Goal: Information Seeking & Learning: Compare options

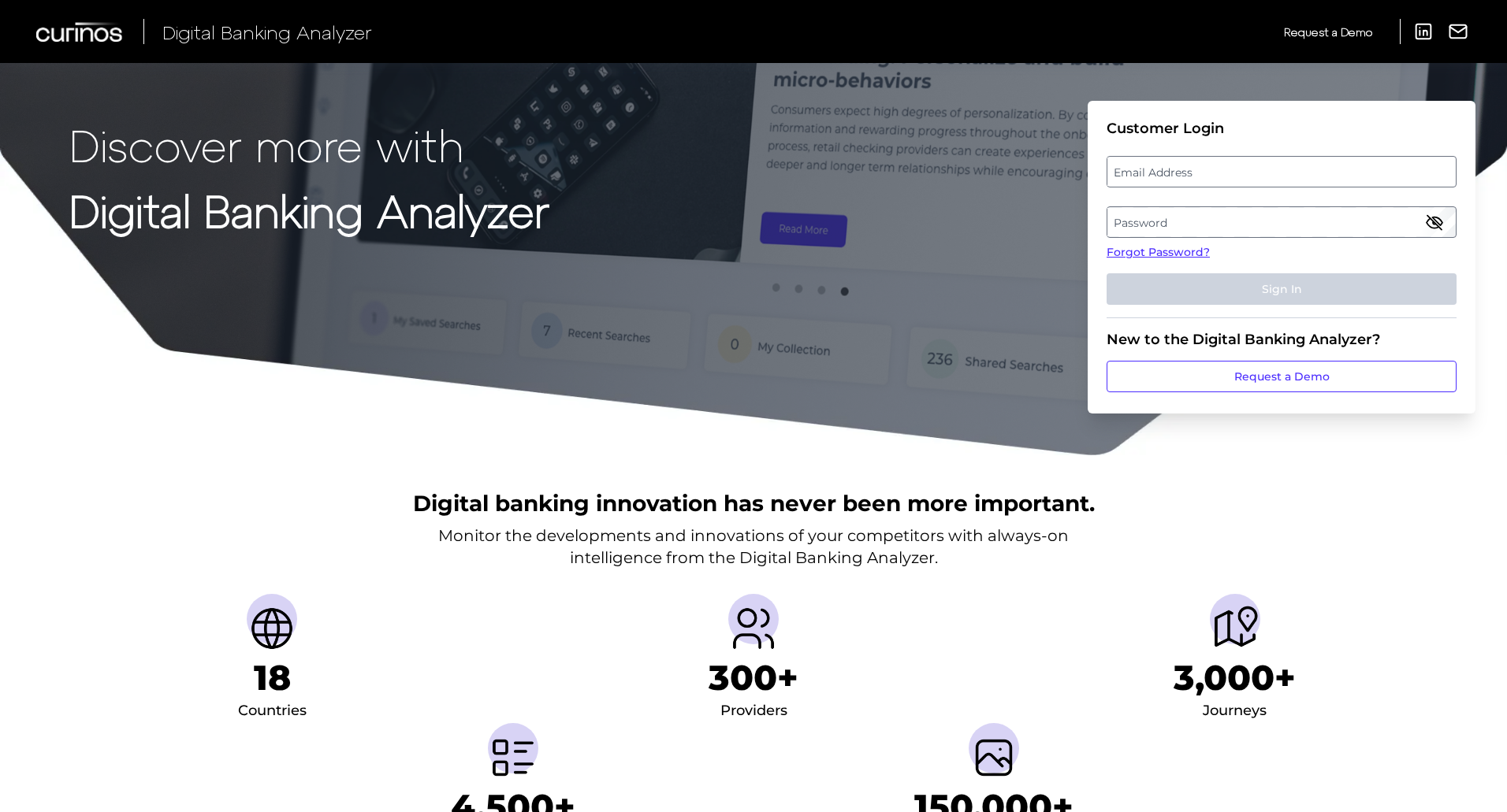
click at [1232, 169] on label "Email Address" at bounding box center [1280, 172] width 347 height 29
click at [1232, 169] on input "email" at bounding box center [1282, 171] width 350 height 31
click at [179, 424] on div "Discover more with Digital Banking Analyzer Customer Login Email Address Passwo…" at bounding box center [754, 228] width 1507 height 457
click at [1231, 175] on label "Email Address" at bounding box center [1280, 172] width 347 height 29
click at [1231, 175] on input "email" at bounding box center [1282, 171] width 350 height 31
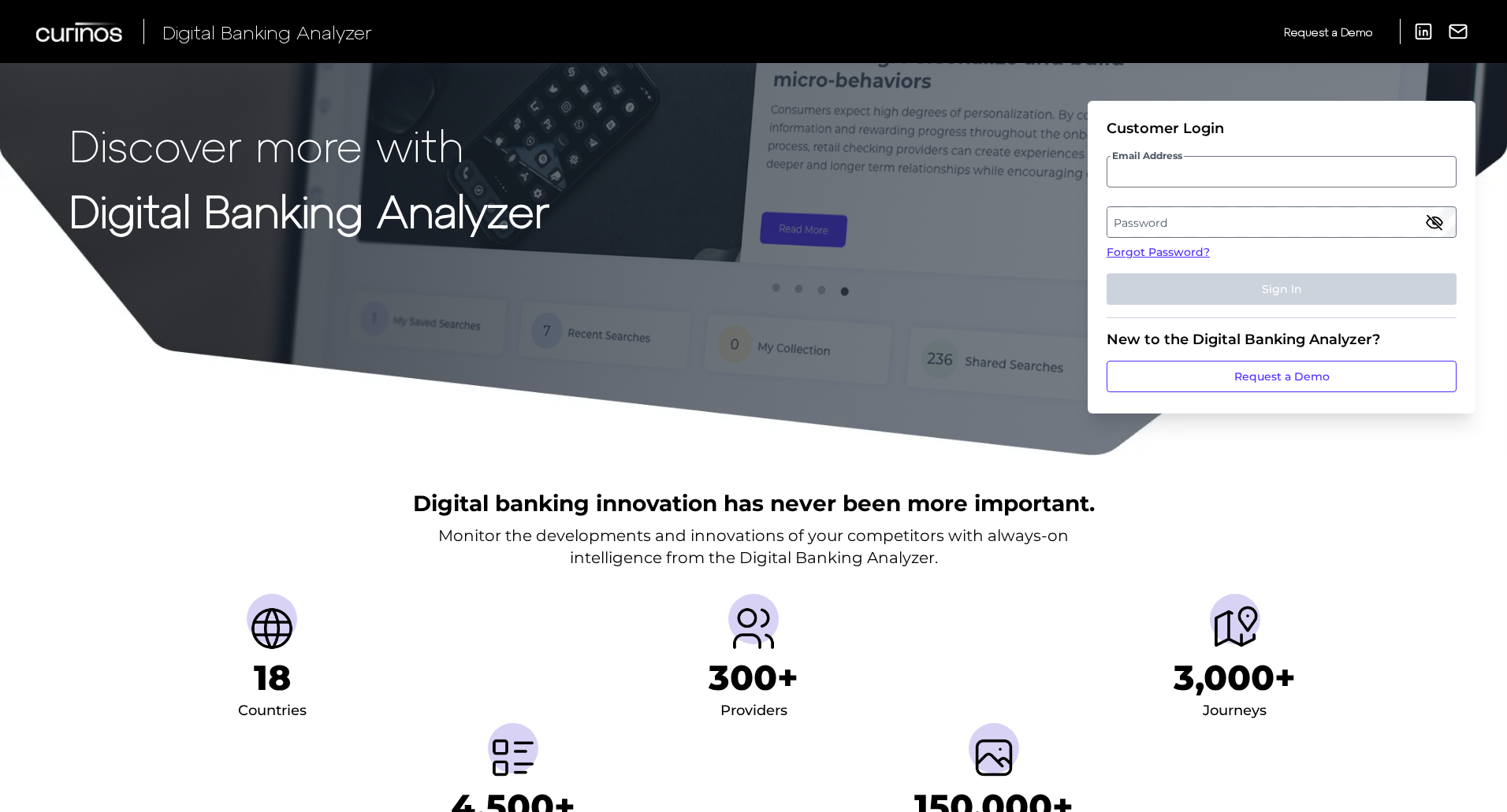
click at [541, 101] on div "Discover more with Digital Banking Analyzer Customer Login Email Address Passwo…" at bounding box center [754, 228] width 1507 height 457
click at [1265, 220] on label "Password" at bounding box center [1280, 222] width 347 height 29
click at [1133, 167] on label "Email Address" at bounding box center [1280, 172] width 347 height 29
click at [1133, 167] on input "email" at bounding box center [1282, 171] width 350 height 31
click at [1172, 157] on span "Email Address" at bounding box center [1147, 156] width 73 height 12
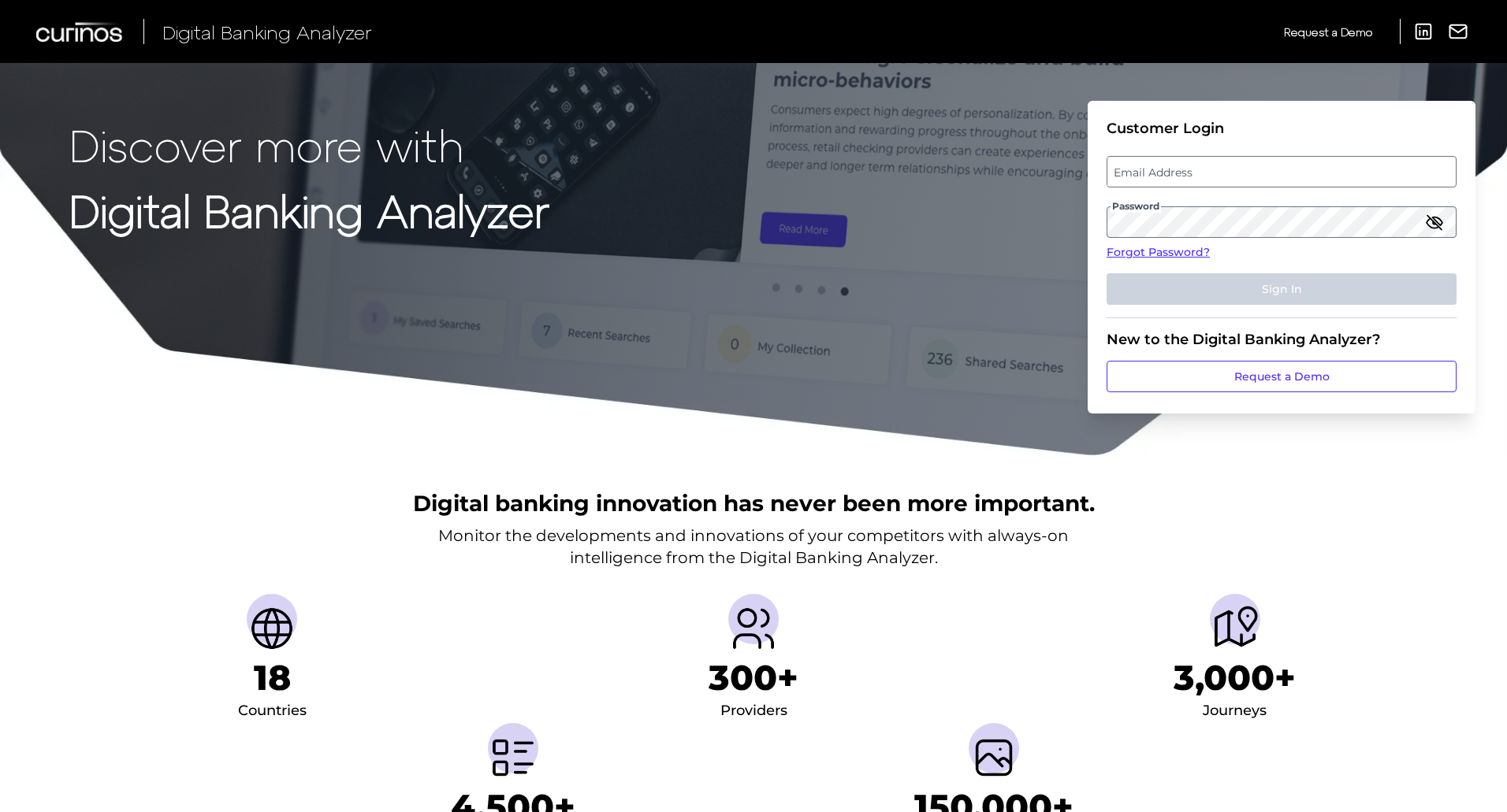
click at [1376, 179] on label "Email Address" at bounding box center [1280, 172] width 347 height 29
click at [1376, 179] on input "email" at bounding box center [1282, 171] width 350 height 31
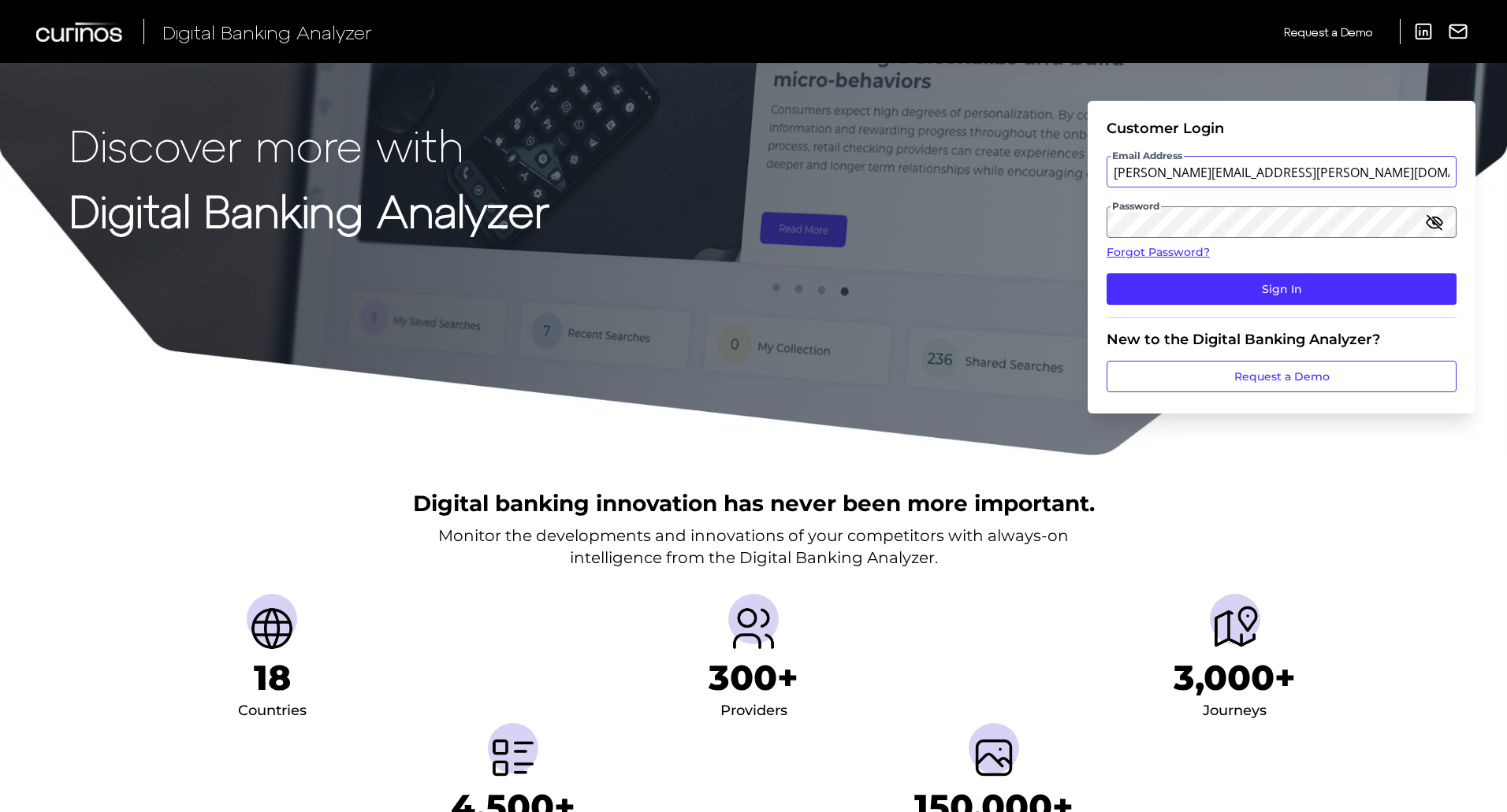
type input "Wesley.Christie@regions.com"
click at [1107, 273] on button "Sign In" at bounding box center [1282, 288] width 350 height 31
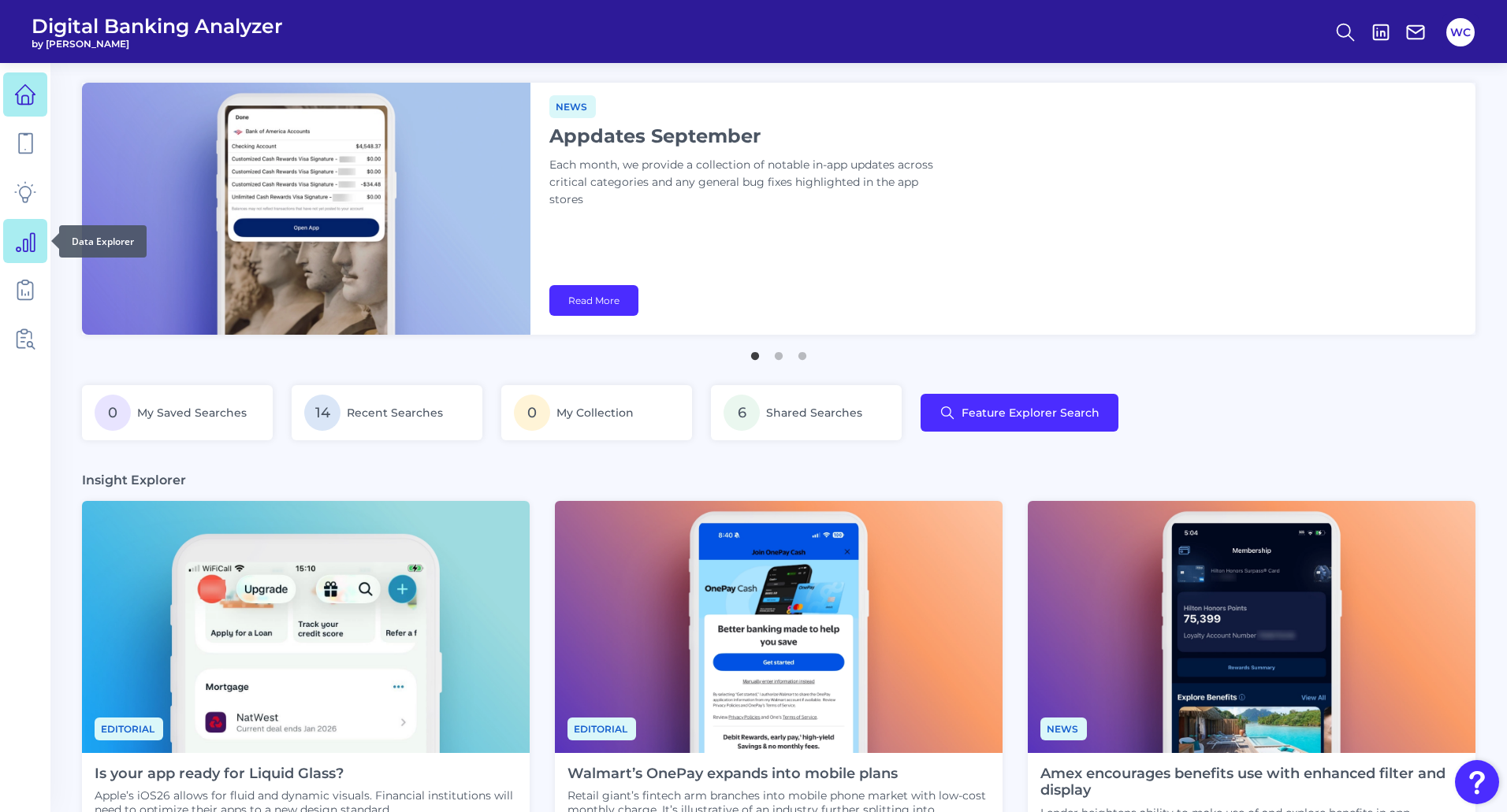
click at [36, 245] on icon at bounding box center [25, 241] width 22 height 22
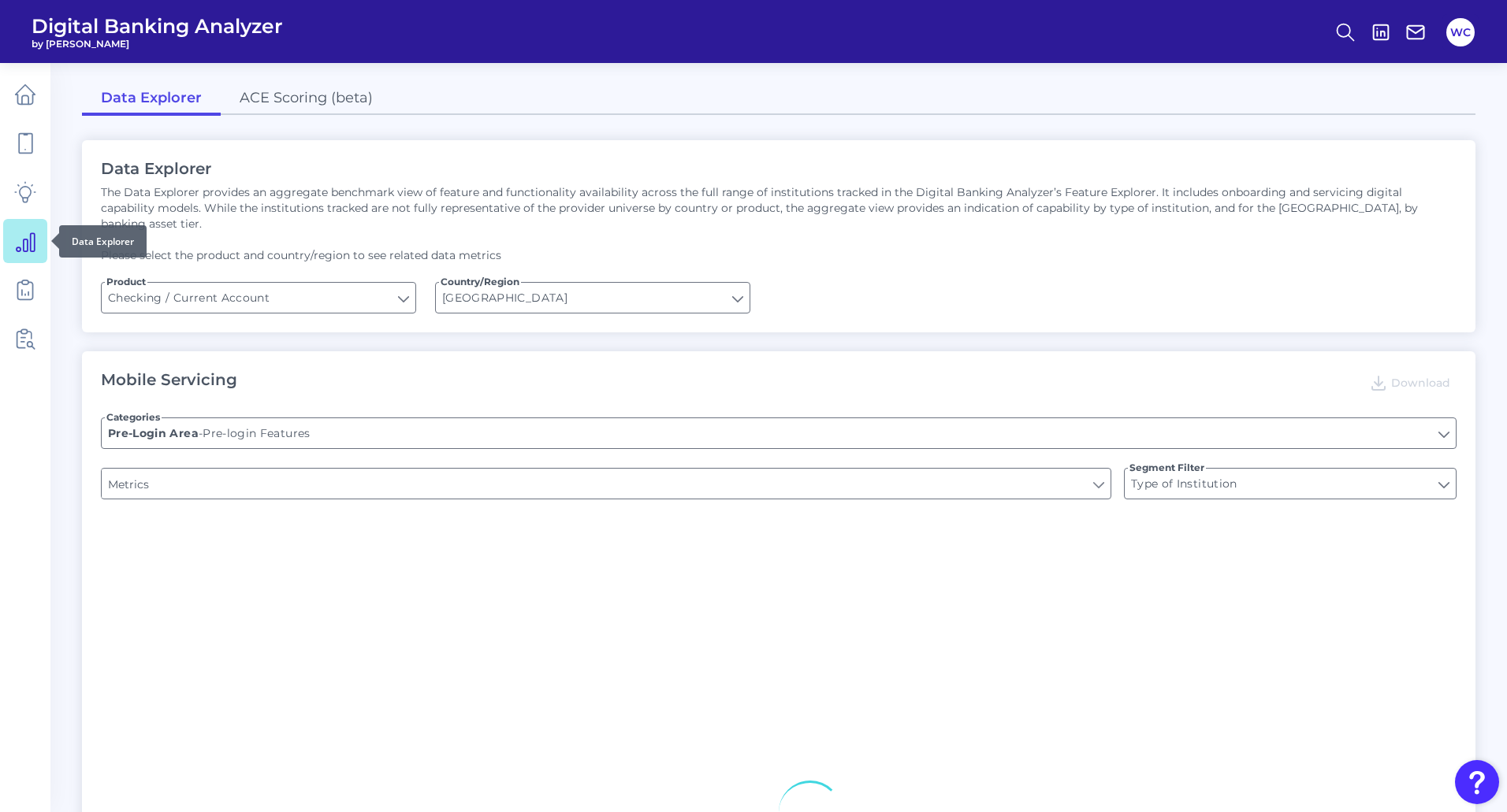
type input "Upon opening the app are users immediately prompted to use Touch/Face ID to log…"
type input "Can you register for online banking?"
type input "END-TO-END JOURNEY: Can you apply for the PRODUCT as a new to brand customer on…"
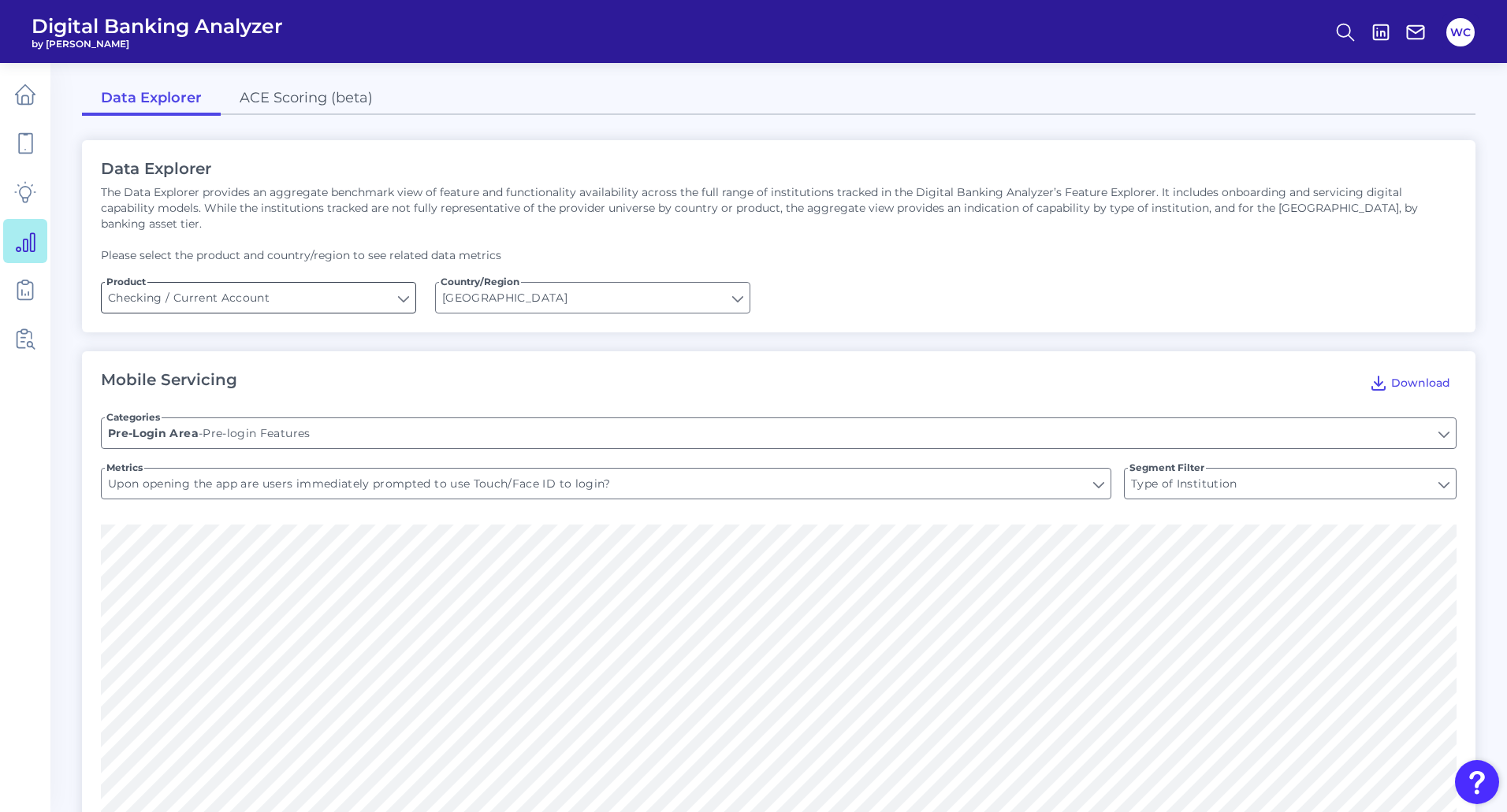
click at [192, 283] on input "Checking / Current Account" at bounding box center [258, 298] width 313 height 30
click at [9, 75] on link at bounding box center [25, 94] width 44 height 44
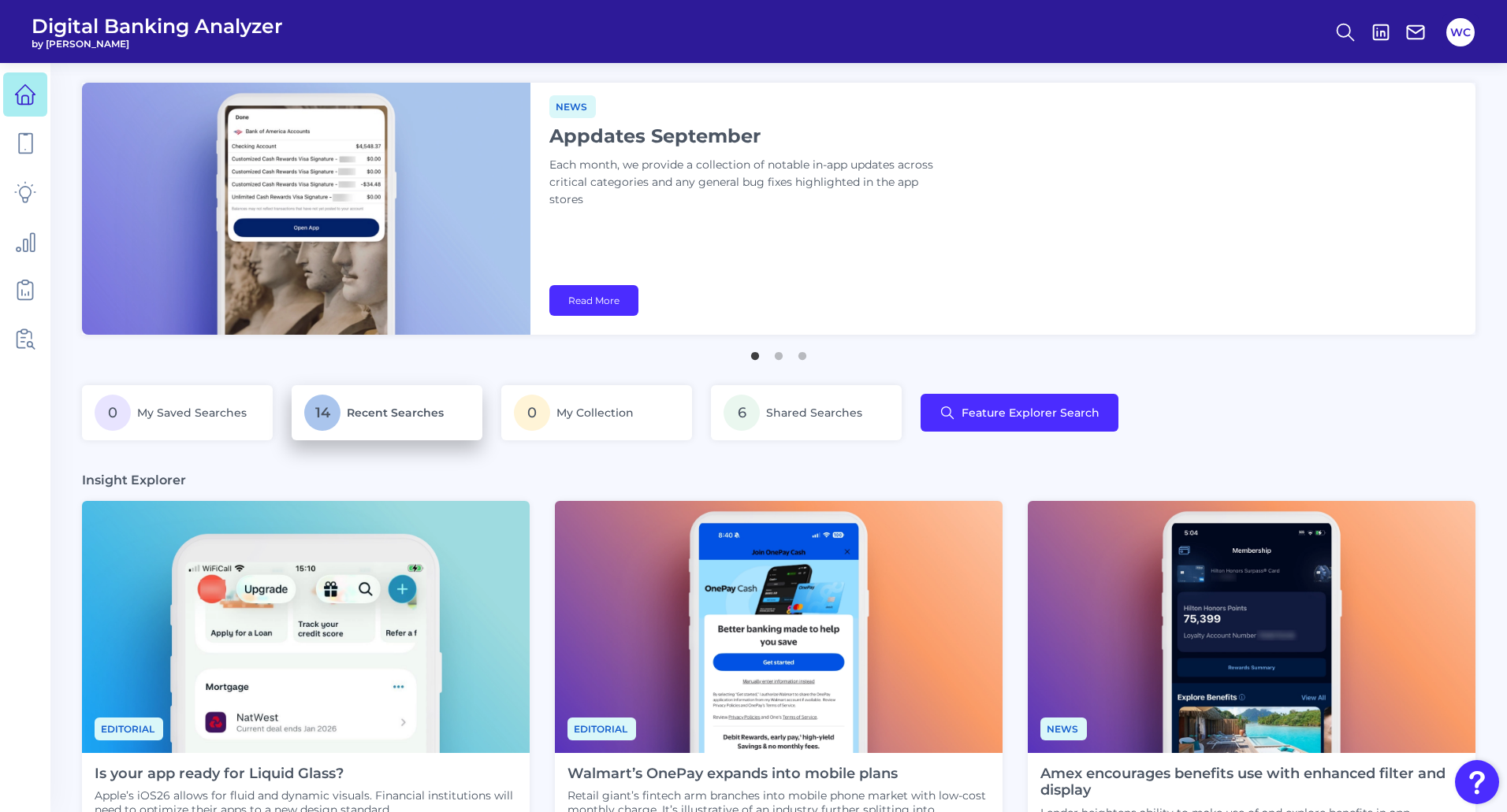
click at [367, 420] on p "14 Recent Searches" at bounding box center [387, 412] width 165 height 37
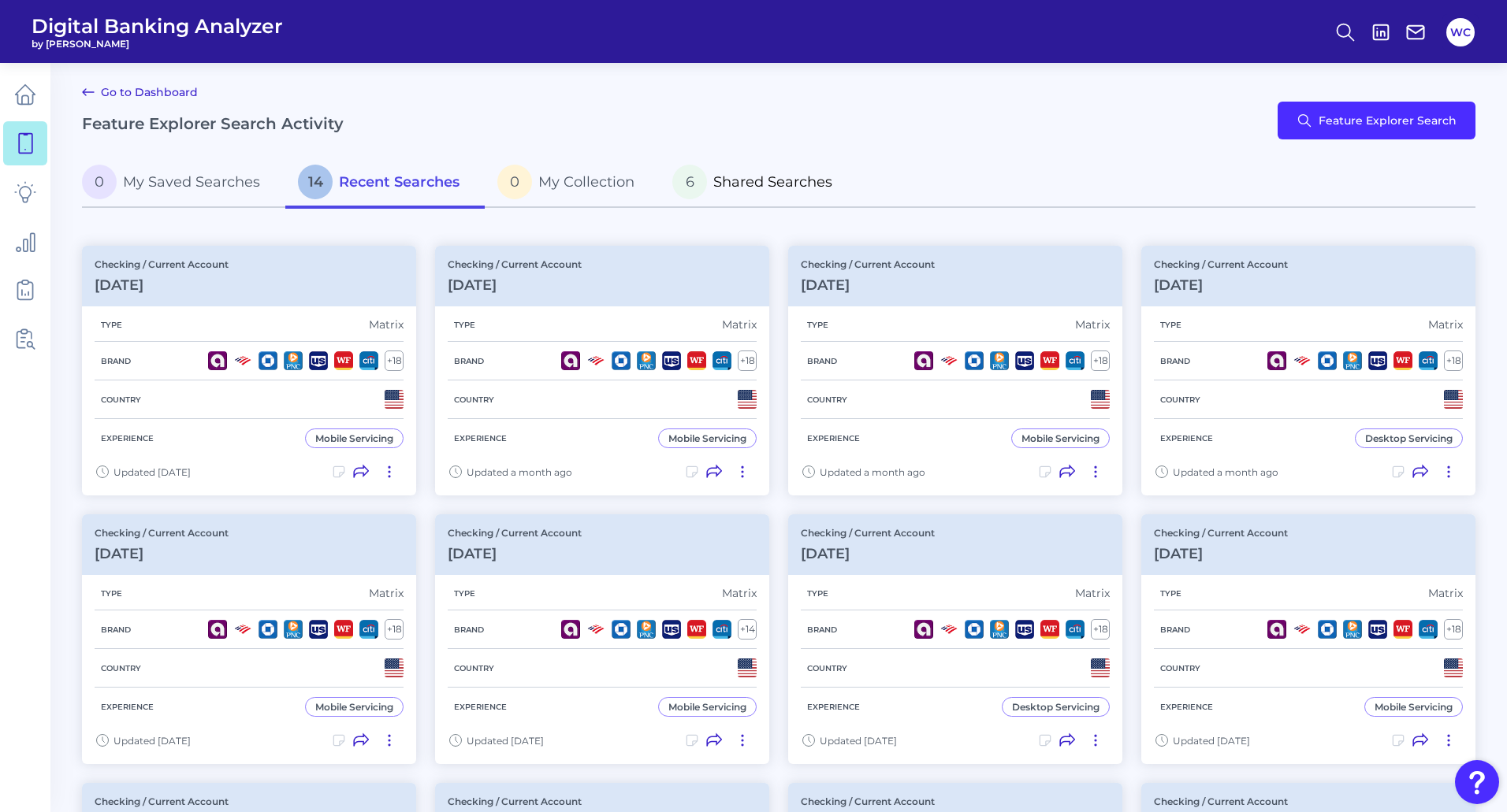
click at [714, 170] on p "6 Shared Searches" at bounding box center [752, 182] width 160 height 35
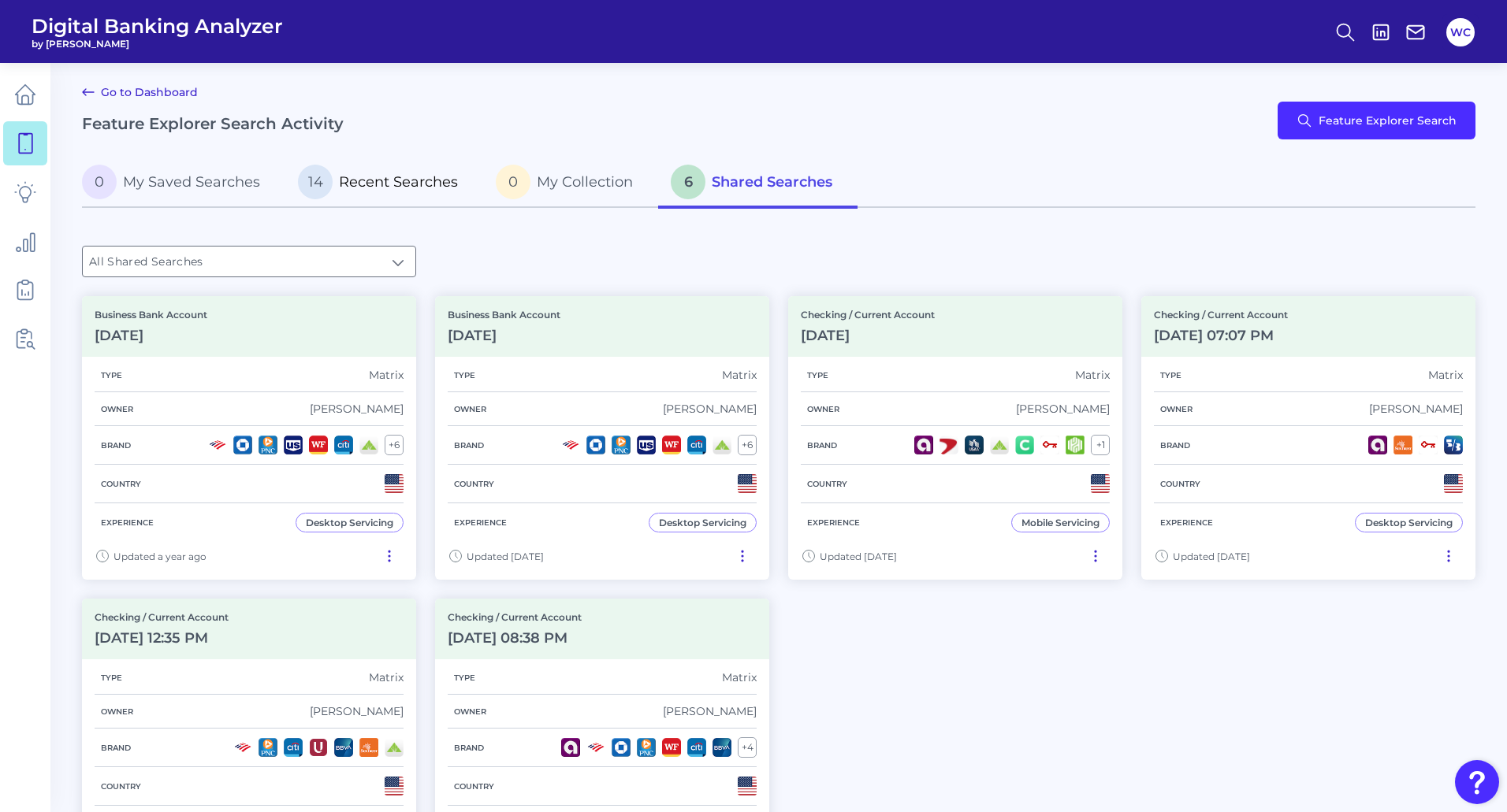
click at [404, 173] on span "Recent Searches" at bounding box center [398, 181] width 119 height 17
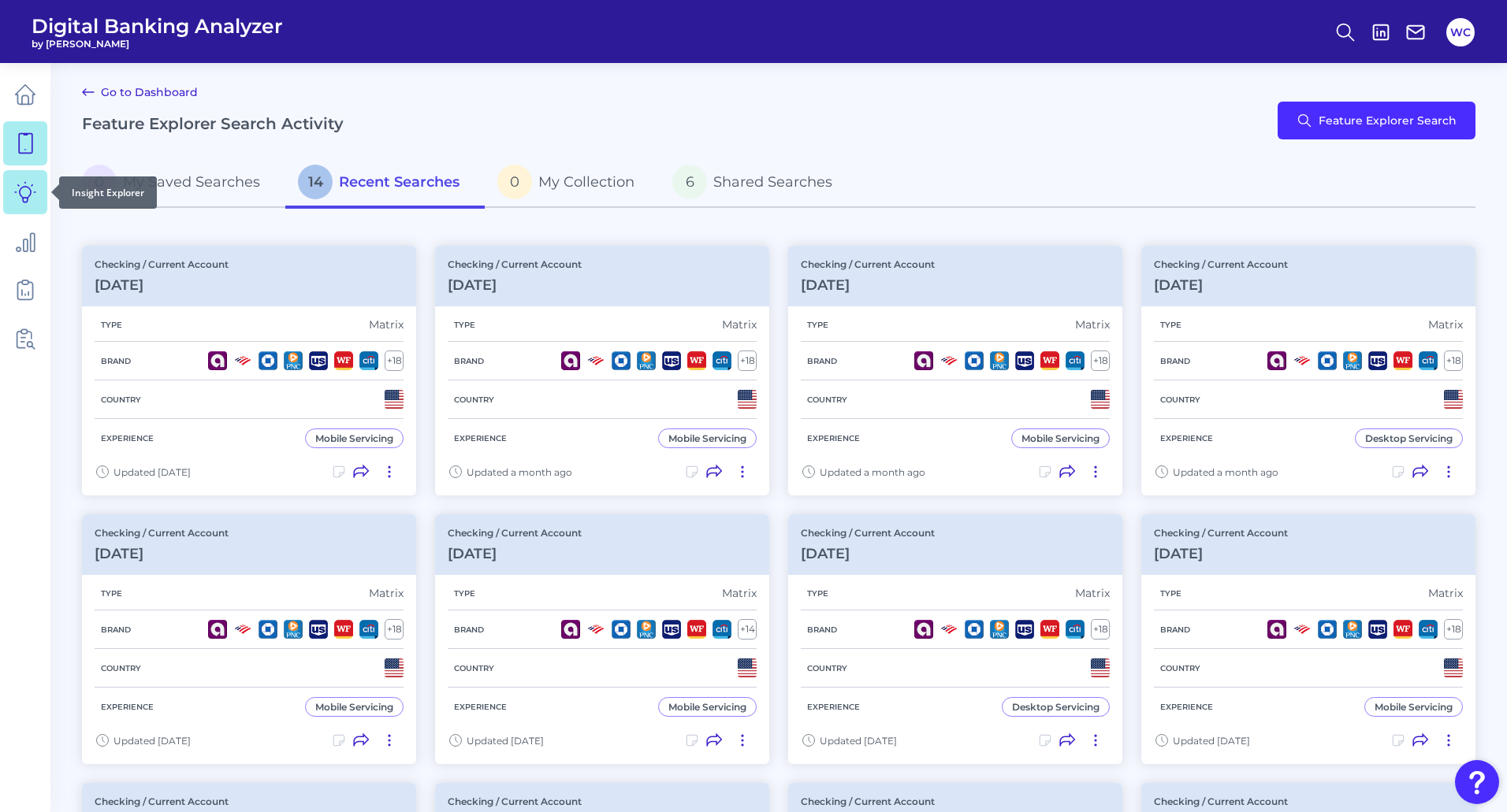
click at [19, 177] on link at bounding box center [25, 192] width 44 height 44
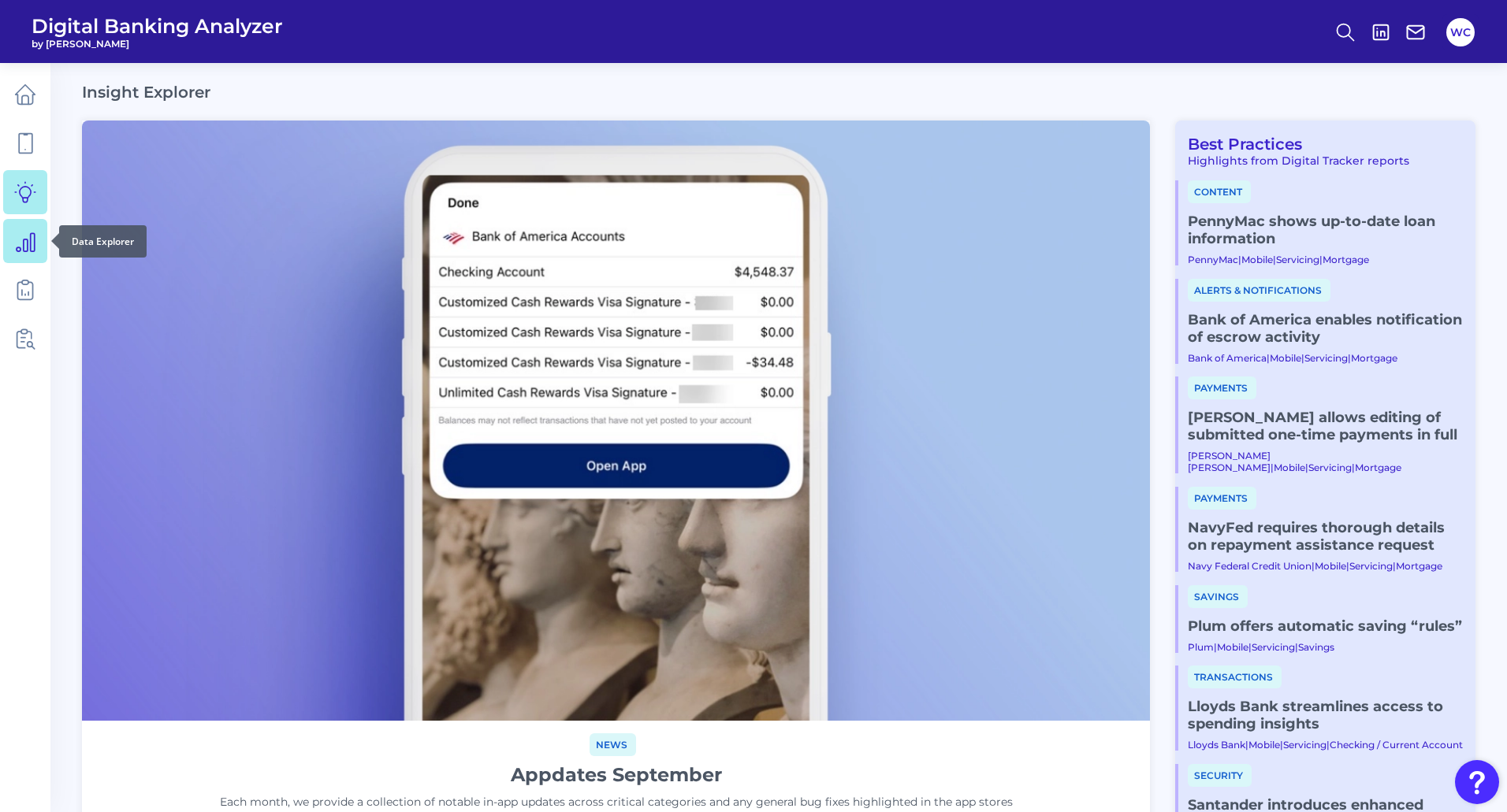
click at [17, 239] on icon at bounding box center [25, 241] width 22 height 22
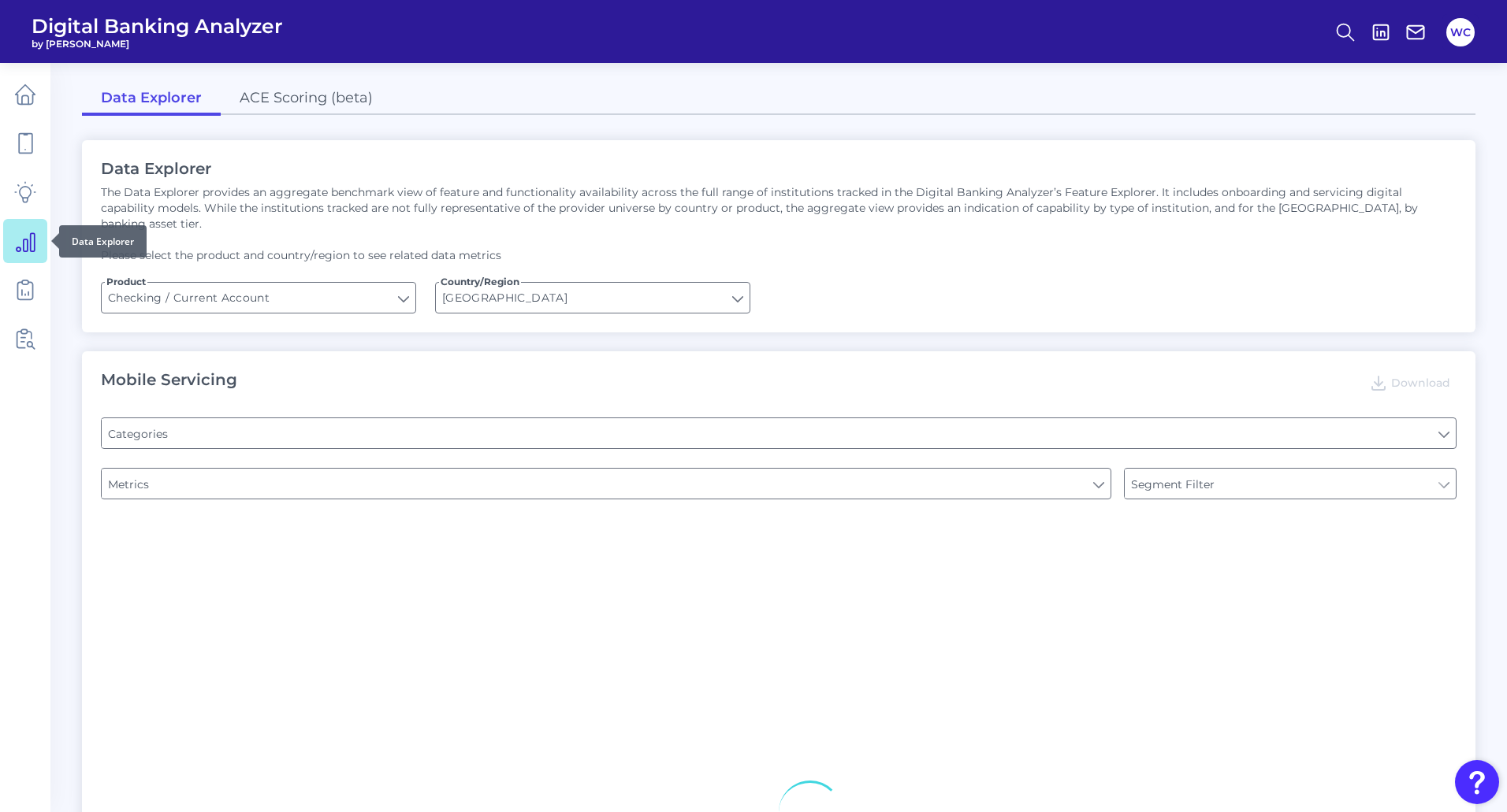
type input "Type of Institution"
type input "Online Banking Registration"
type input "Type of Institution"
type input "Pre-login Features"
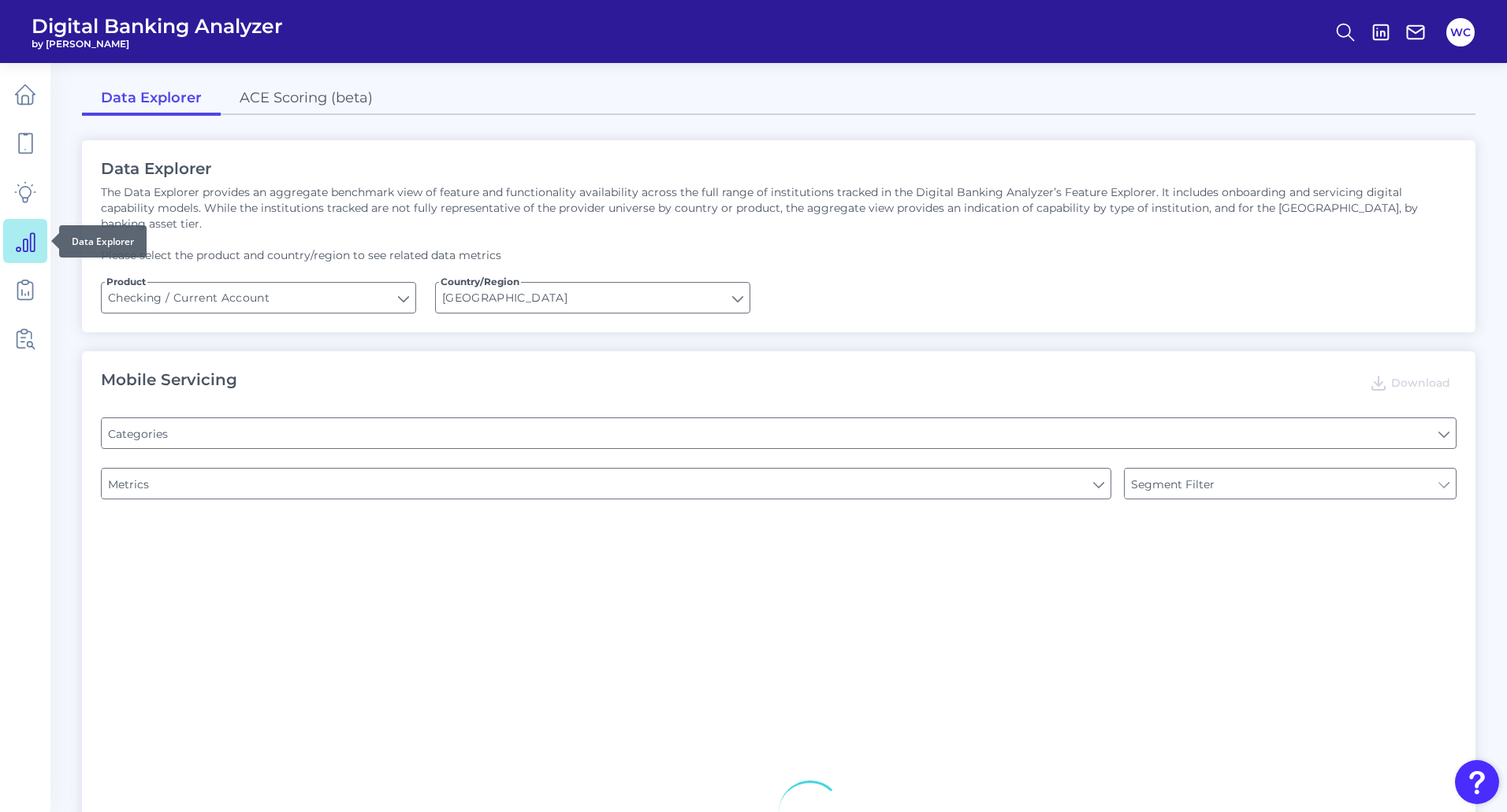
type input "Channel"
type input "END-TO-END JOURNEY: Can you apply for the PRODUCT as a new to brand customer on…"
type input "Upon opening the app are users immediately prompted to use Touch/Face ID to log…"
type input "Can you register for online banking?"
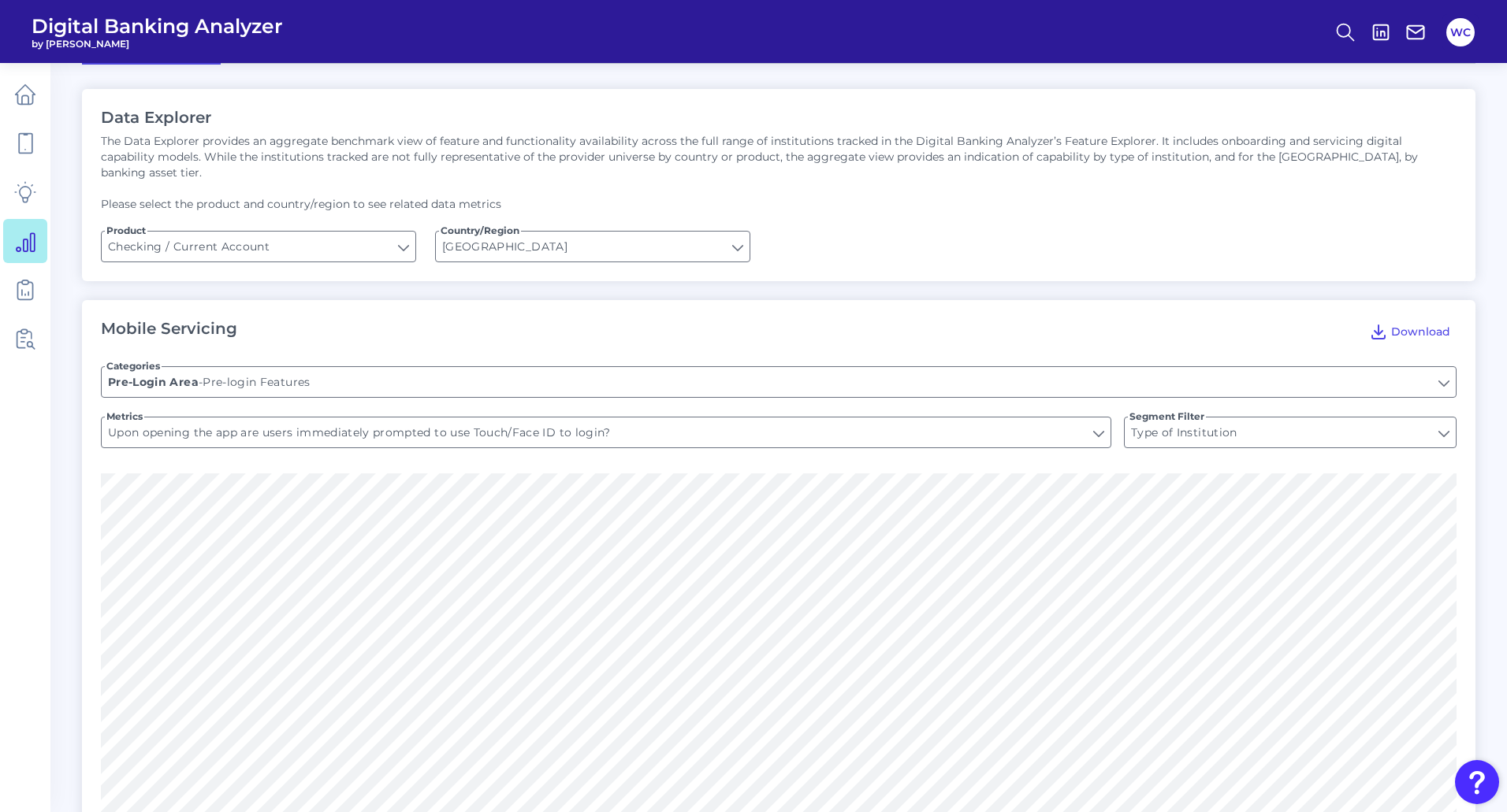
scroll to position [79, 0]
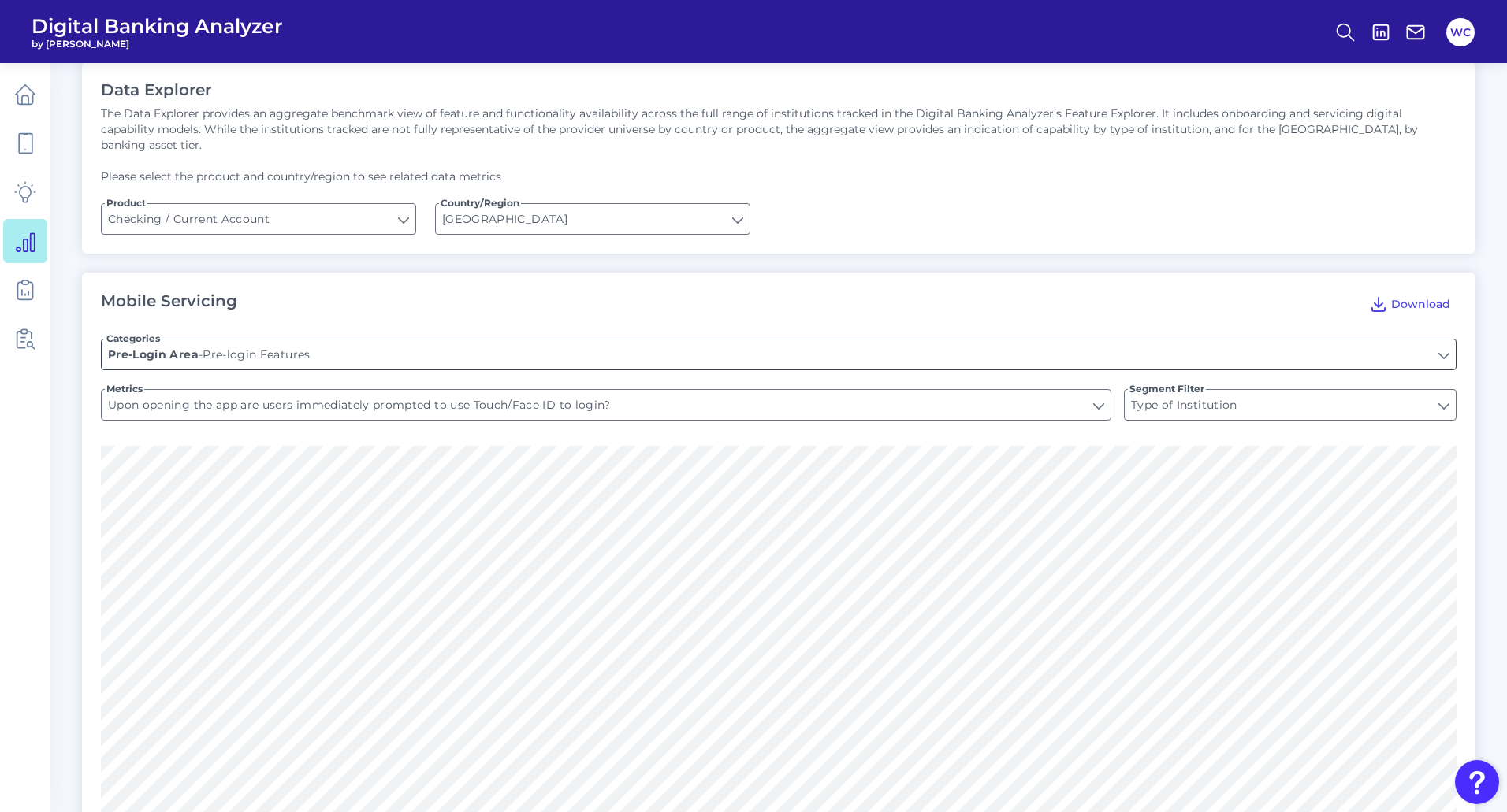
click at [359, 340] on input "Pre-login Features" at bounding box center [778, 355] width 1354 height 30
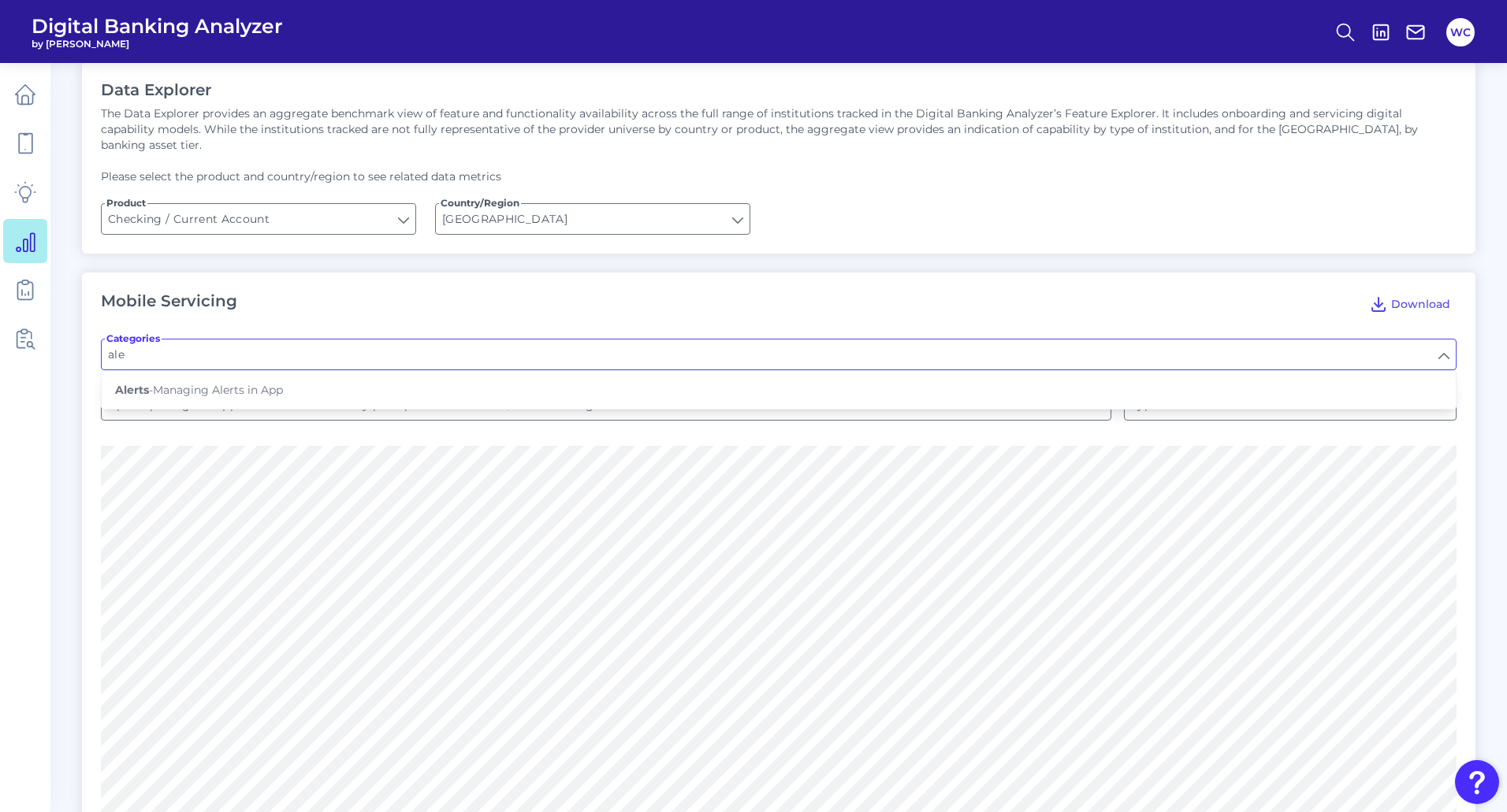
scroll to position [0, 0]
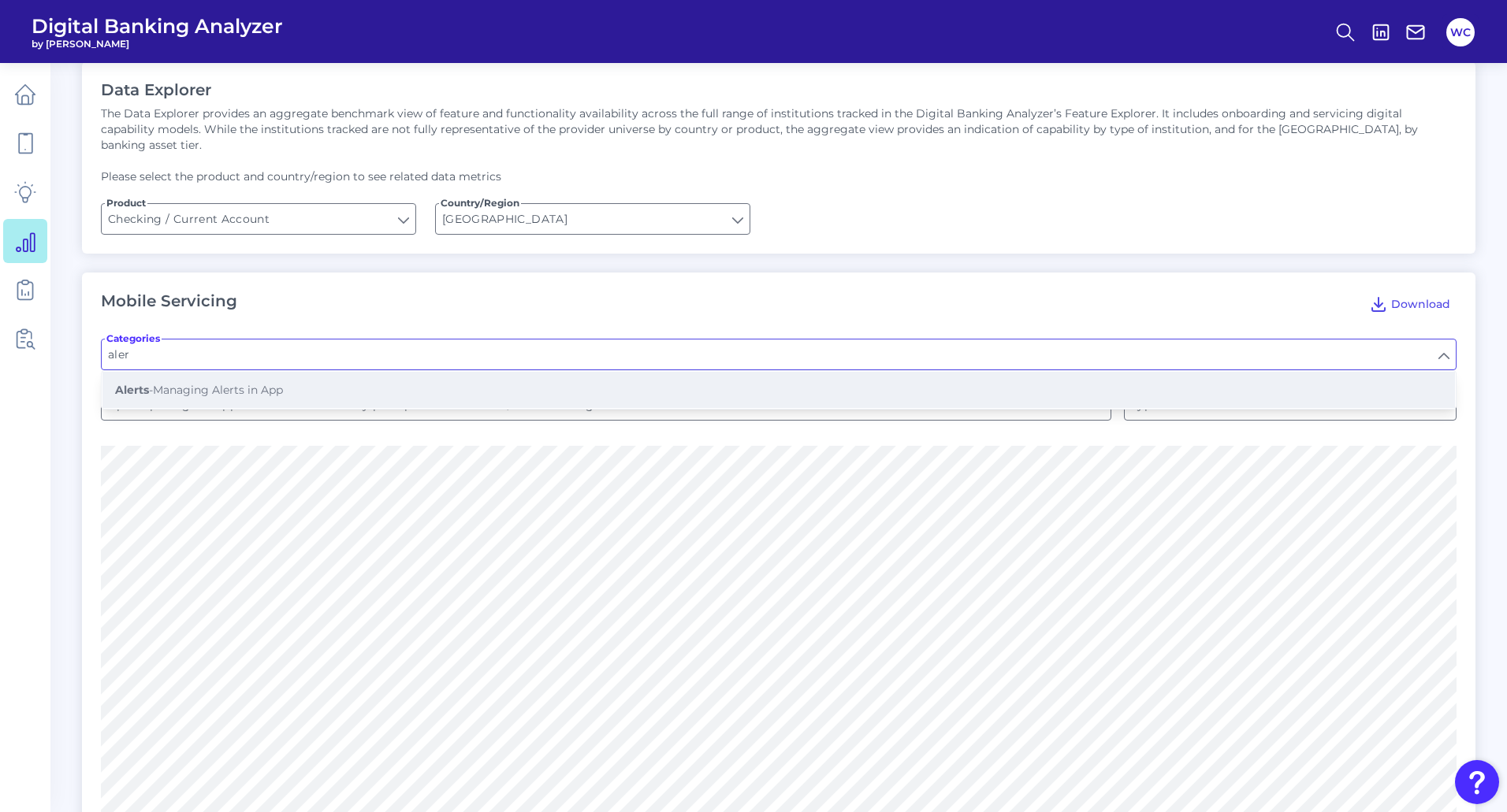
click at [234, 383] on span "Alerts - Managing Alerts in App" at bounding box center [199, 390] width 168 height 14
type input "Managing Alerts in App"
type input "Can alerts be managed in app?"
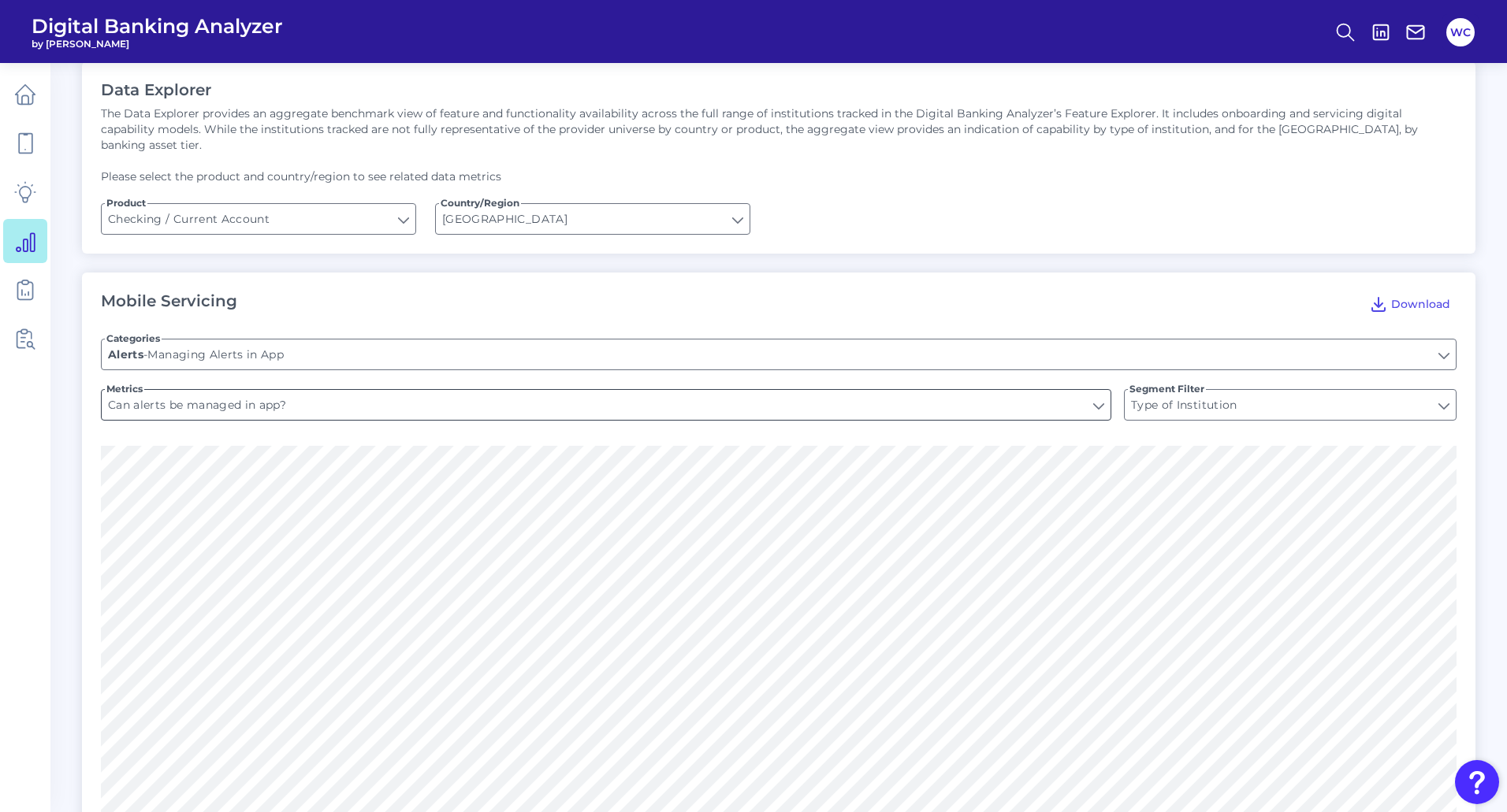
click at [1083, 394] on input "Can alerts be managed in app?" at bounding box center [606, 405] width 1009 height 30
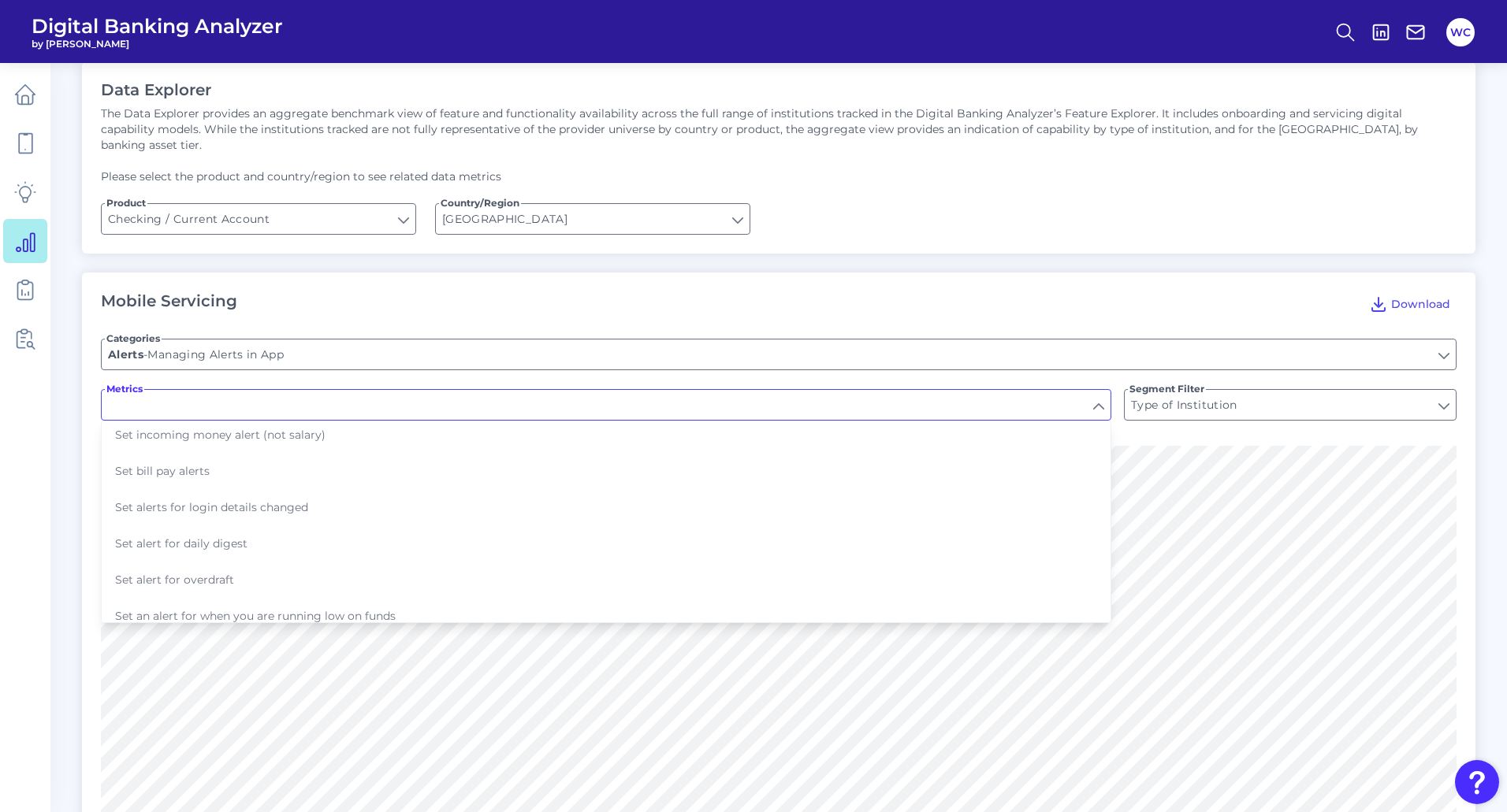
scroll to position [315, 0]
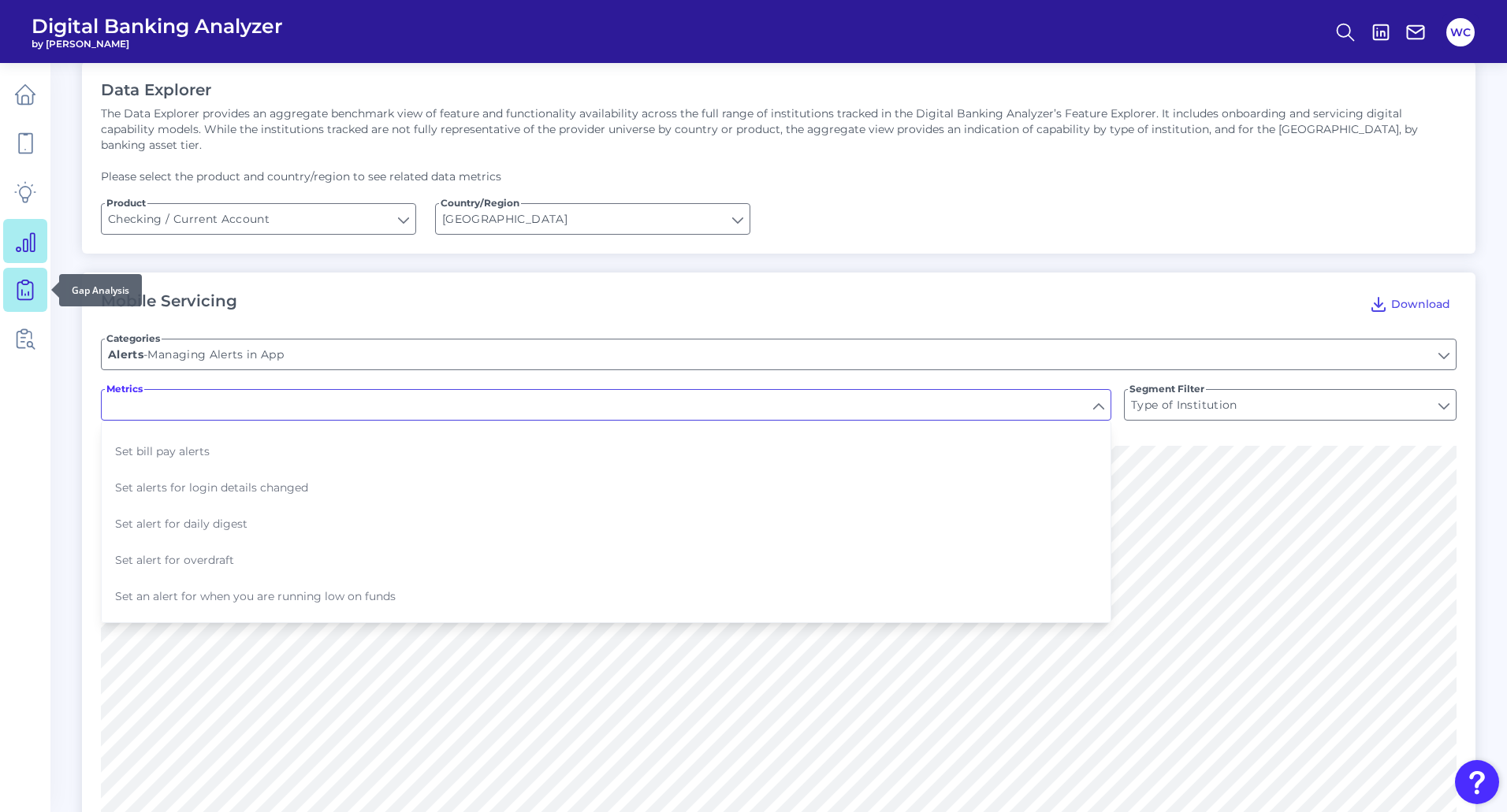
click at [21, 295] on icon at bounding box center [25, 290] width 22 height 22
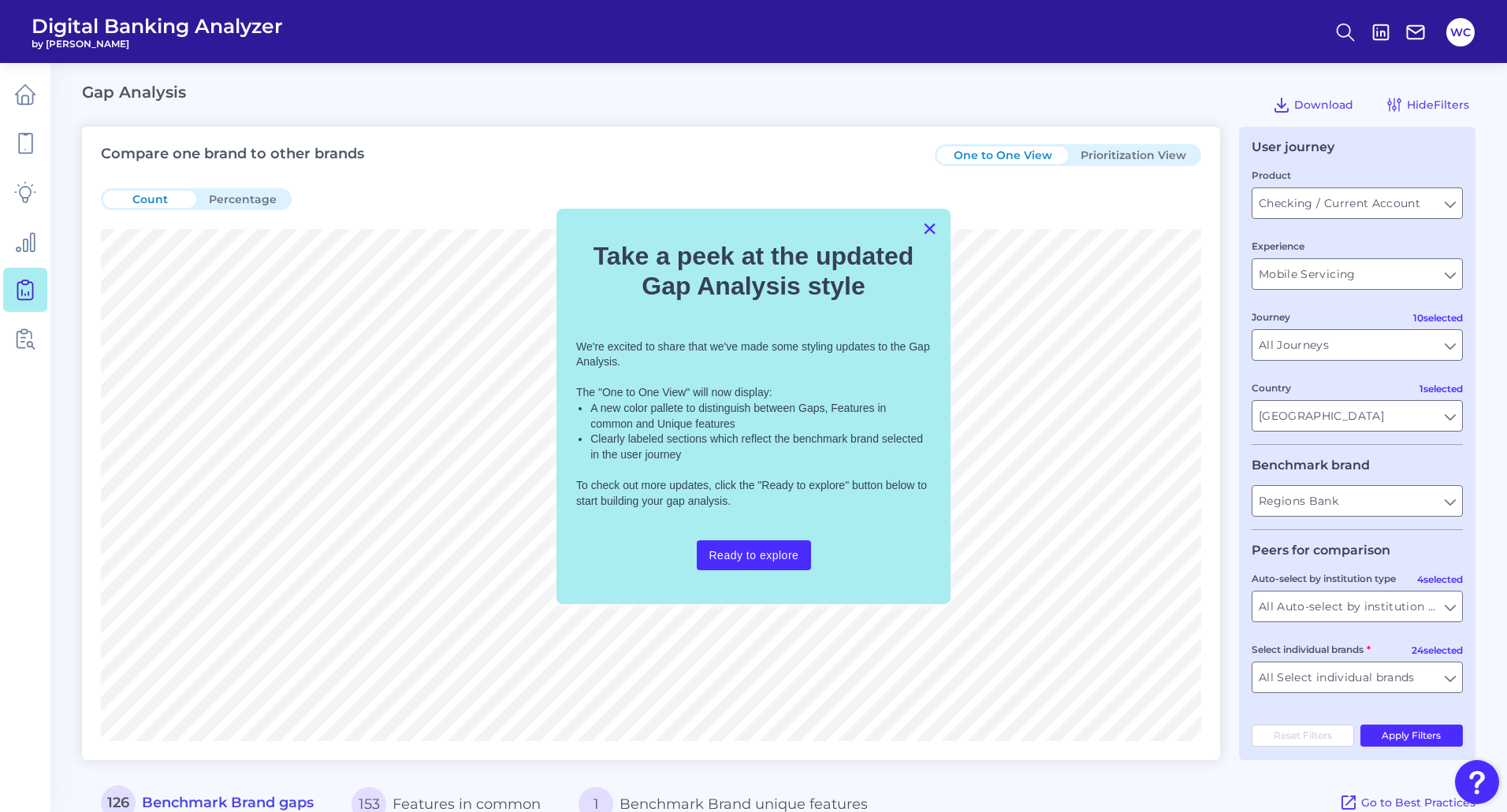
click at [925, 220] on button "×" at bounding box center [929, 228] width 15 height 25
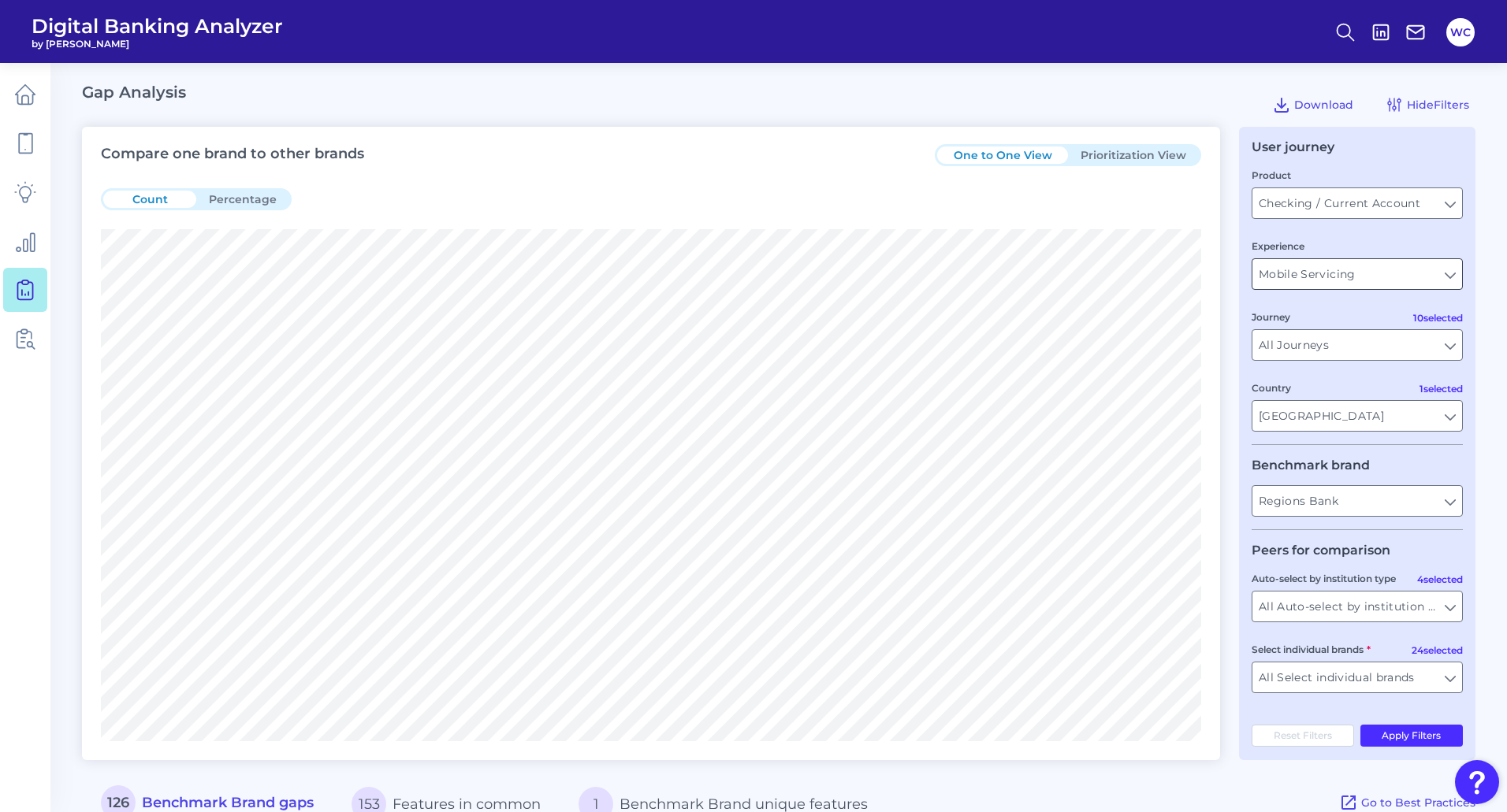
click at [1304, 279] on input "Mobile Servicing" at bounding box center [1357, 274] width 210 height 30
type input "a"
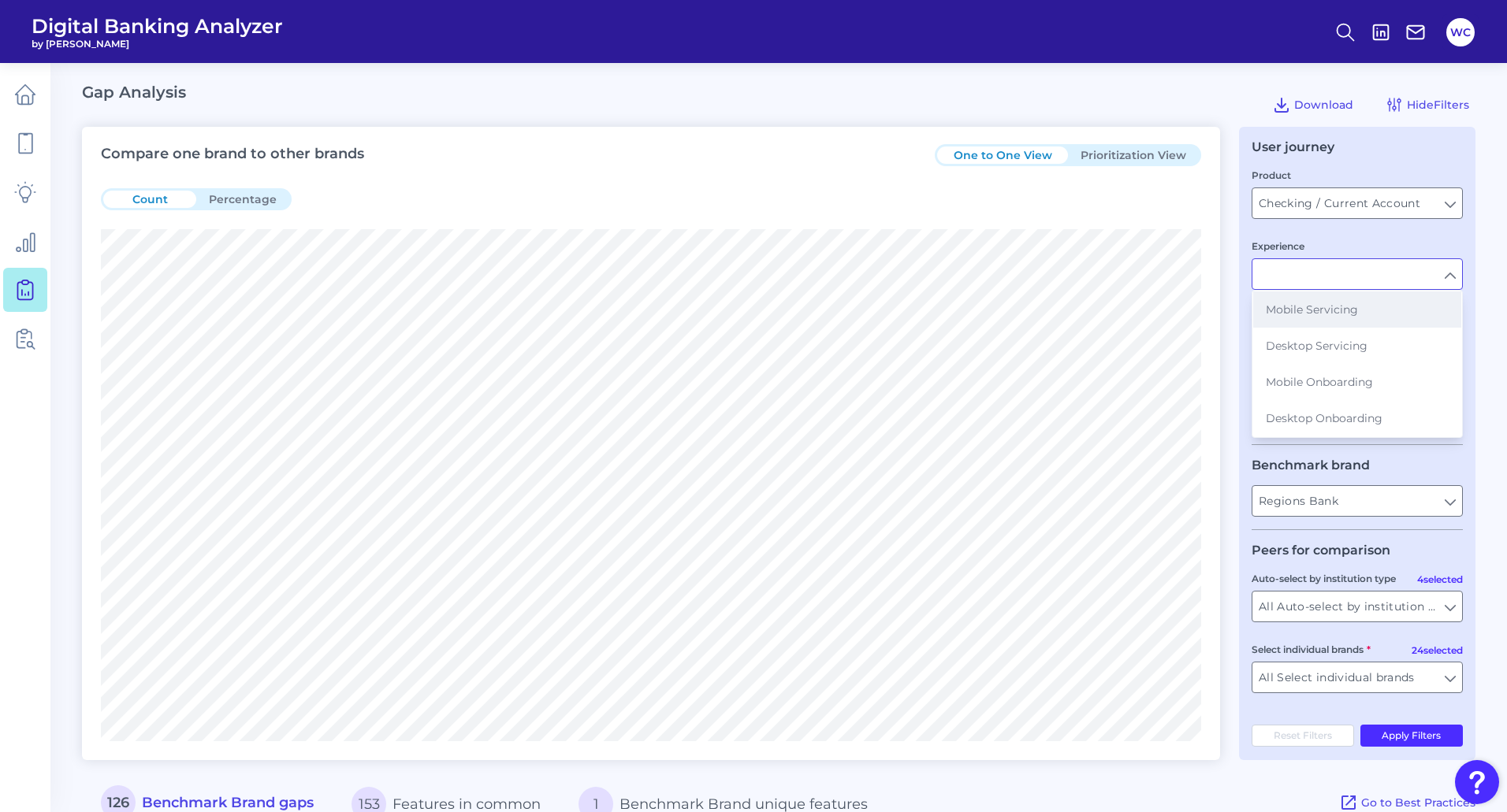
click at [1311, 314] on span "Mobile Servicing" at bounding box center [1311, 310] width 92 height 14
type input "Mobile Servicing"
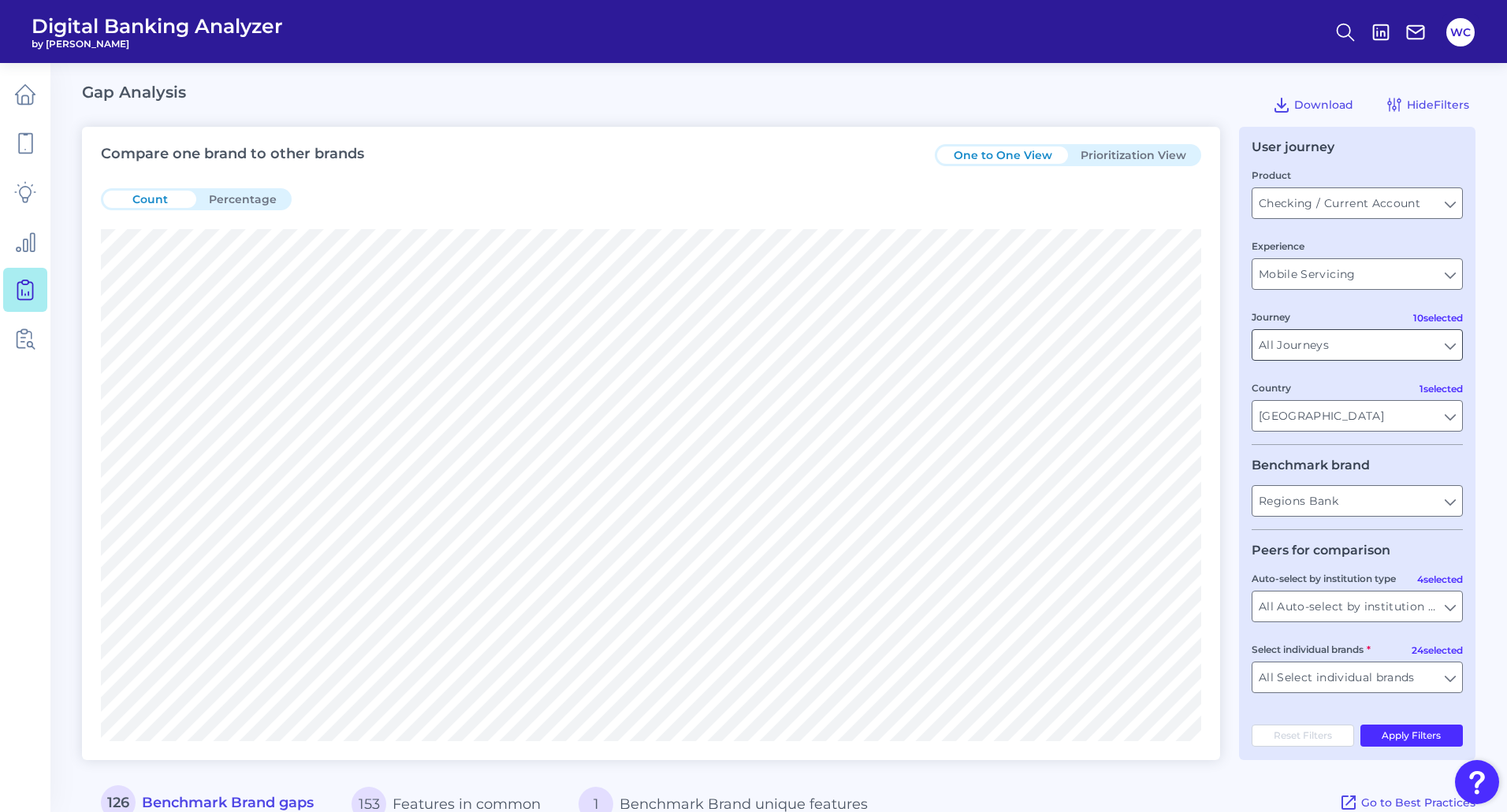
click at [1315, 345] on input "All Journeys" at bounding box center [1357, 345] width 210 height 30
click at [1275, 383] on button "Al erts" at bounding box center [1357, 380] width 208 height 37
click at [1274, 381] on button "Al erts" at bounding box center [1357, 380] width 208 height 37
click at [1302, 348] on input "al" at bounding box center [1357, 345] width 210 height 30
type input "All Journeys"
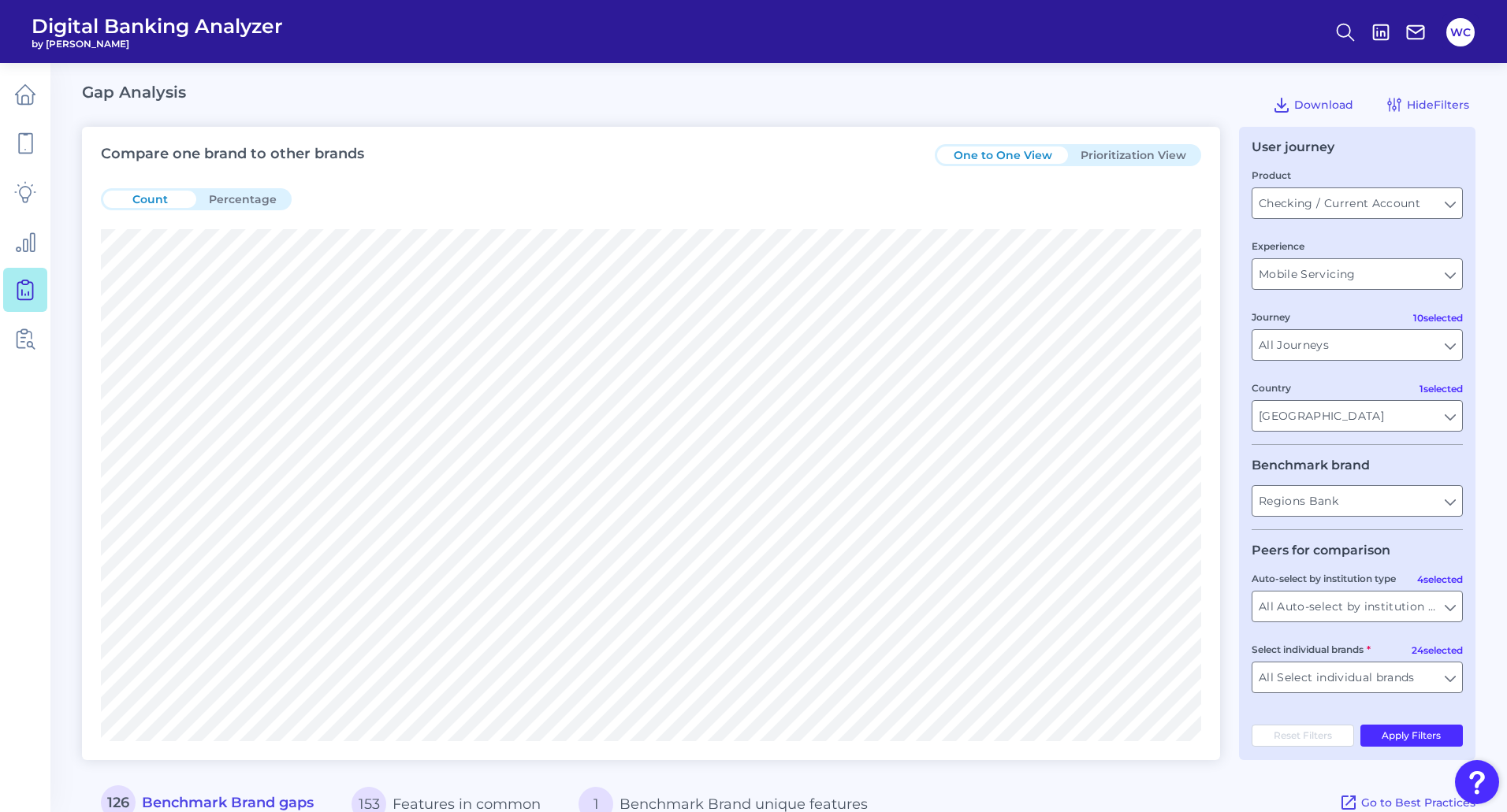
click at [1465, 345] on div "User journey Product Checking / Current Account Checking / Current Account Expe…" at bounding box center [1357, 443] width 237 height 634
click at [1450, 346] on input "All Journeys" at bounding box center [1357, 345] width 210 height 30
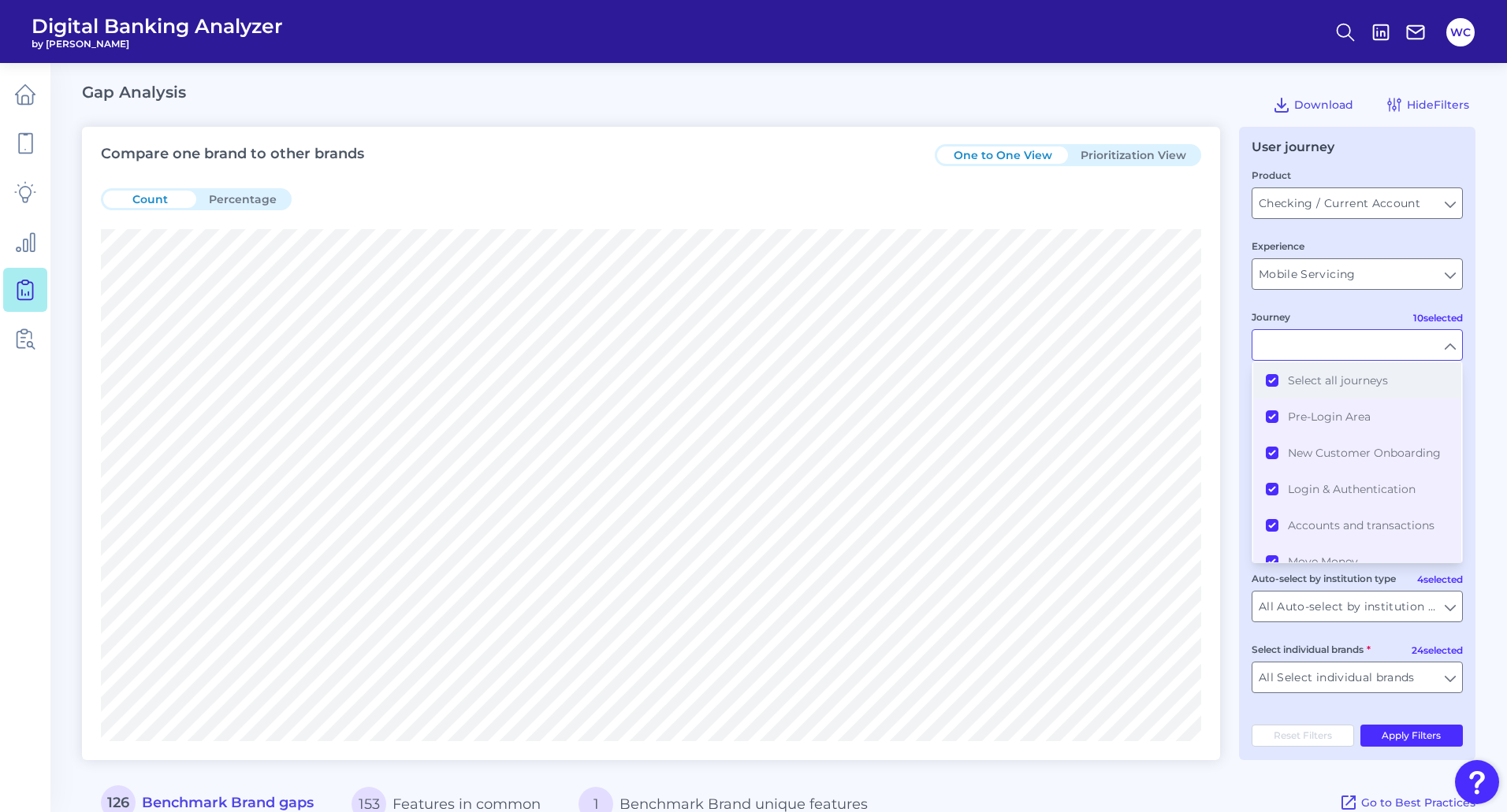
click at [1274, 385] on button "Select all journeys" at bounding box center [1357, 380] width 208 height 37
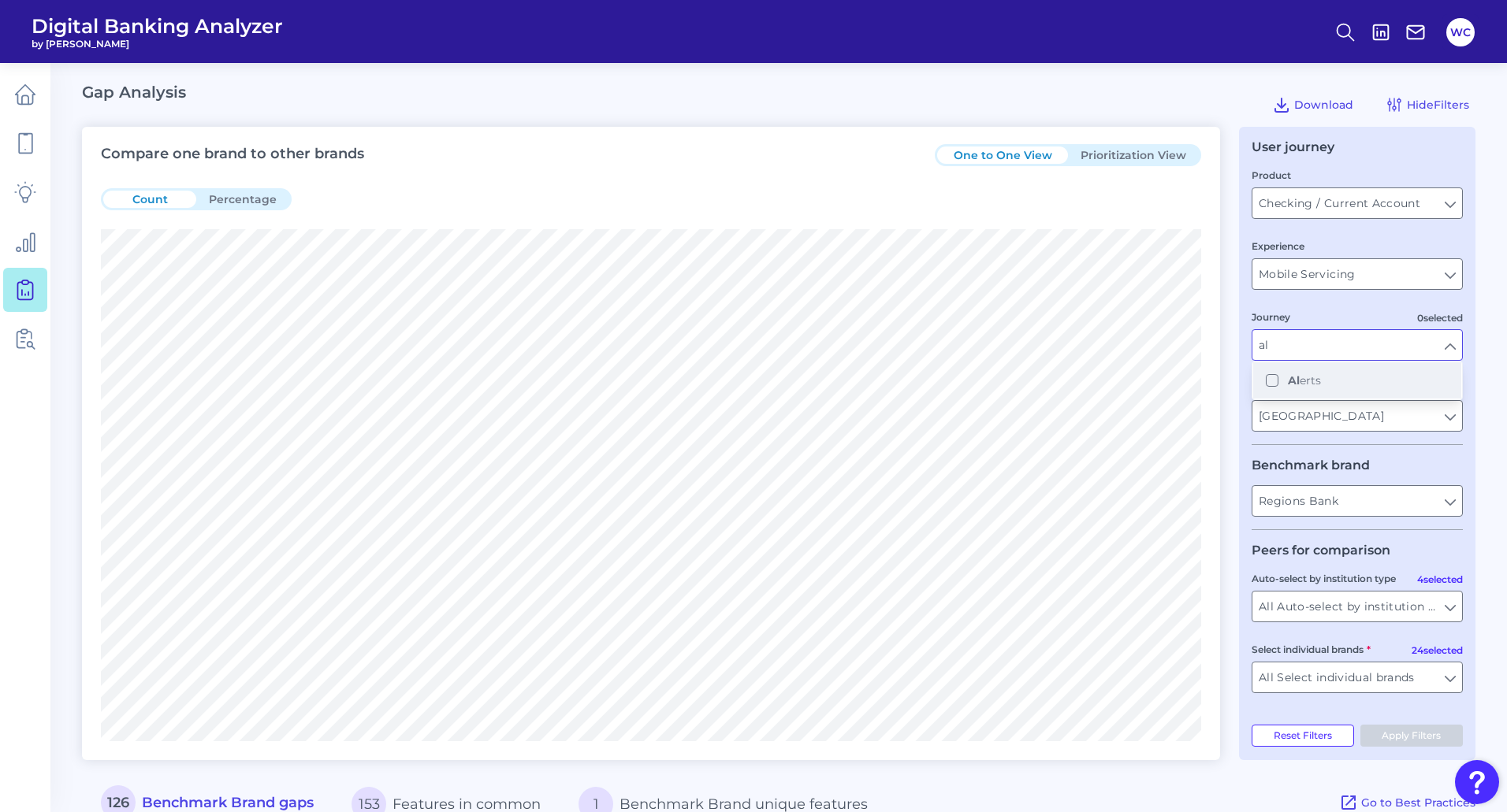
click at [1262, 386] on button "Al erts" at bounding box center [1357, 380] width 208 height 37
type input "Alerts"
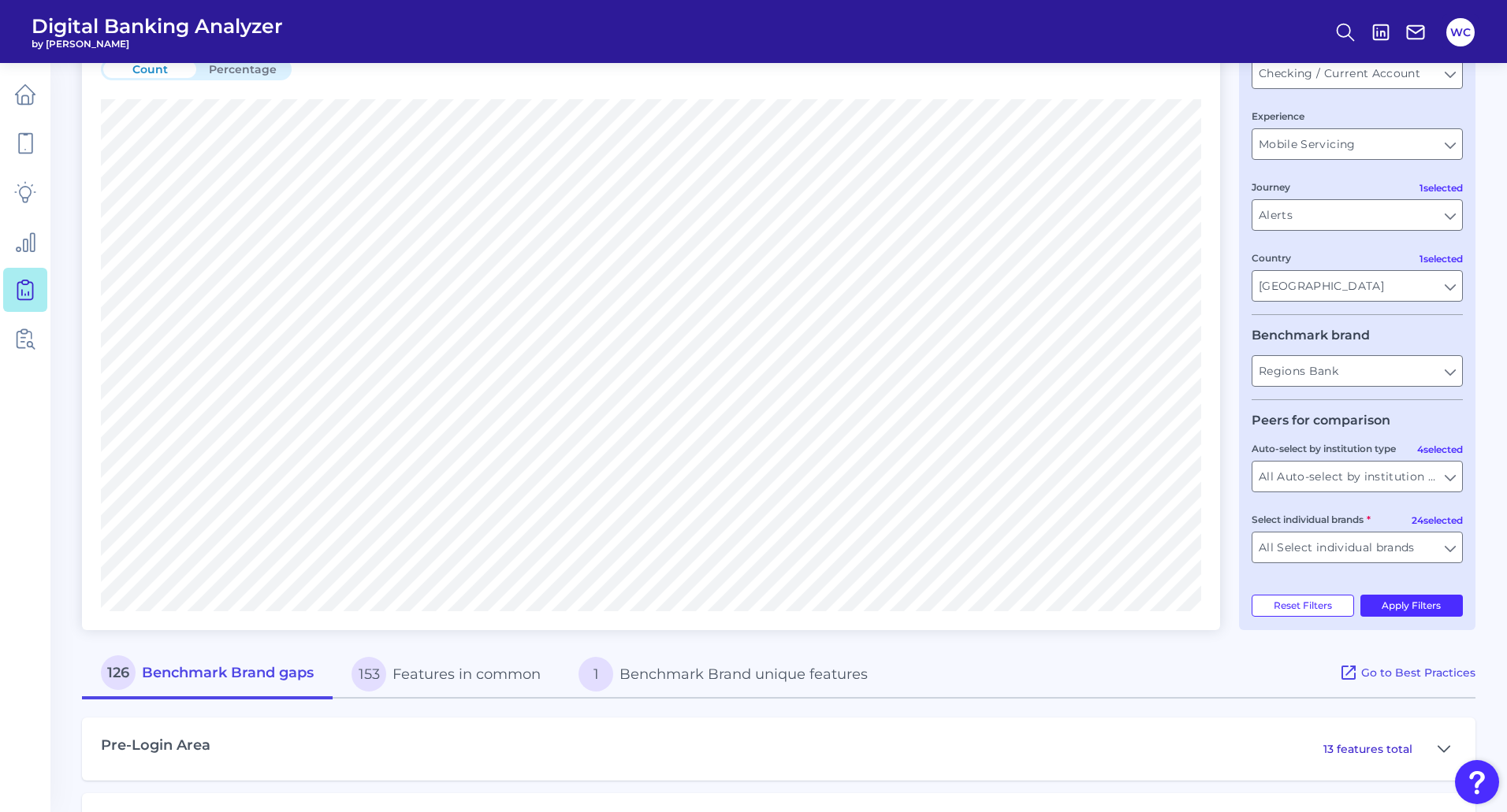
scroll to position [158, 0]
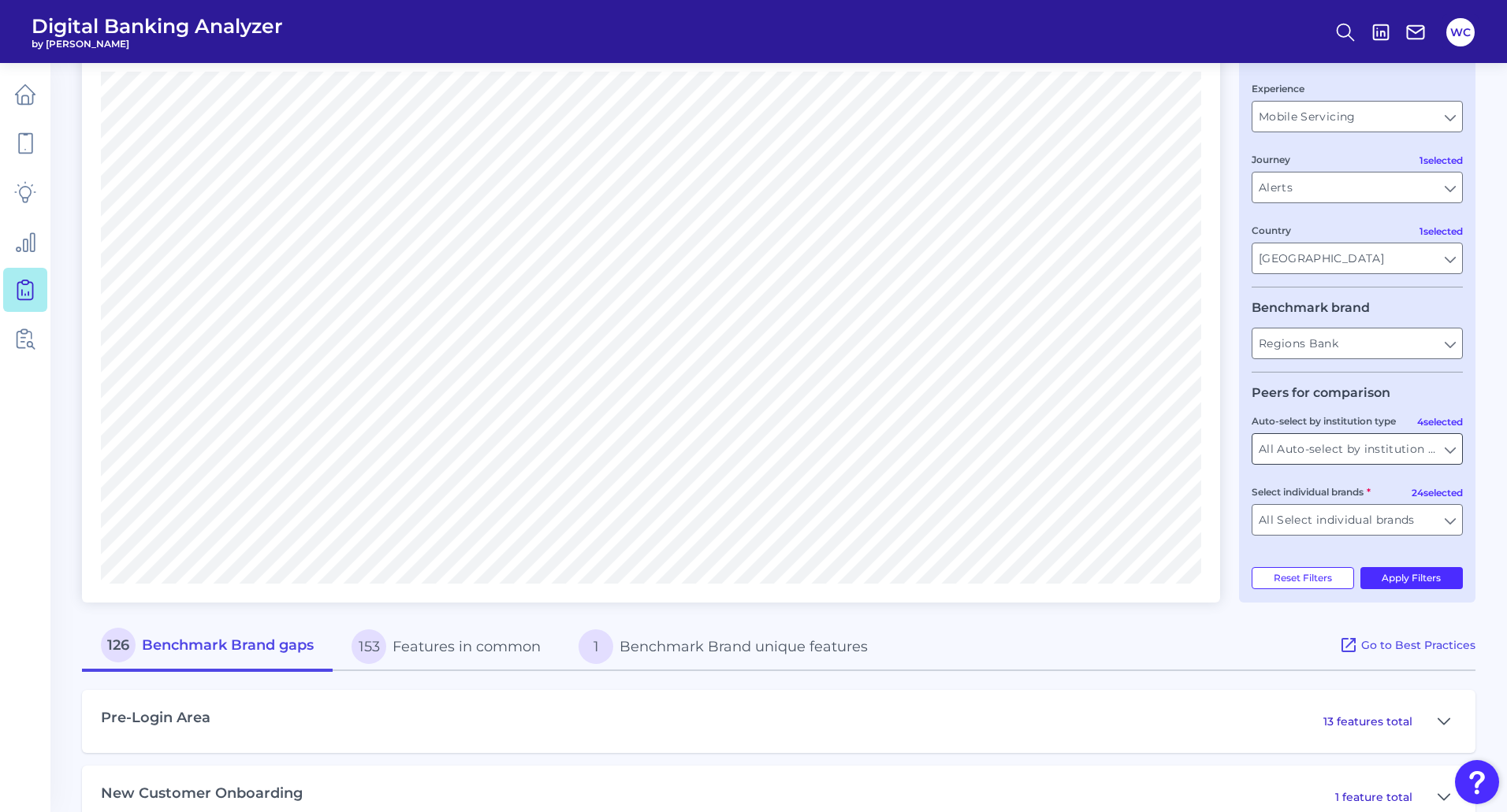
click at [1295, 452] on input "All Auto-select by institution types" at bounding box center [1357, 449] width 210 height 30
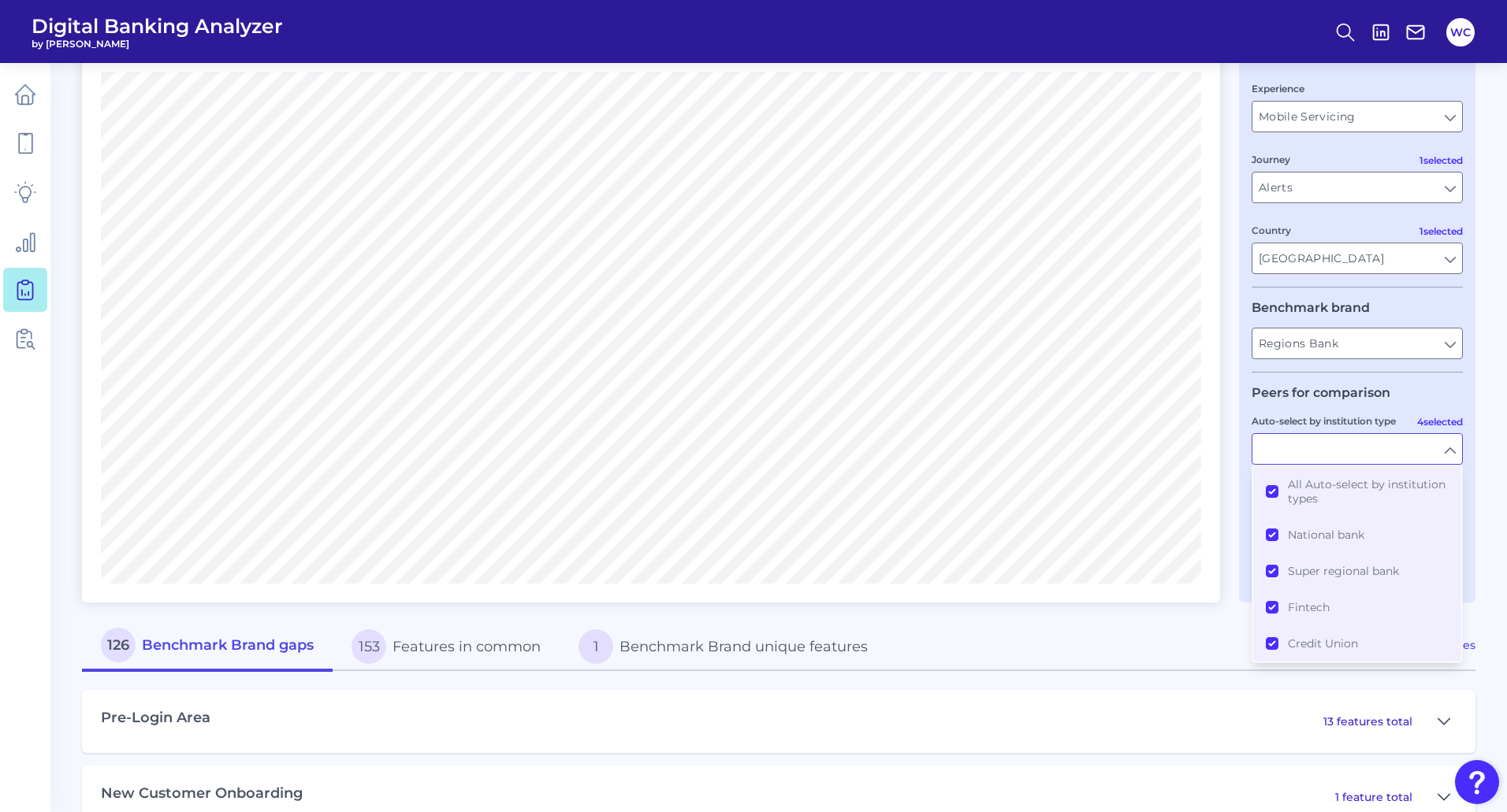
type input "f"
click at [1272, 491] on button "All Auto-select by institution types" at bounding box center [1357, 492] width 208 height 51
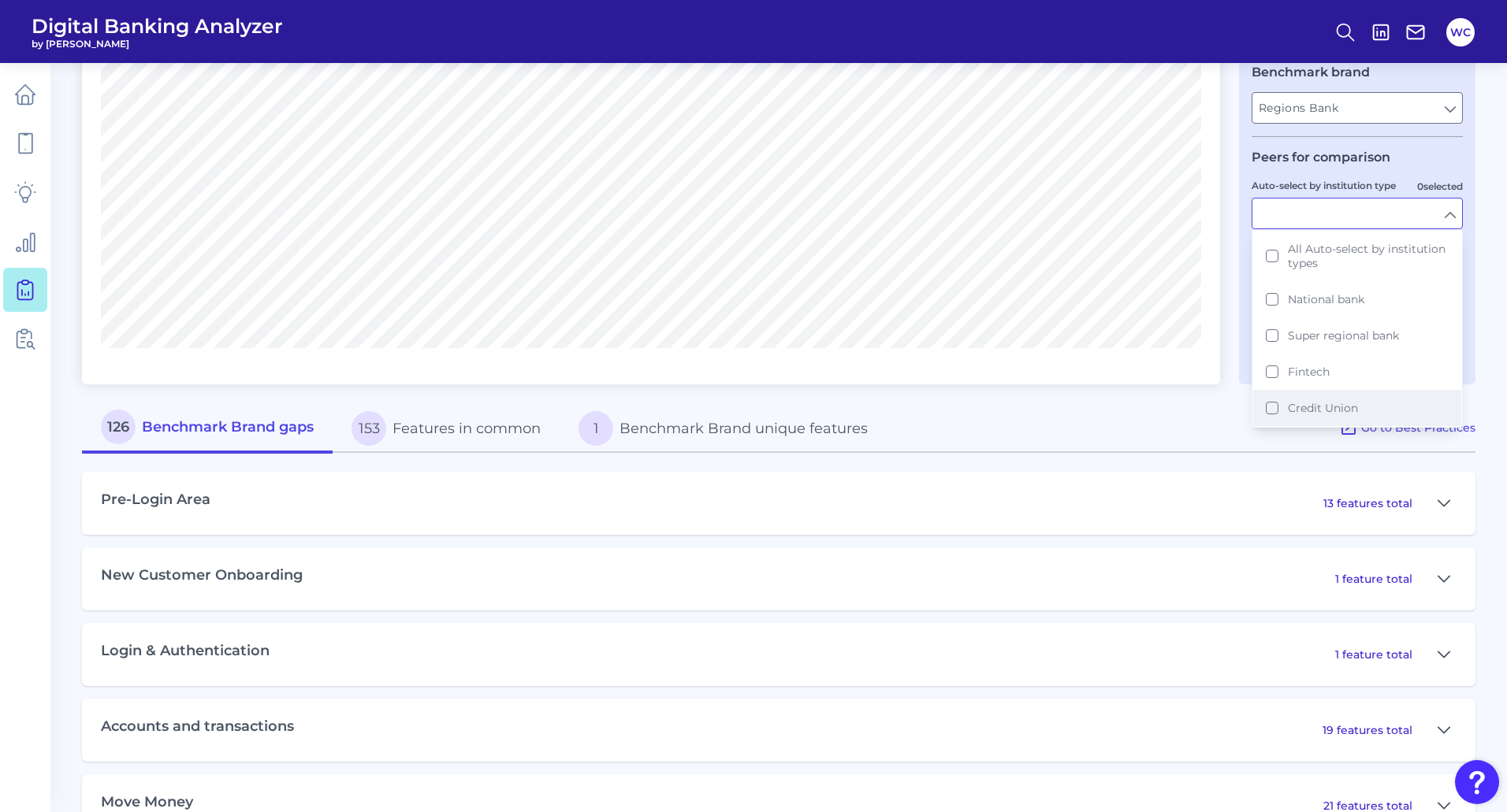
scroll to position [394, 0]
click at [1266, 336] on button "Super regional bank" at bounding box center [1357, 335] width 208 height 37
type input "BMO, Citizens Bank, Fifth Third, First Horizon, Huntington Bank, KeyBank, M&T B…"
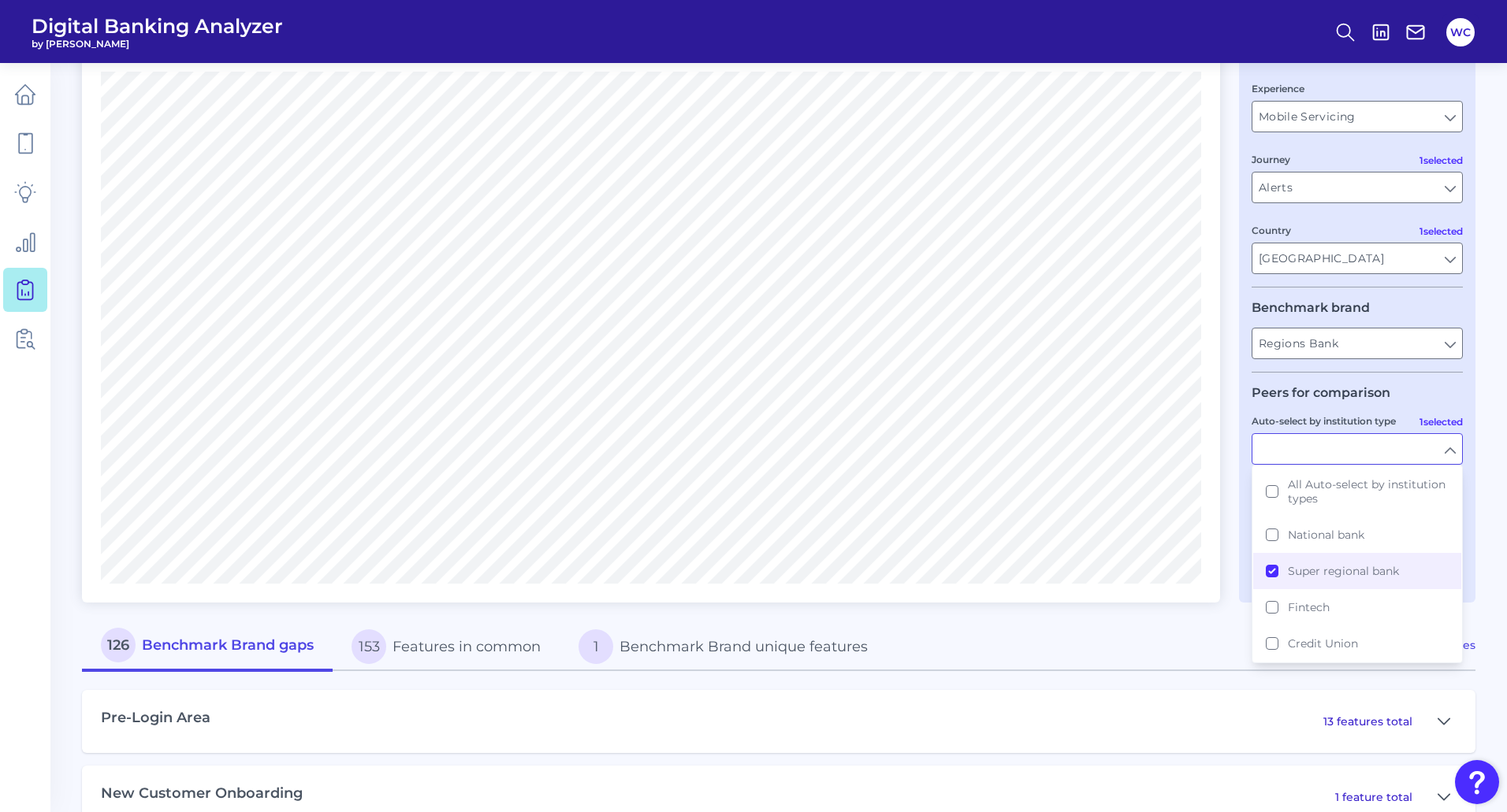
scroll to position [0, 0]
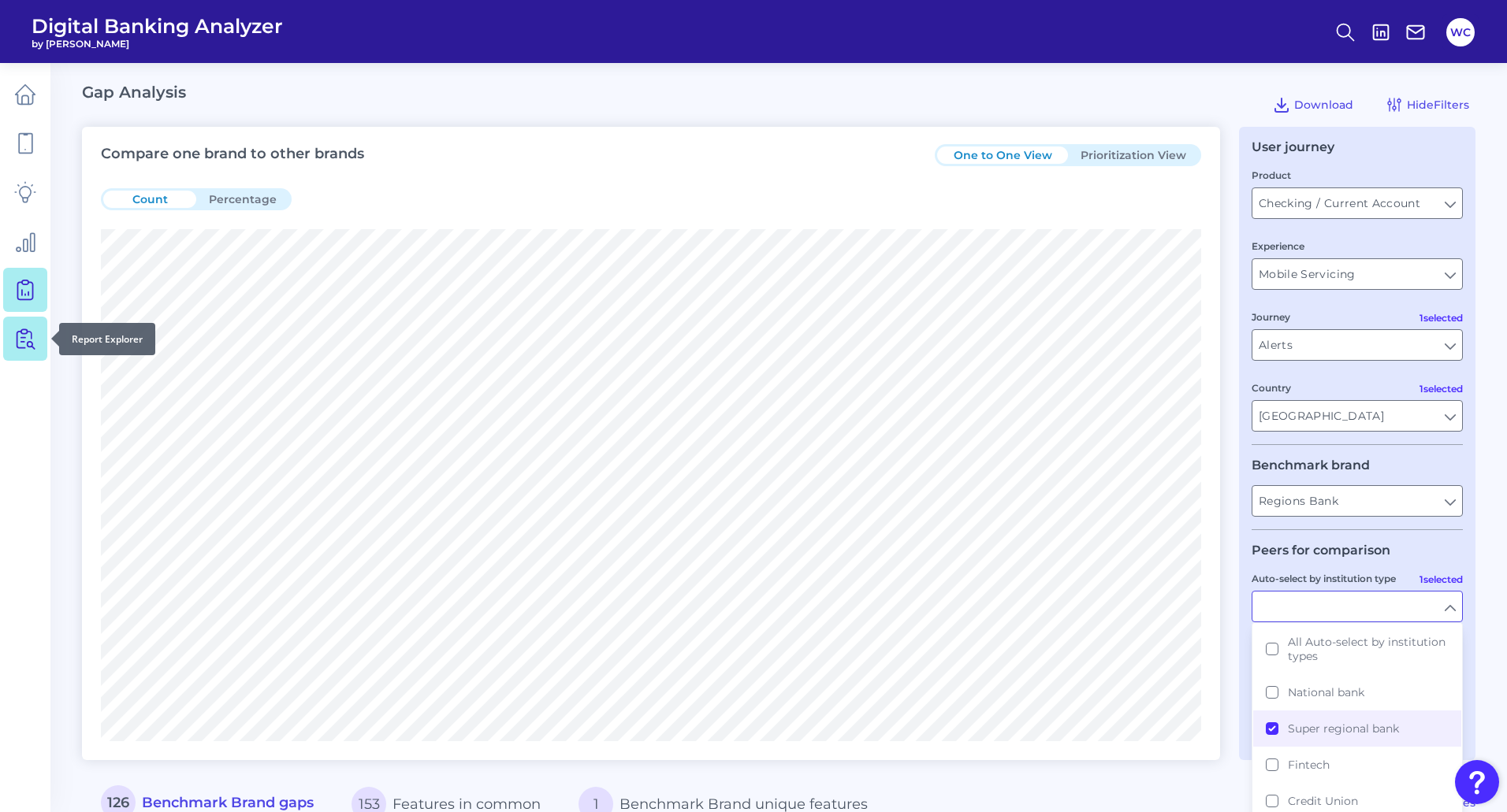
click at [23, 339] on icon at bounding box center [25, 338] width 22 height 22
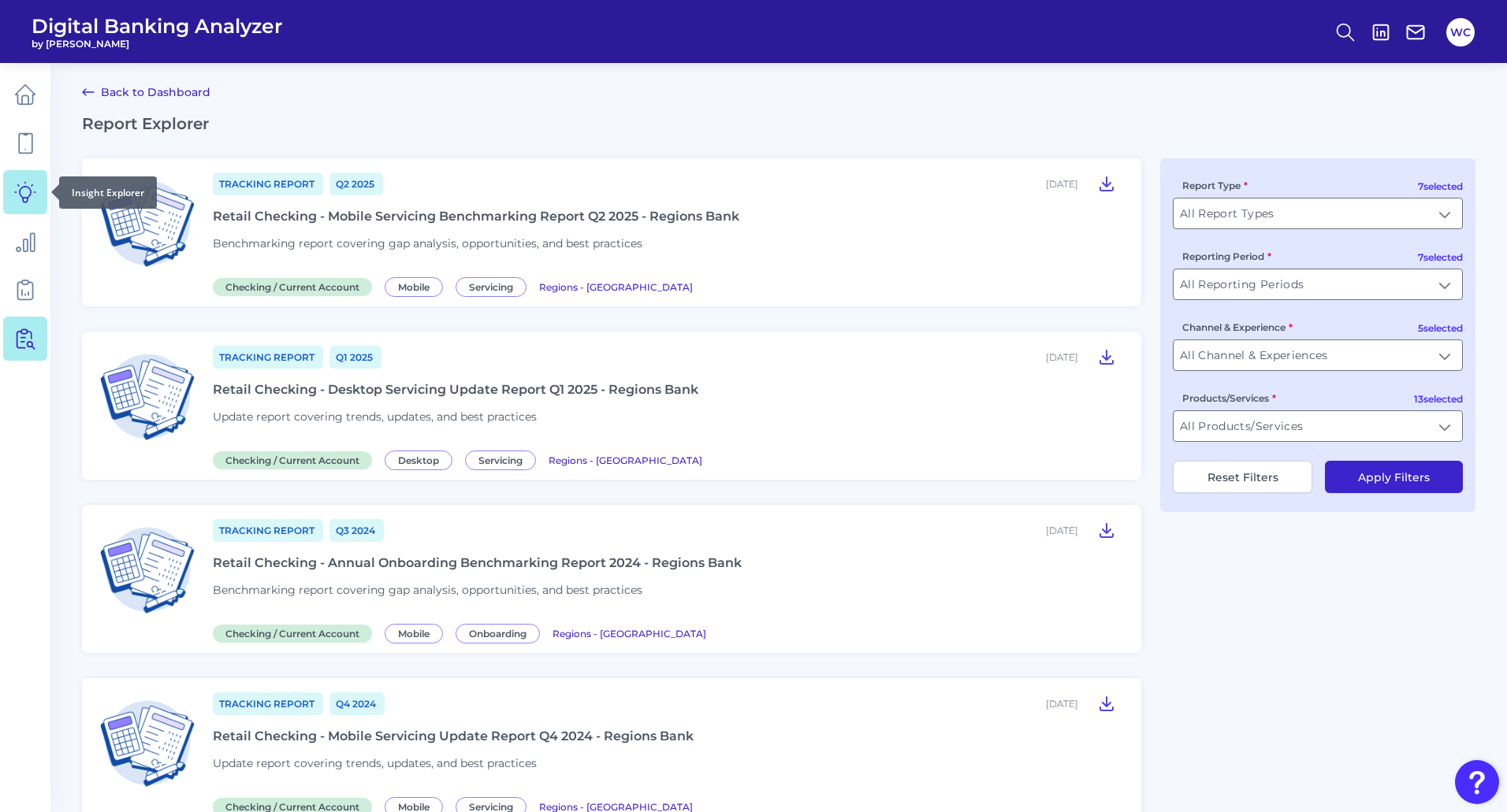
click at [31, 191] on icon at bounding box center [25, 192] width 22 height 22
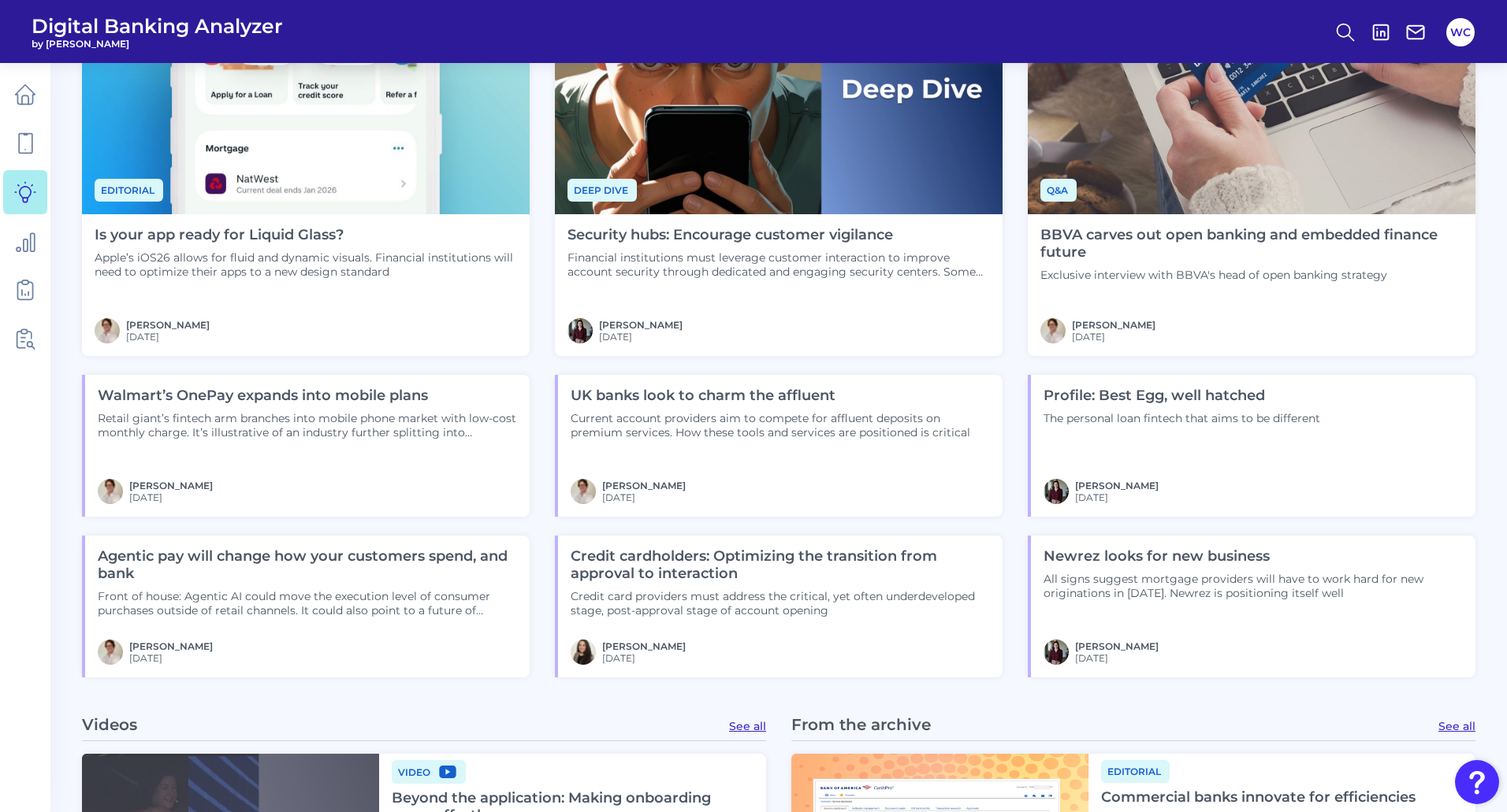
scroll to position [788, 0]
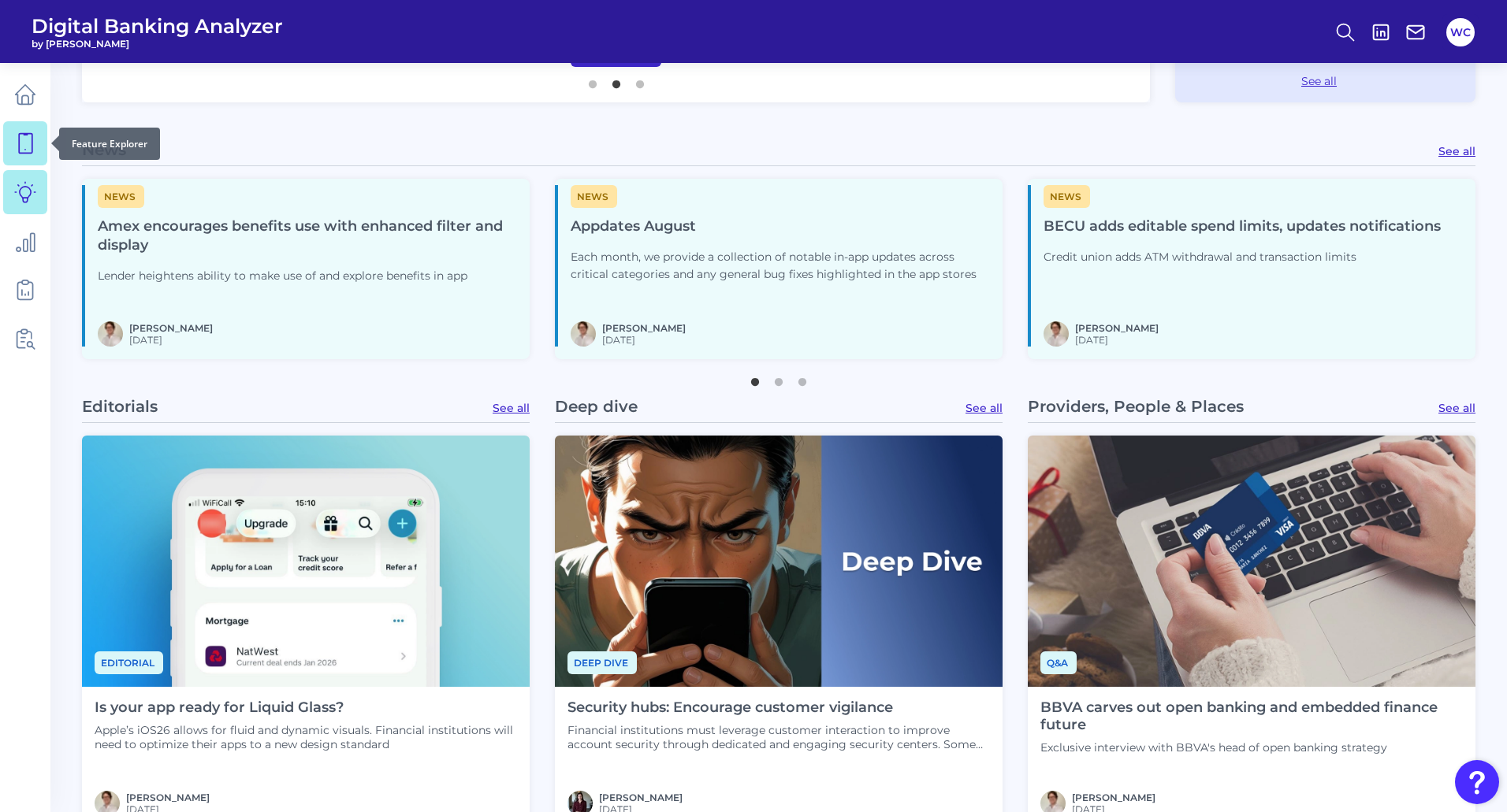
click at [19, 138] on icon at bounding box center [25, 144] width 13 height 20
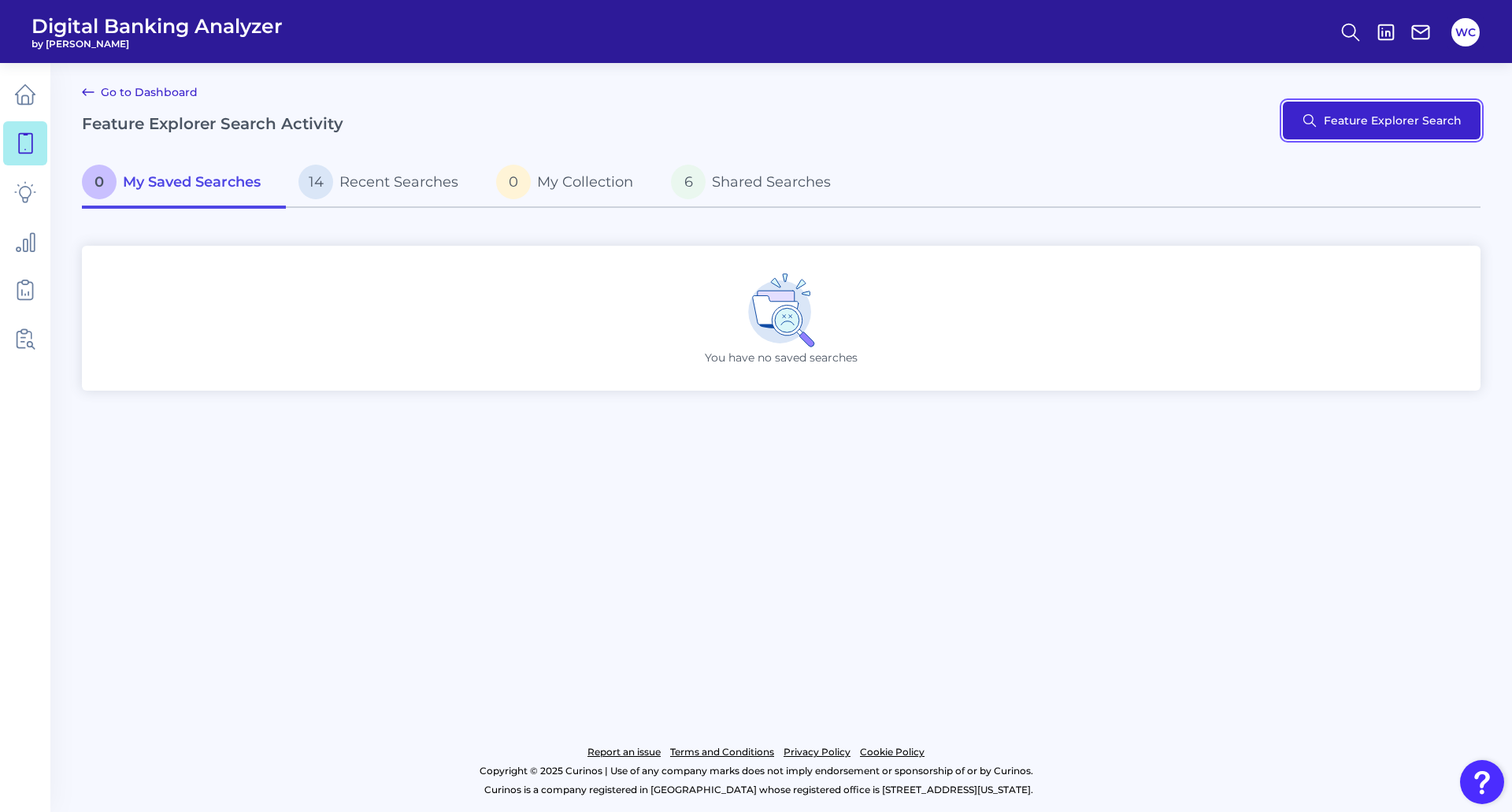
click at [1369, 128] on button "Feature Explorer Search" at bounding box center [1382, 120] width 198 height 37
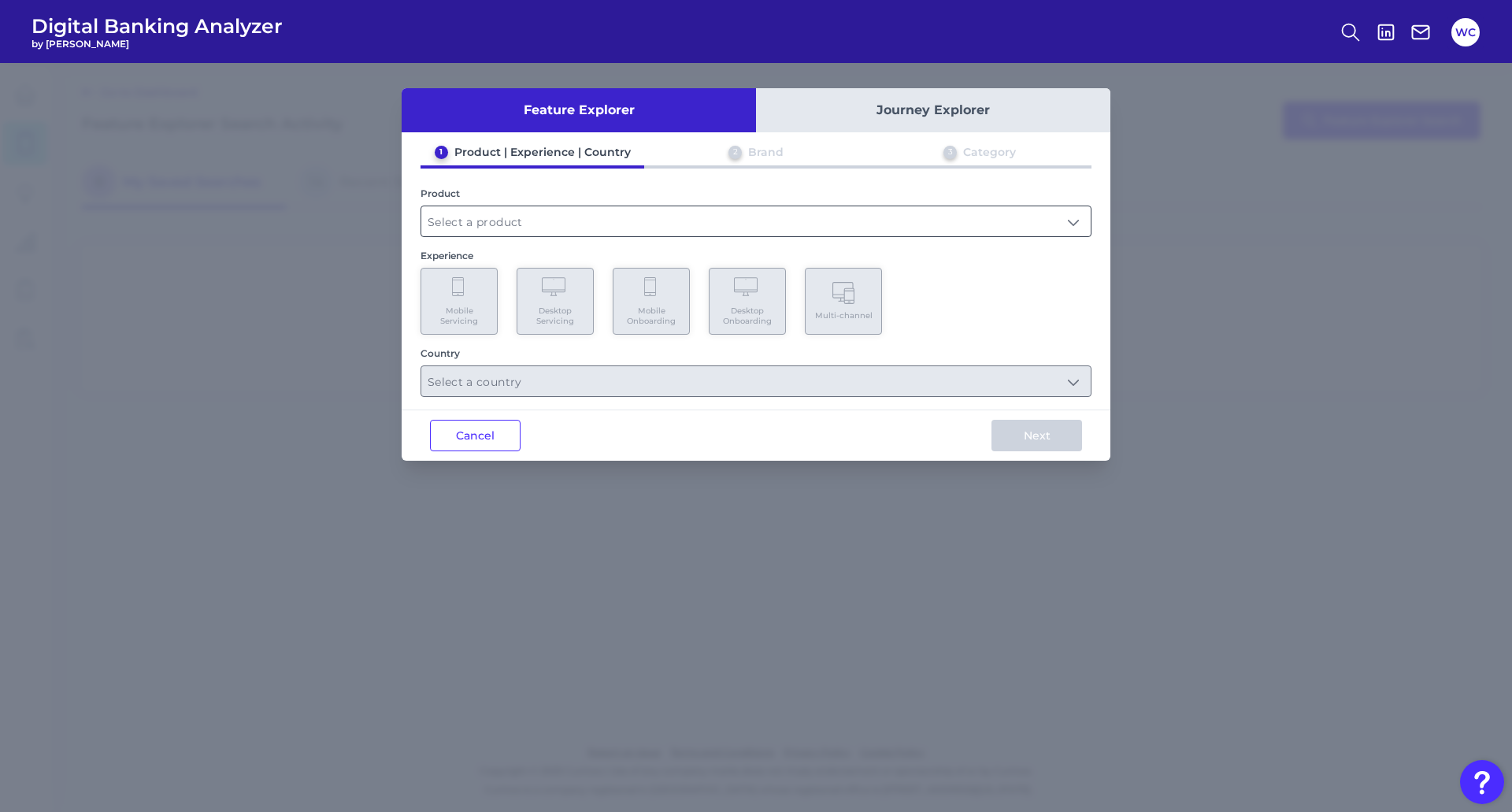
click at [505, 208] on input "text" at bounding box center [756, 221] width 669 height 30
click at [736, 228] on input "text" at bounding box center [756, 221] width 669 height 30
click at [720, 228] on input "text" at bounding box center [756, 221] width 669 height 30
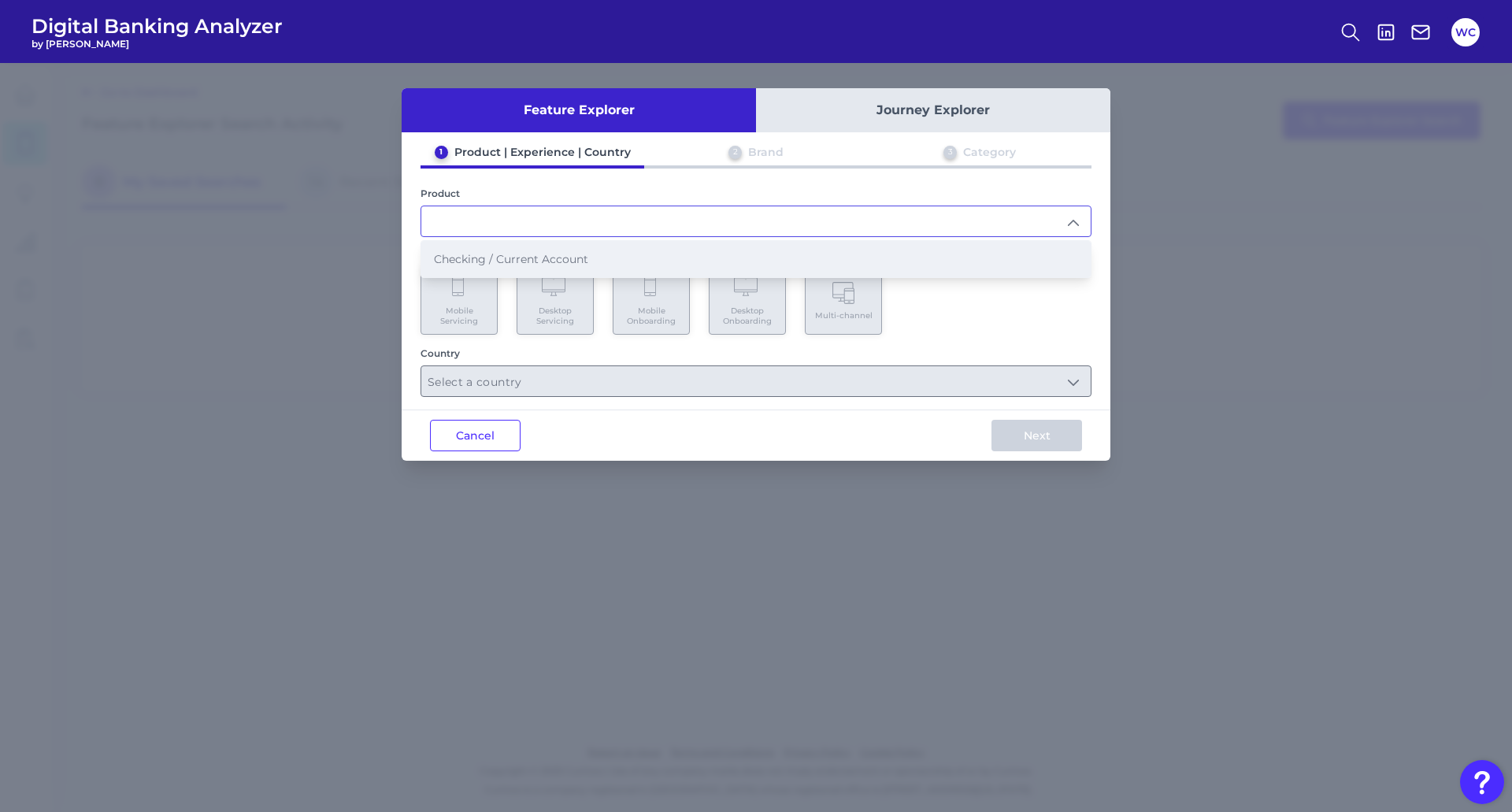
click at [491, 266] on span "Checking / Current Account" at bounding box center [510, 260] width 154 height 14
type input "Checking / Current Account"
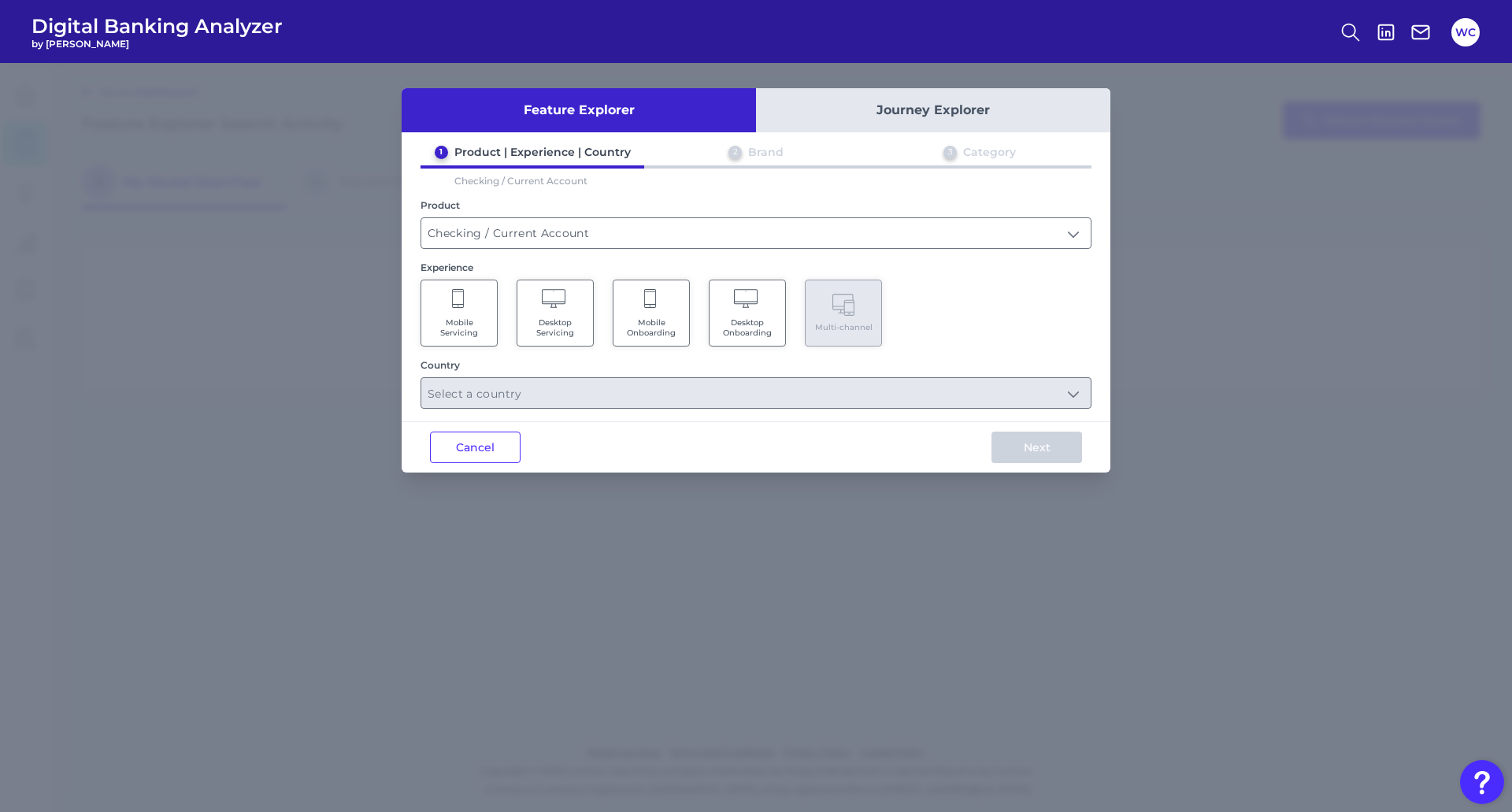
click at [451, 322] on span "Mobile Servicing" at bounding box center [459, 327] width 60 height 21
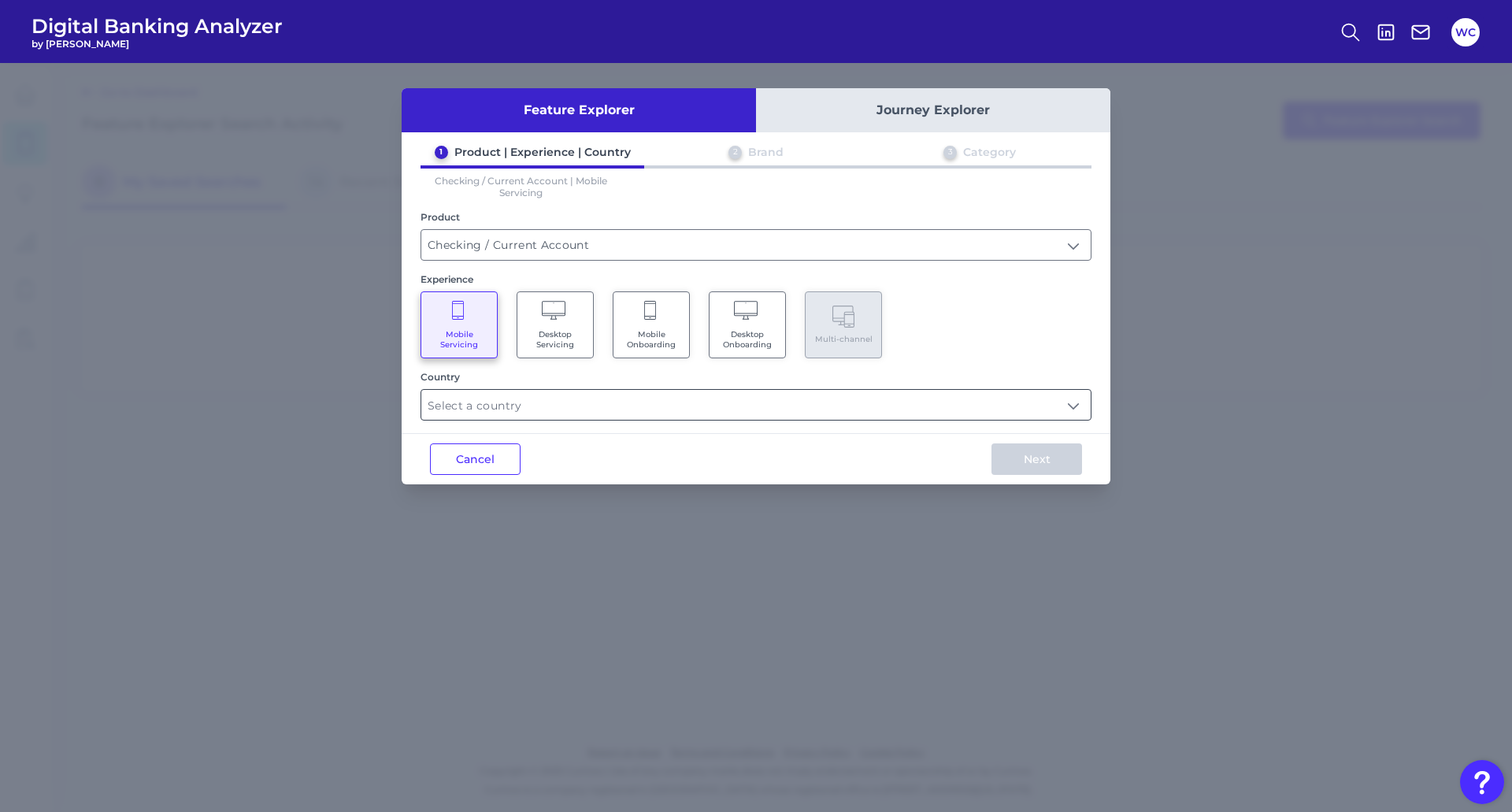
click at [790, 404] on input "text" at bounding box center [756, 405] width 669 height 30
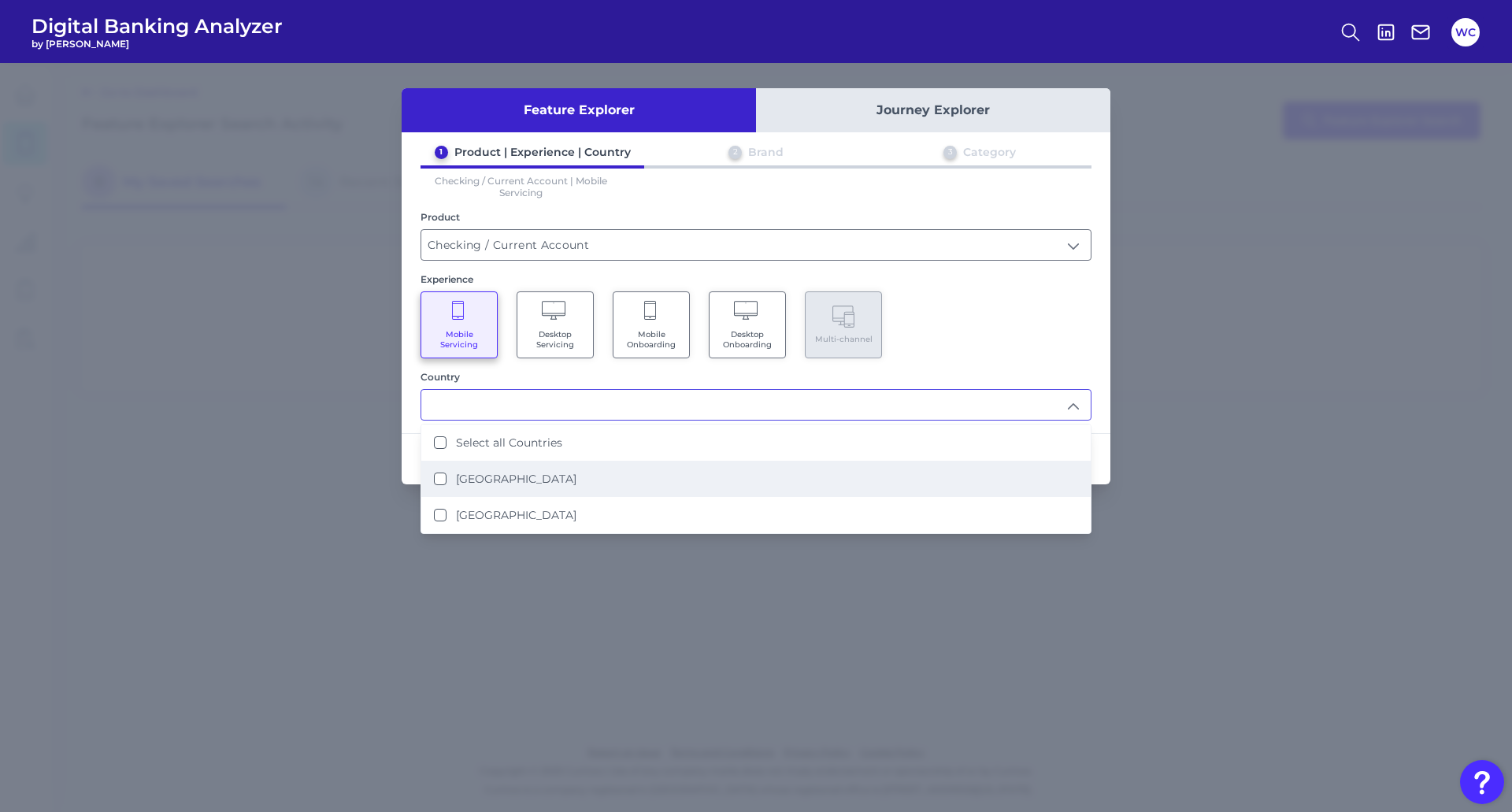
click at [450, 485] on div "[GEOGRAPHIC_DATA]" at bounding box center [505, 479] width 143 height 14
type input "[GEOGRAPHIC_DATA]"
click at [1069, 317] on div "Mobile Servicing Desktop Servicing Mobile Onboarding Desktop Onboarding Multi-c…" at bounding box center [756, 325] width 671 height 67
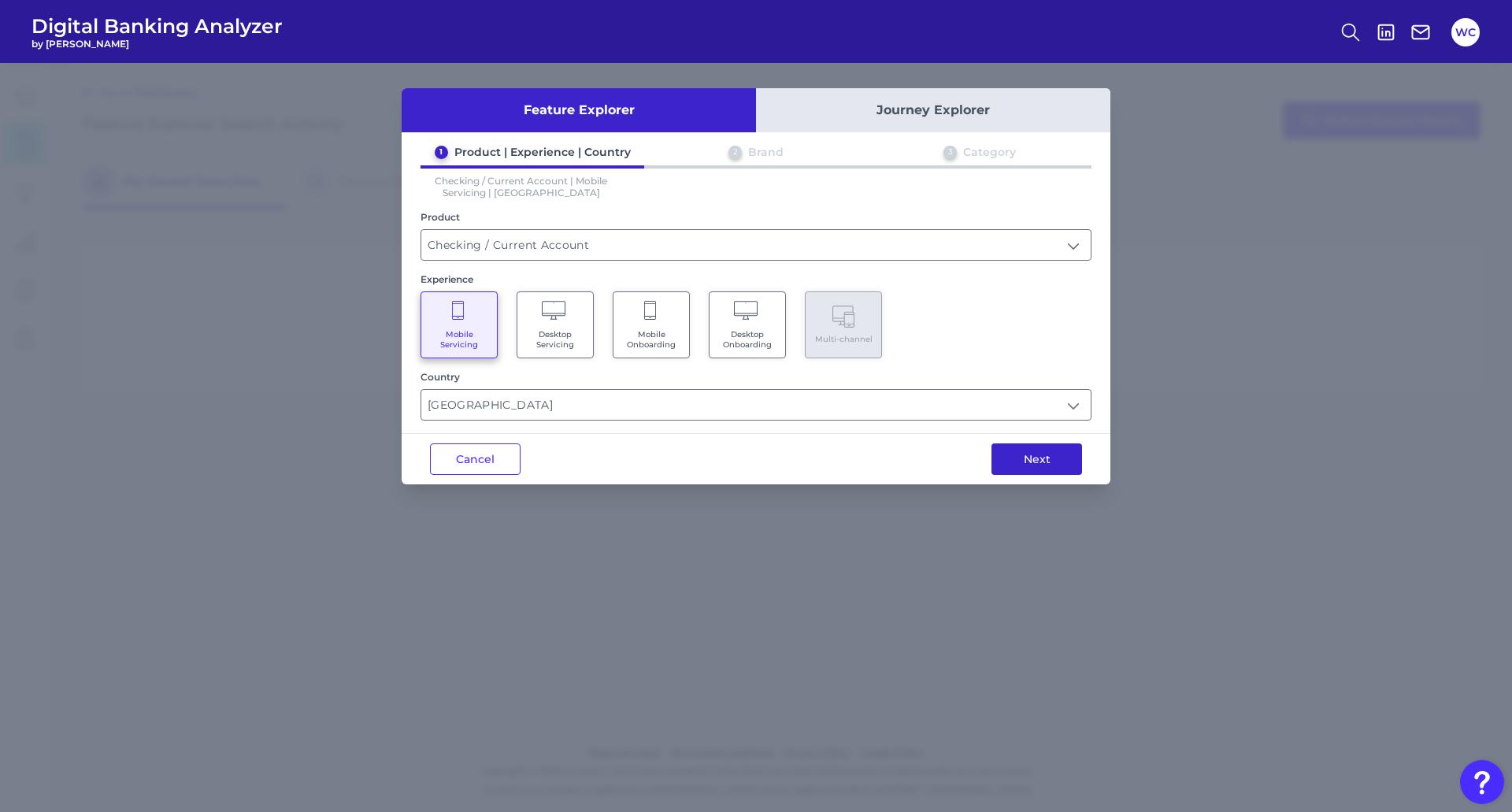
click at [1051, 464] on button "Next" at bounding box center [1037, 459] width 91 height 31
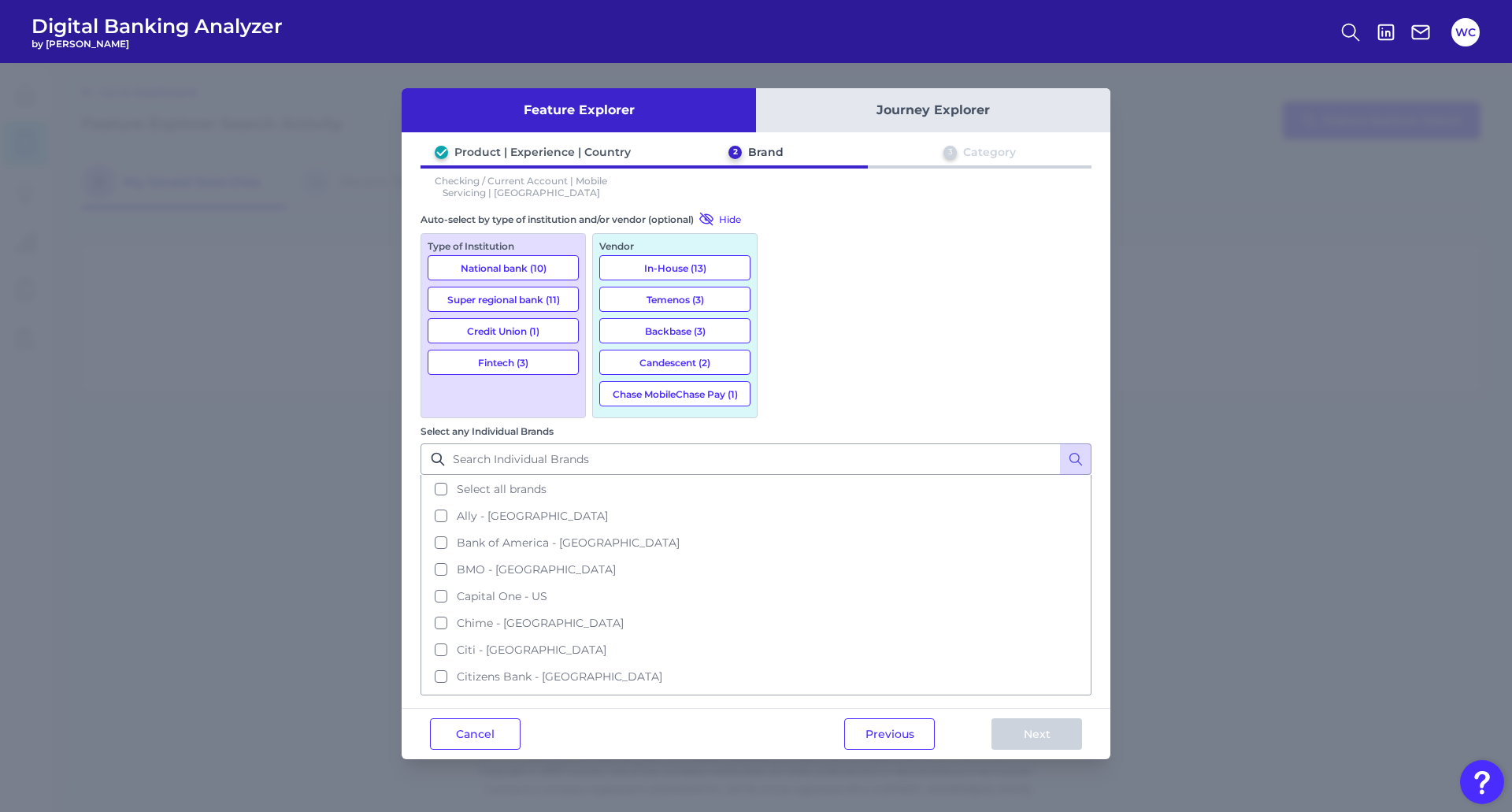
click at [510, 271] on button "National bank (10)" at bounding box center [503, 268] width 152 height 25
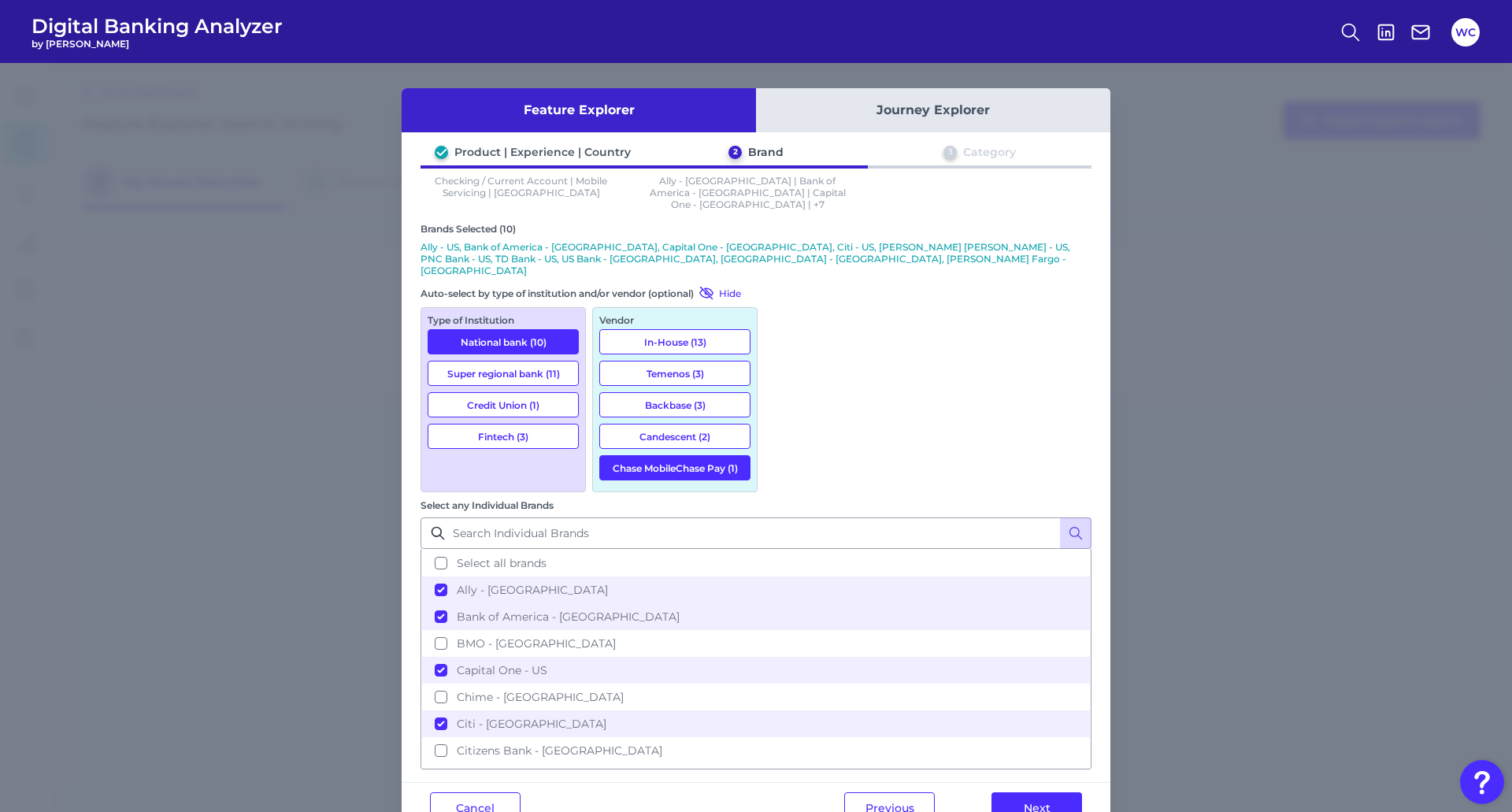
click at [508, 329] on button "National bank (10)" at bounding box center [503, 342] width 152 height 25
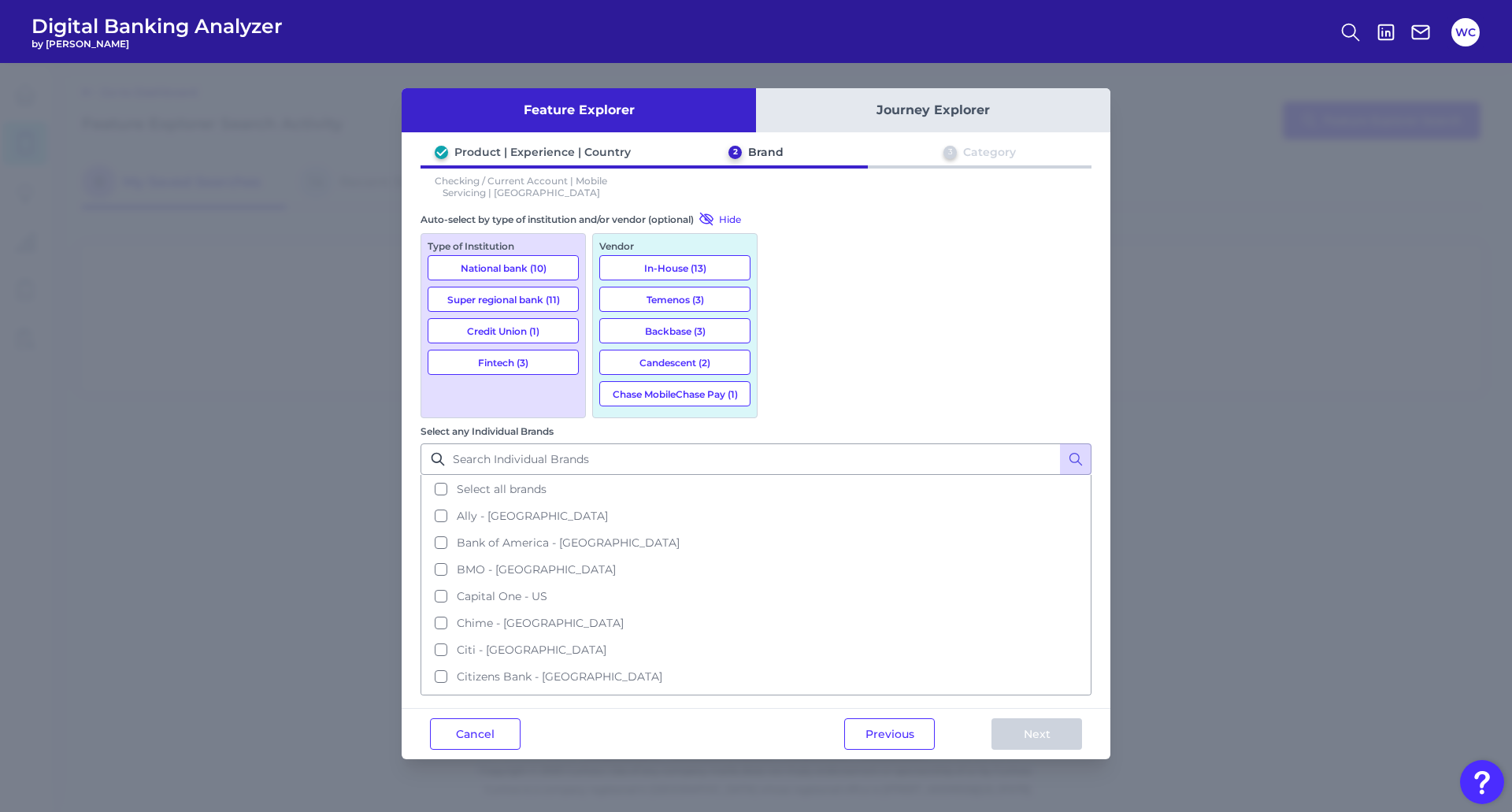
click at [487, 302] on button "Super regional bank (11)" at bounding box center [503, 299] width 152 height 25
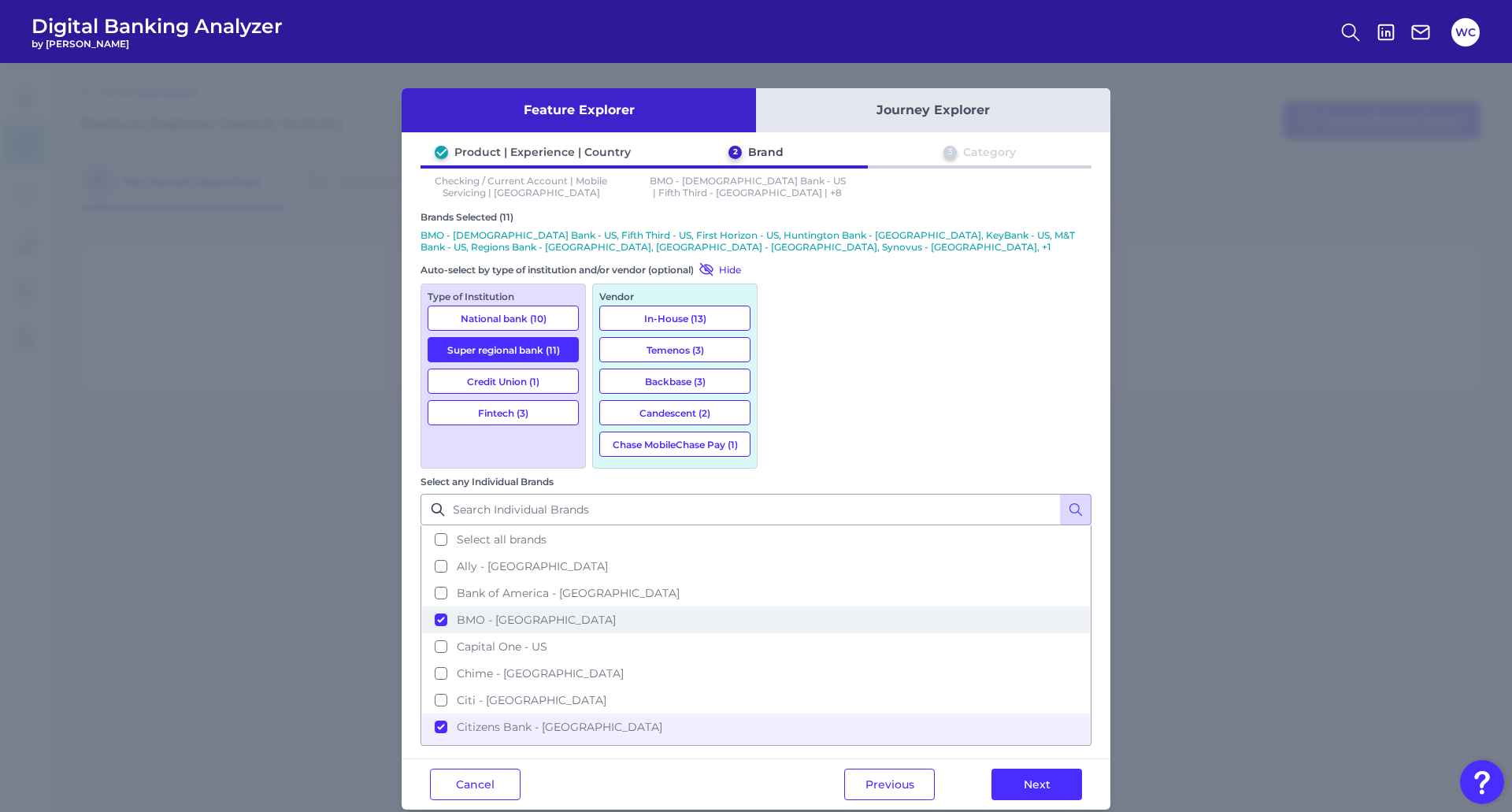
click at [782, 607] on button "BMO - [GEOGRAPHIC_DATA]" at bounding box center [756, 620] width 668 height 27
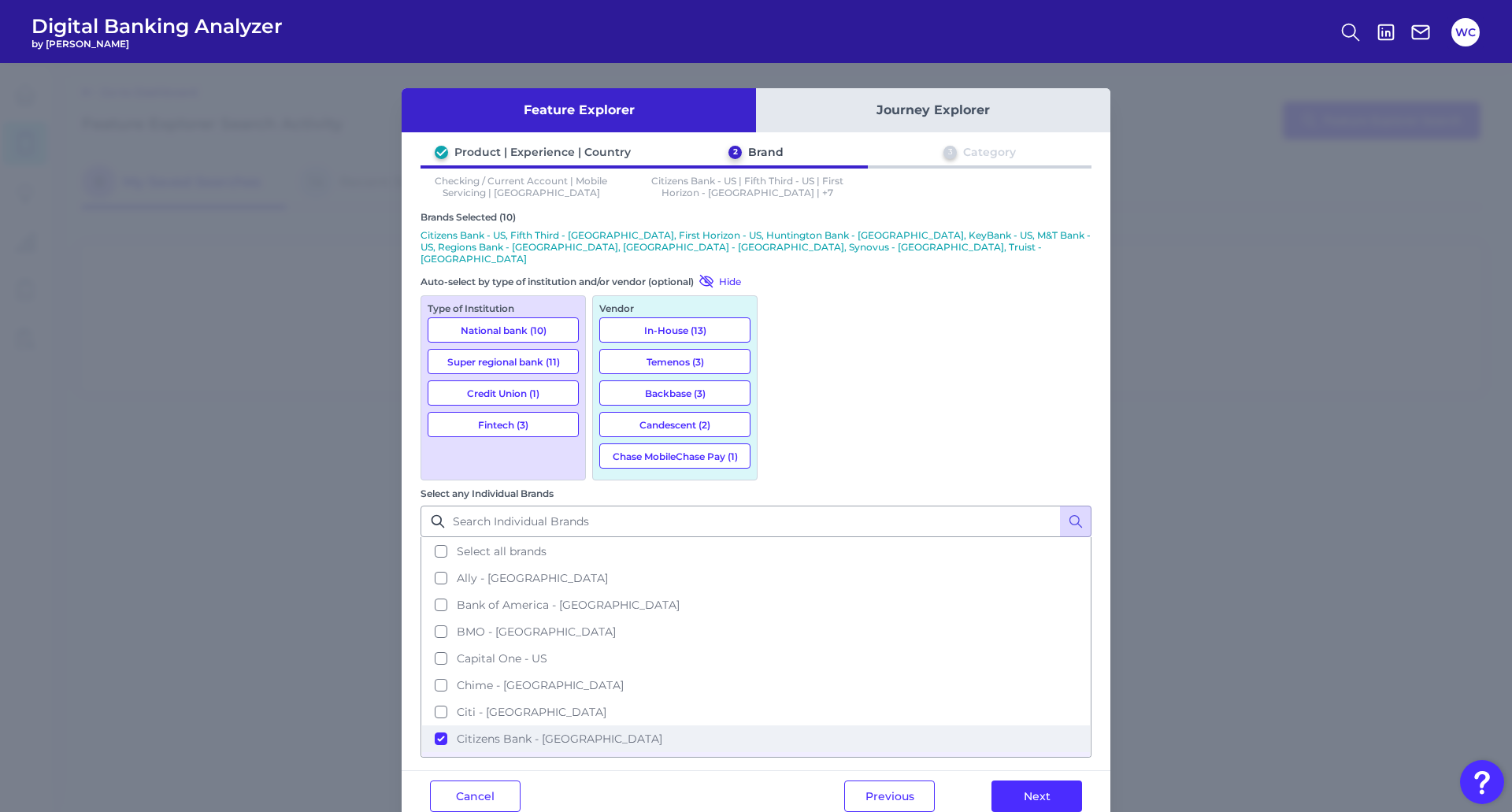
click at [785, 725] on button "Citizens Bank - [GEOGRAPHIC_DATA]" at bounding box center [756, 739] width 668 height 27
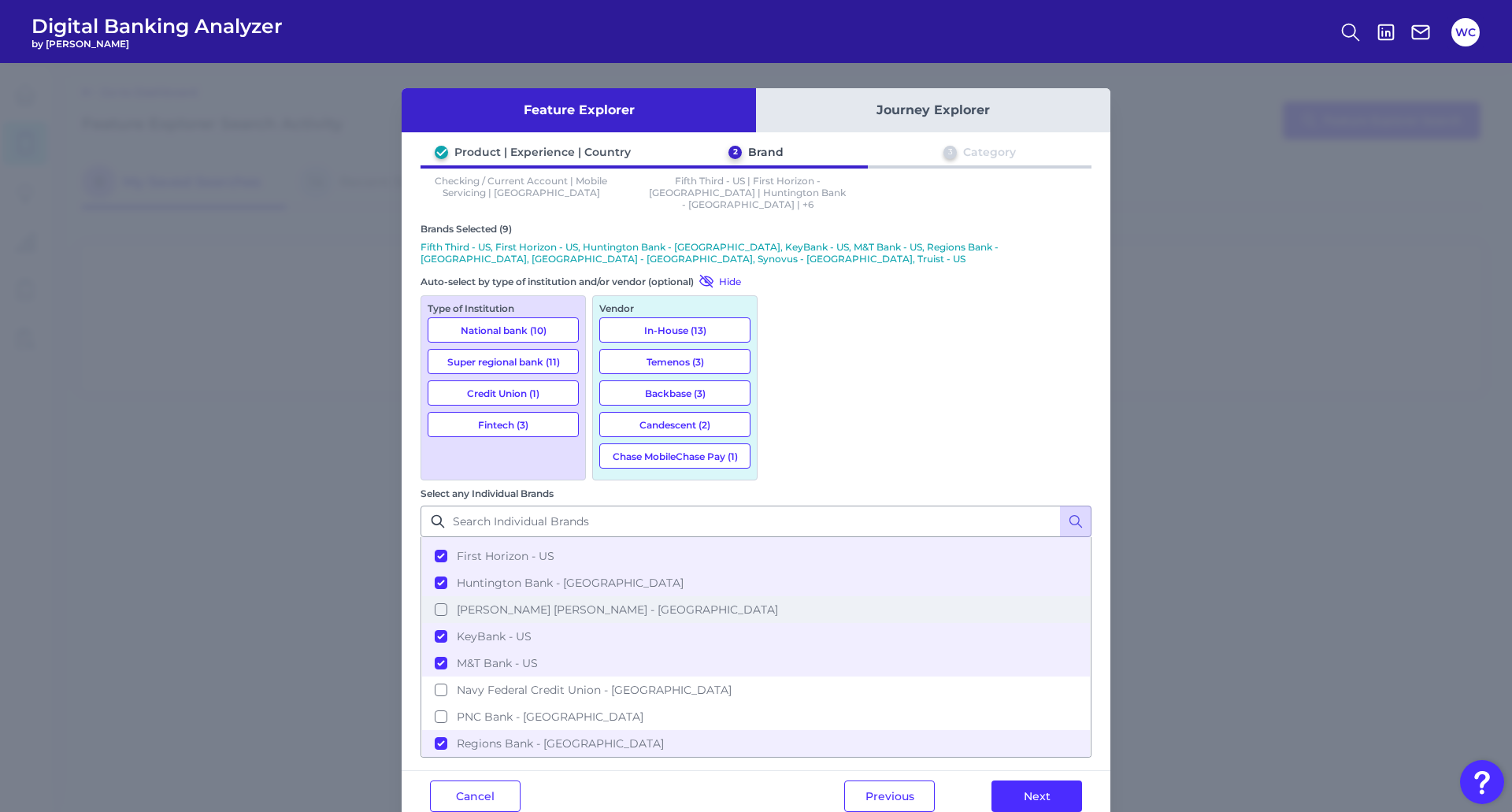
scroll to position [158, 0]
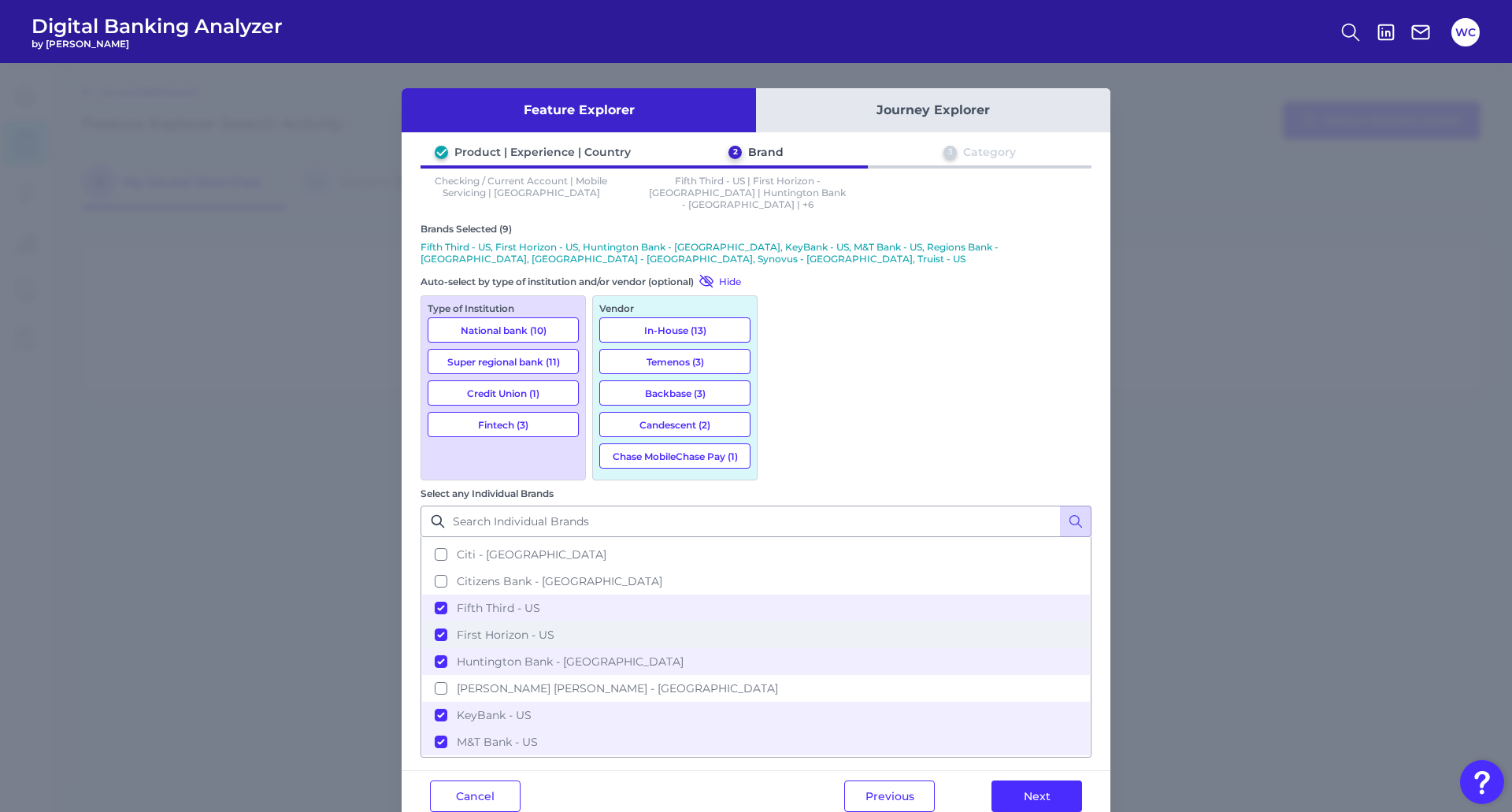
click at [786, 622] on button "First Horizon - US" at bounding box center [756, 635] width 668 height 27
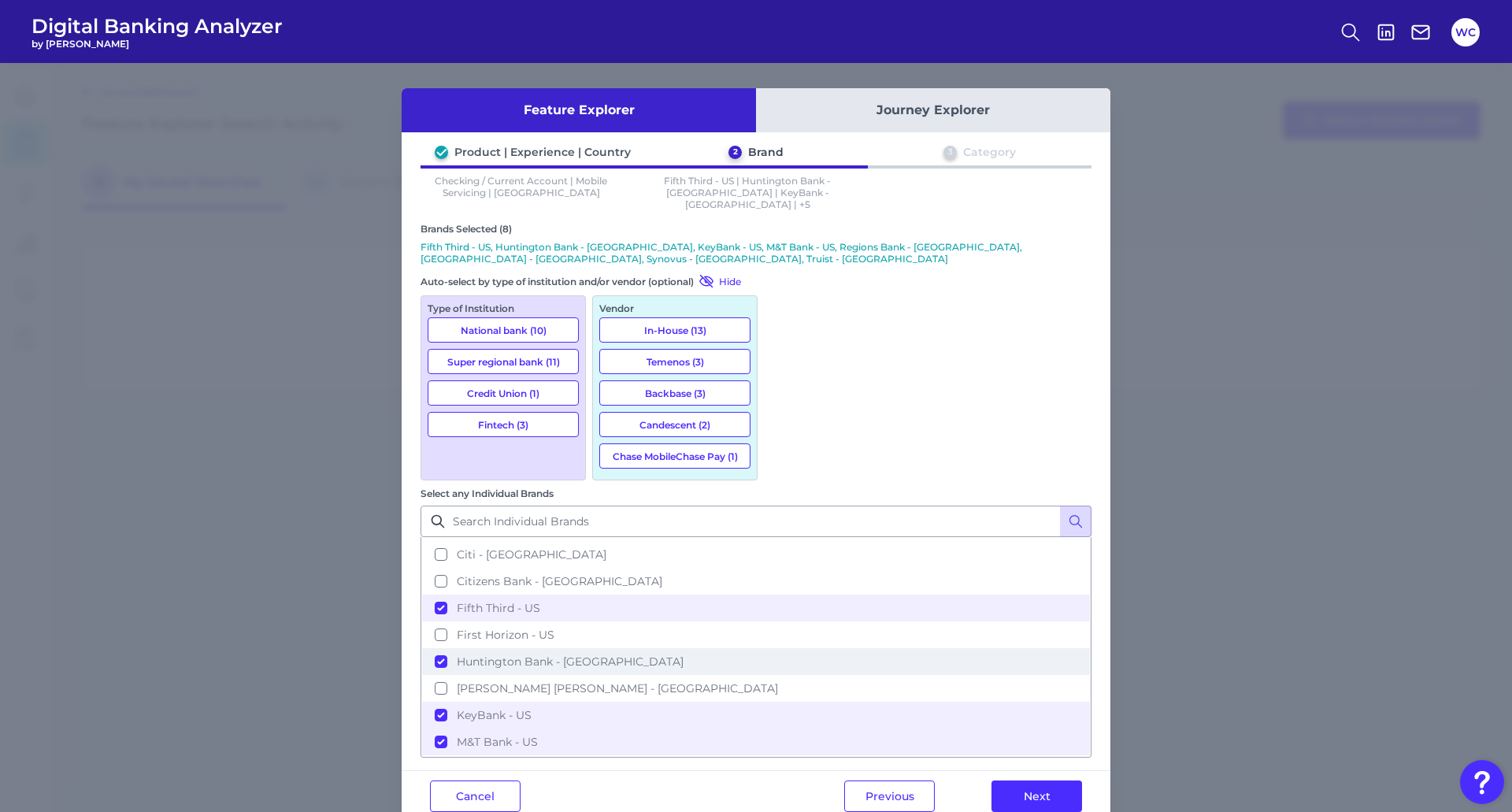
click at [786, 649] on button "Huntington Bank - [GEOGRAPHIC_DATA]" at bounding box center [756, 662] width 668 height 27
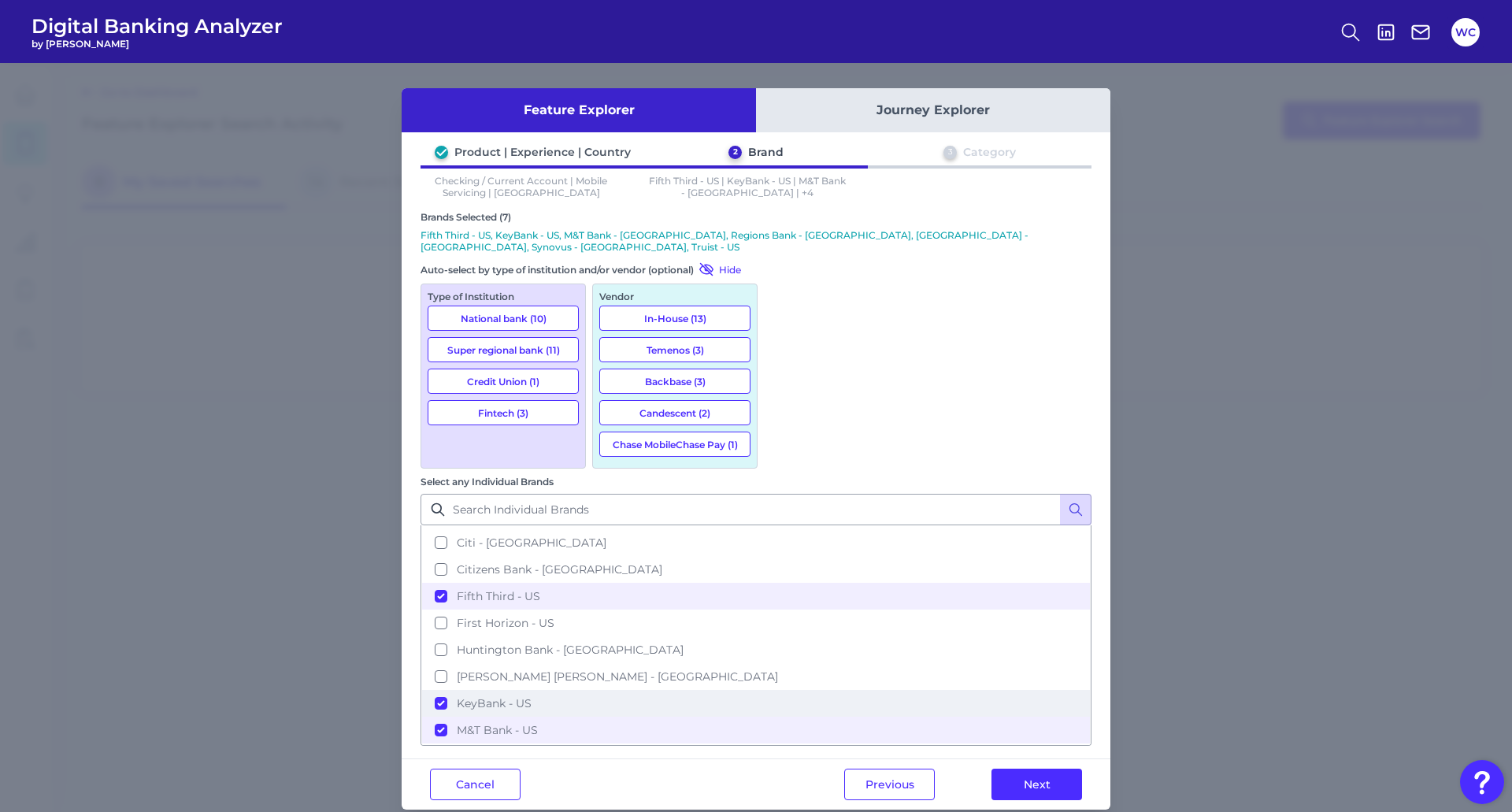
click at [784, 690] on button "KeyBank - US" at bounding box center [756, 703] width 668 height 27
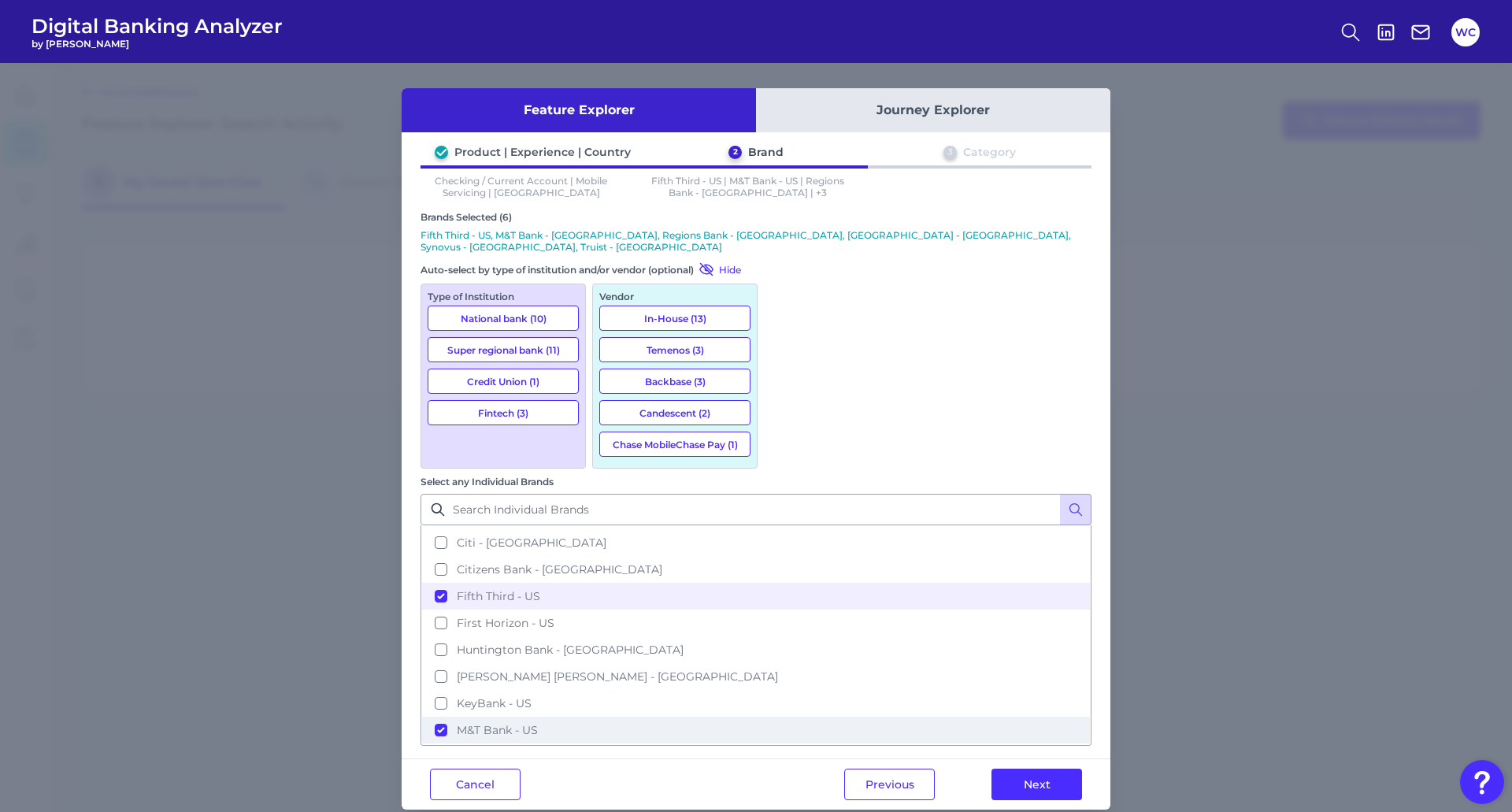
click at [788, 717] on button "M&T Bank - US" at bounding box center [756, 730] width 668 height 27
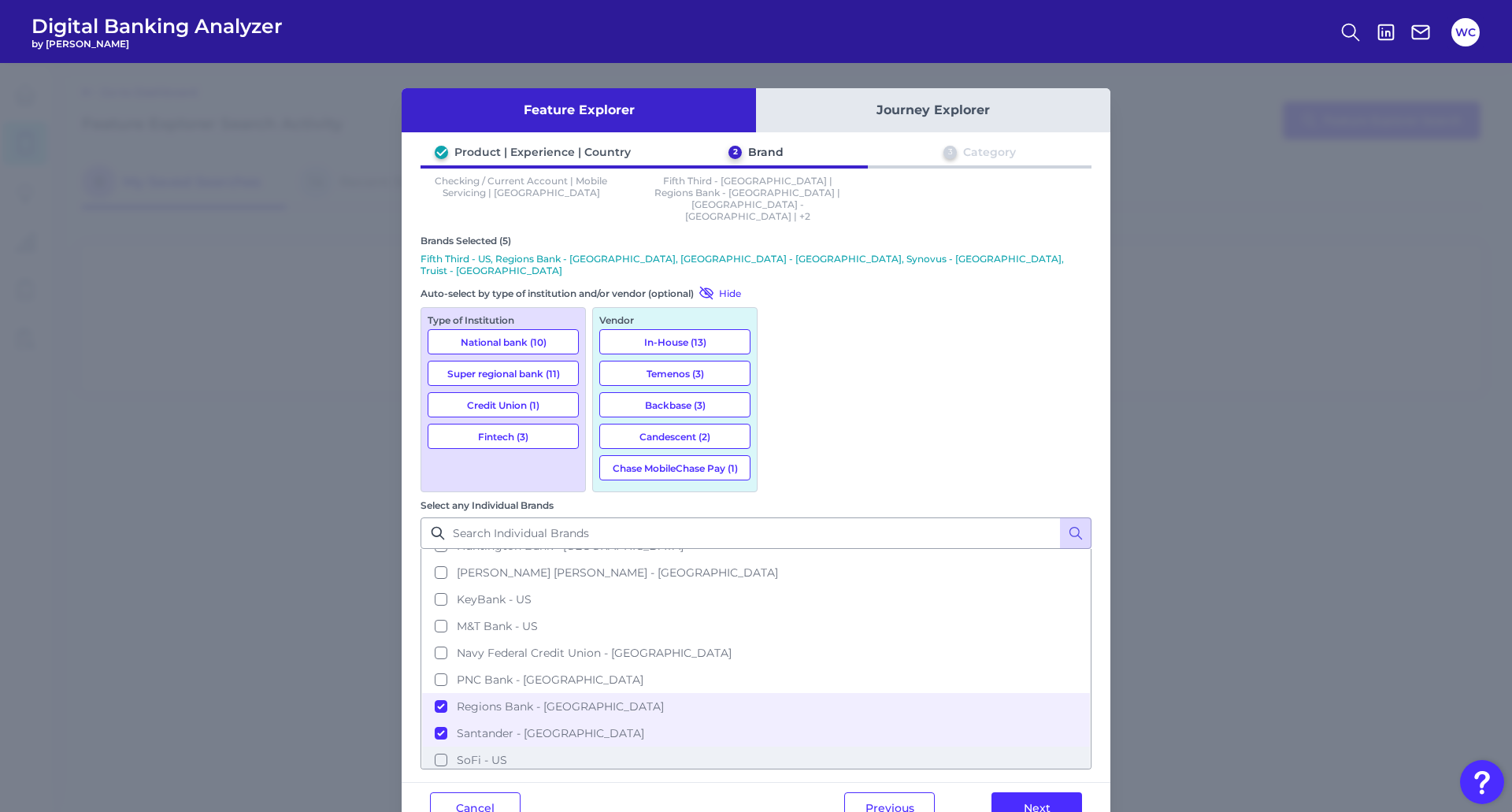
scroll to position [315, 0]
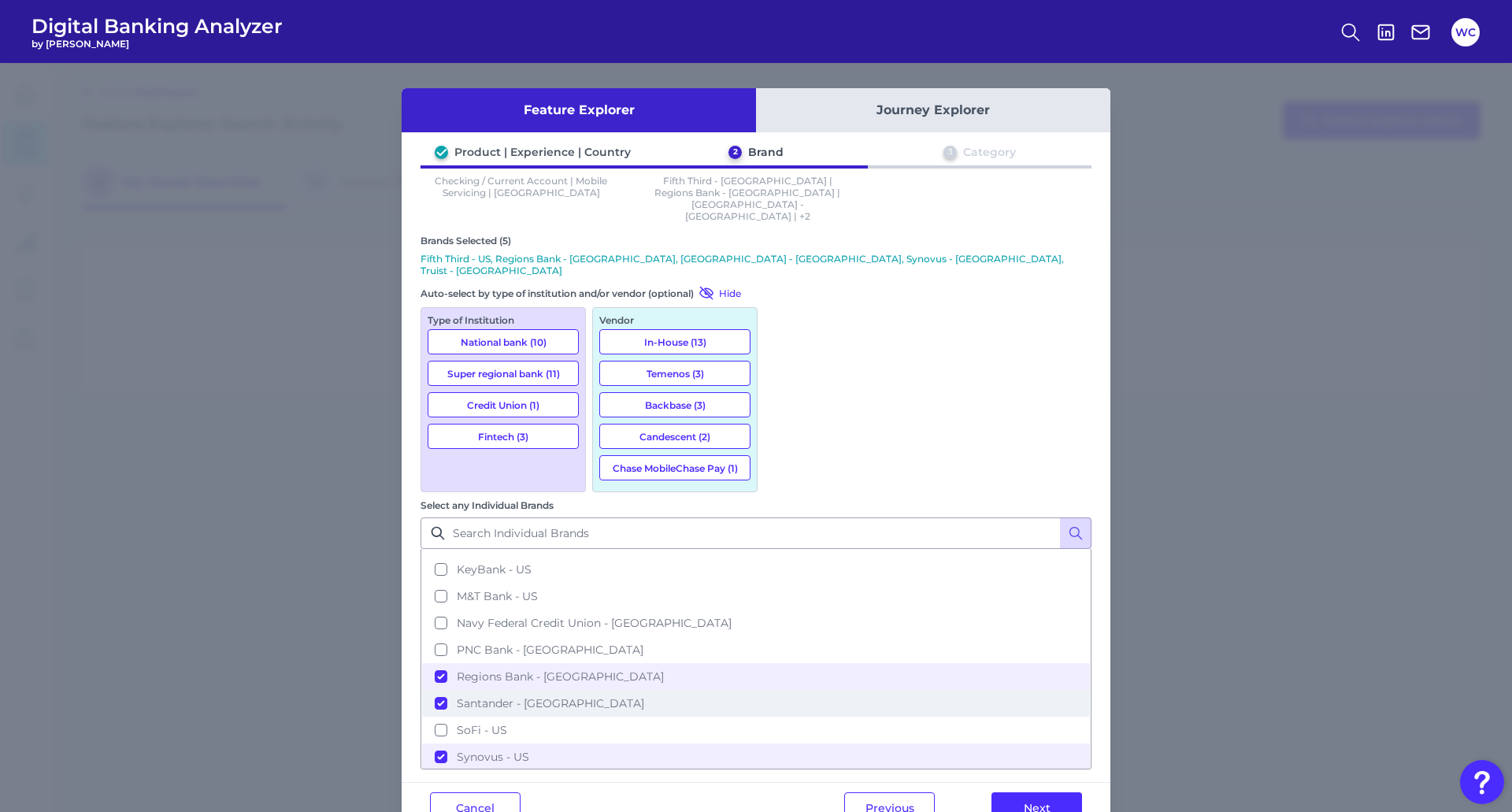
click at [785, 690] on button "Santander - [GEOGRAPHIC_DATA]" at bounding box center [756, 703] width 668 height 27
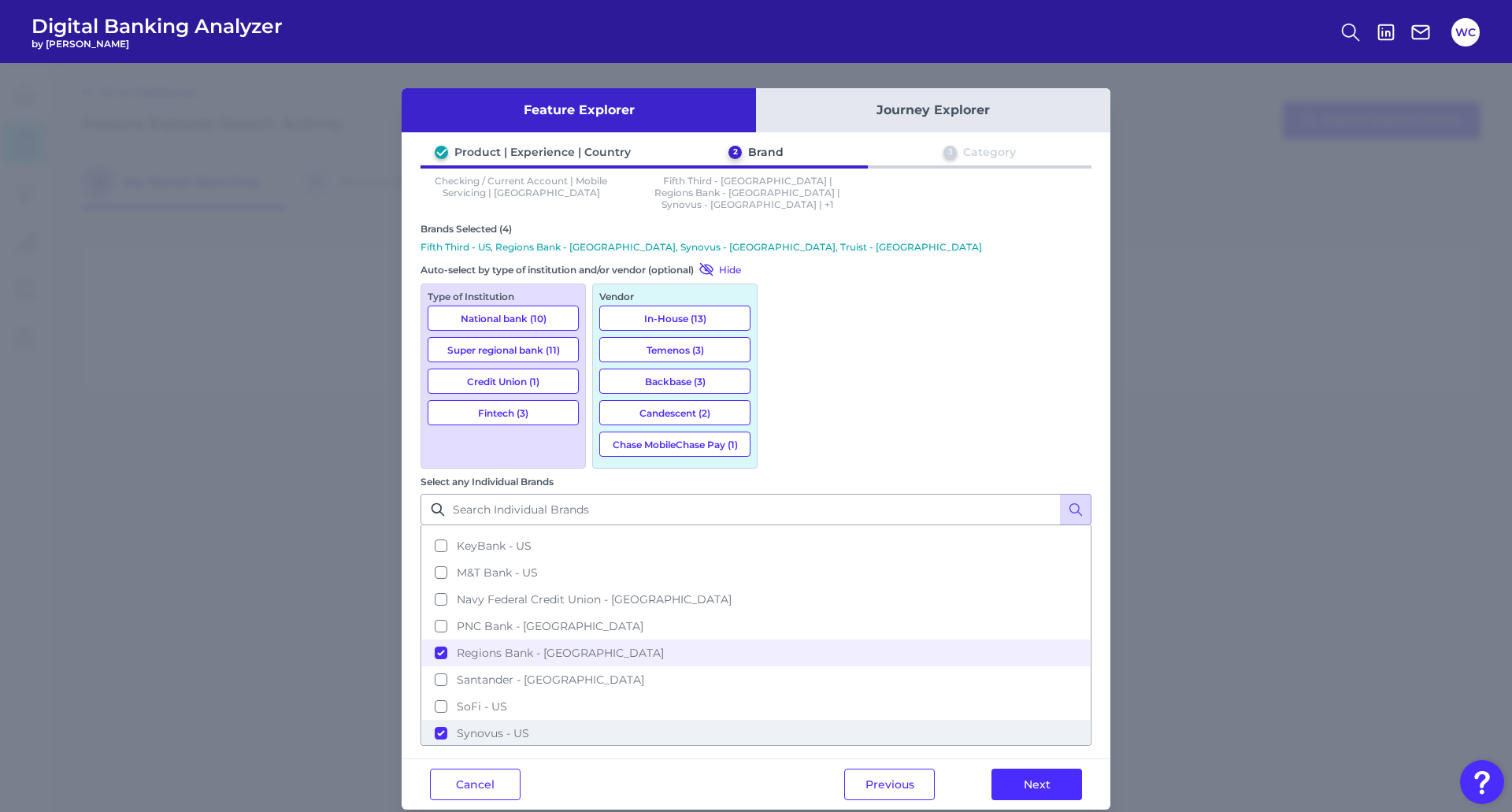
click at [783, 720] on button "Synovus - US" at bounding box center [756, 733] width 668 height 27
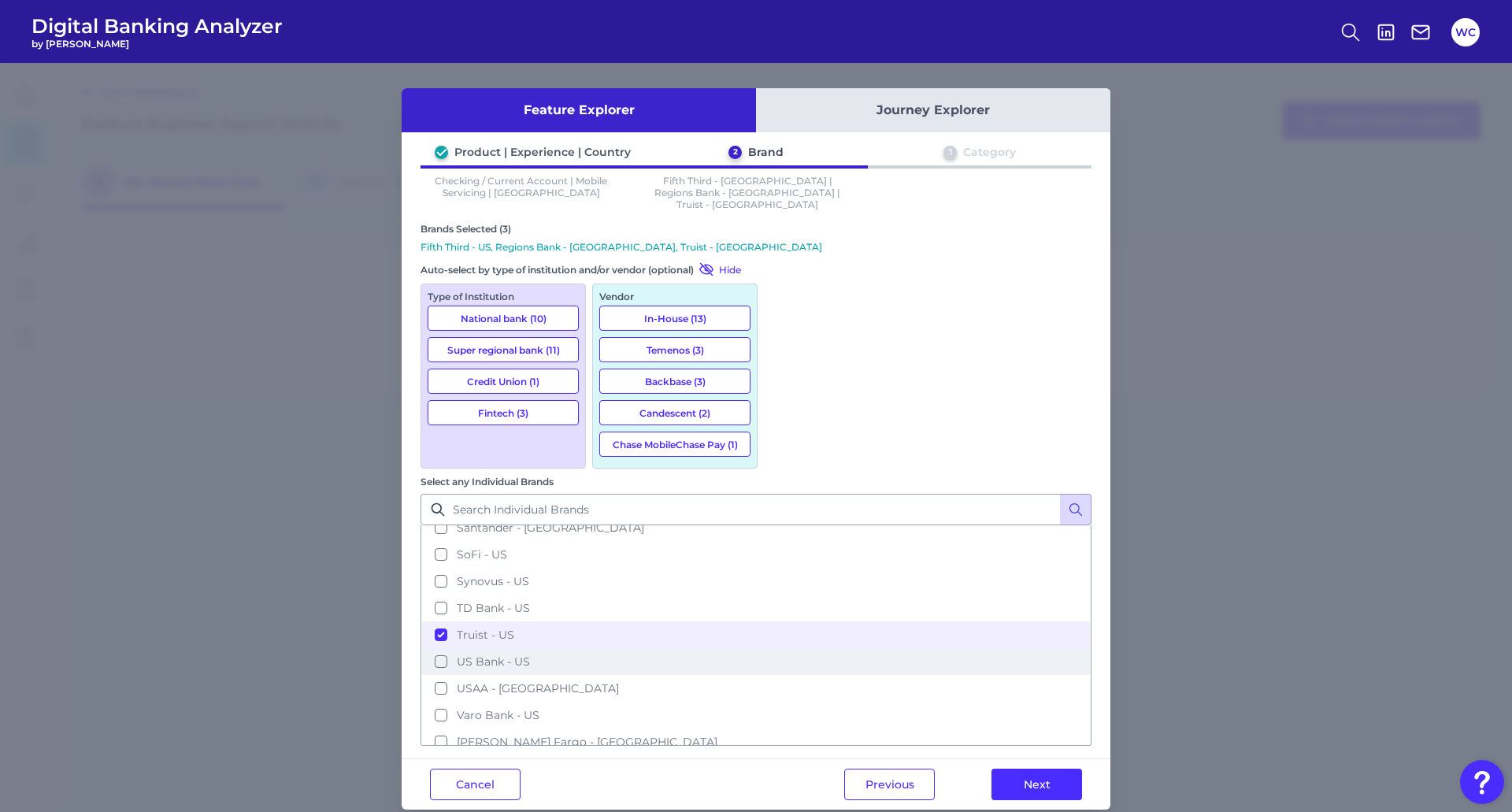
scroll to position [478, 0]
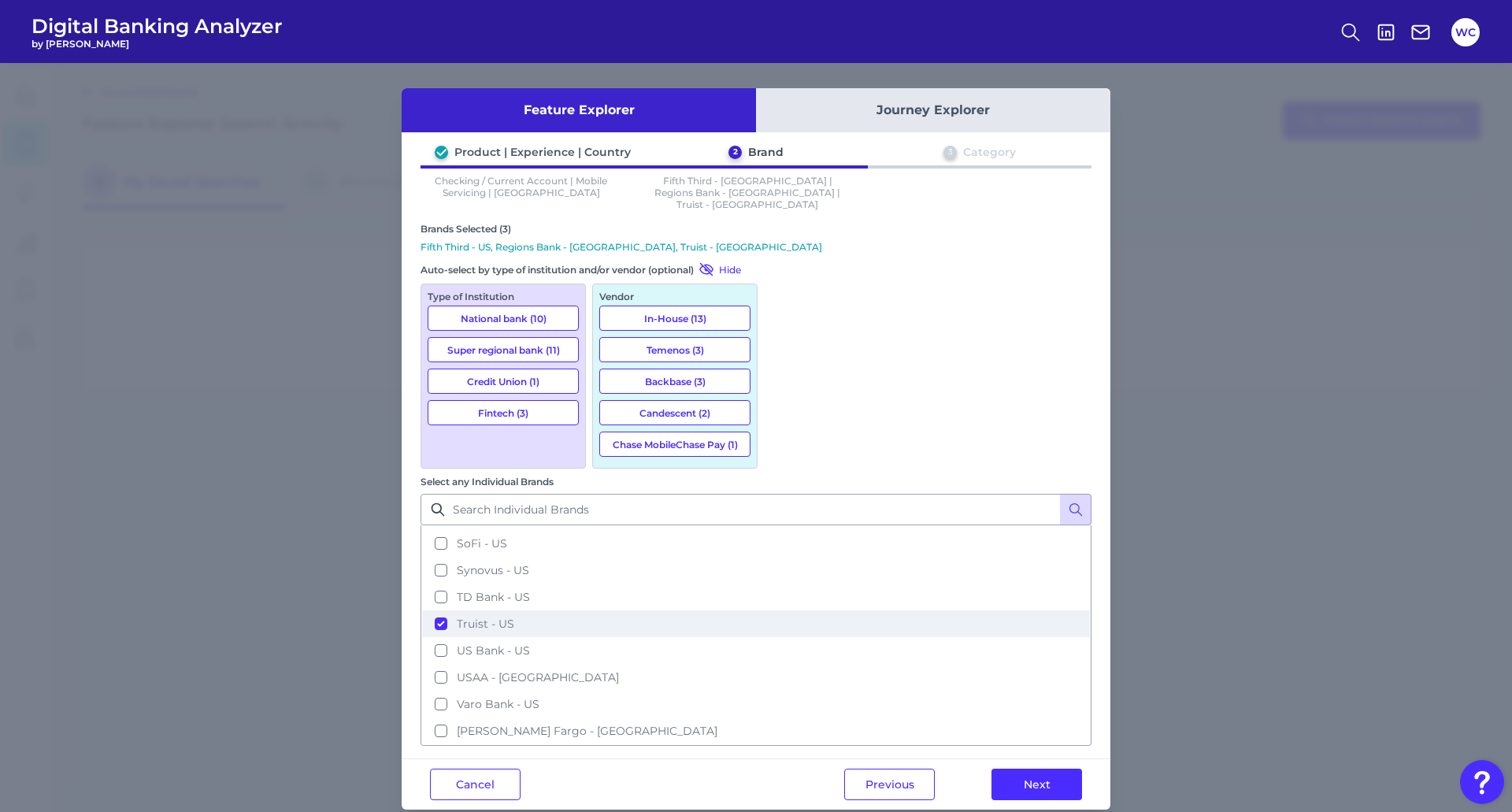
click at [780, 610] on button "Truist - US" at bounding box center [756, 624] width 668 height 27
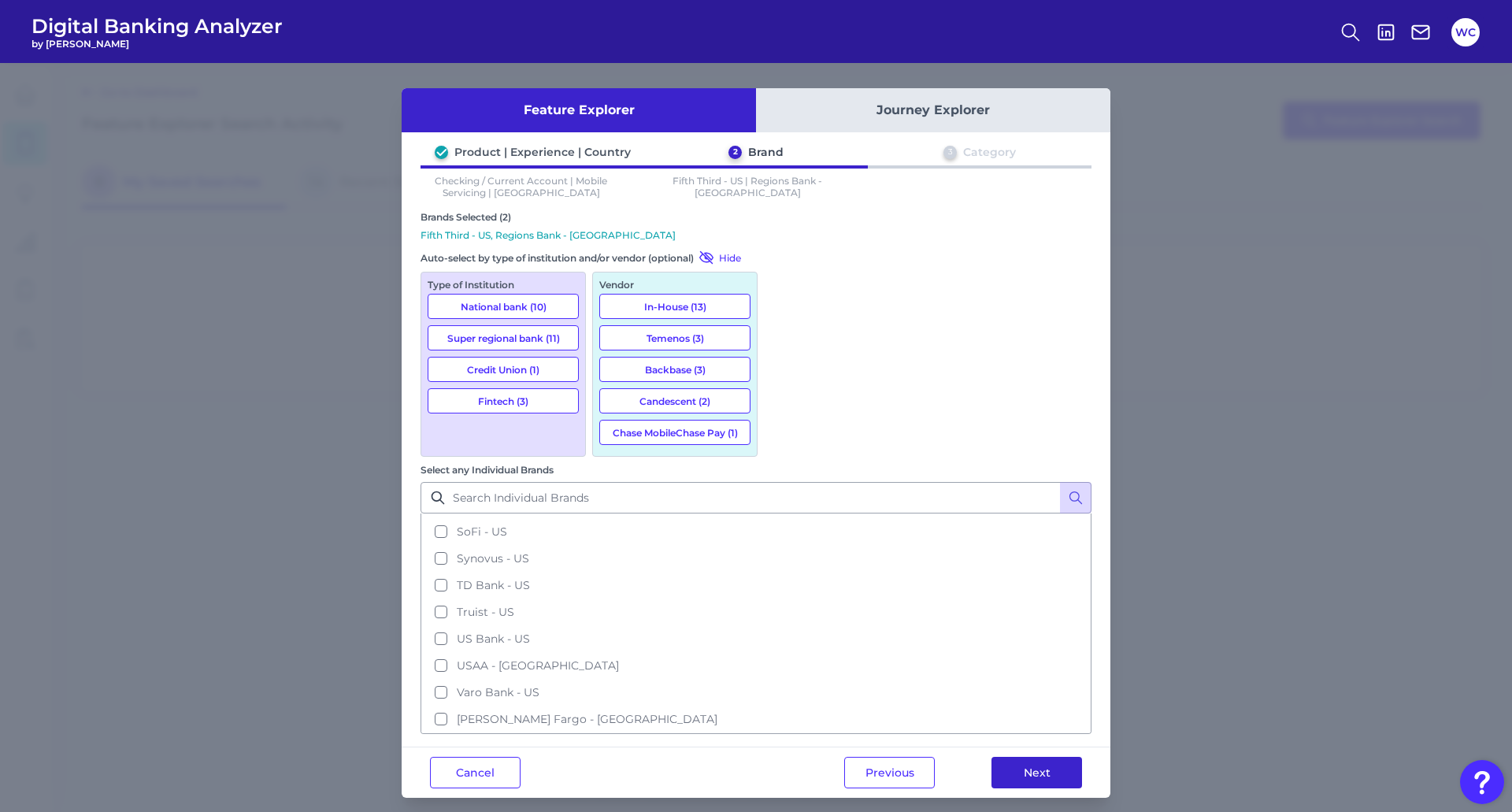
click at [1028, 757] on button "Next" at bounding box center [1037, 772] width 91 height 31
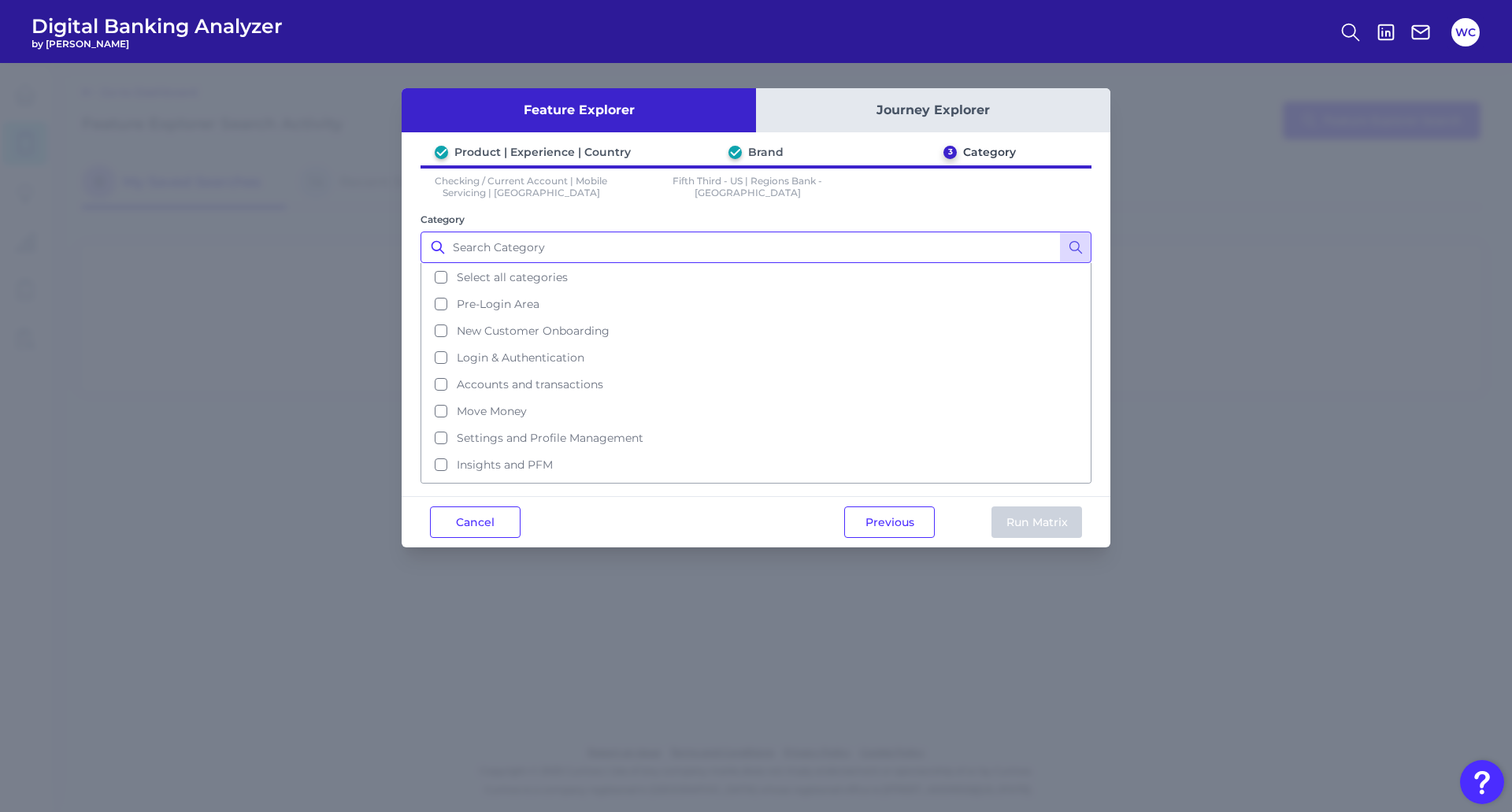
click at [591, 252] on input "Category" at bounding box center [756, 247] width 671 height 31
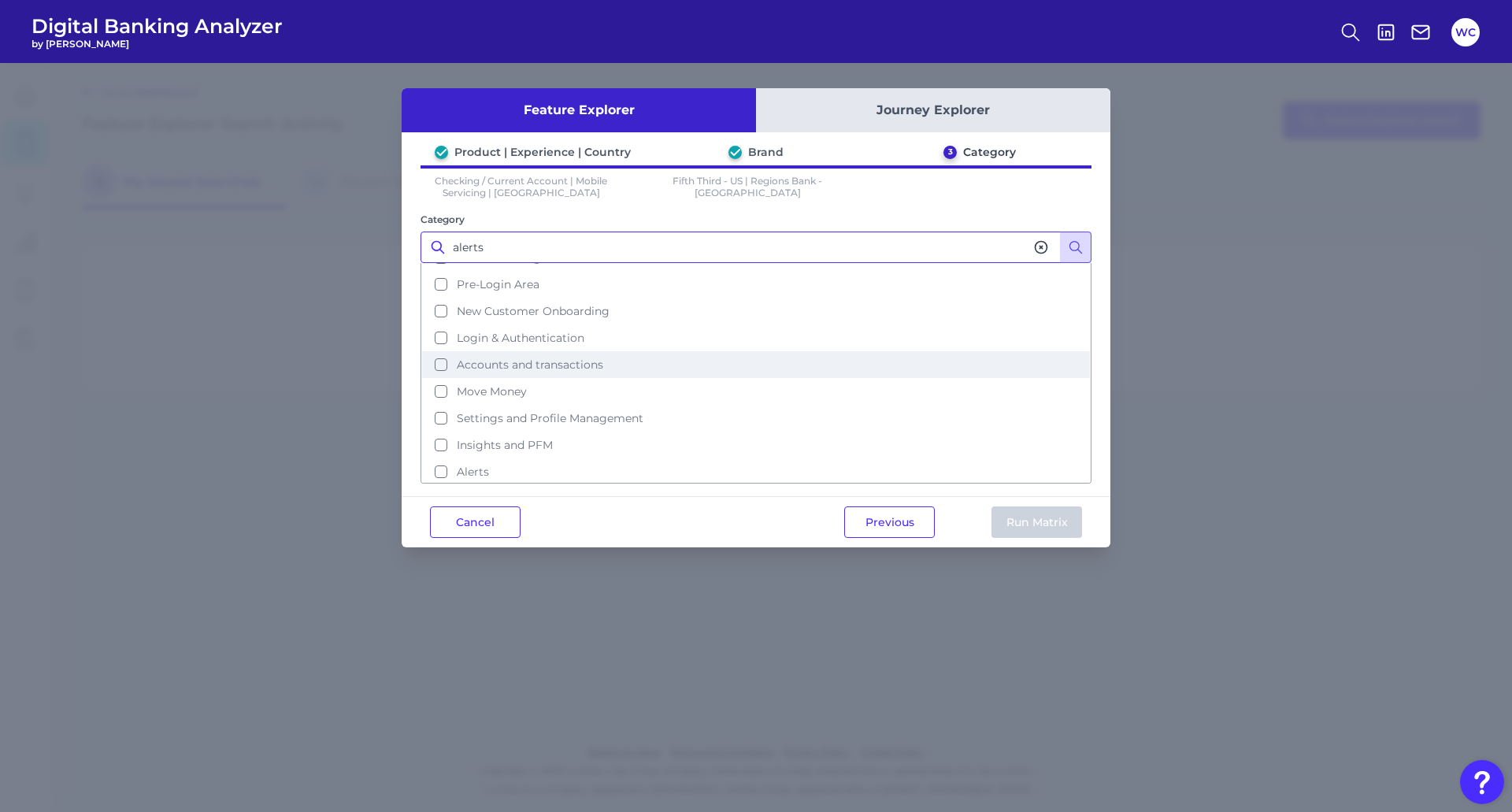
scroll to position [77, 0]
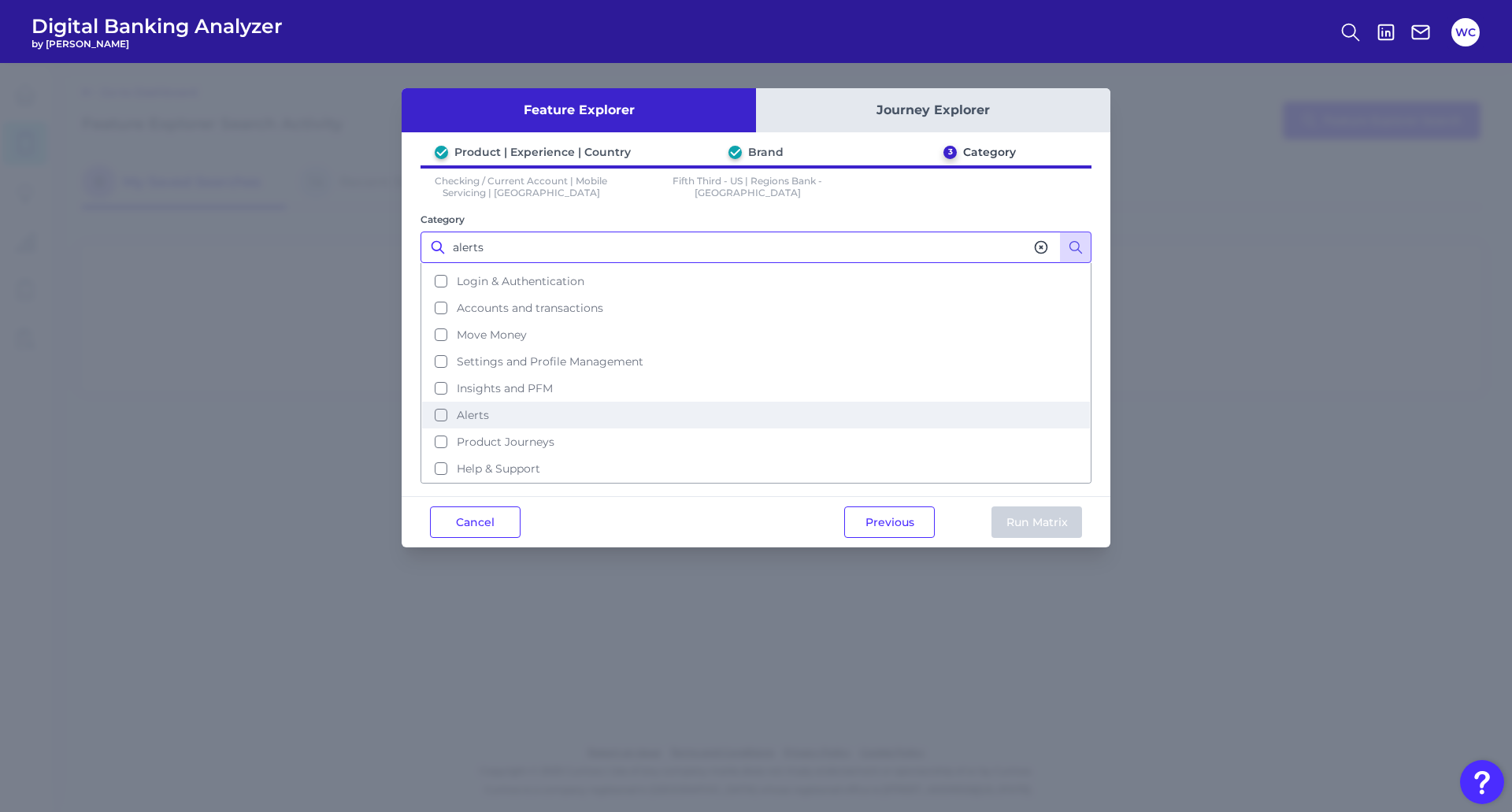
click at [441, 414] on button "Alerts" at bounding box center [756, 415] width 668 height 27
type input "alerts"
click at [1038, 522] on button "Run Matrix" at bounding box center [1037, 522] width 91 height 31
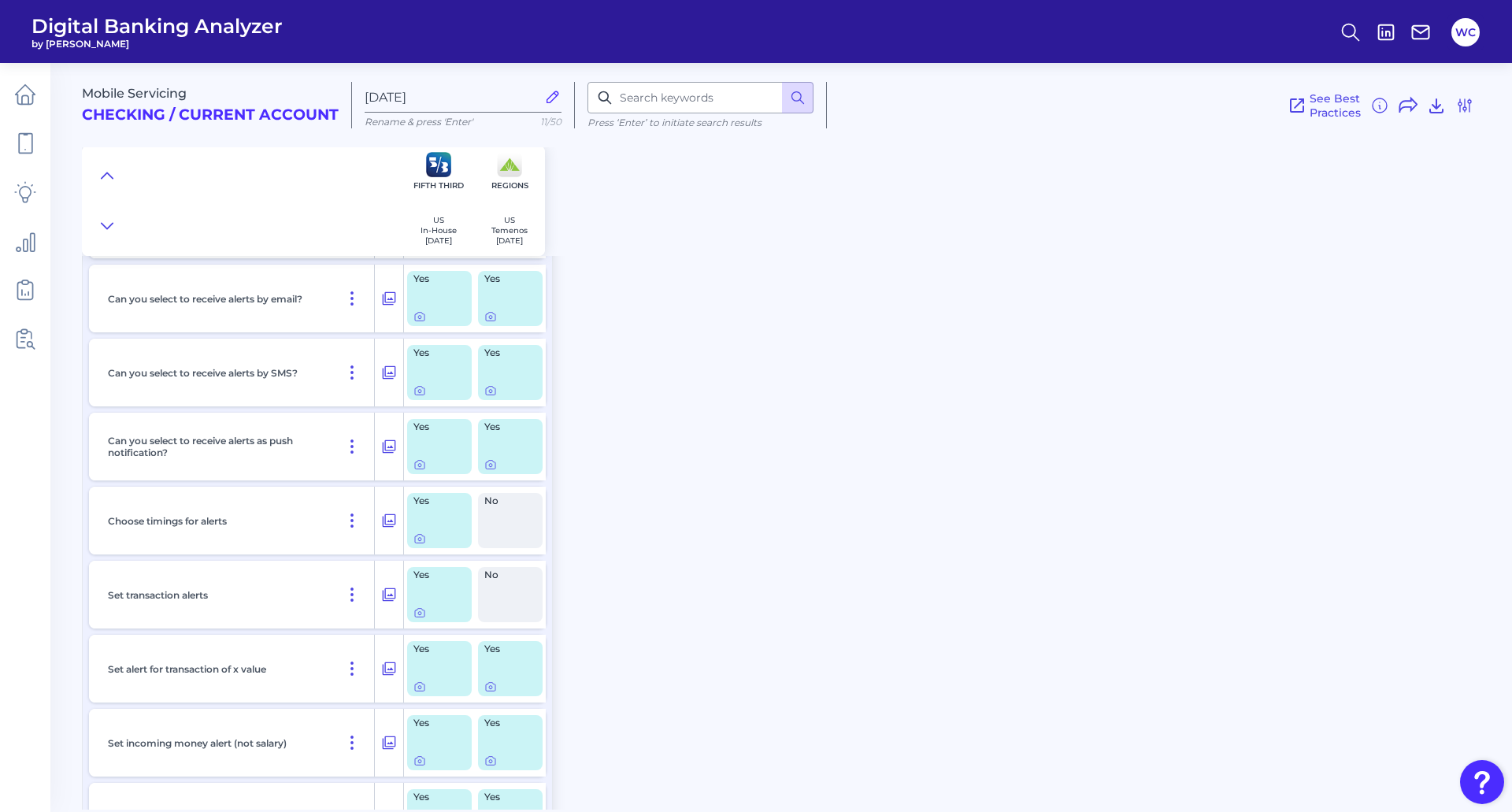
scroll to position [236, 0]
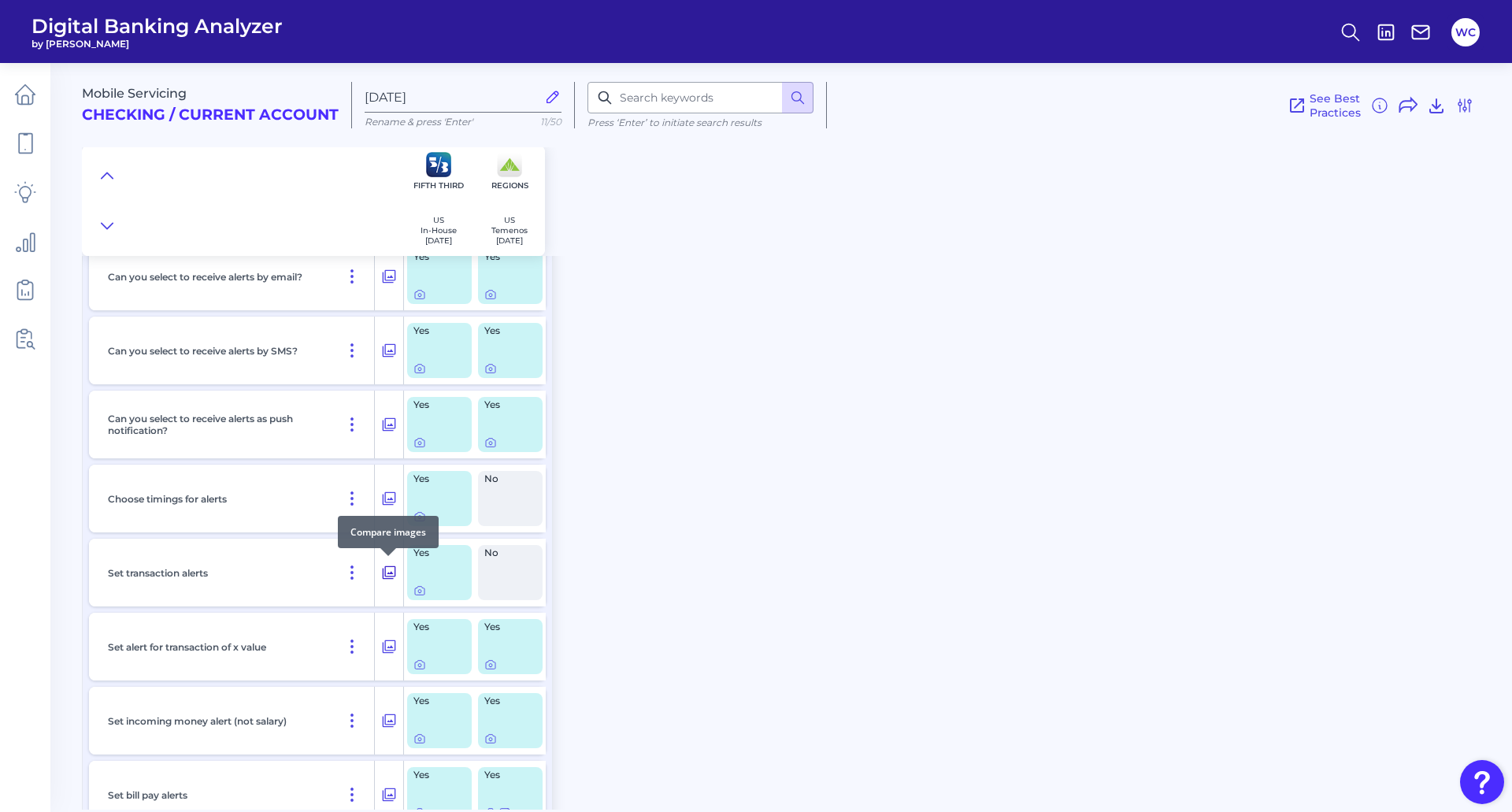
click at [388, 574] on icon at bounding box center [389, 573] width 13 height 13
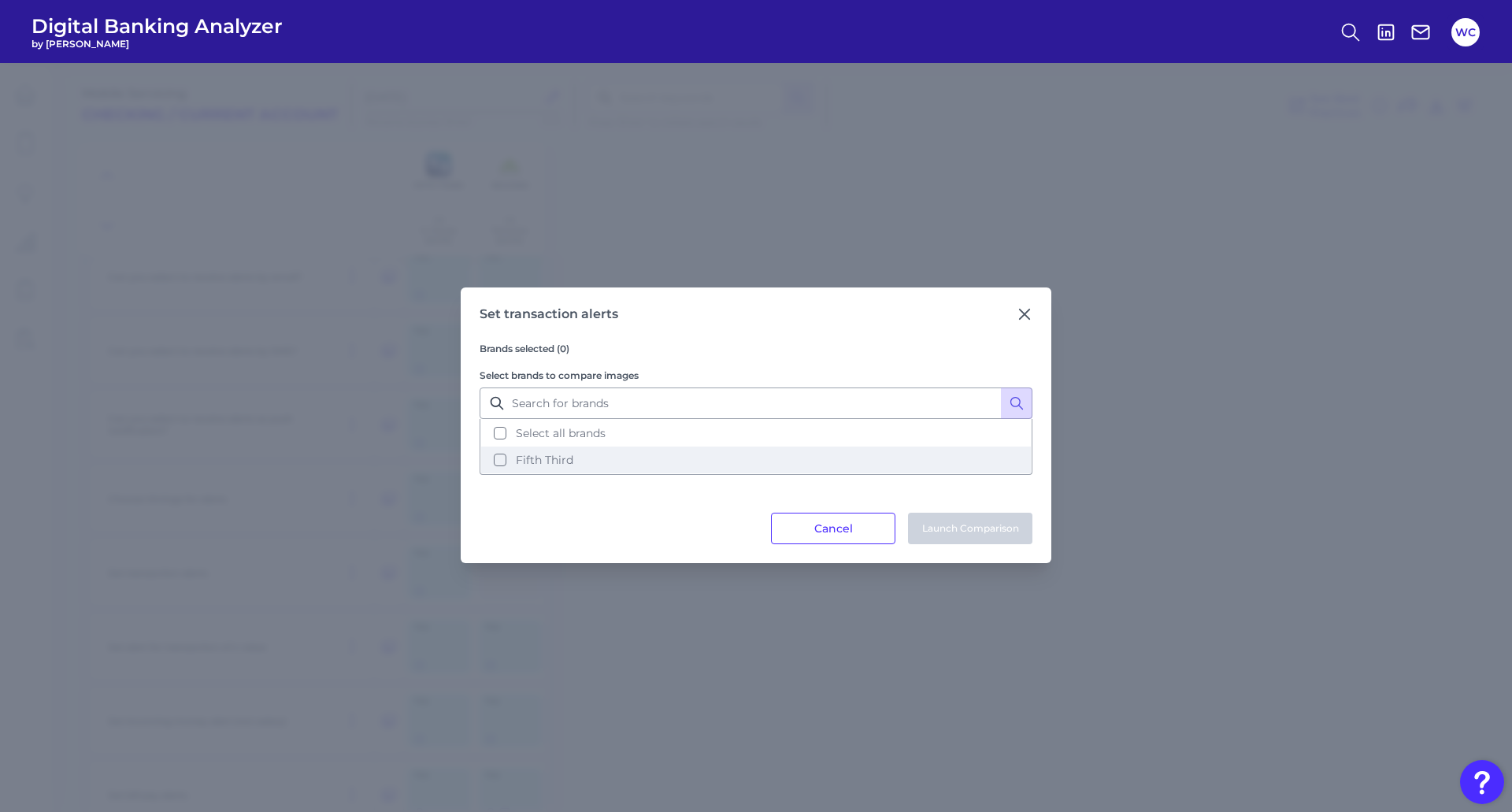
click at [497, 454] on button "Fifth Third" at bounding box center [756, 460] width 549 height 27
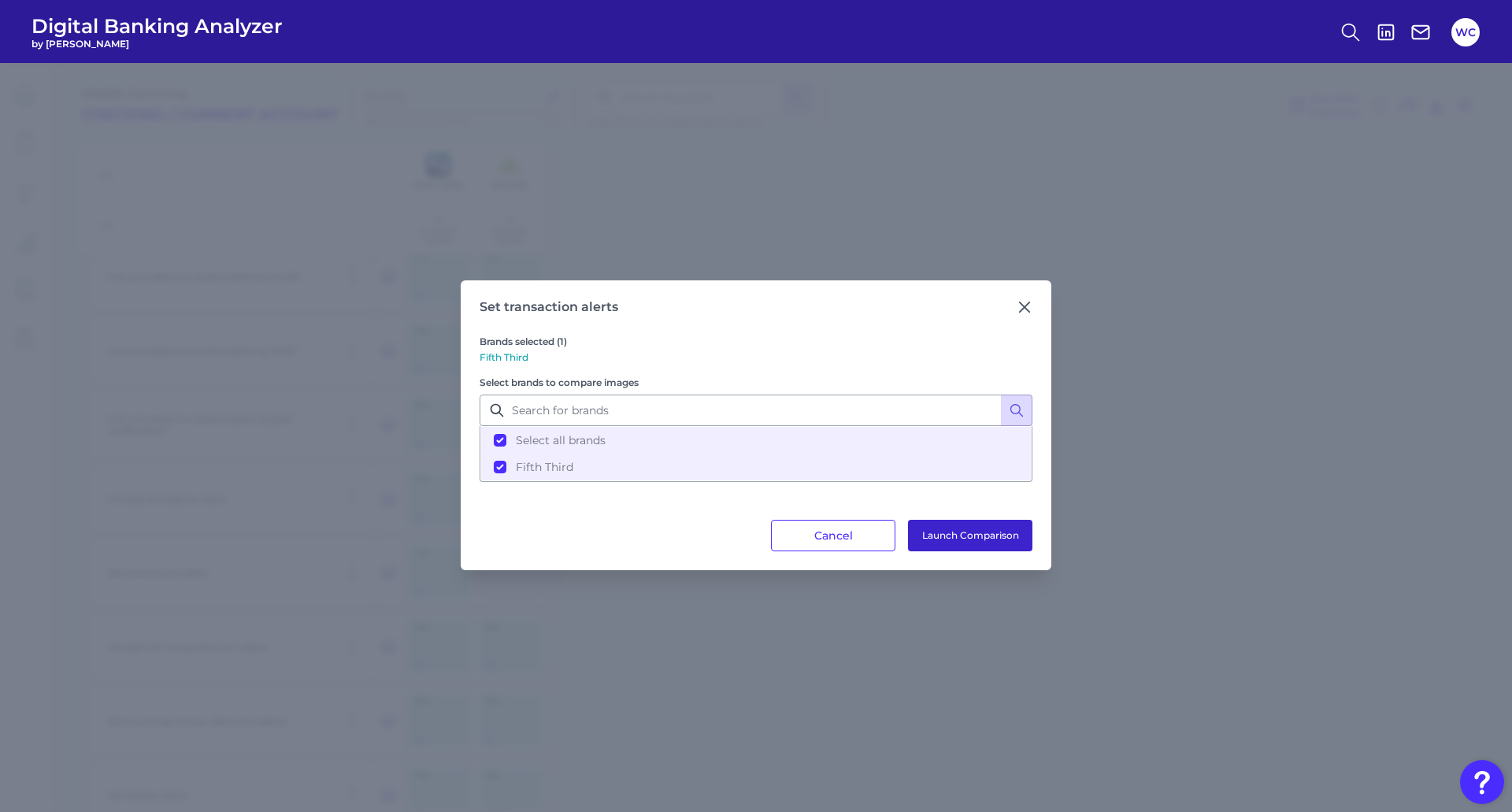
click at [970, 546] on button "Launch Comparison" at bounding box center [970, 535] width 124 height 31
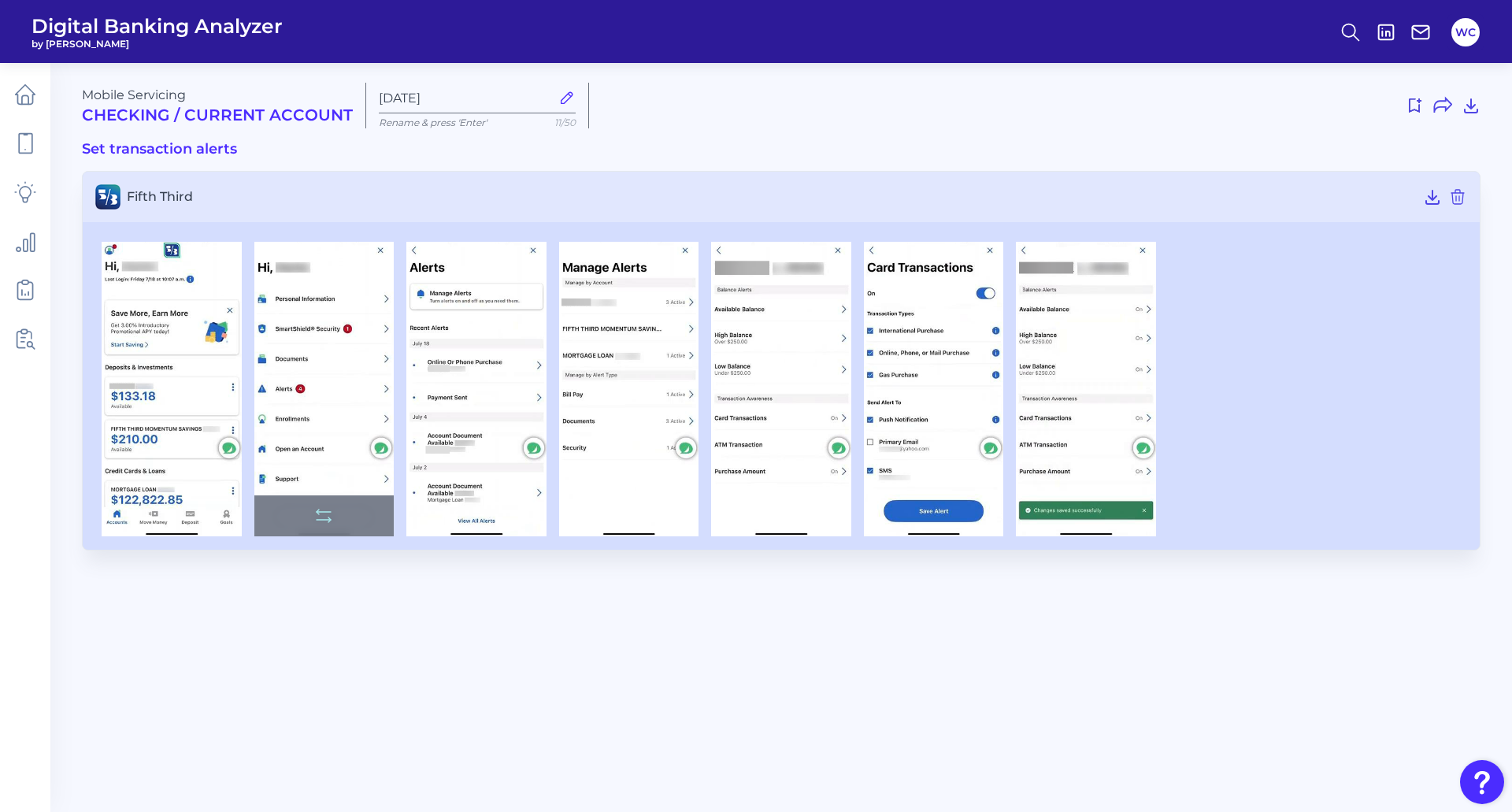
click at [285, 406] on img at bounding box center [324, 389] width 140 height 295
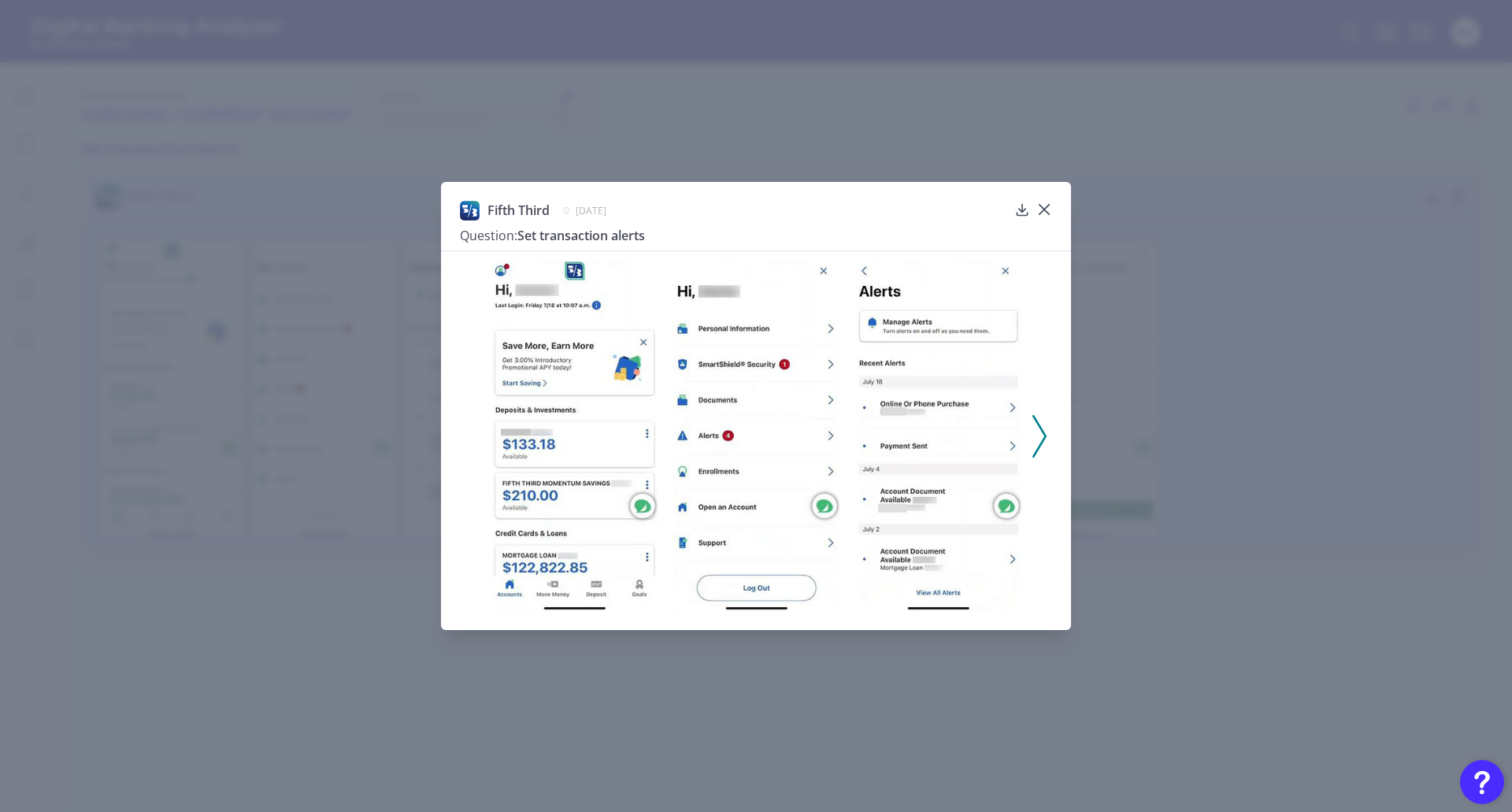
click at [1042, 434] on icon at bounding box center [1039, 436] width 14 height 43
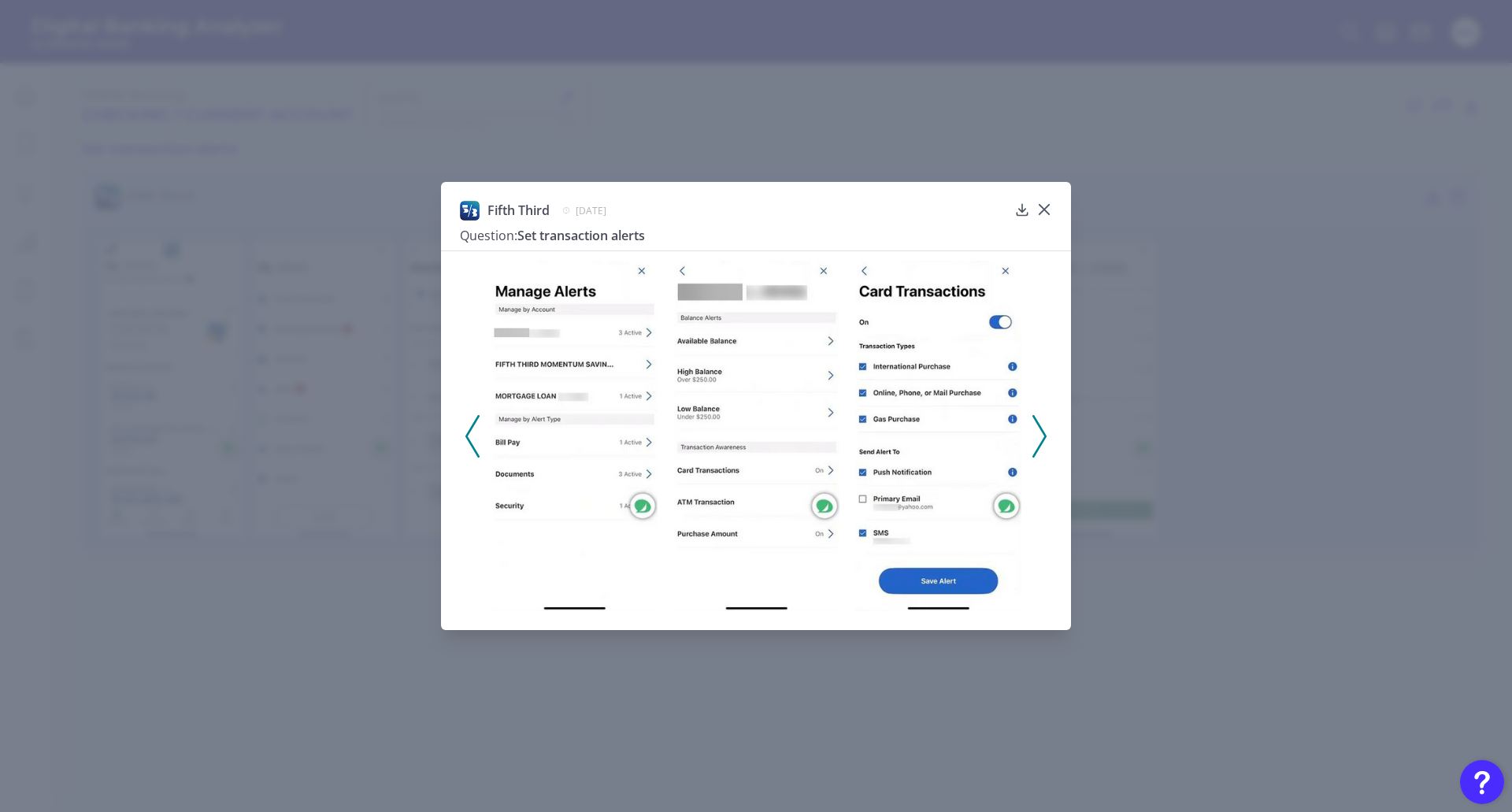
click at [777, 340] on img at bounding box center [756, 436] width 166 height 352
click at [1041, 440] on icon at bounding box center [1039, 436] width 14 height 43
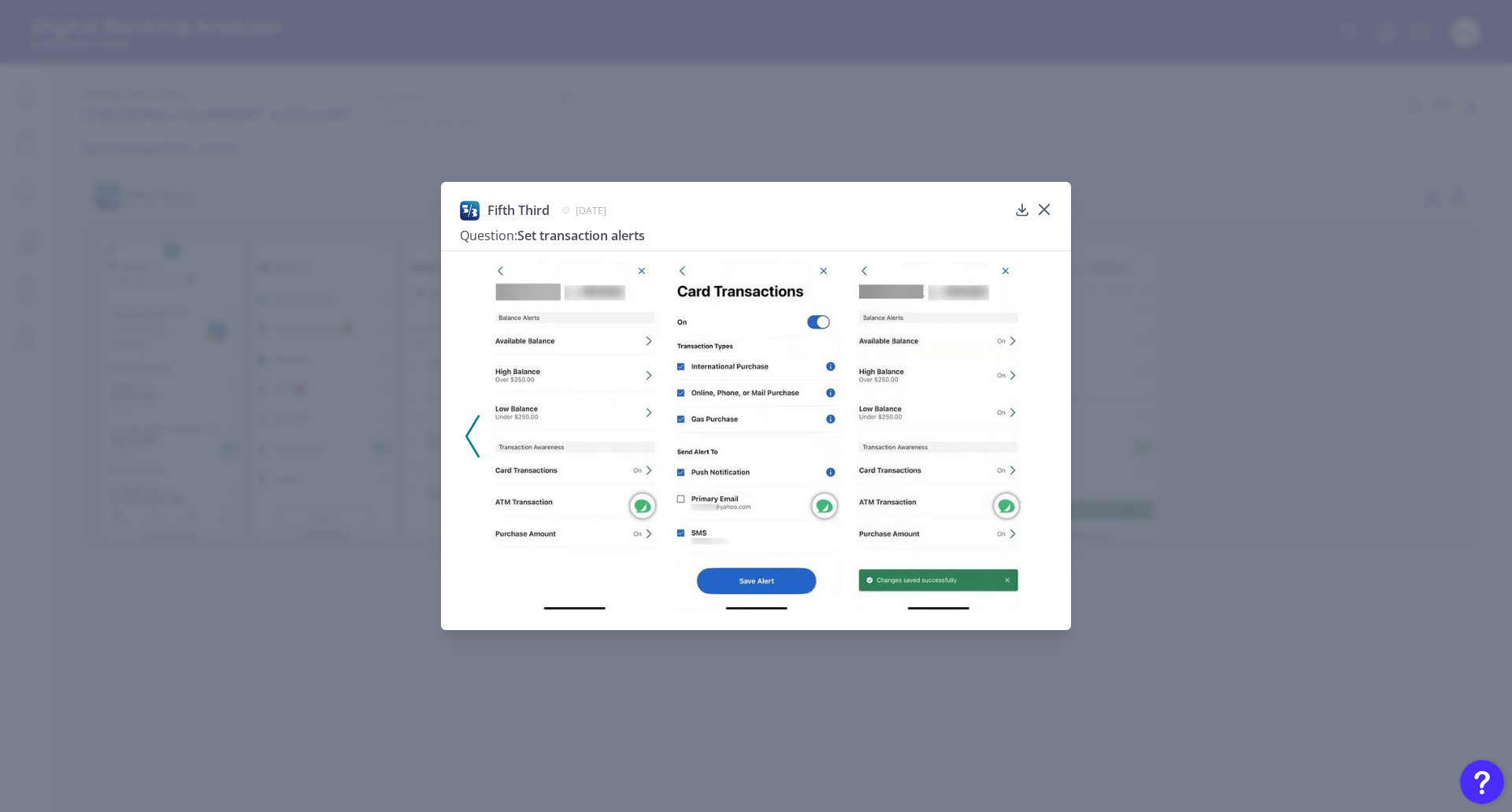
click at [467, 433] on icon at bounding box center [473, 436] width 14 height 43
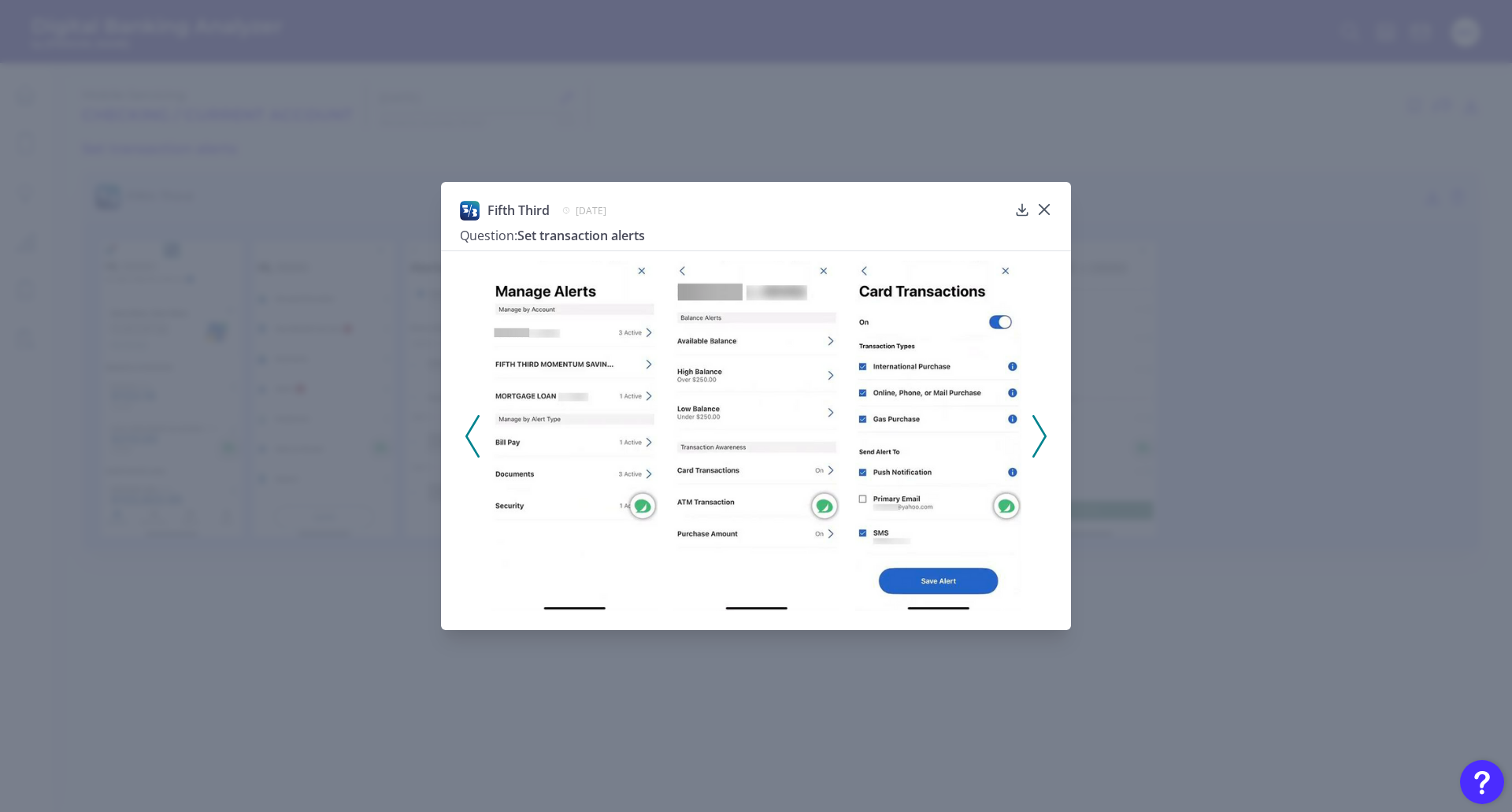
click at [227, 203] on div "Fifth Third July 18, 2025 Question: Set transaction alerts" at bounding box center [756, 406] width 1512 height 812
click at [1040, 205] on icon at bounding box center [1044, 209] width 10 height 10
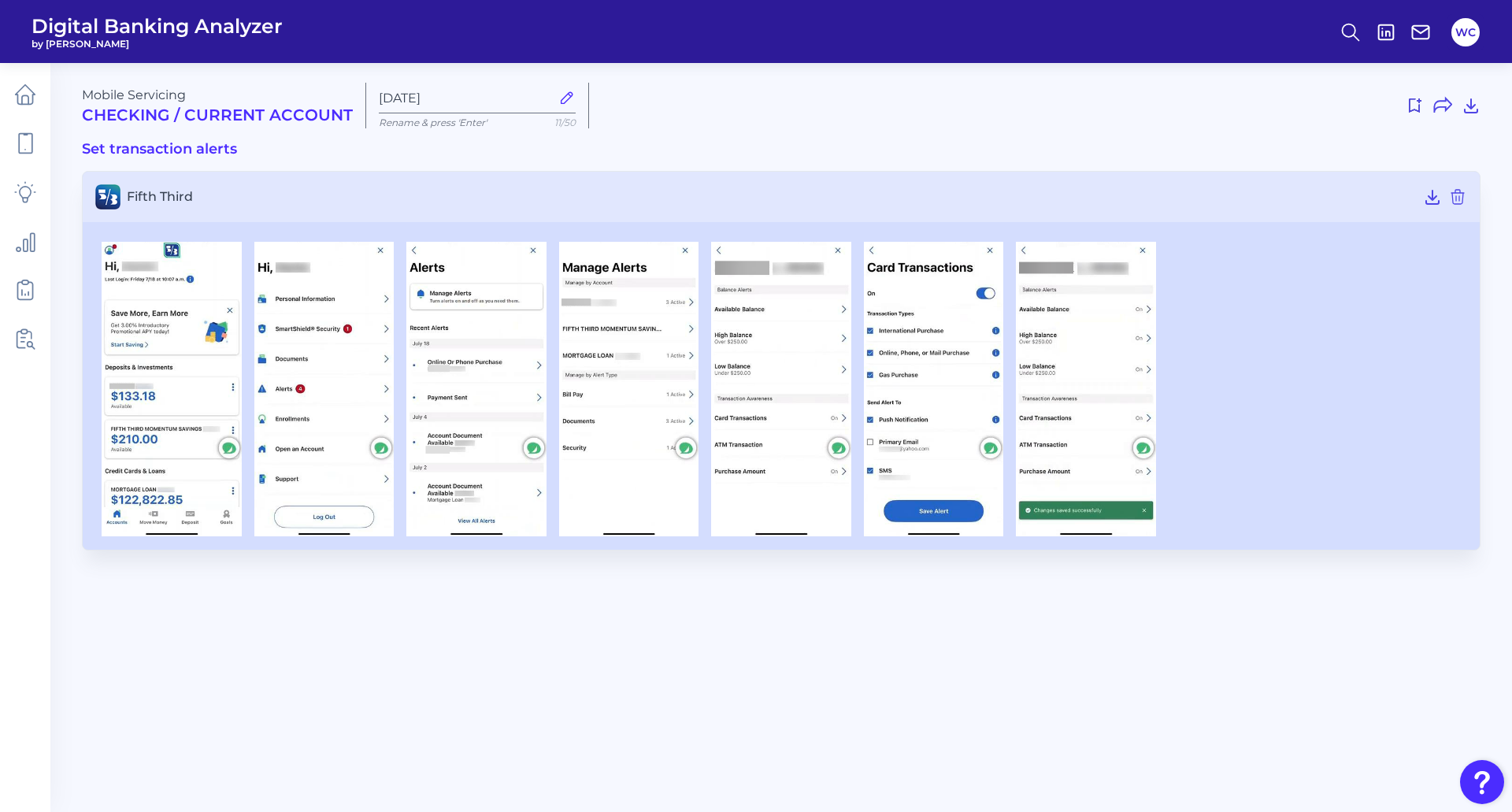
click at [121, 150] on h3 "Set transaction alerts" at bounding box center [781, 149] width 1399 height 17
click at [1077, 385] on img at bounding box center [1086, 389] width 140 height 295
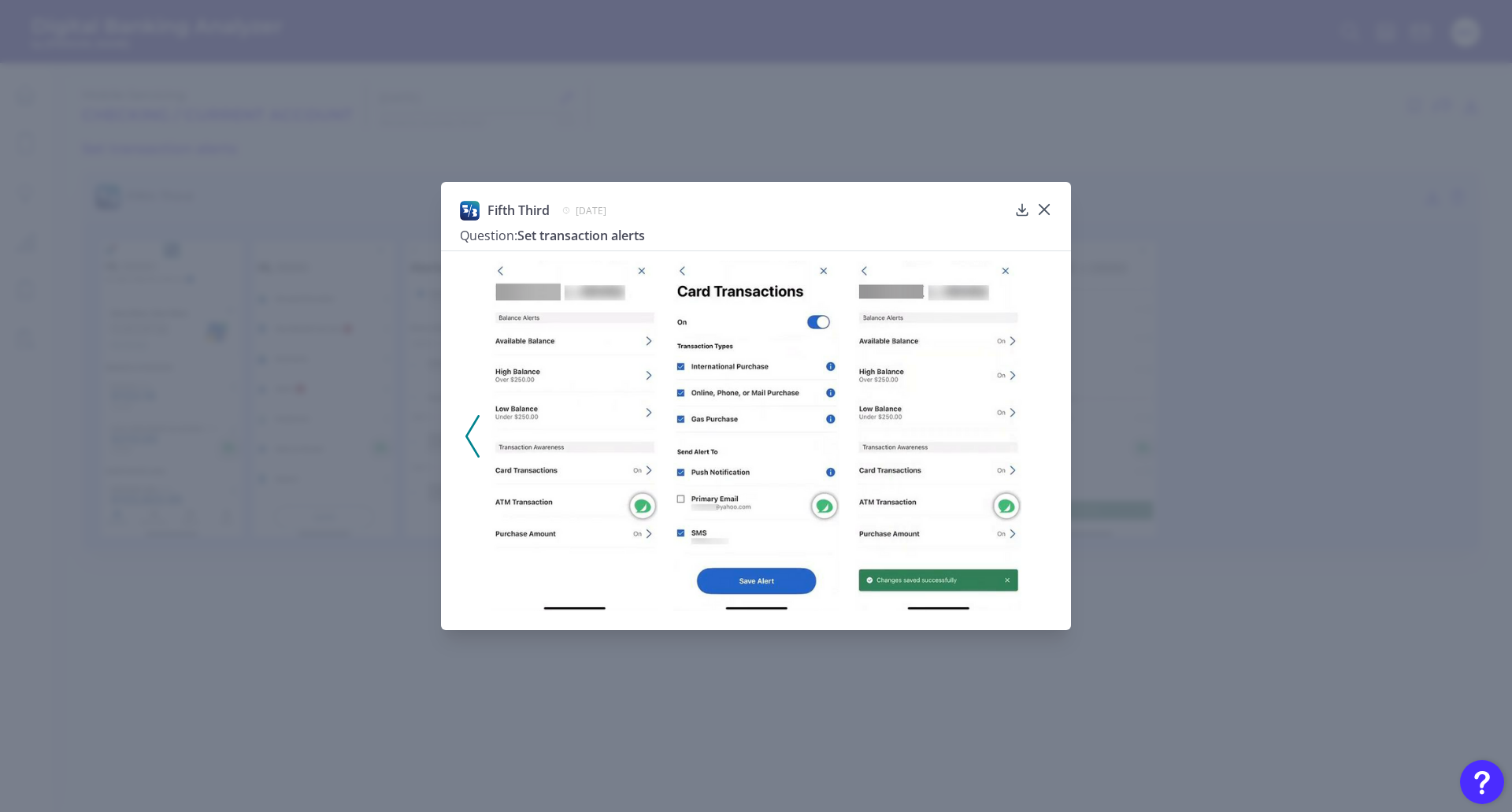
click at [1037, 475] on div at bounding box center [756, 431] width 630 height 361
click at [1047, 203] on icon at bounding box center [1045, 210] width 16 height 16
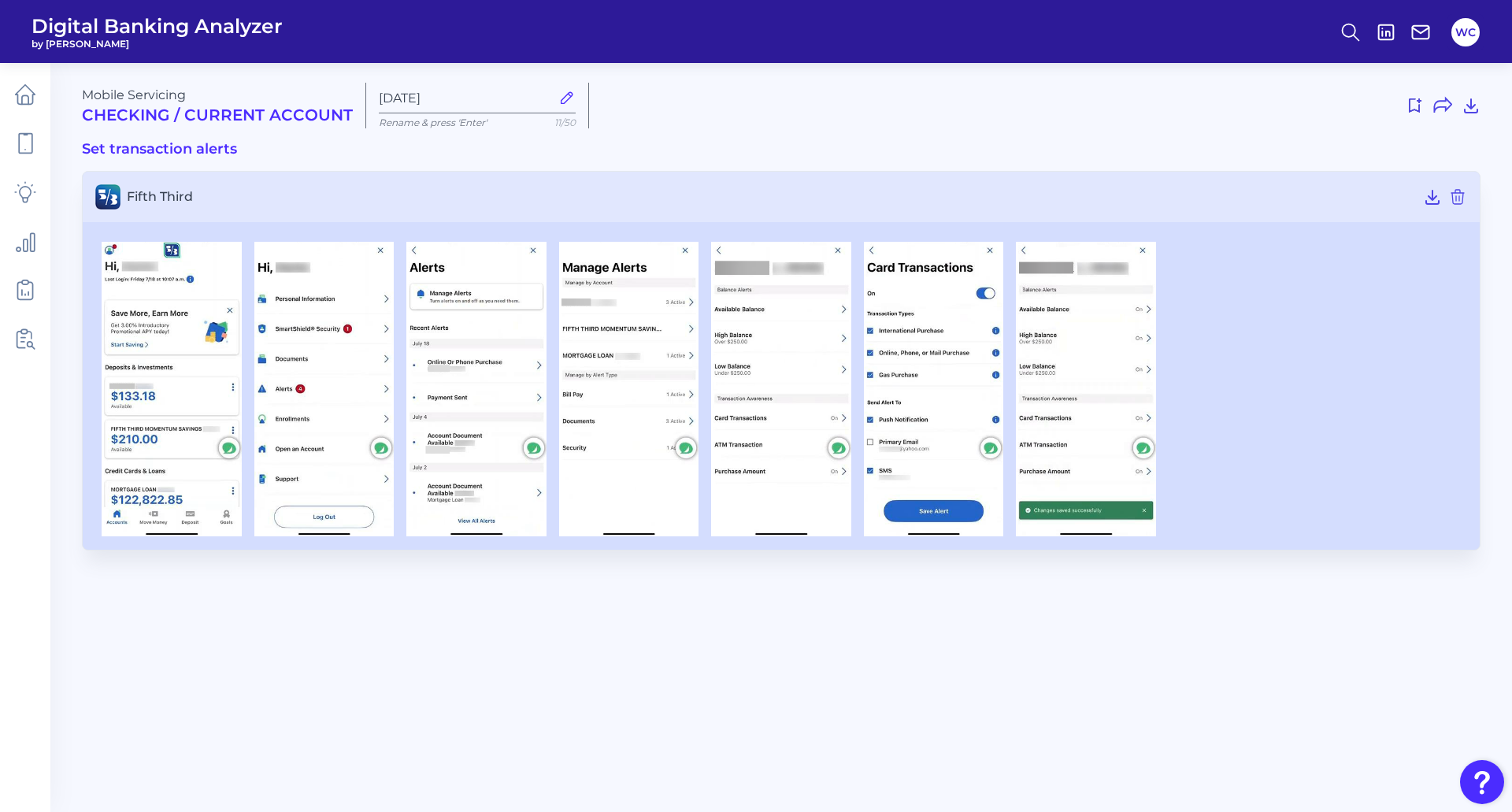
click at [197, 188] on h3 "Fifth Third" at bounding box center [781, 196] width 1397 height 51
click at [201, 146] on h3 "Set transaction alerts" at bounding box center [781, 149] width 1399 height 17
click at [203, 122] on h2 "Checking / Current Account" at bounding box center [218, 114] width 271 height 19
click at [118, 104] on div "Mobile Servicing Checking / Current Account" at bounding box center [218, 105] width 271 height 37
click at [1457, 194] on icon at bounding box center [1458, 196] width 19 height 19
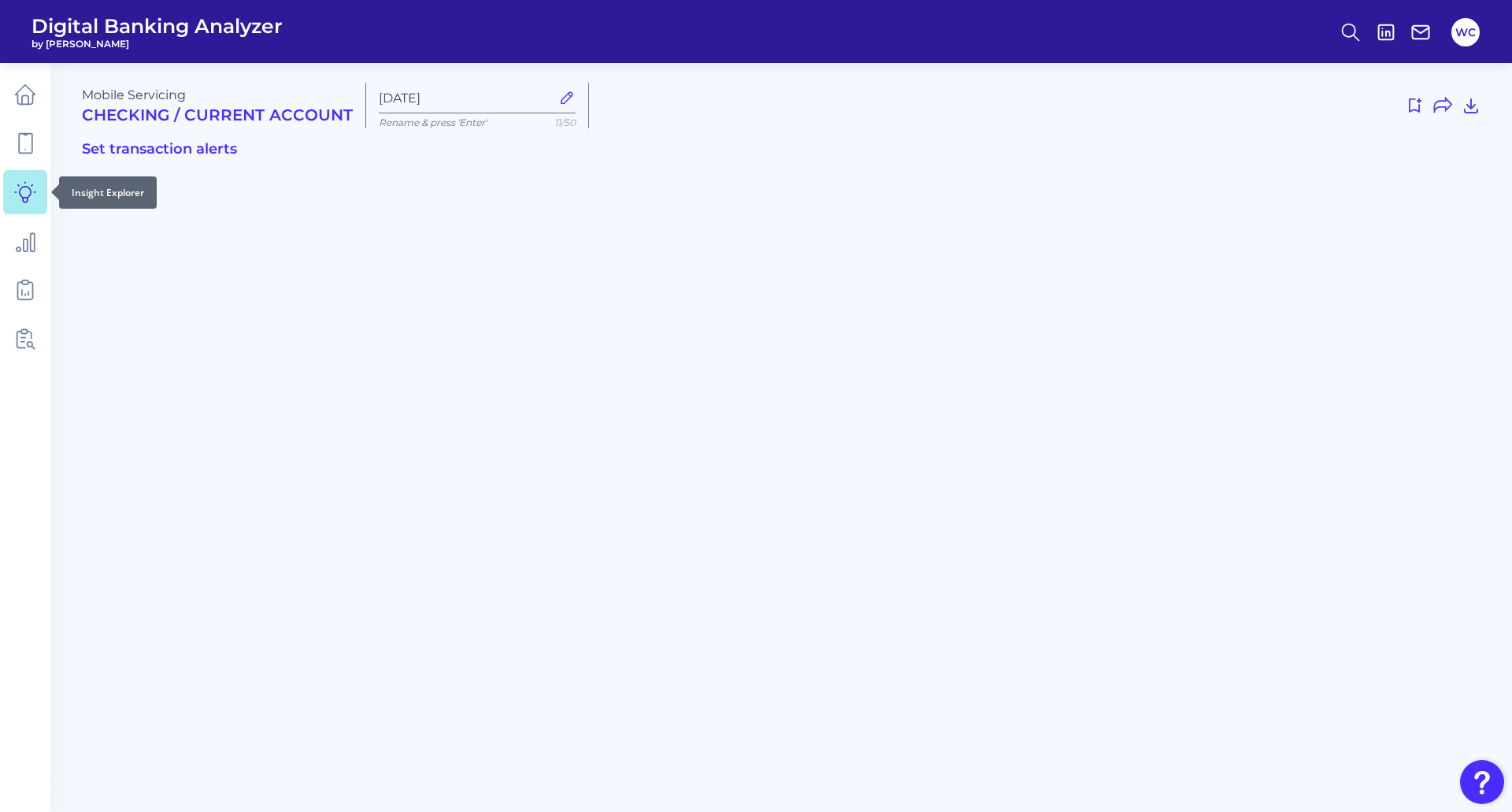
click at [23, 197] on icon at bounding box center [25, 192] width 22 height 22
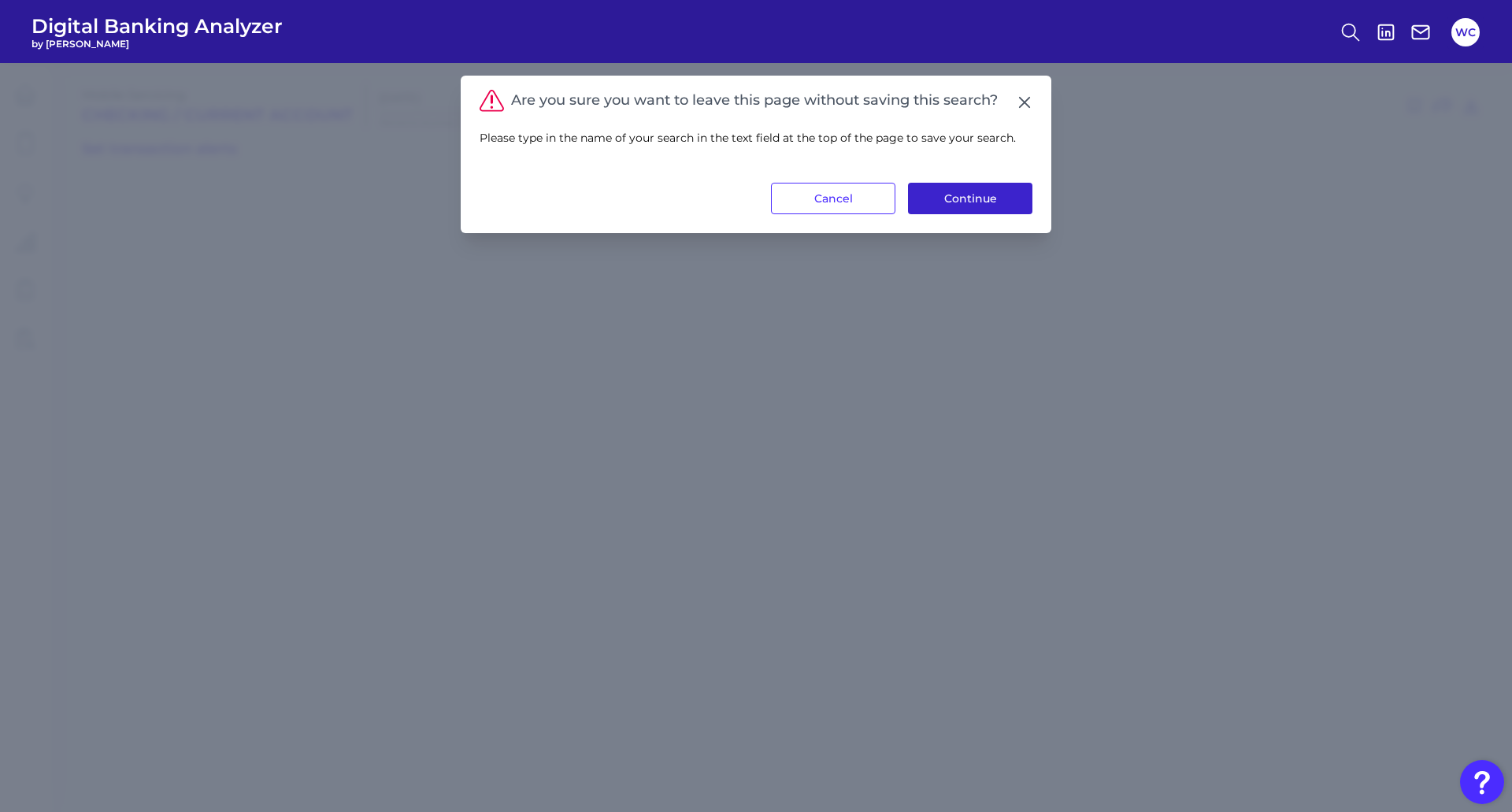
click at [976, 193] on button "Continue" at bounding box center [970, 198] width 124 height 31
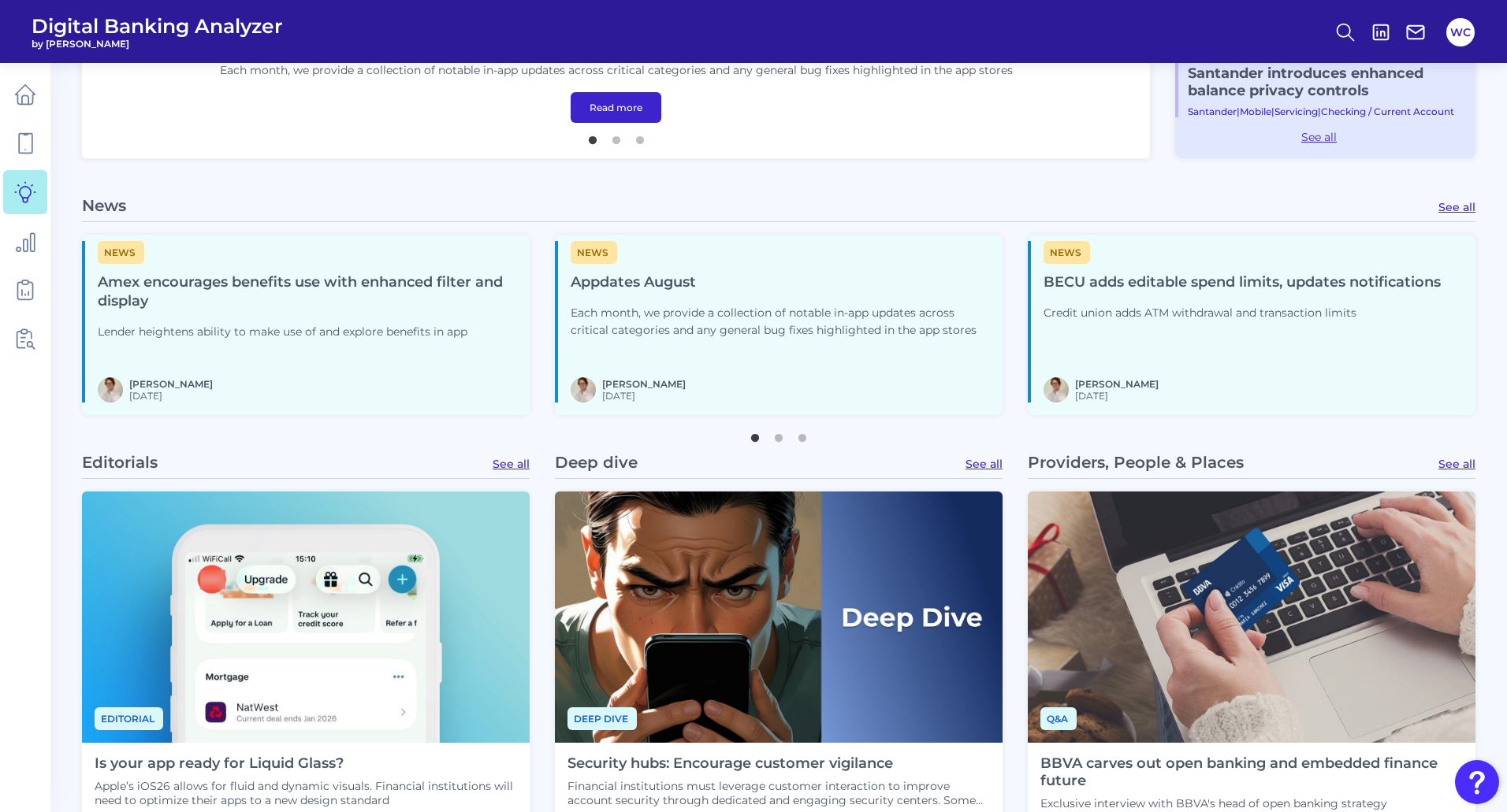
scroll to position [551, 0]
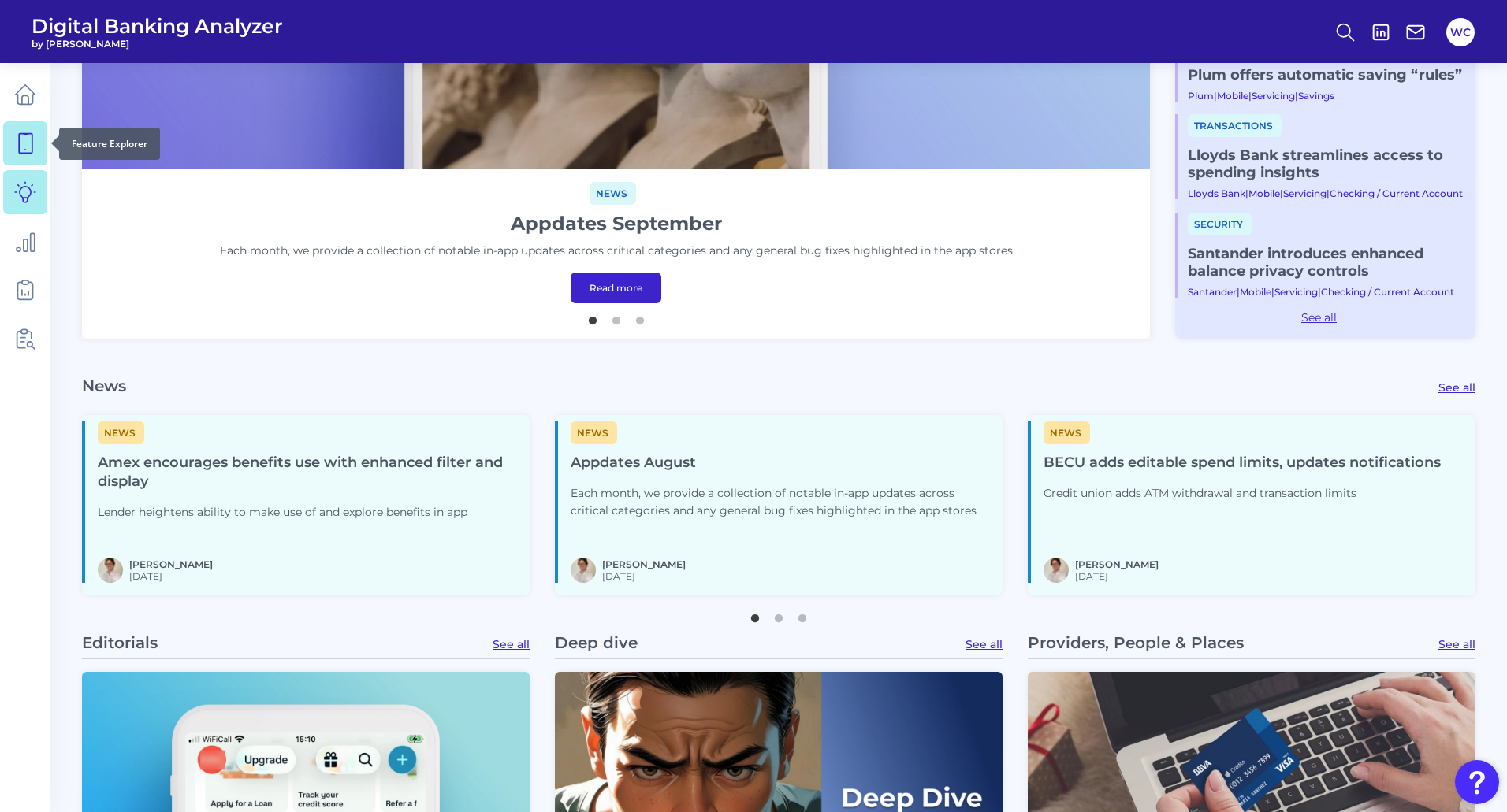
click at [34, 144] on icon at bounding box center [25, 143] width 22 height 22
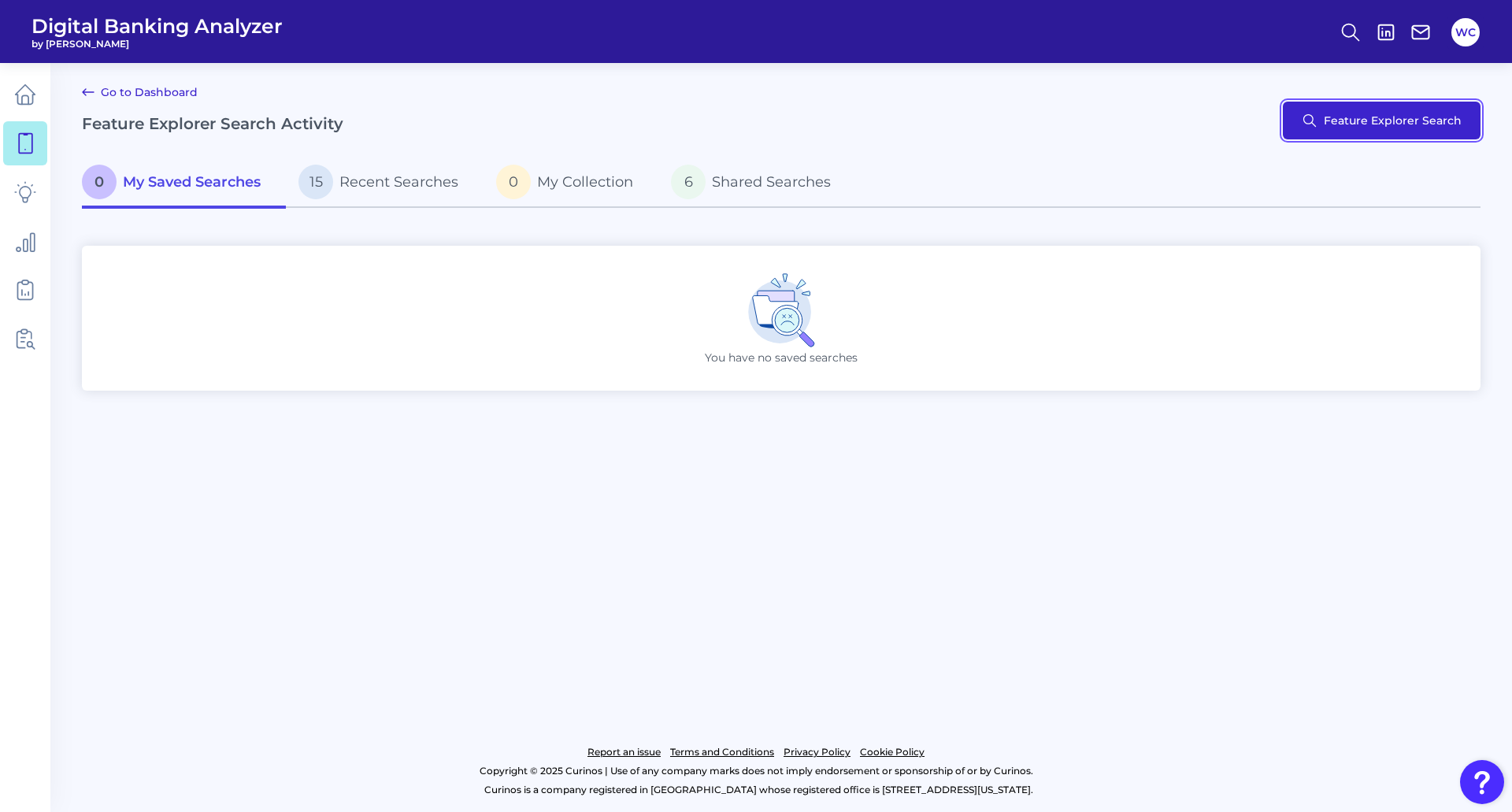
click at [1336, 114] on button "Feature Explorer Search" at bounding box center [1382, 120] width 198 height 37
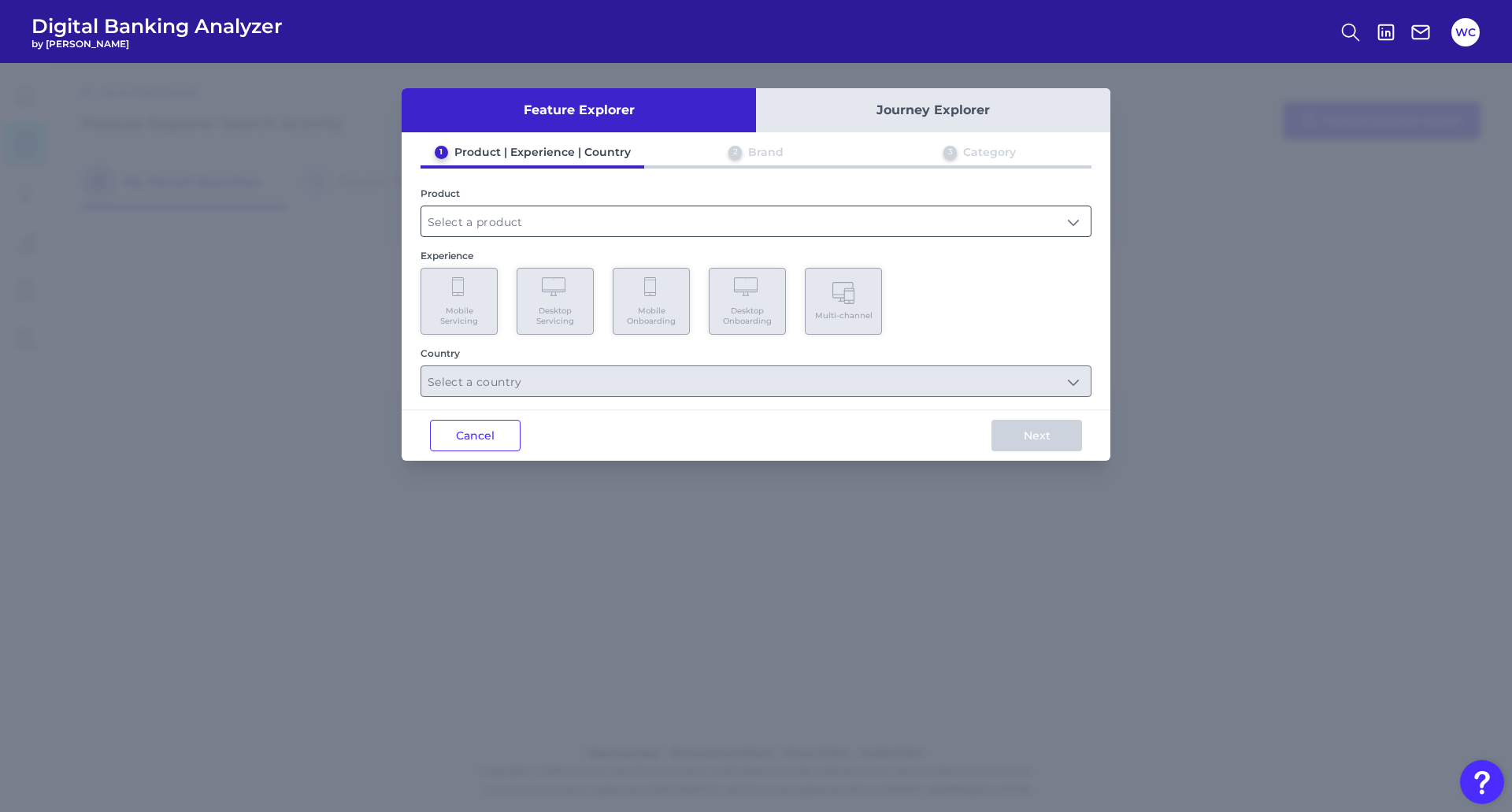
click at [525, 220] on input "text" at bounding box center [756, 221] width 669 height 30
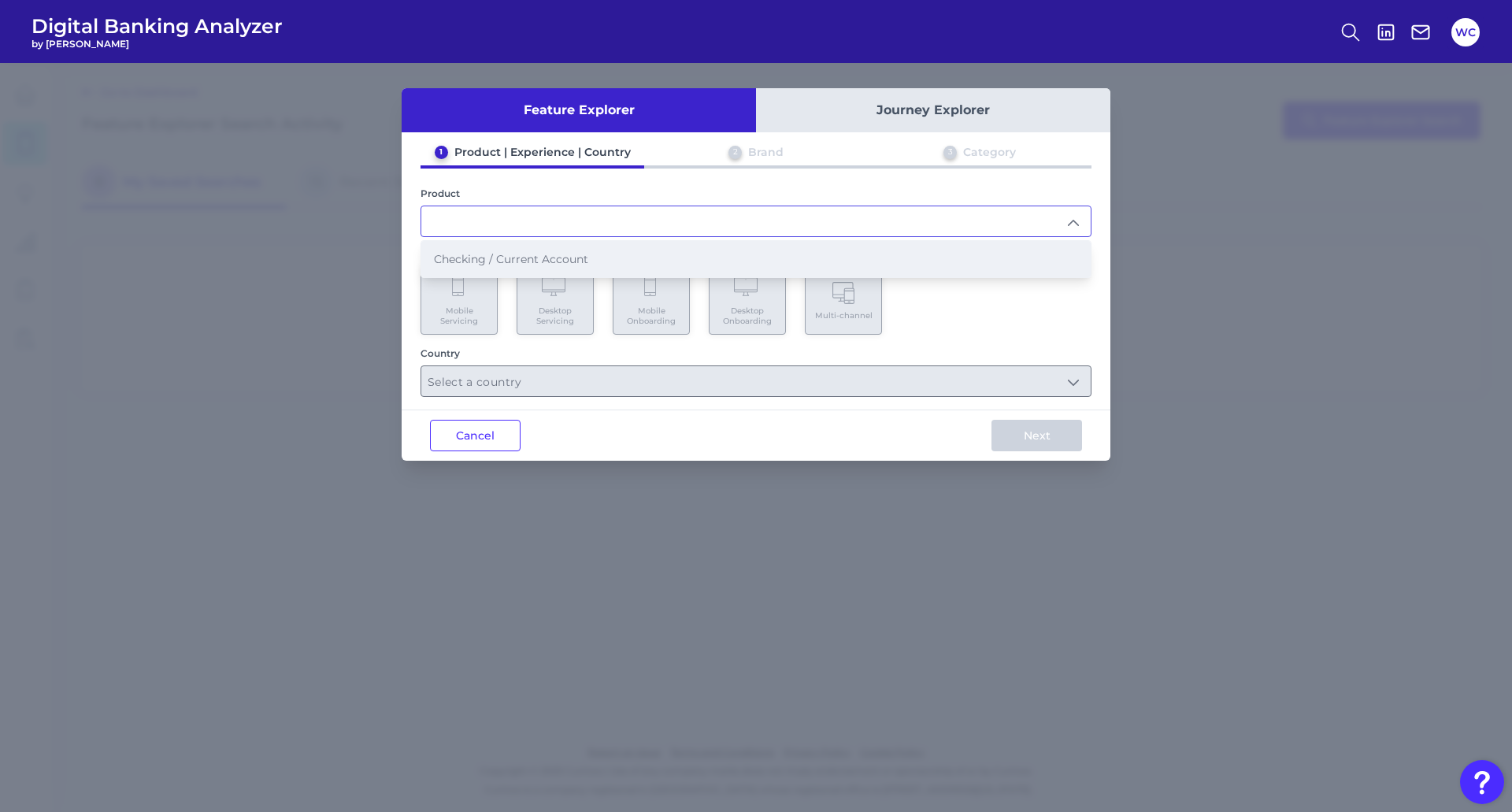
click at [516, 253] on span "Checking / Current Account" at bounding box center [510, 260] width 154 height 14
type input "Checking / Current Account"
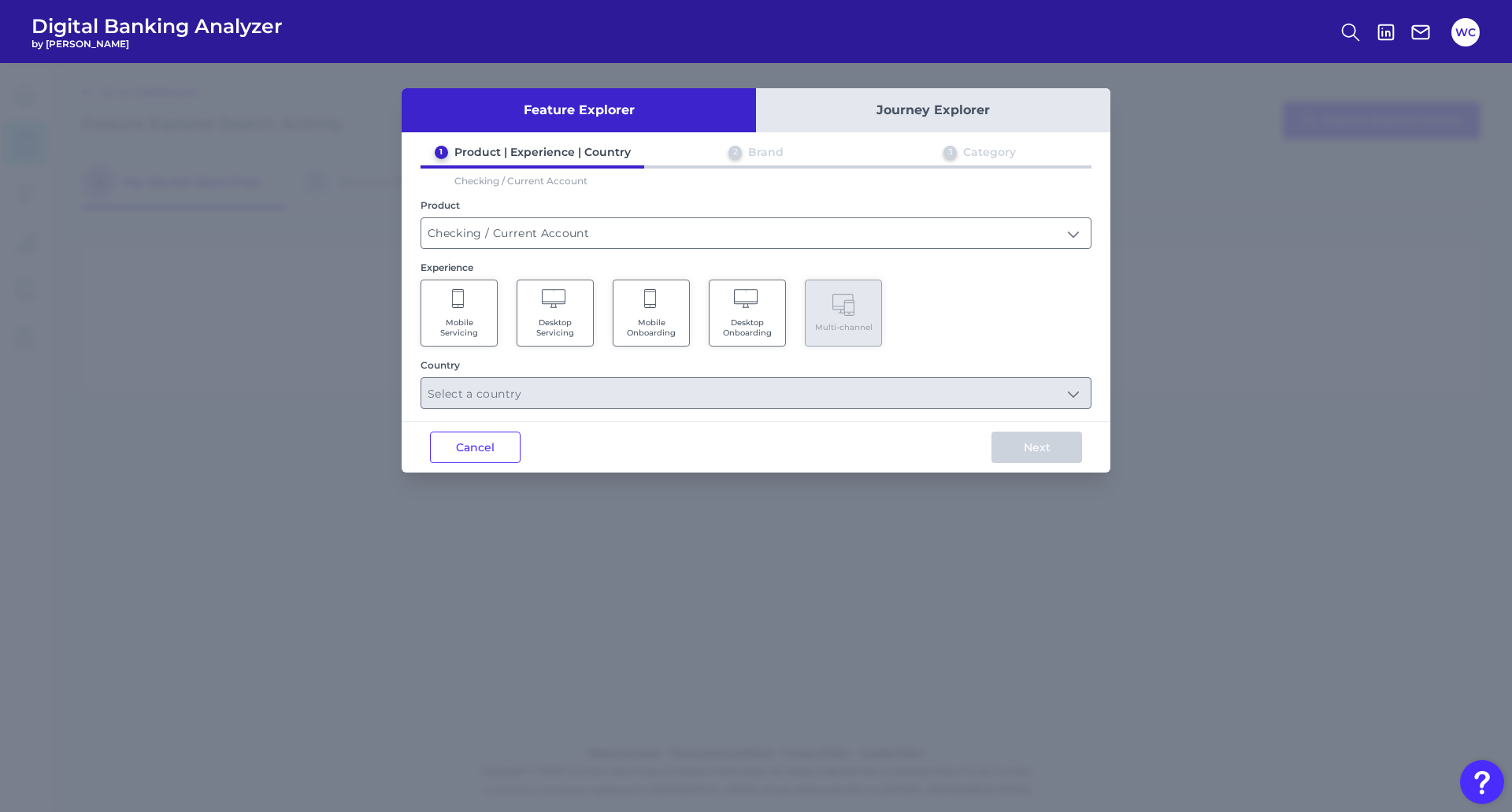
click at [466, 308] on icon at bounding box center [459, 300] width 14 height 22
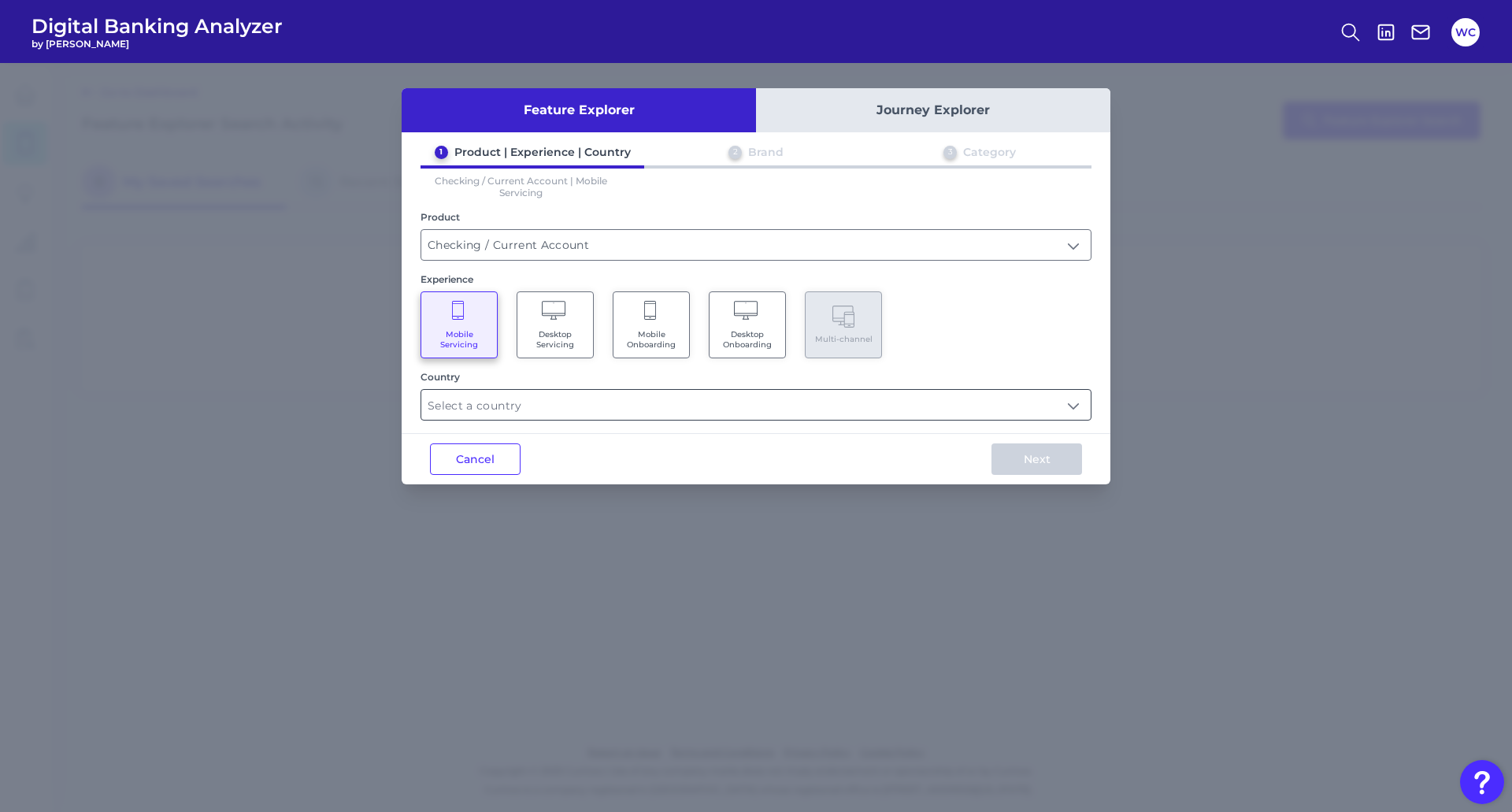
click at [530, 400] on input "text" at bounding box center [756, 405] width 669 height 30
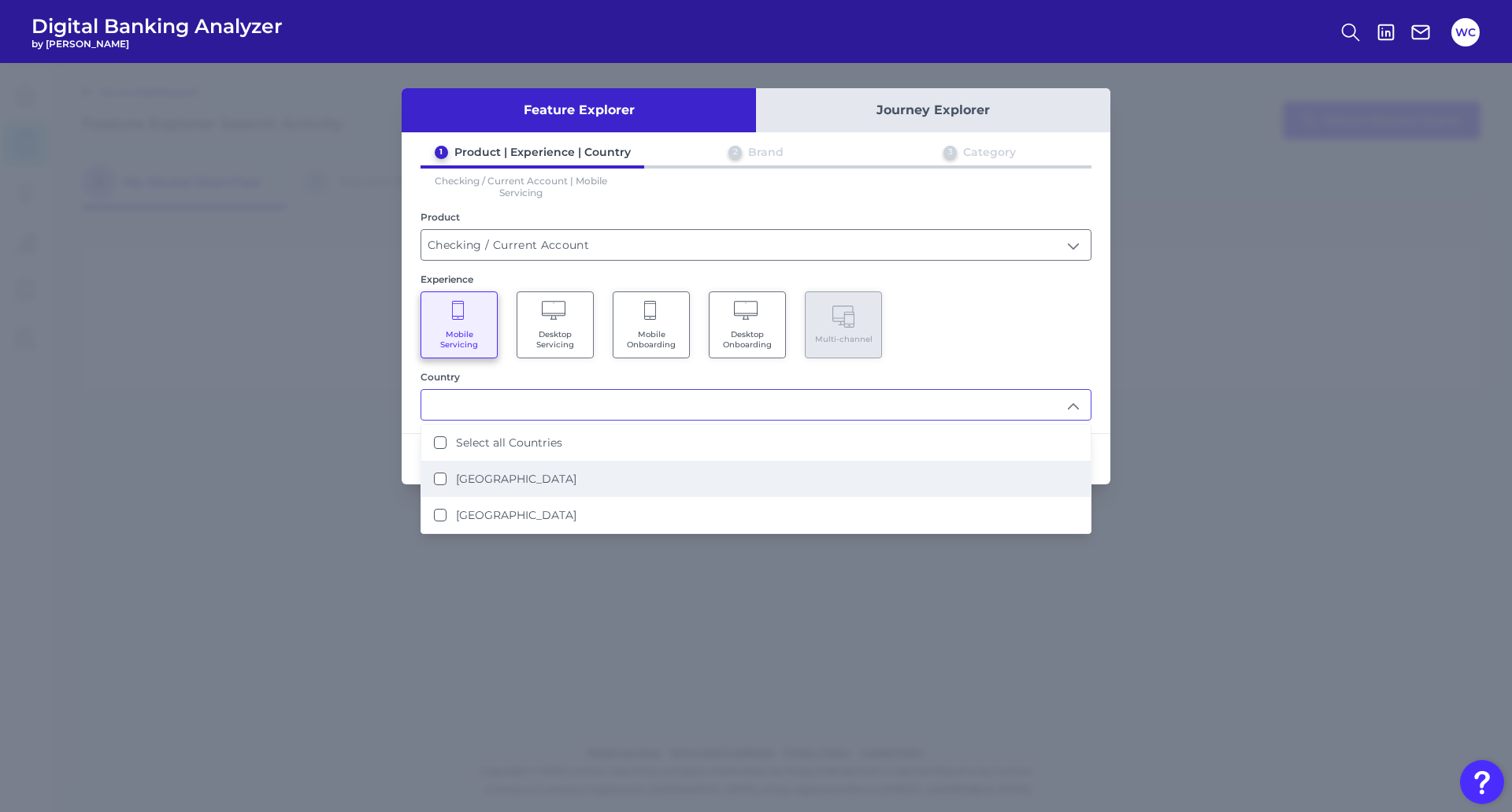
click at [434, 474] on States "[GEOGRAPHIC_DATA]" at bounding box center [440, 479] width 12 height 12
type input "[GEOGRAPHIC_DATA]"
click at [1326, 543] on div "Feature Explorer Journey Explorer 1 Product | Experience | Country 2 Brand 3 Ca…" at bounding box center [756, 438] width 1512 height 750
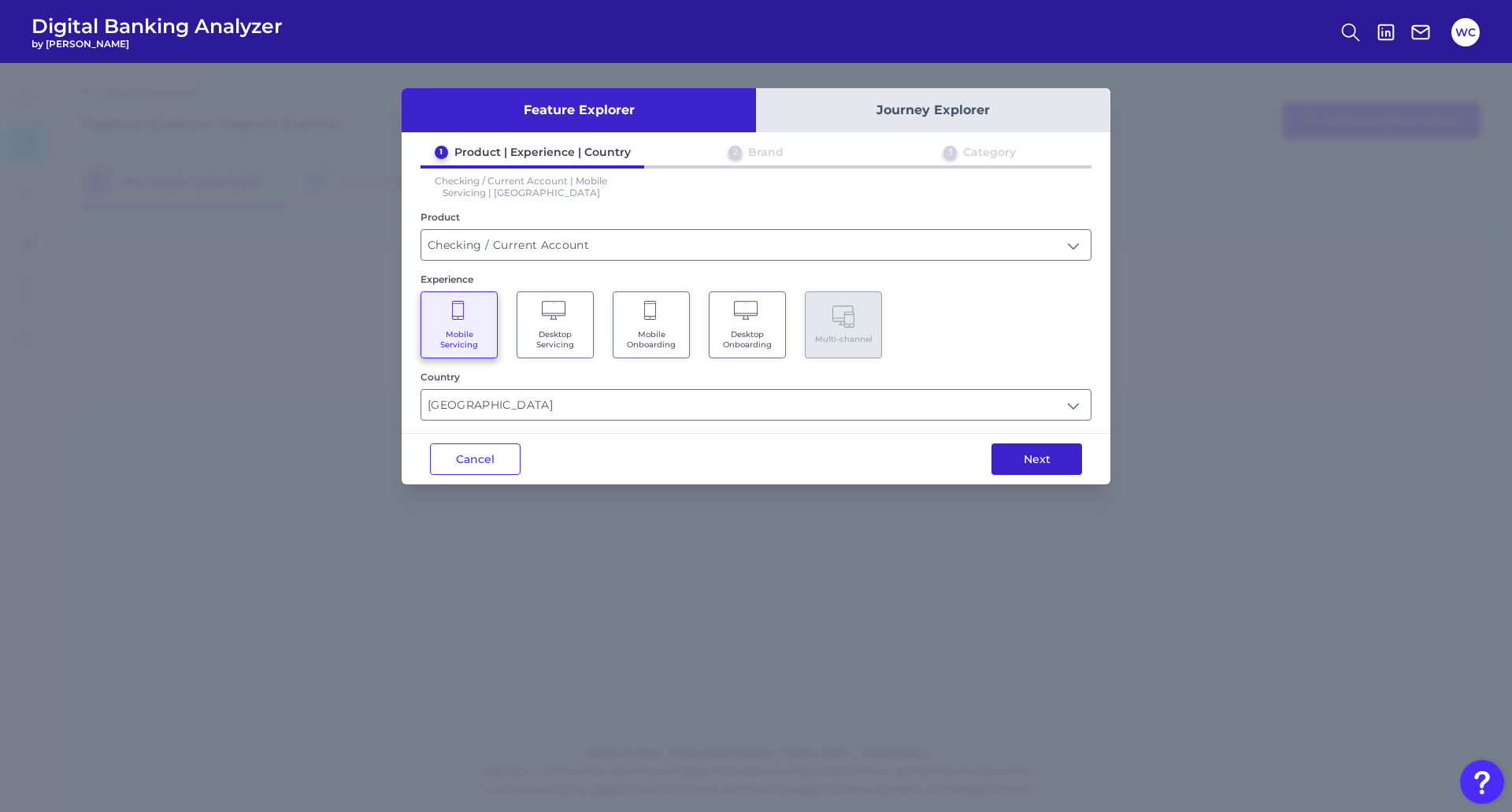
click at [1048, 469] on button "Next" at bounding box center [1037, 459] width 91 height 31
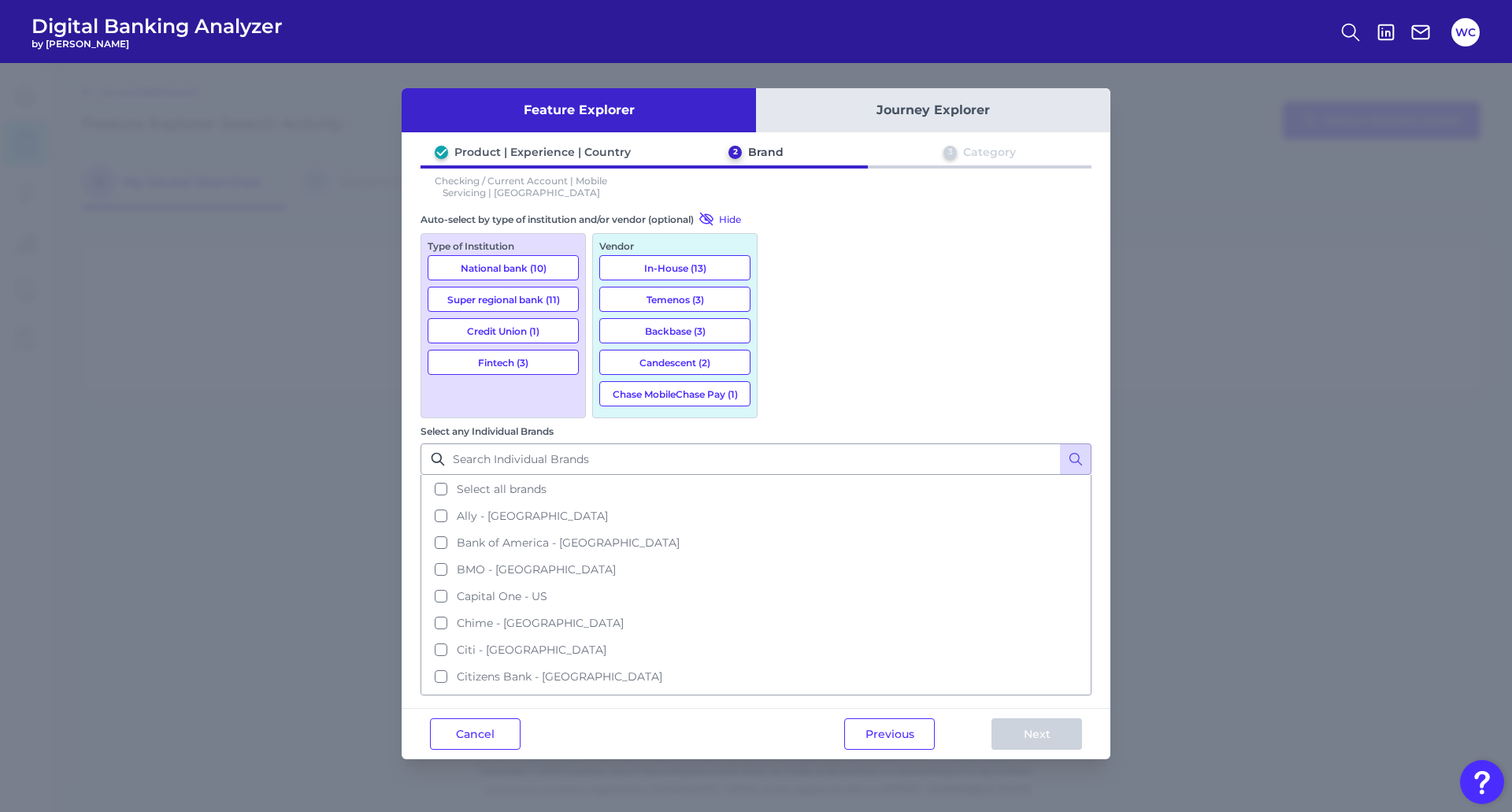
click at [533, 300] on button "Super regional bank (11)" at bounding box center [503, 299] width 152 height 25
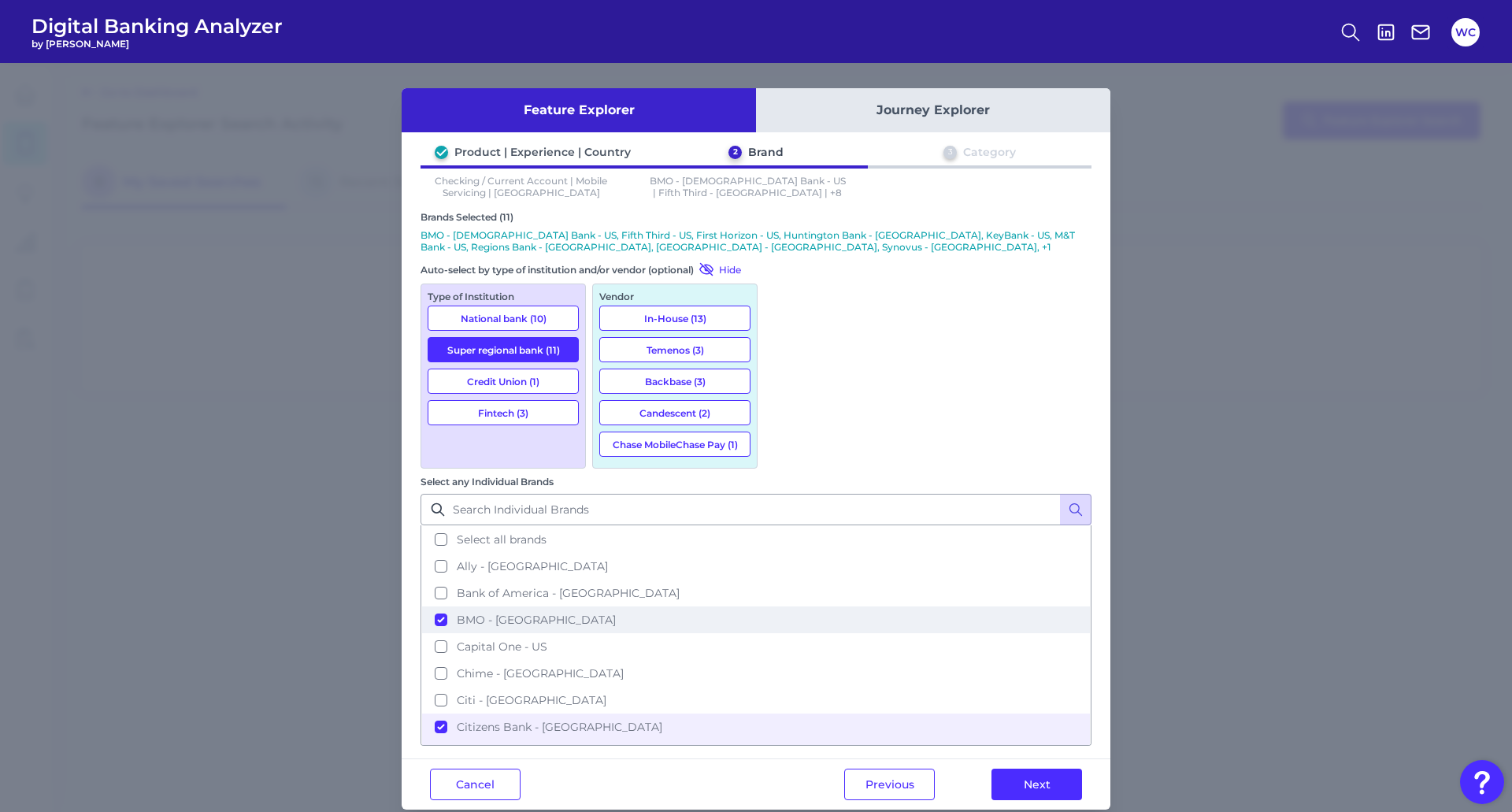
click at [781, 607] on button "BMO - [GEOGRAPHIC_DATA]" at bounding box center [756, 620] width 668 height 27
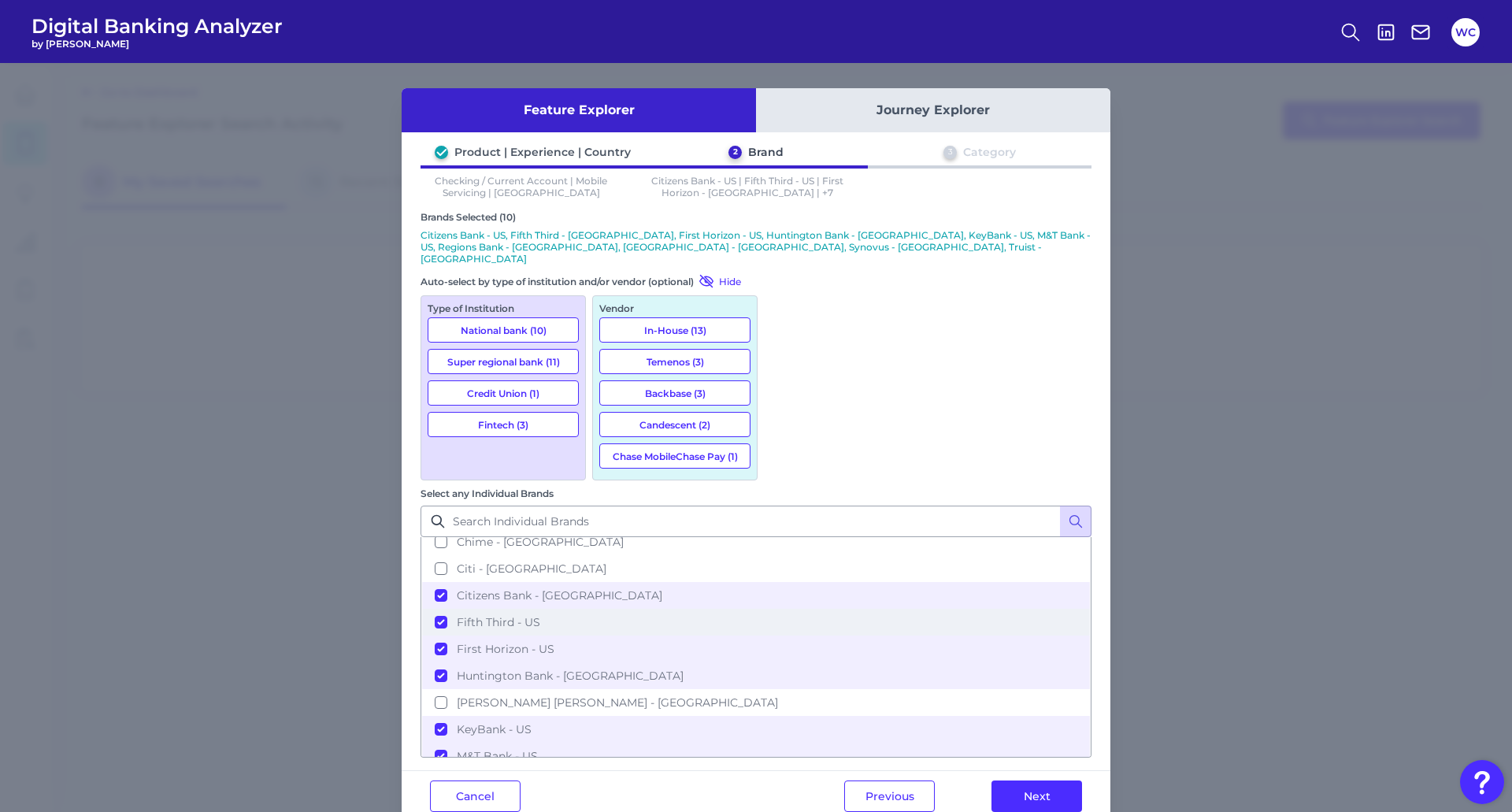
scroll to position [158, 0]
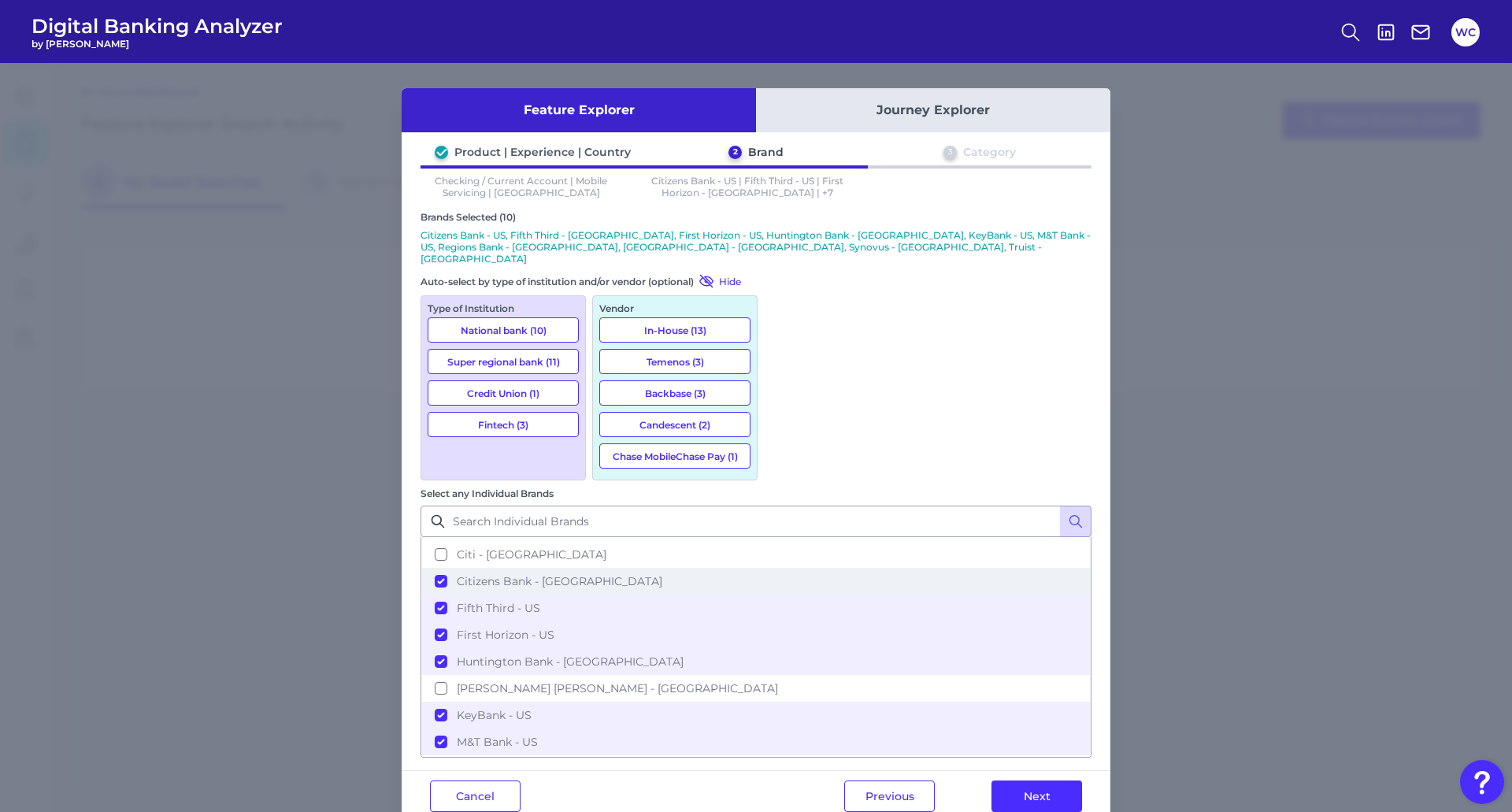
click at [780, 568] on button "Citizens Bank - [GEOGRAPHIC_DATA]" at bounding box center [756, 582] width 668 height 27
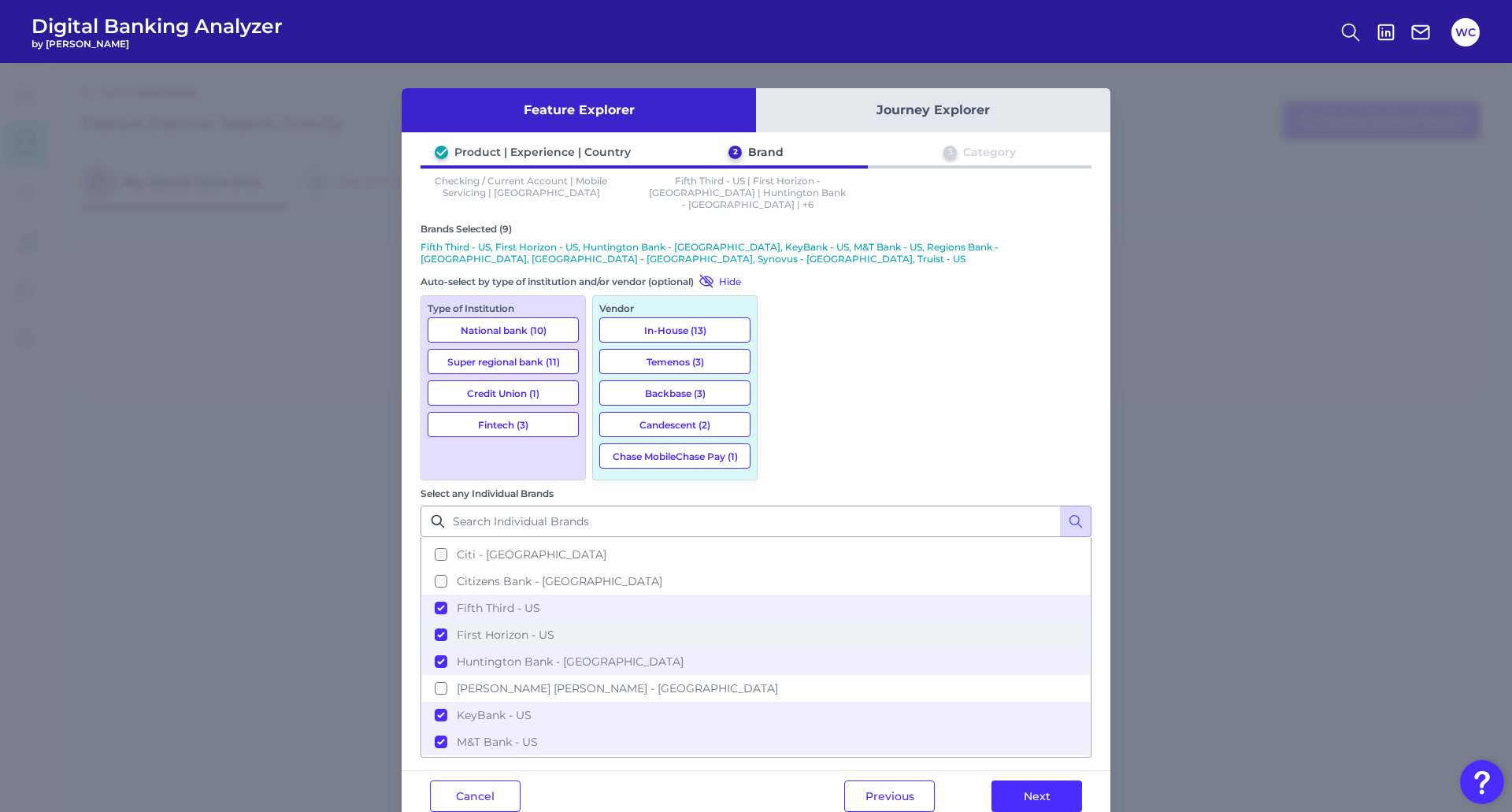
click at [783, 622] on button "First Horizon - US" at bounding box center [756, 635] width 668 height 27
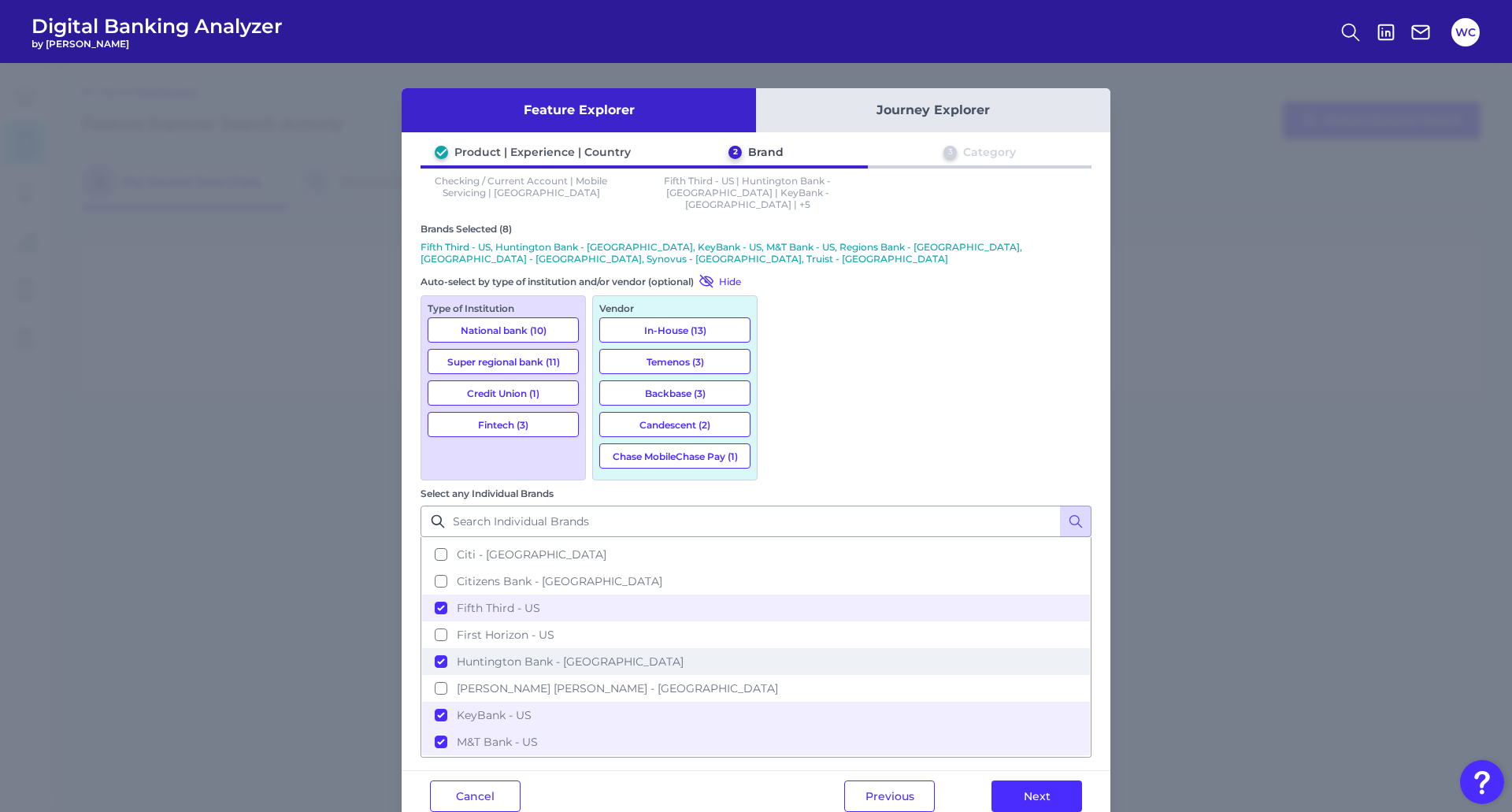
click at [784, 649] on button "Huntington Bank - [GEOGRAPHIC_DATA]" at bounding box center [756, 662] width 668 height 27
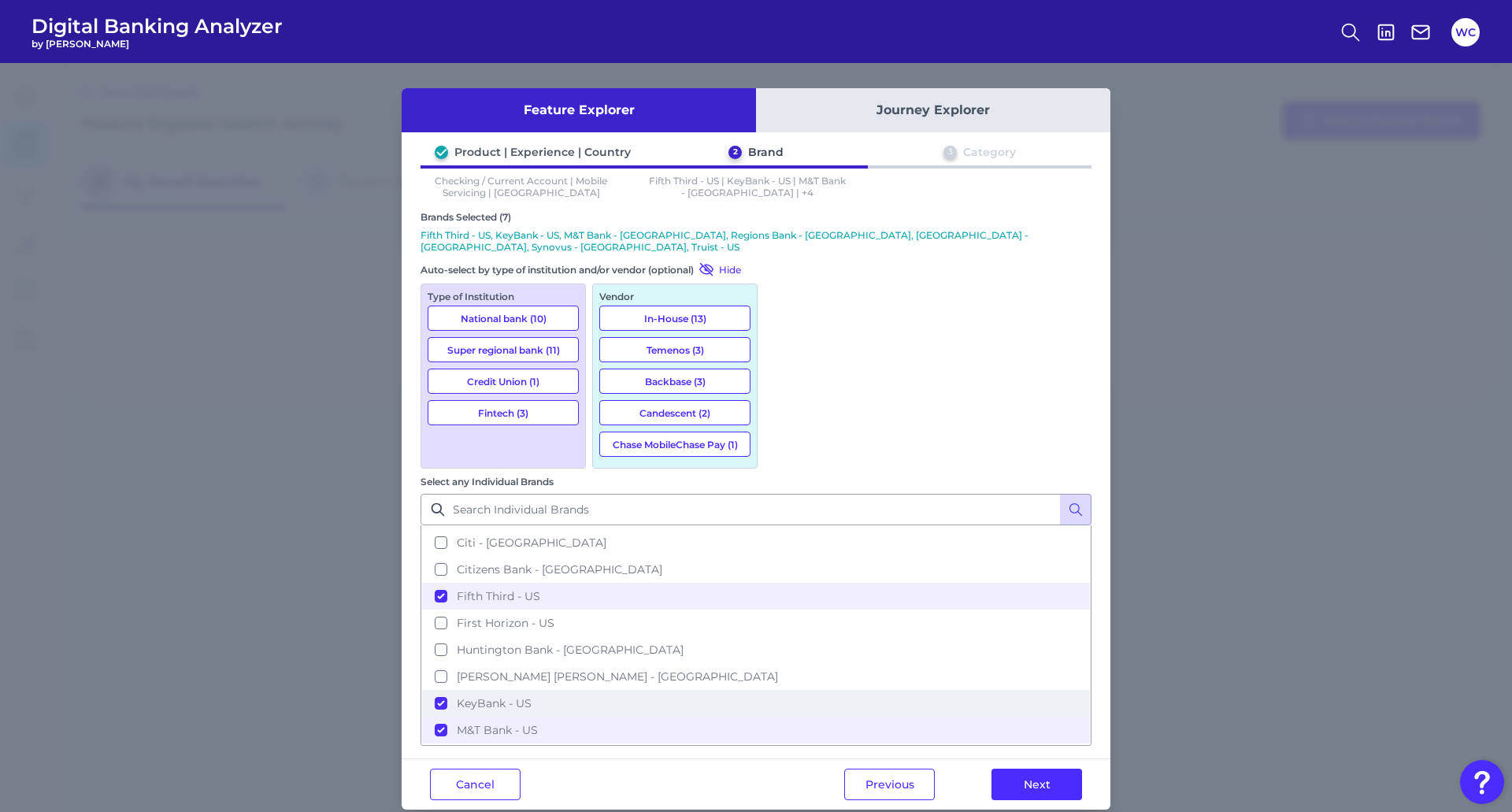
click at [782, 690] on button "KeyBank - US" at bounding box center [756, 703] width 668 height 27
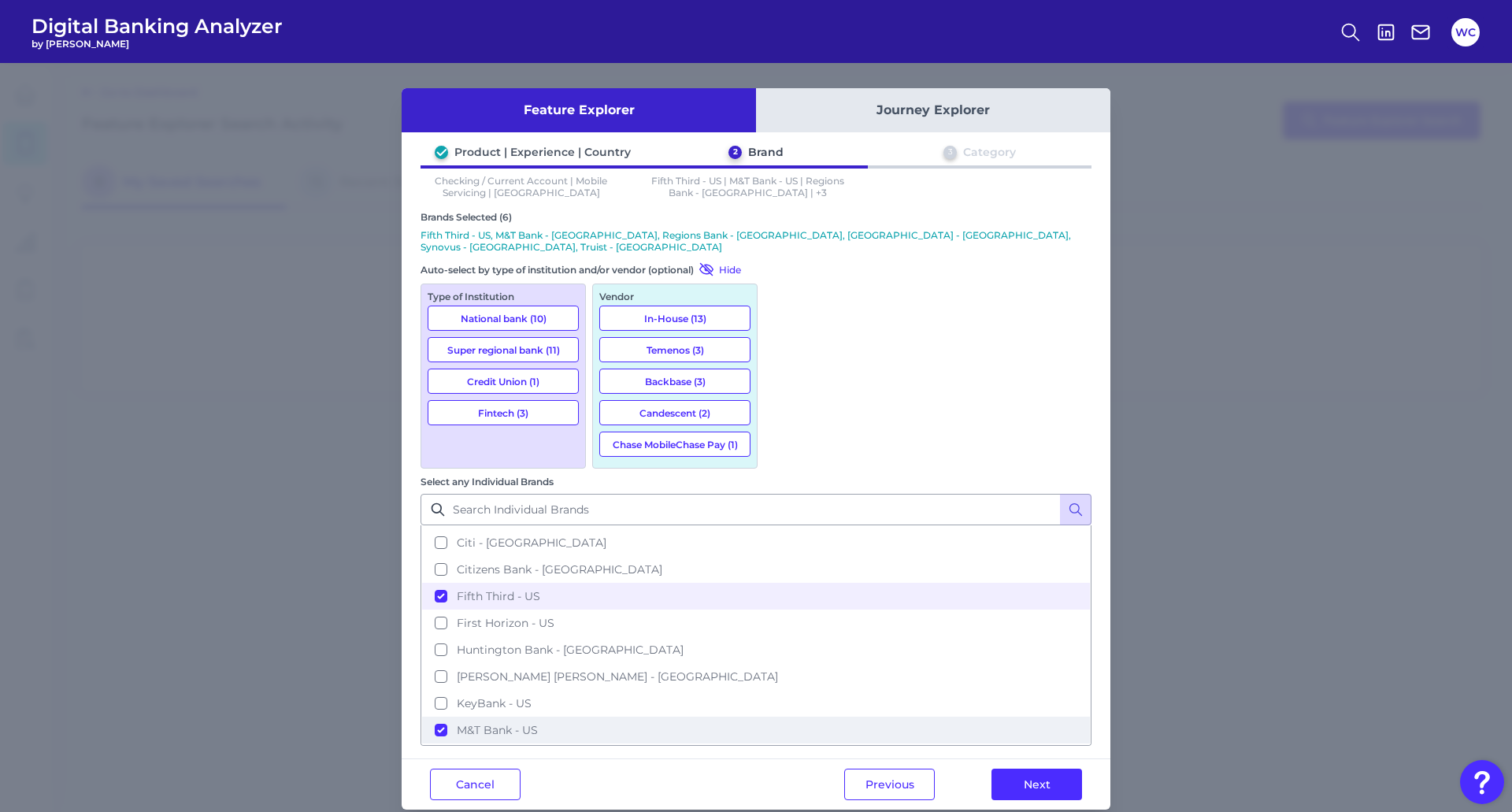
click at [781, 717] on button "M&T Bank - US" at bounding box center [756, 730] width 668 height 27
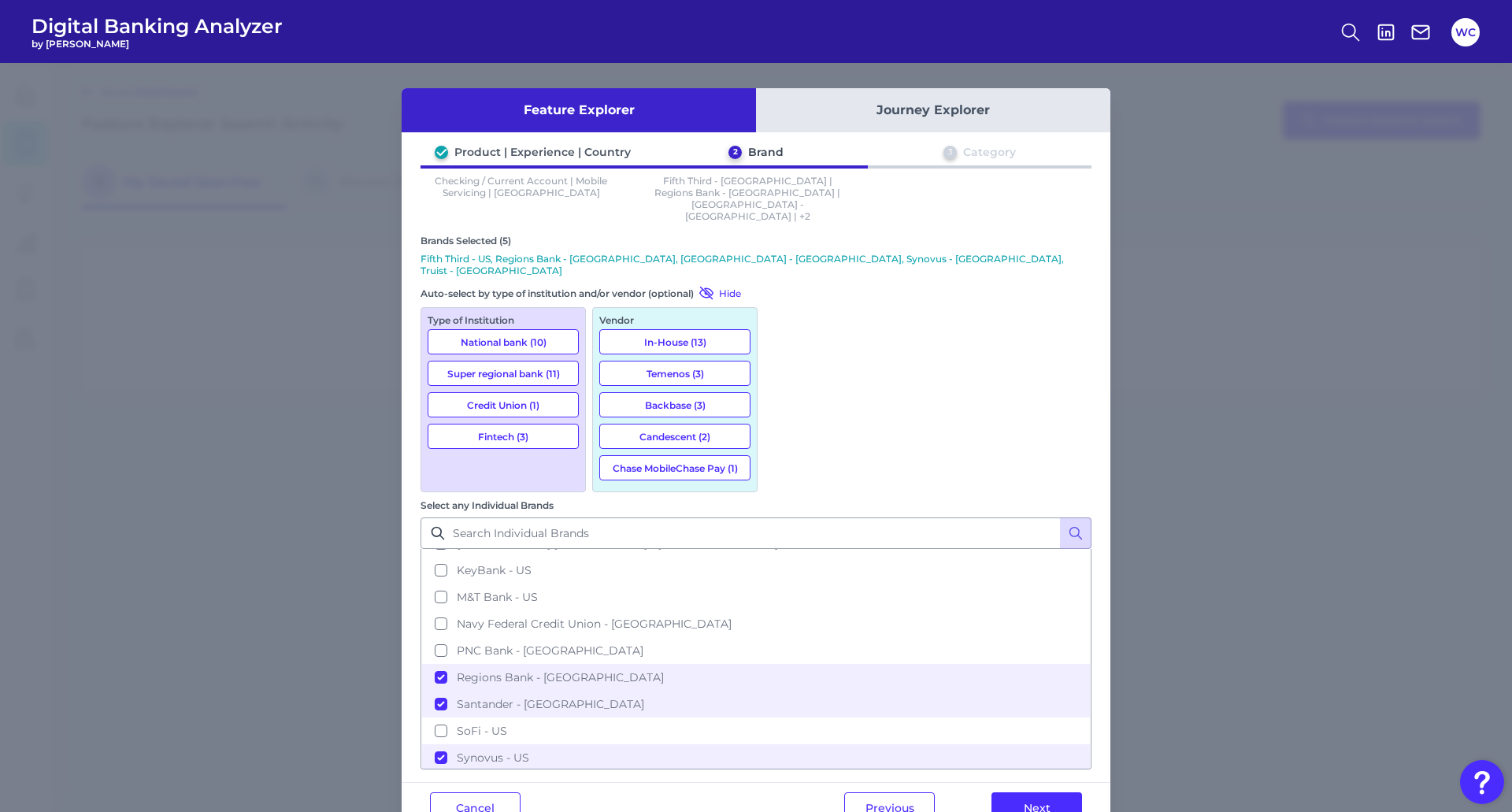
scroll to position [315, 0]
click at [786, 690] on button "Santander - [GEOGRAPHIC_DATA]" at bounding box center [756, 703] width 668 height 27
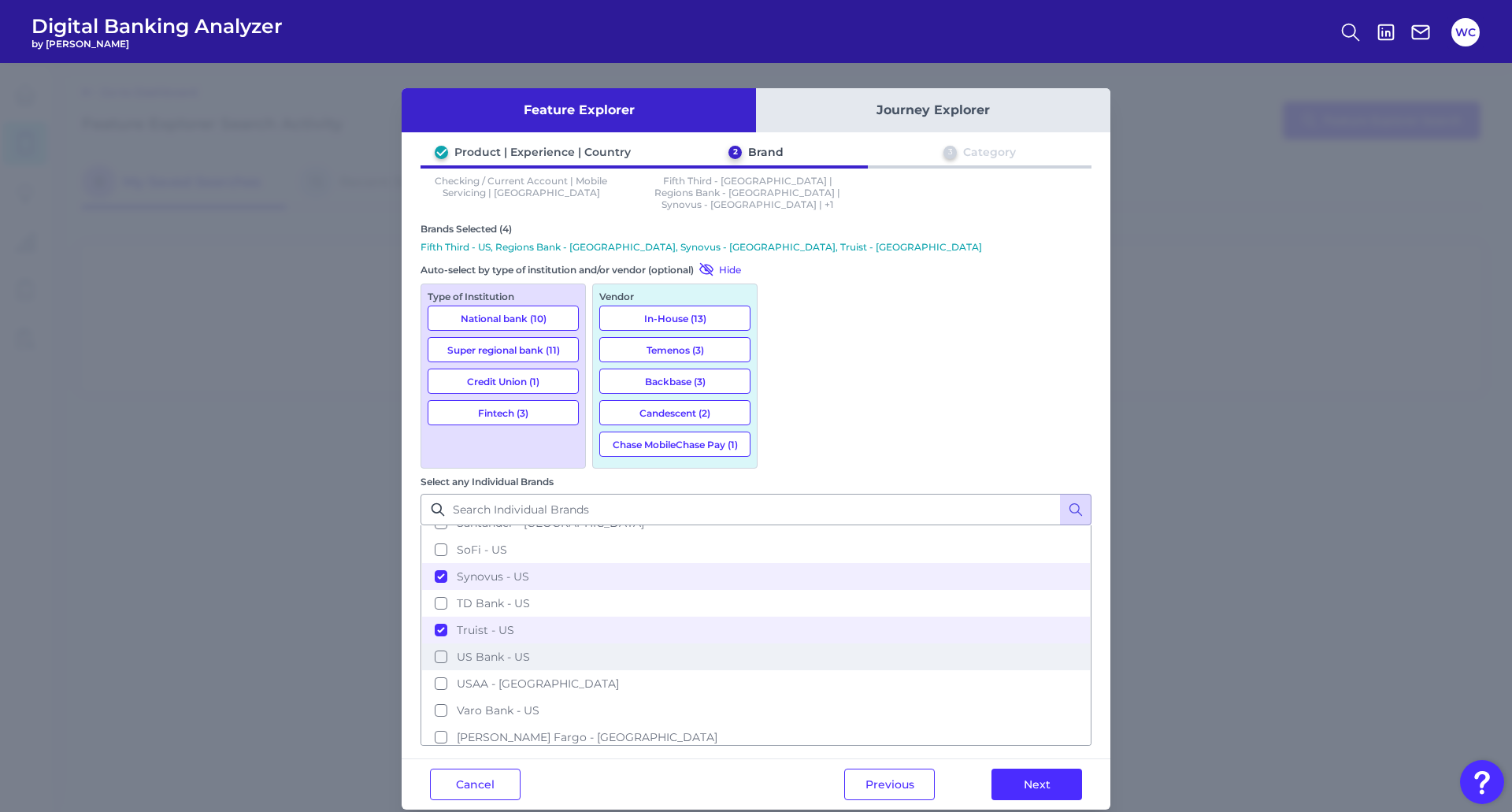
scroll to position [473, 0]
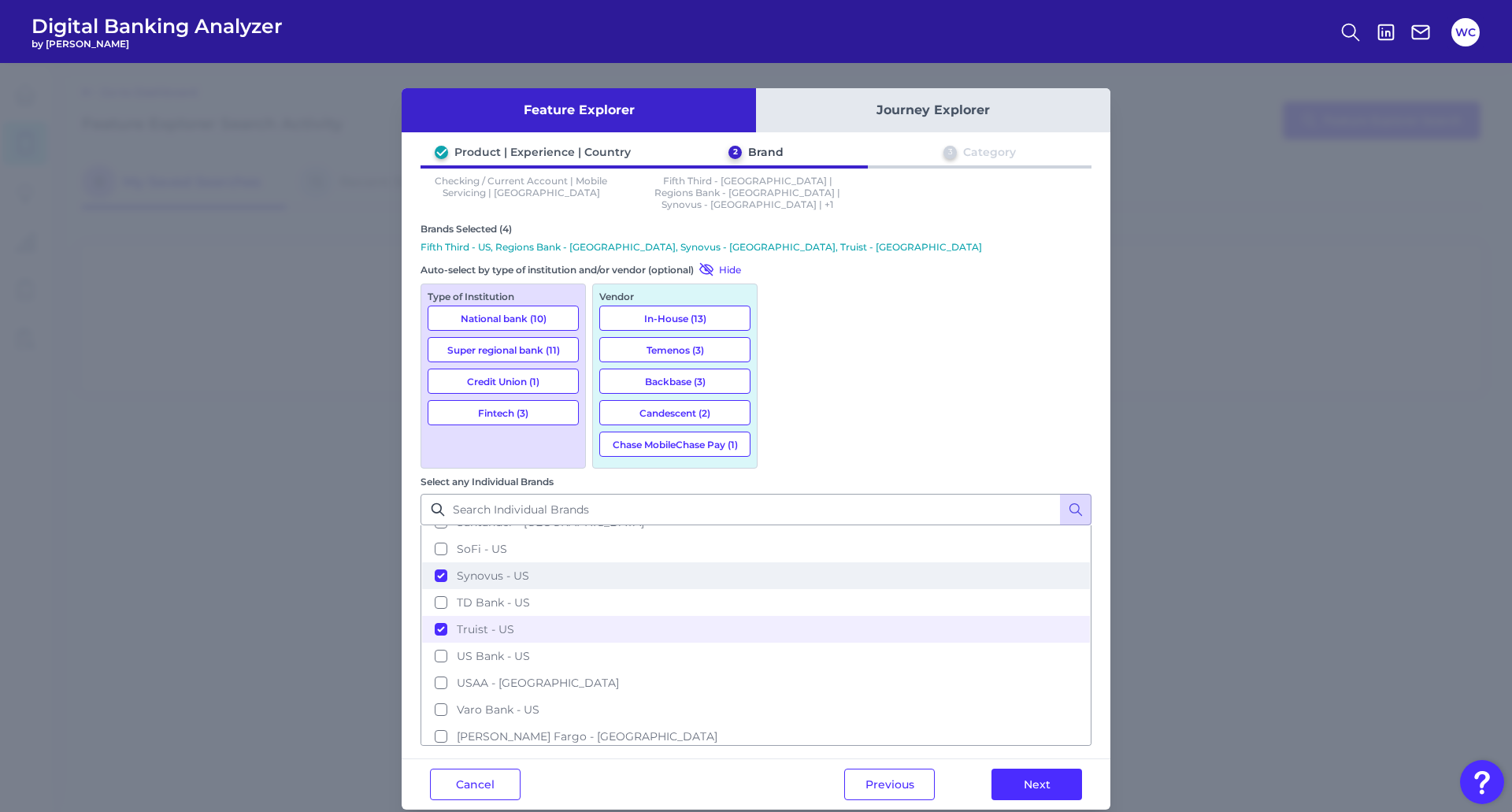
click at [781, 562] on button "Synovus - US" at bounding box center [756, 576] width 668 height 27
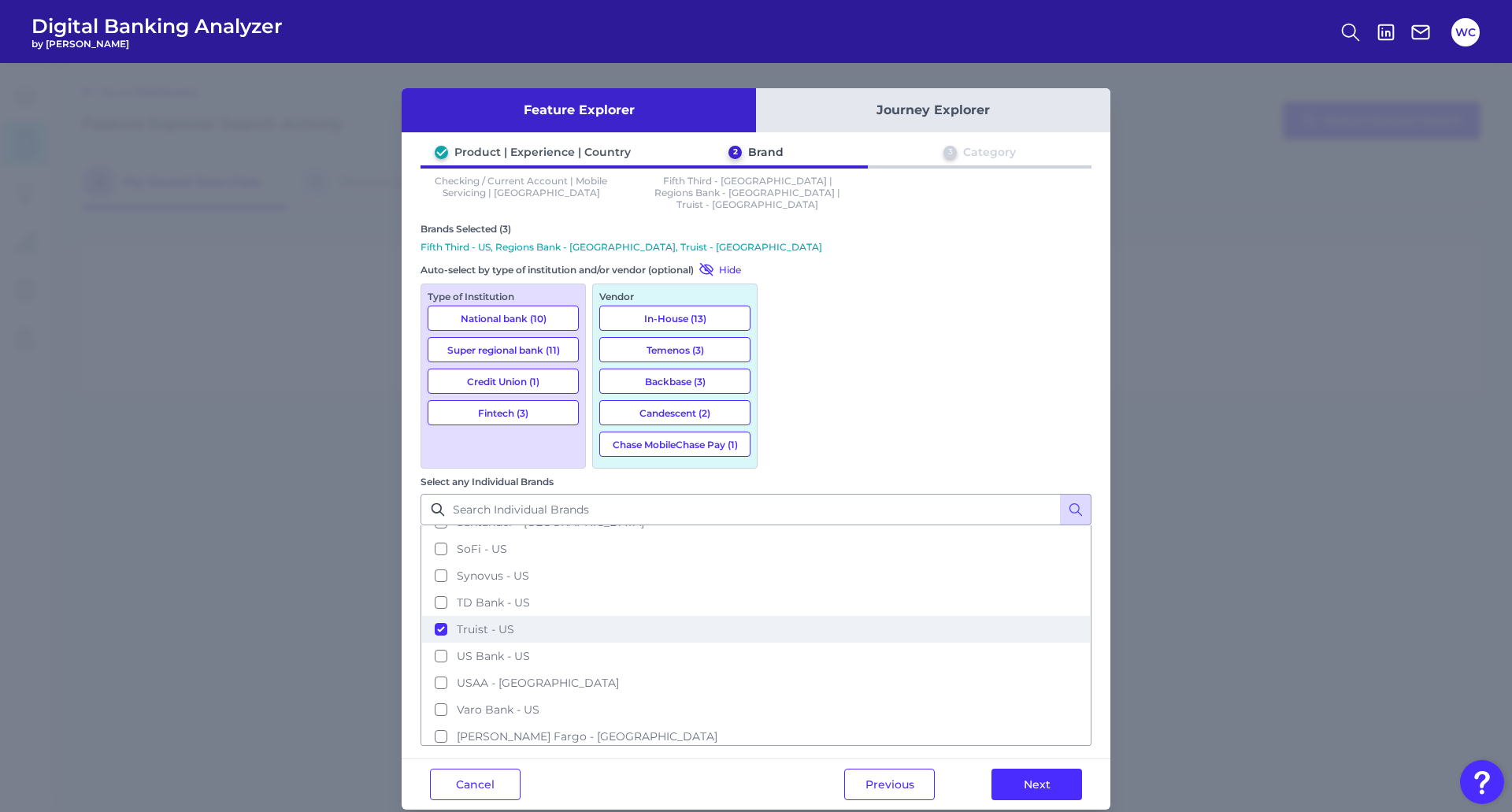
click at [781, 616] on button "Truist - US" at bounding box center [756, 629] width 668 height 27
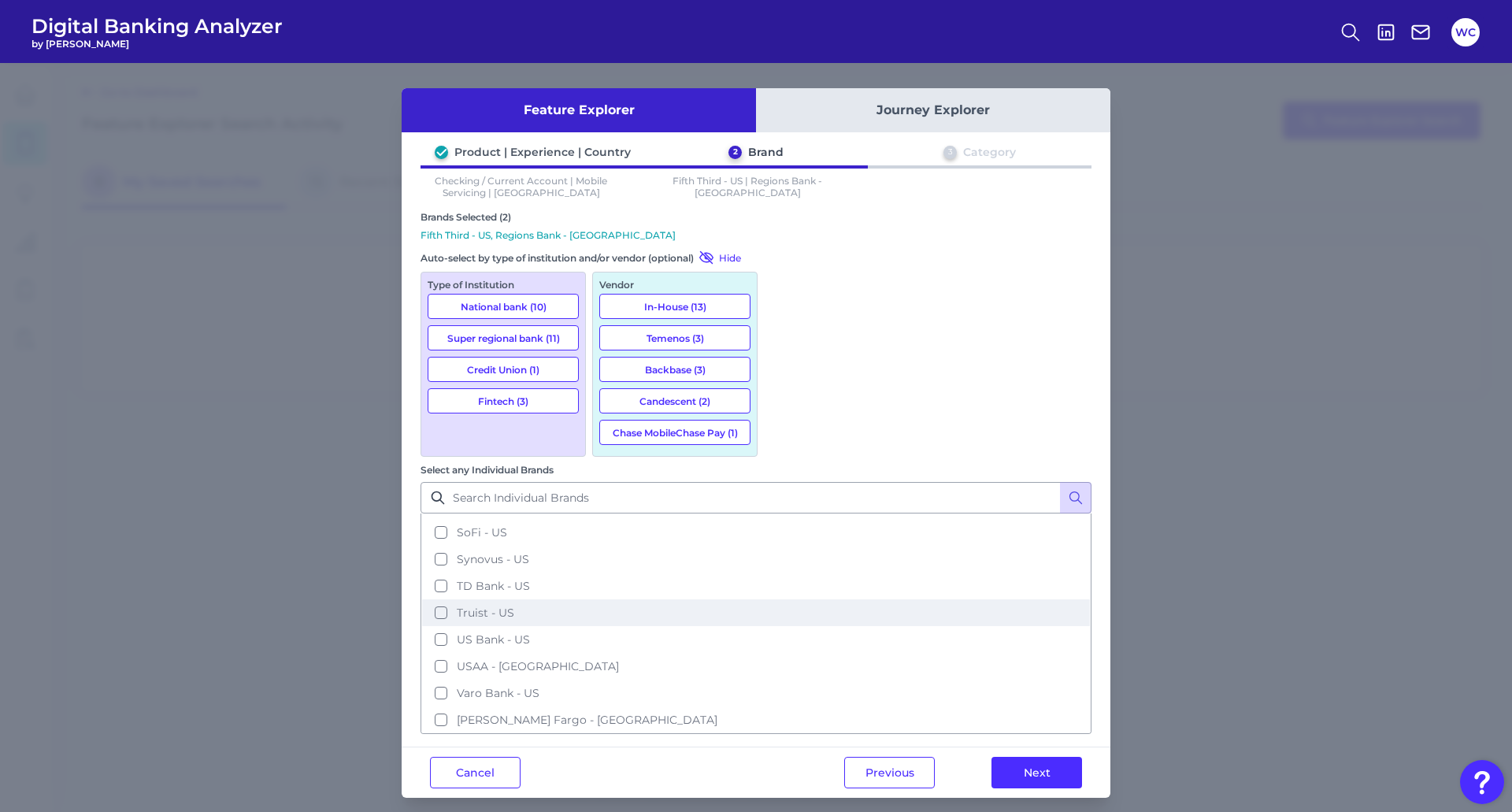
scroll to position [478, 0]
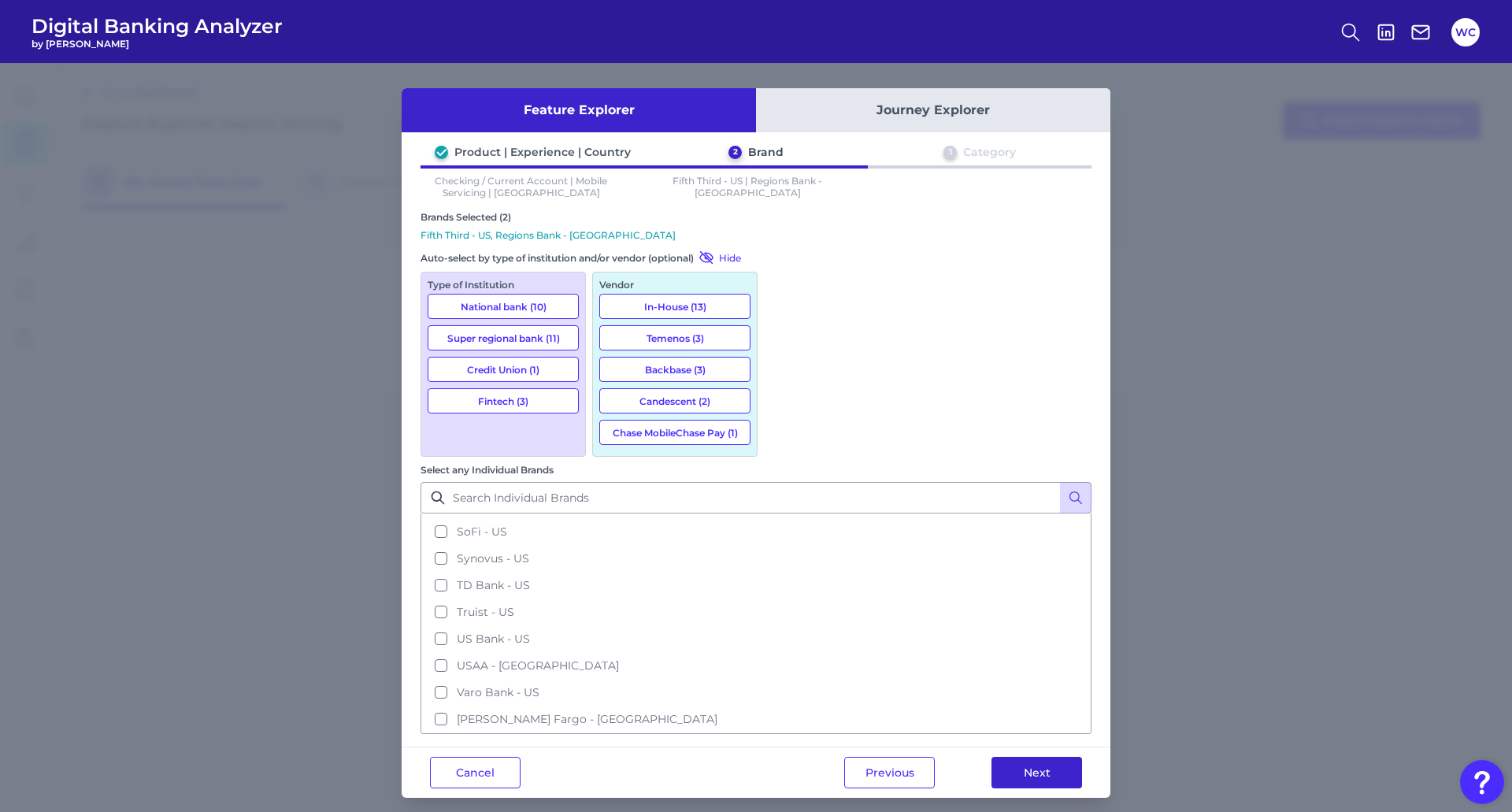
click at [1037, 757] on button "Next" at bounding box center [1037, 772] width 91 height 31
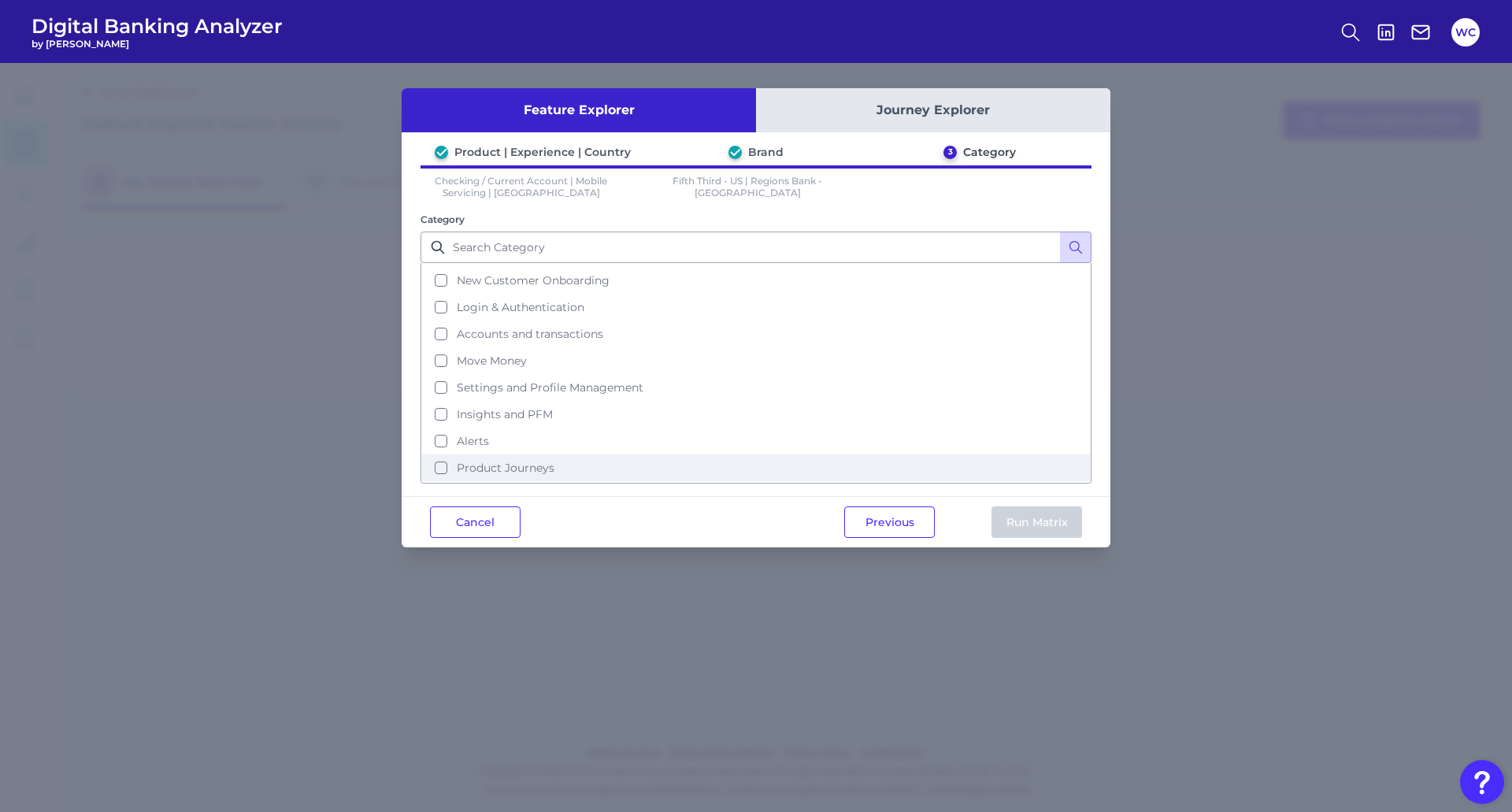
scroll to position [77, 0]
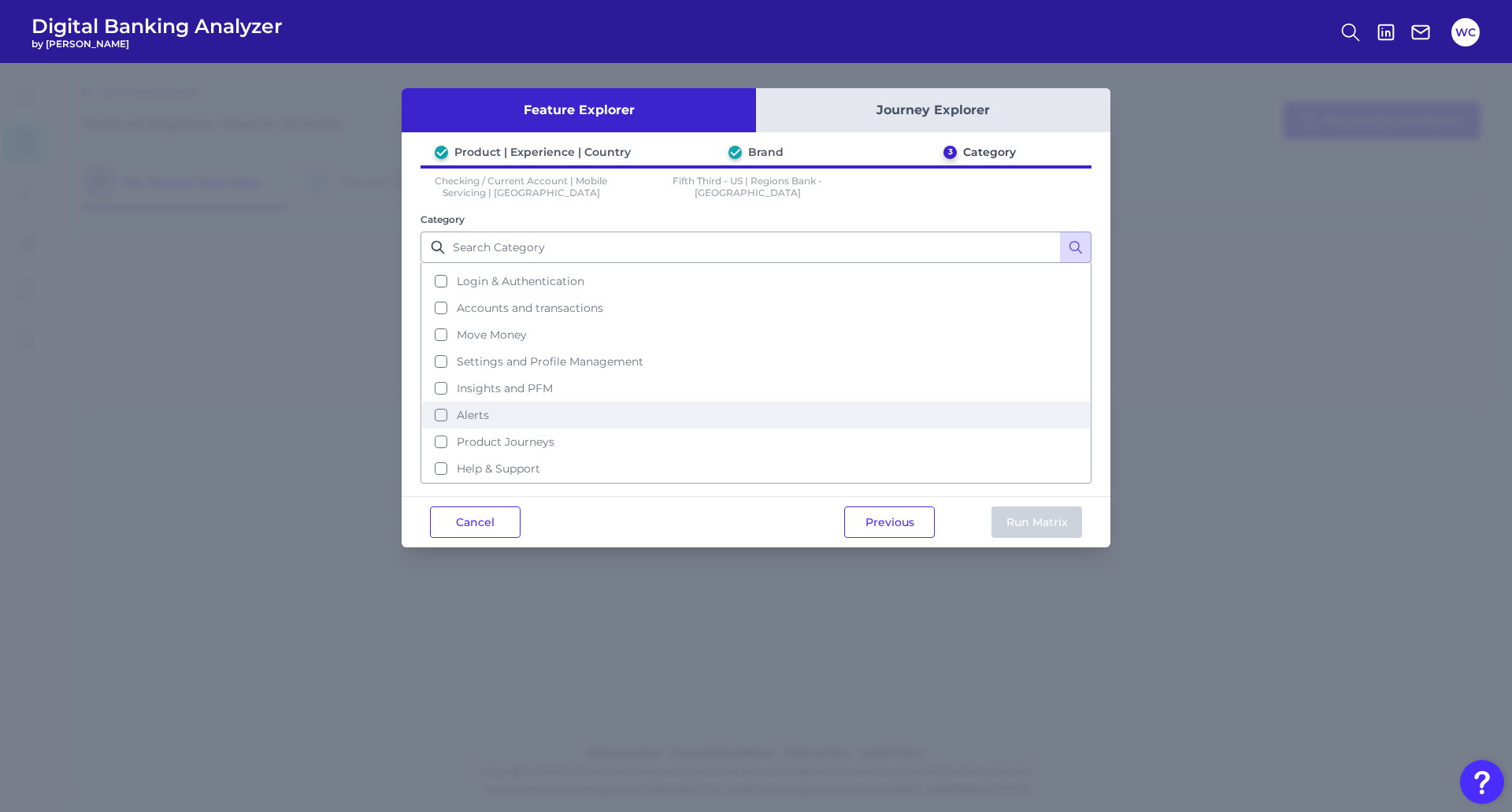
click at [442, 408] on button "Alerts" at bounding box center [756, 415] width 668 height 27
click at [1036, 521] on button "Run Matrix" at bounding box center [1037, 522] width 91 height 31
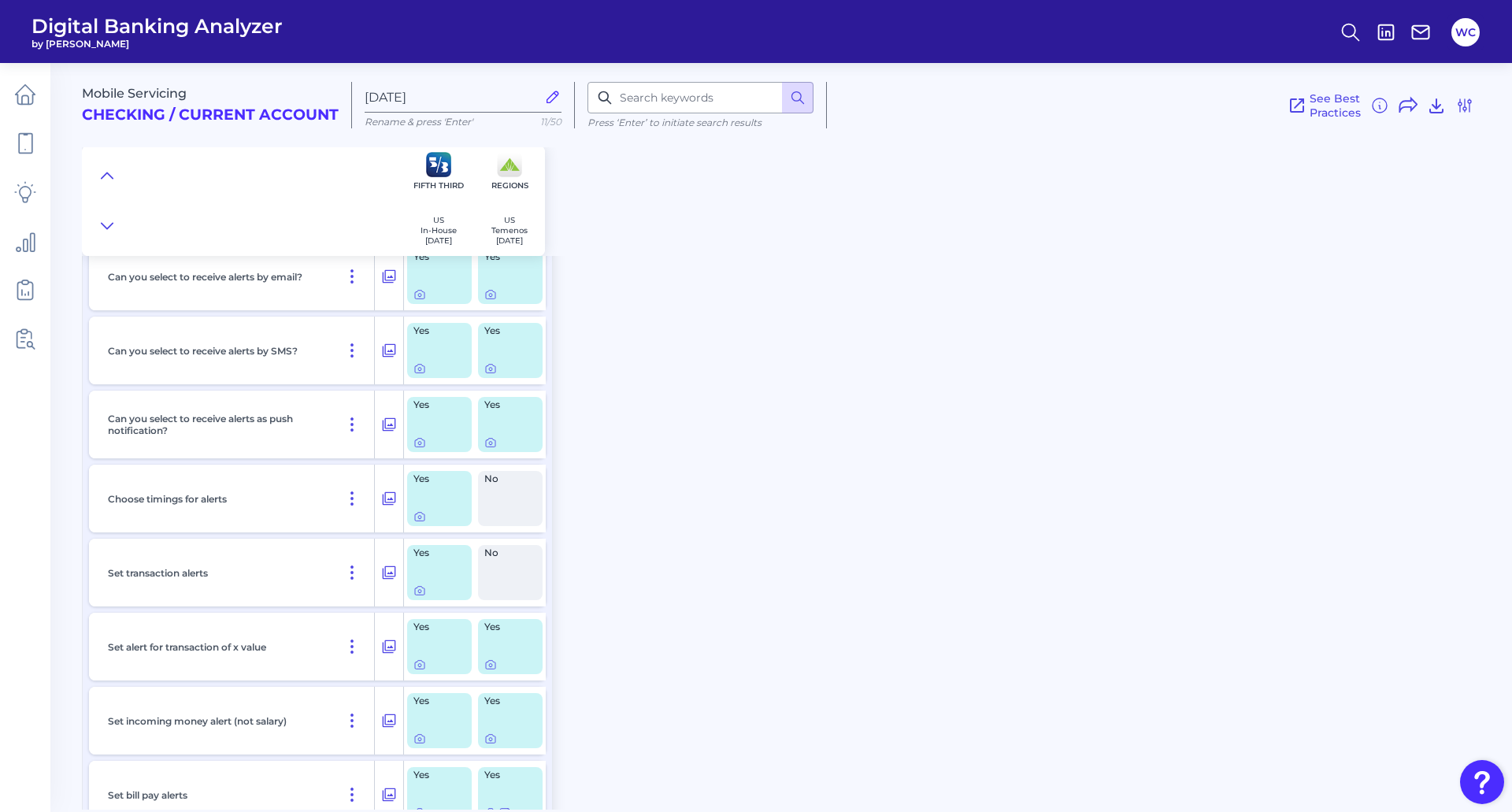
scroll to position [315, 0]
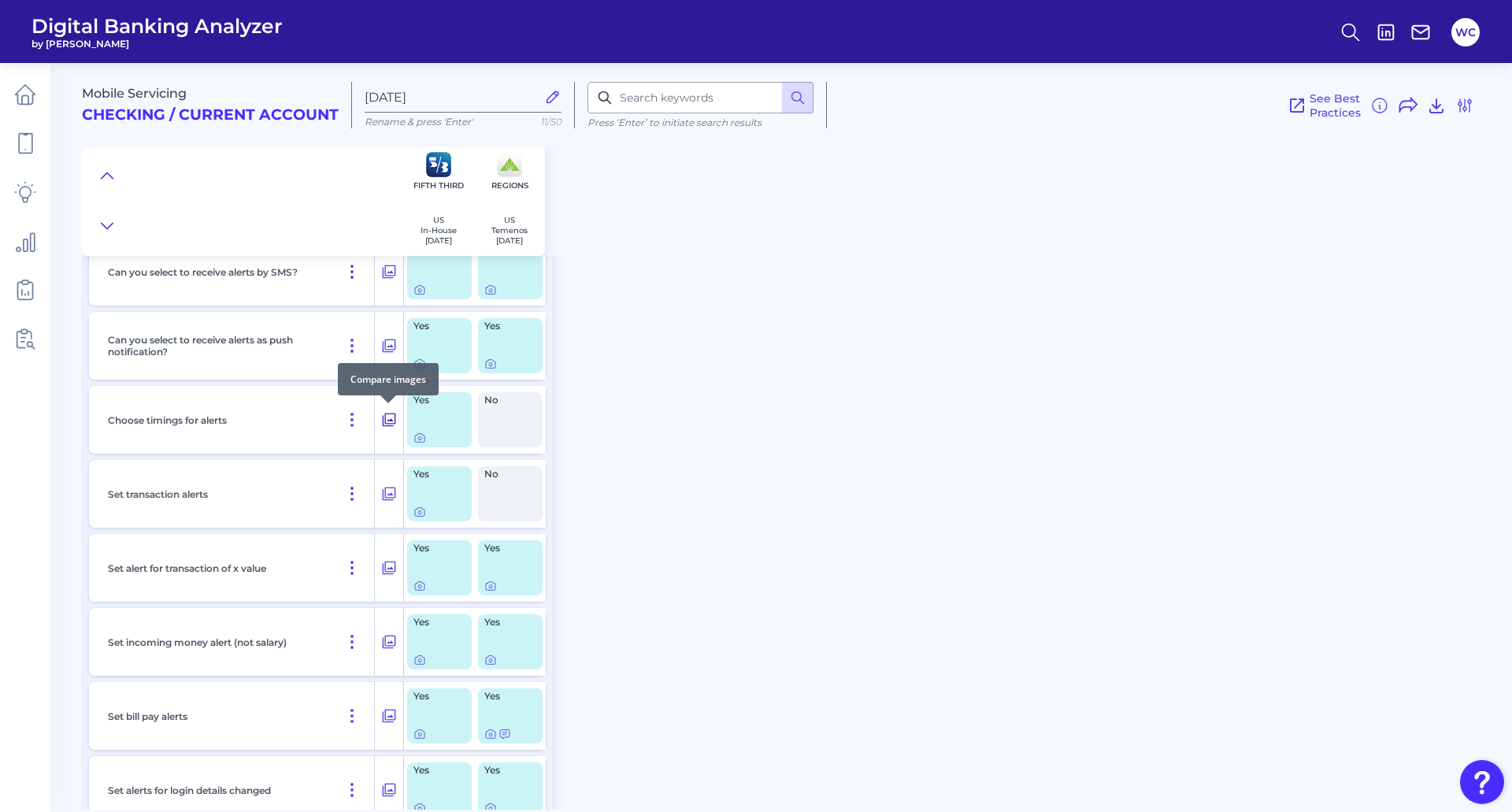
click at [396, 417] on icon at bounding box center [389, 419] width 16 height 19
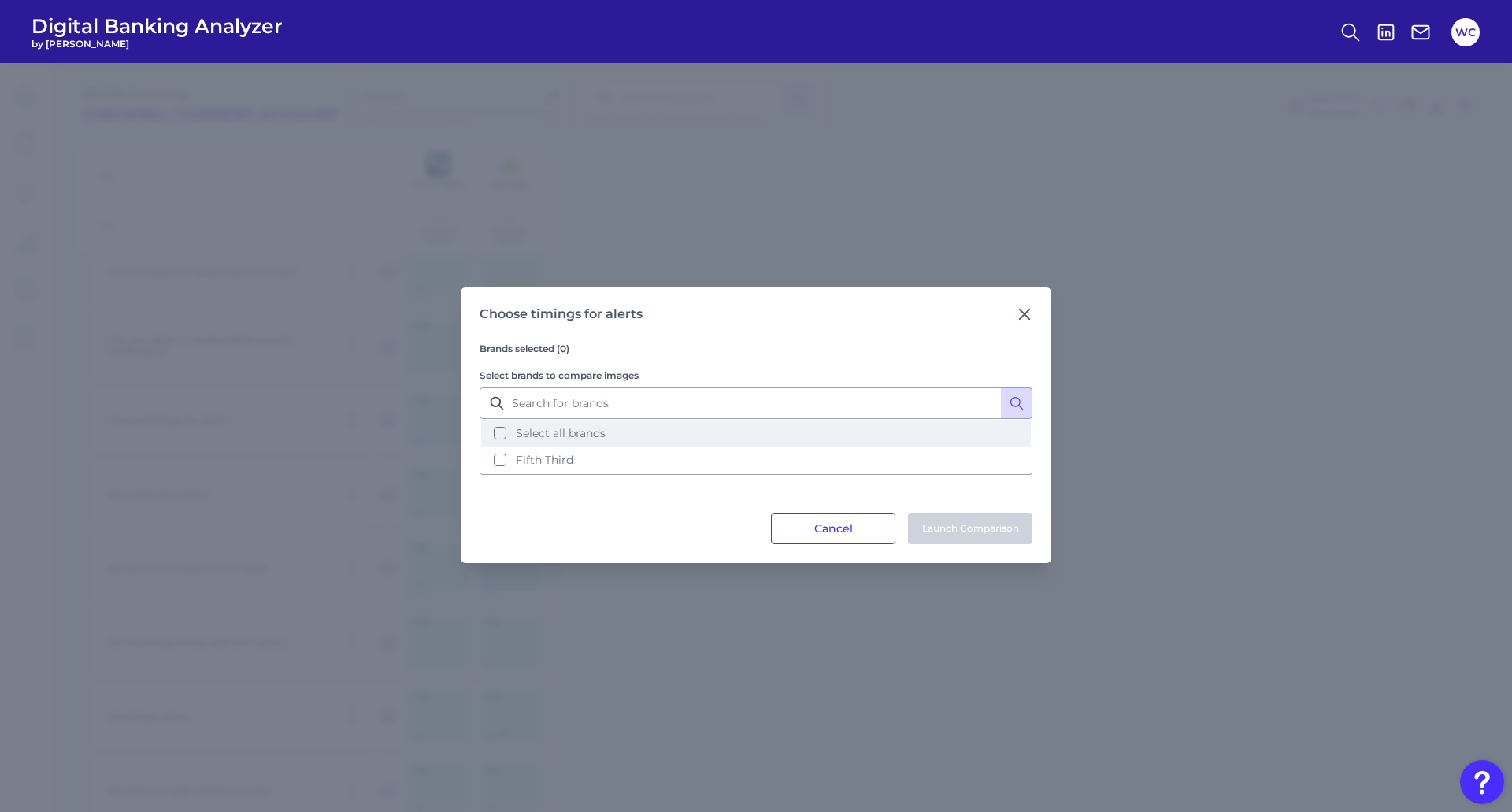
click at [503, 441] on button "Select all brands" at bounding box center [756, 434] width 549 height 27
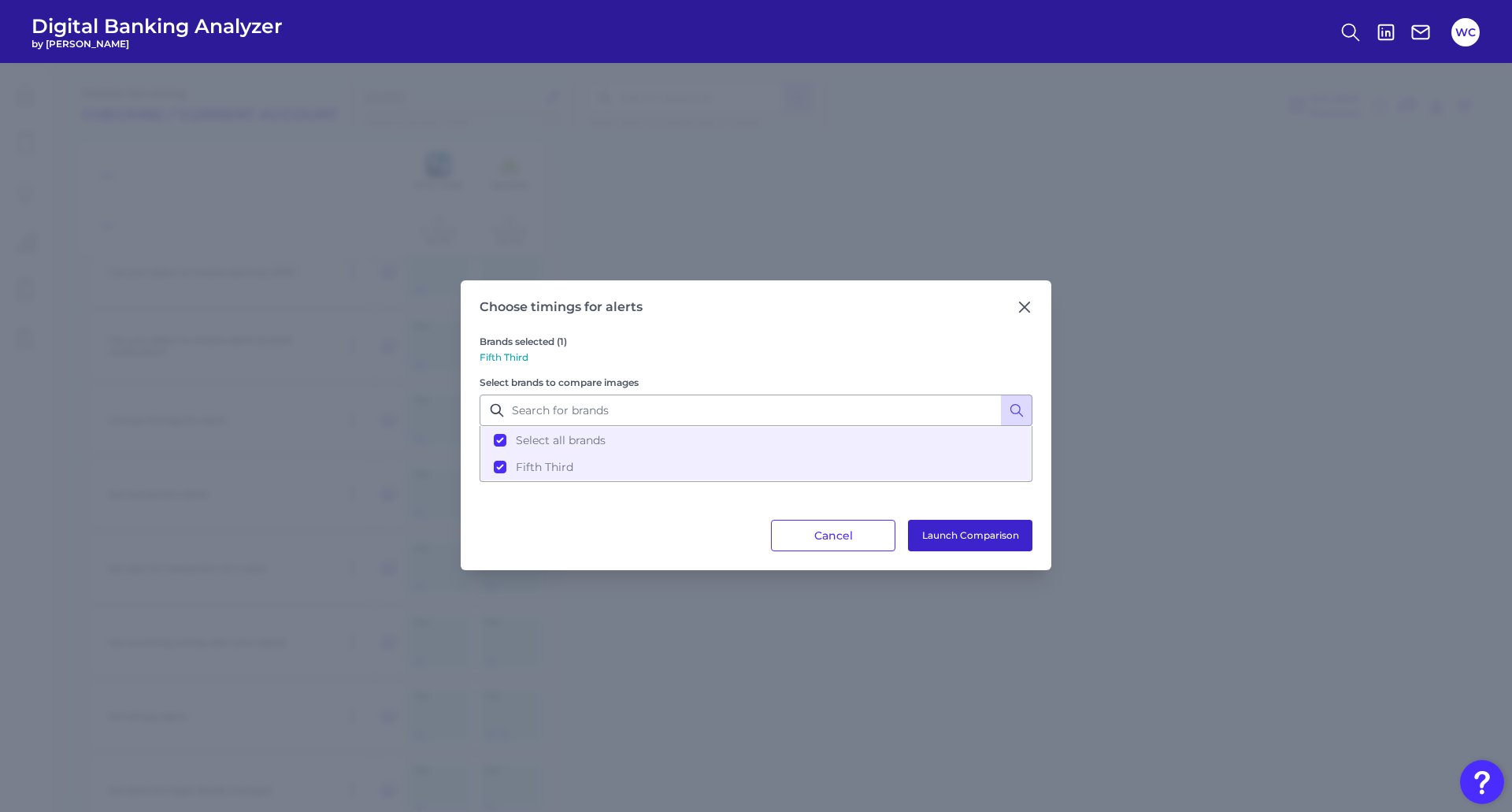
click at [1008, 542] on button "Launch Comparison" at bounding box center [970, 535] width 124 height 31
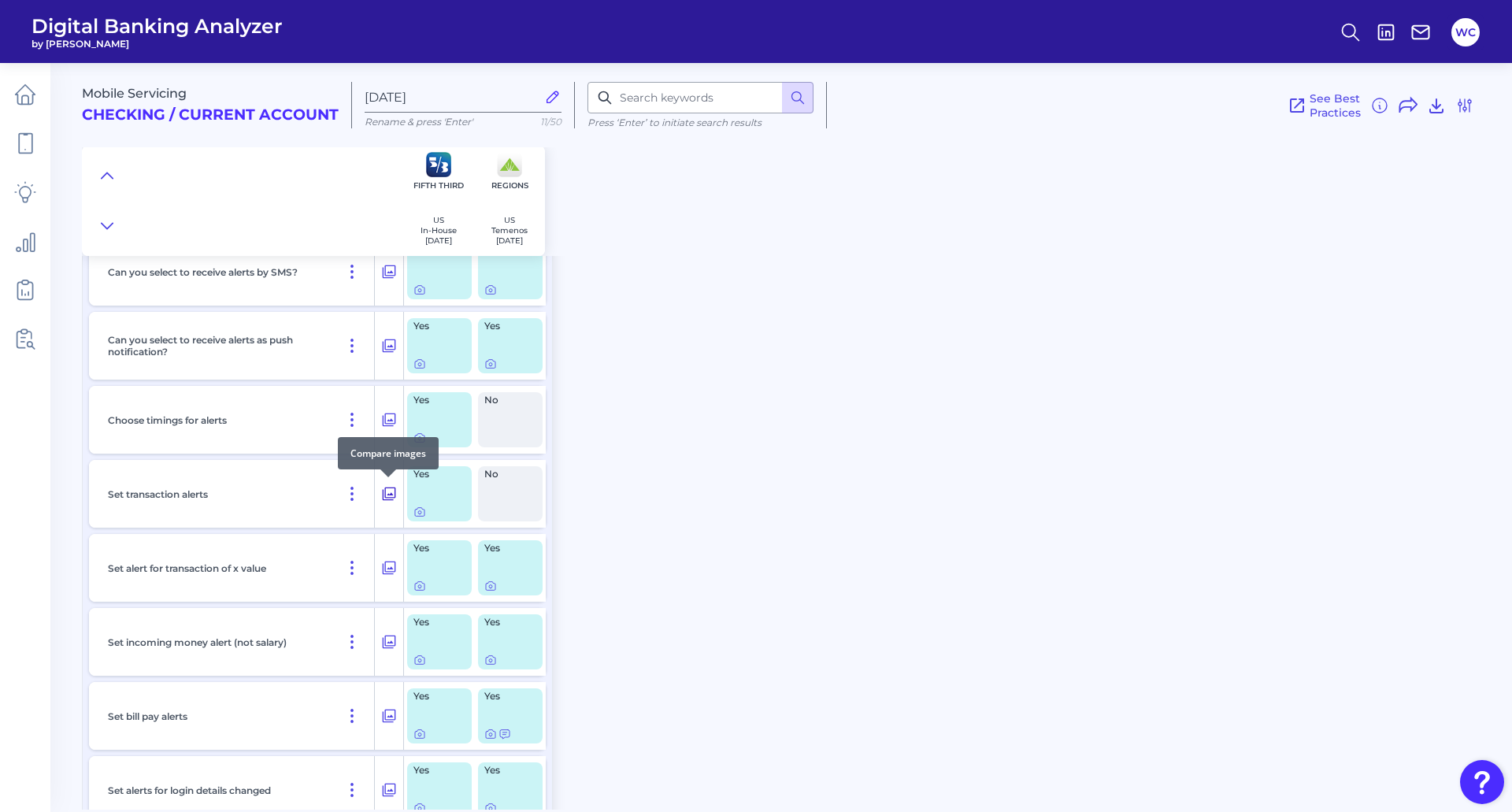
click at [386, 494] on icon at bounding box center [389, 493] width 16 height 19
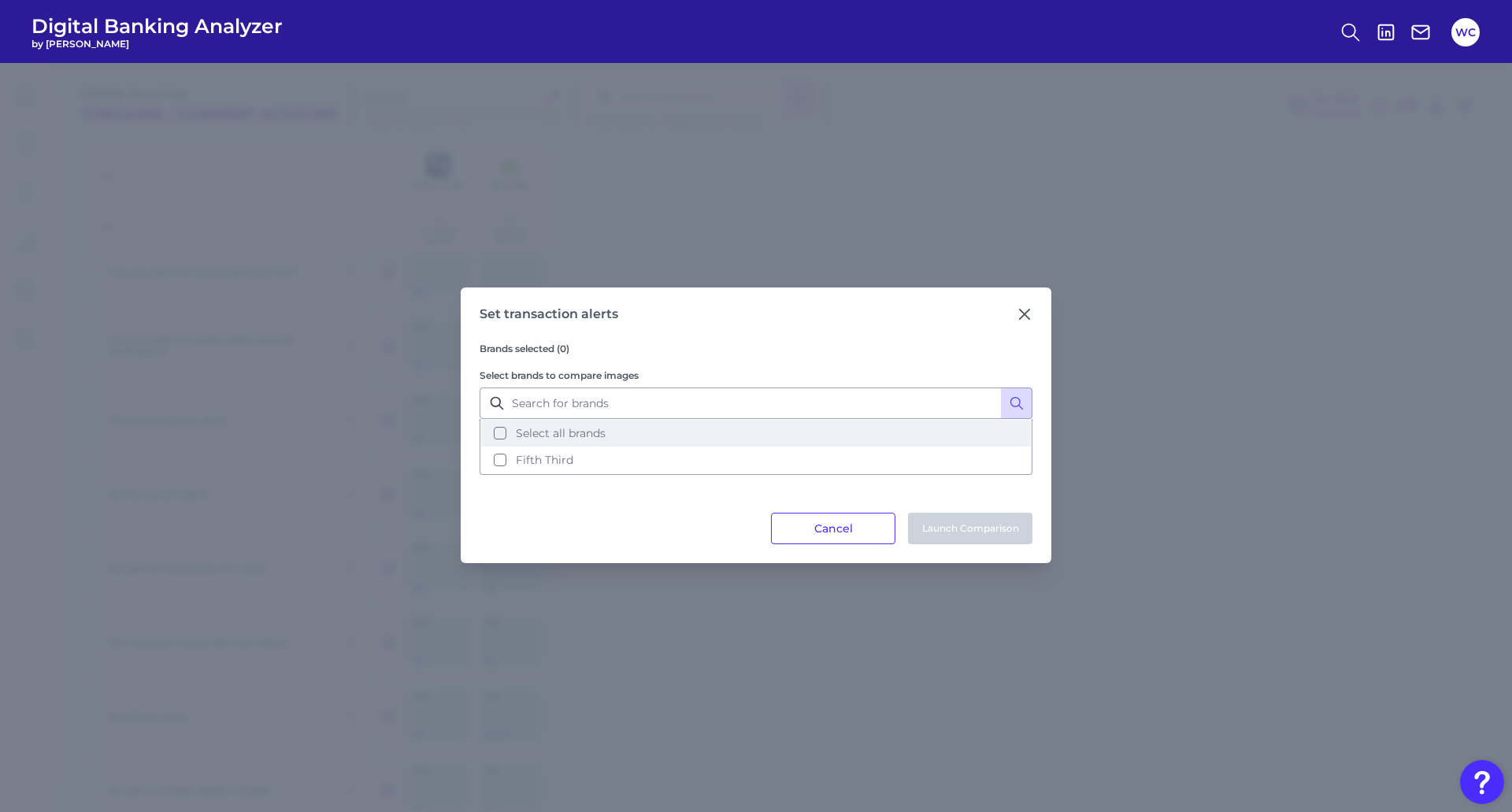
click at [501, 441] on button "Select all brands" at bounding box center [756, 434] width 549 height 27
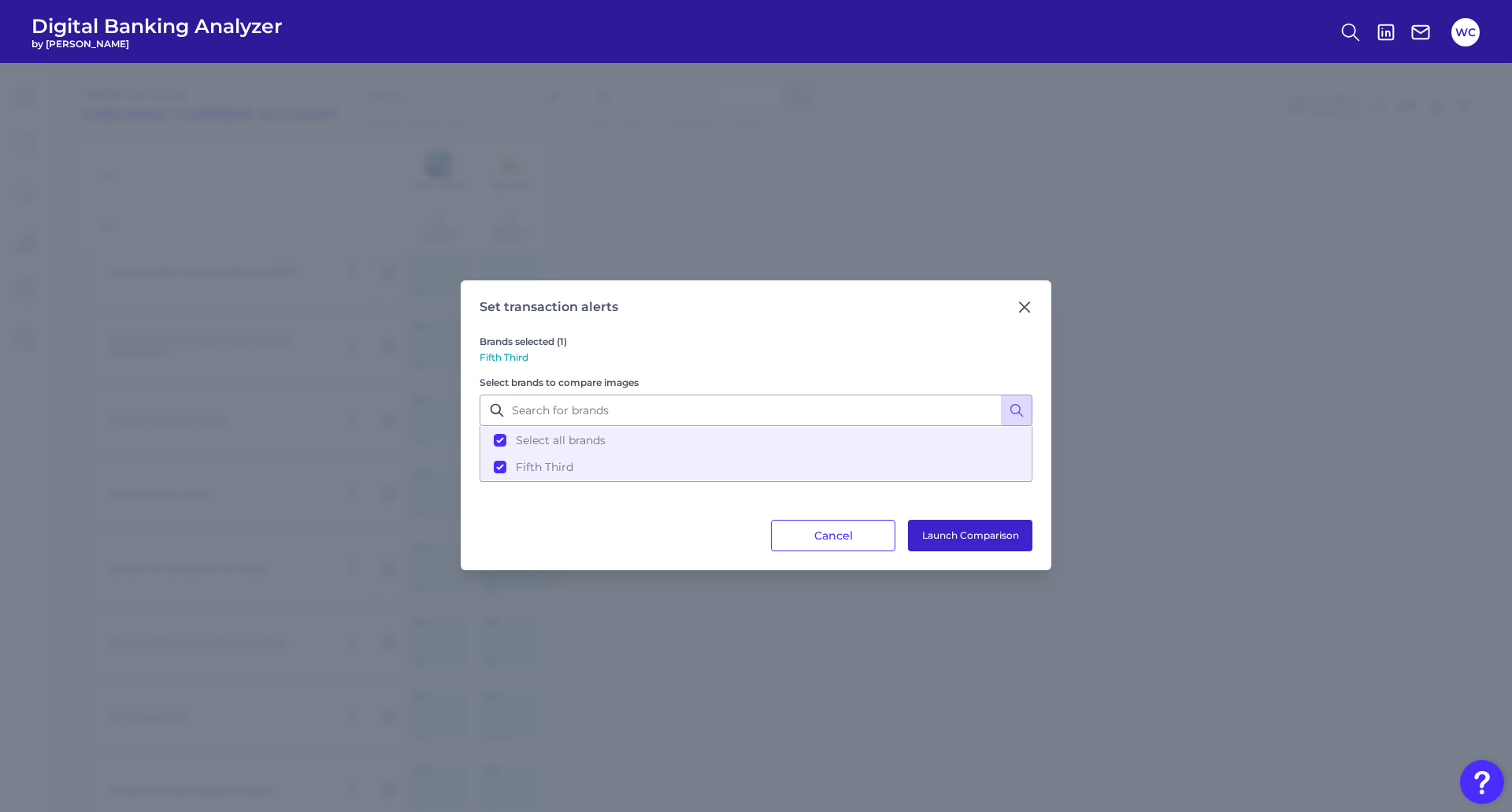
click at [1017, 544] on button "Launch Comparison" at bounding box center [970, 535] width 124 height 31
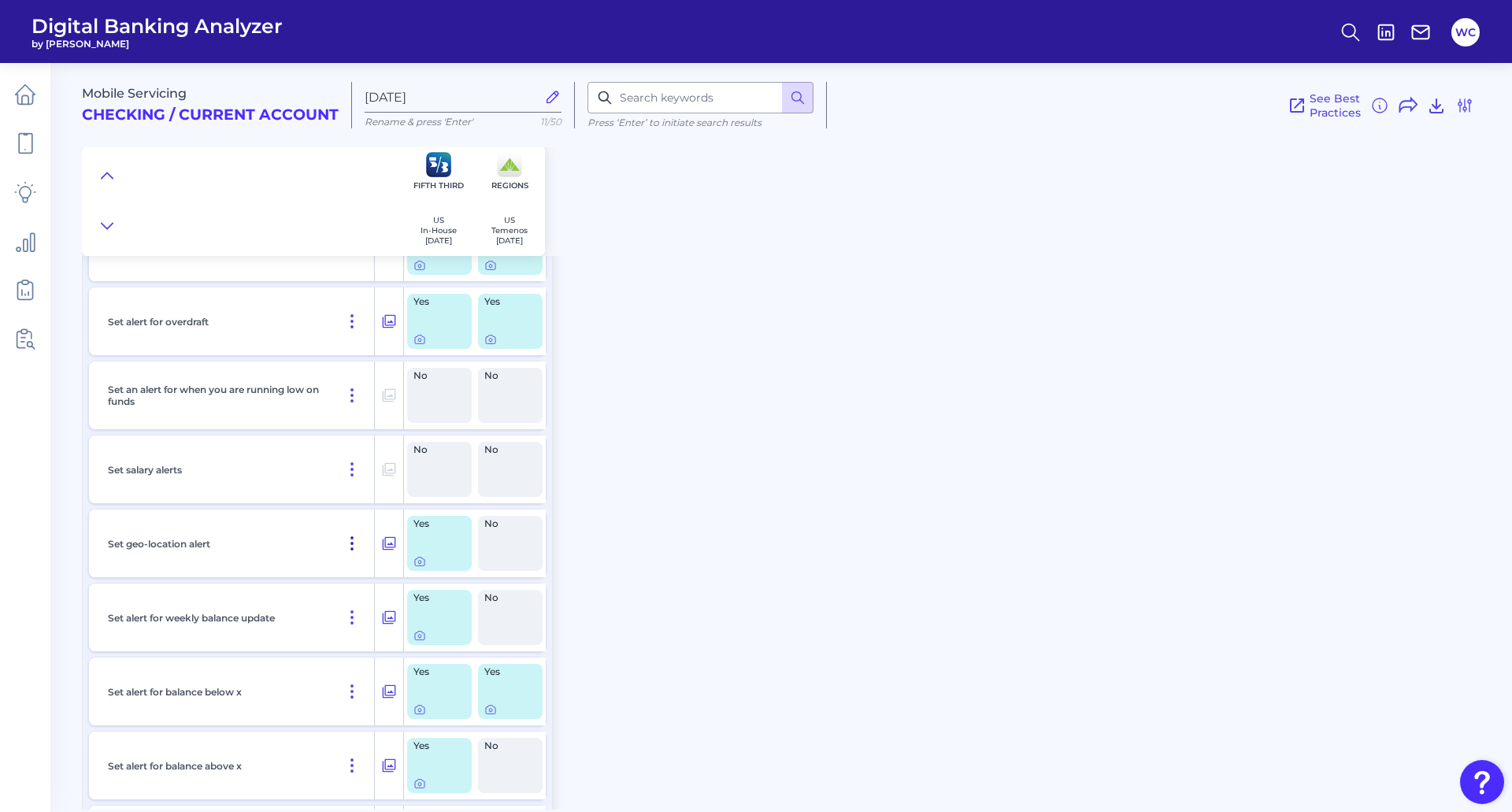
scroll to position [945, 0]
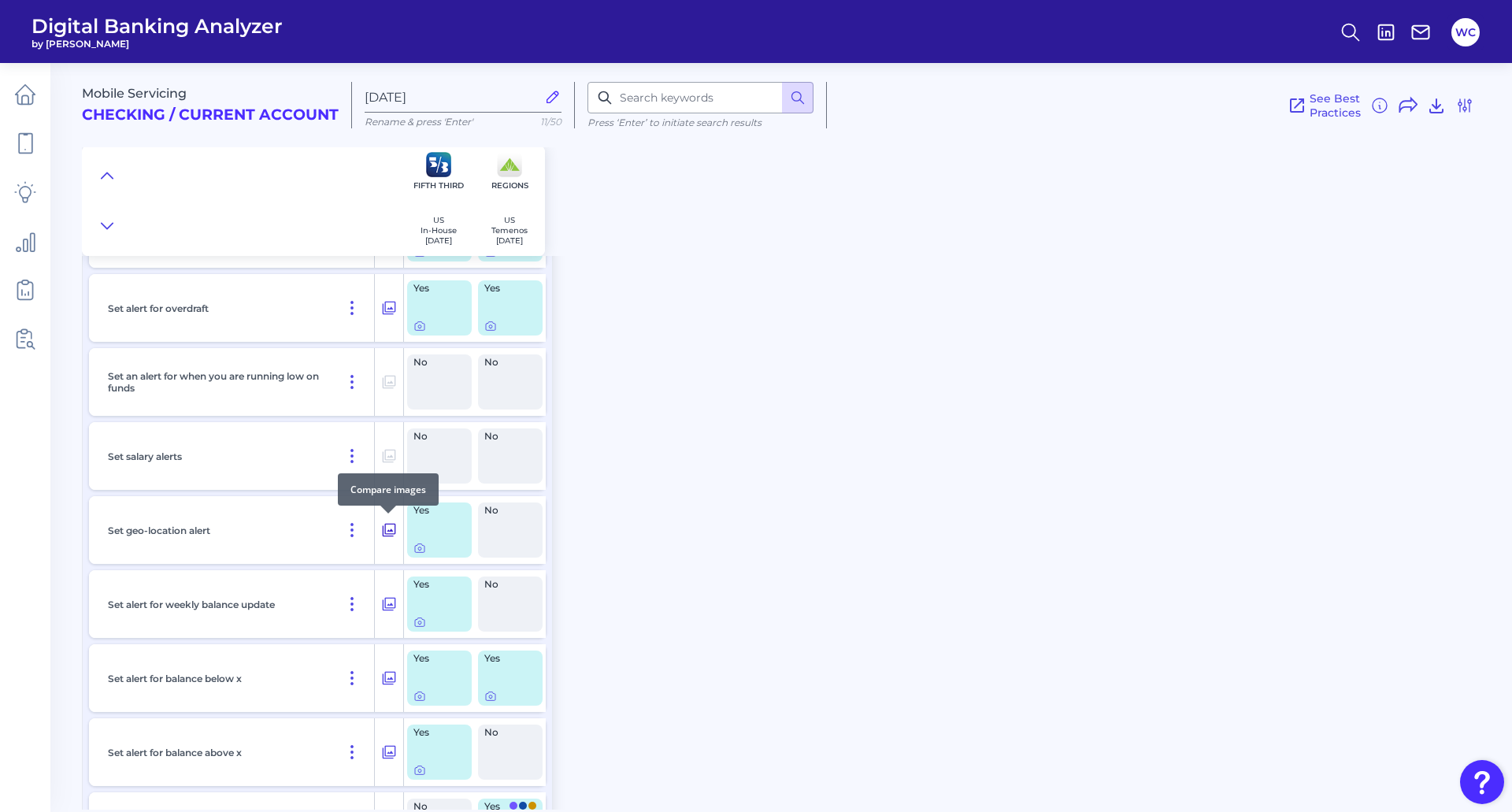
click at [394, 528] on icon at bounding box center [389, 530] width 13 height 13
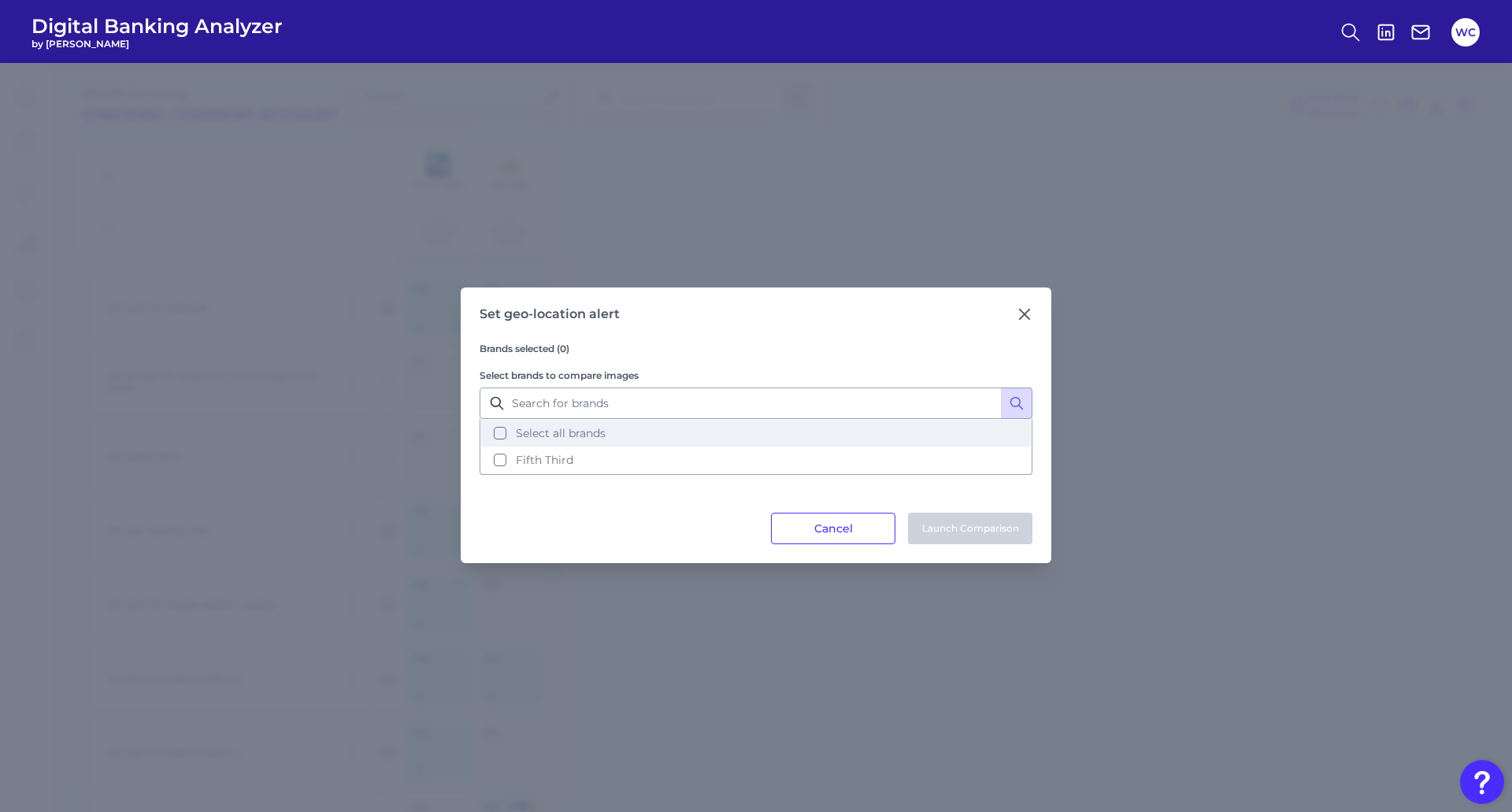
click at [617, 439] on button "Select all brands" at bounding box center [756, 434] width 549 height 27
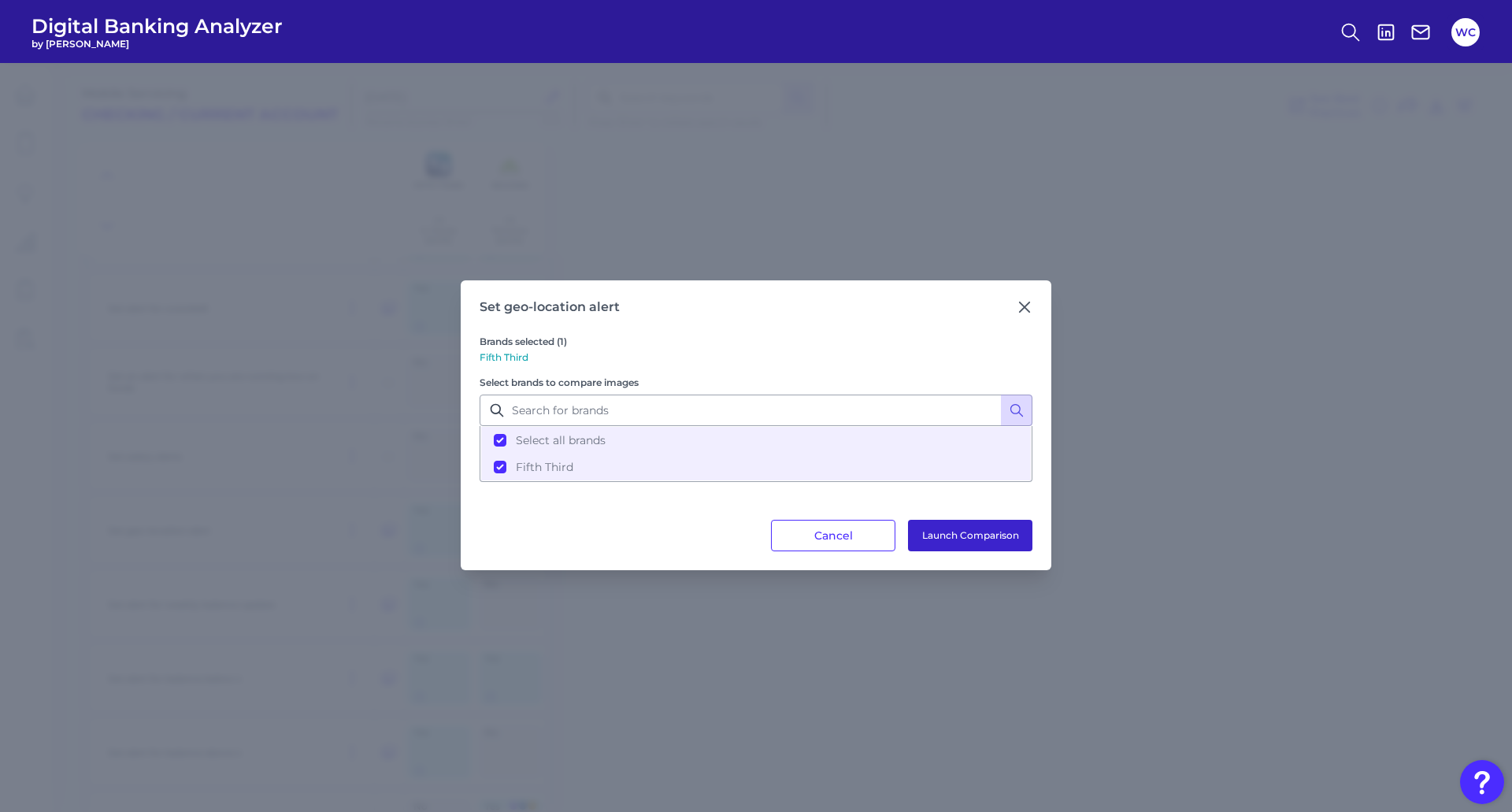
click at [985, 536] on button "Launch Comparison" at bounding box center [970, 535] width 124 height 31
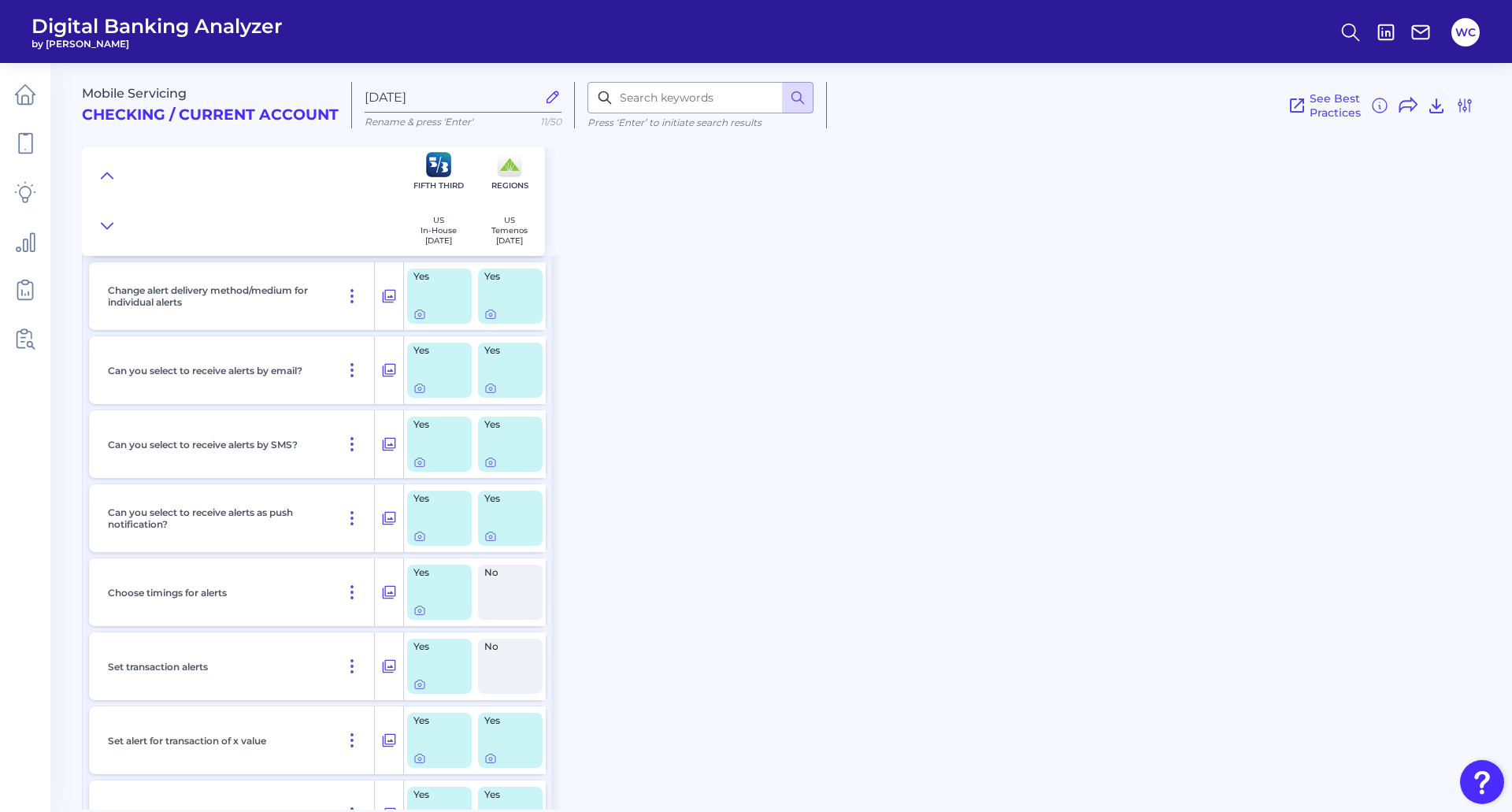
scroll to position [0, 0]
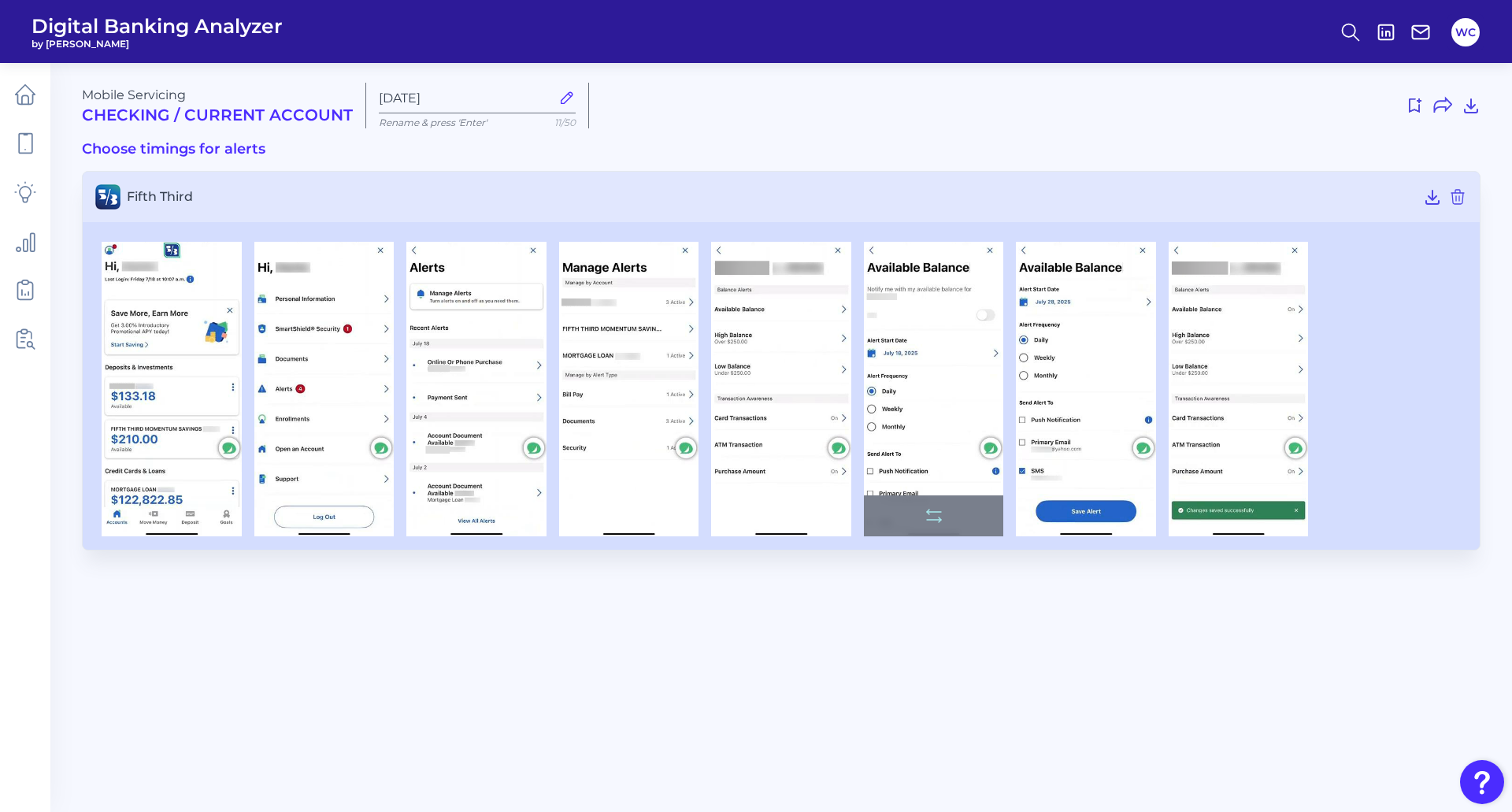
click at [944, 396] on img at bounding box center [933, 389] width 140 height 295
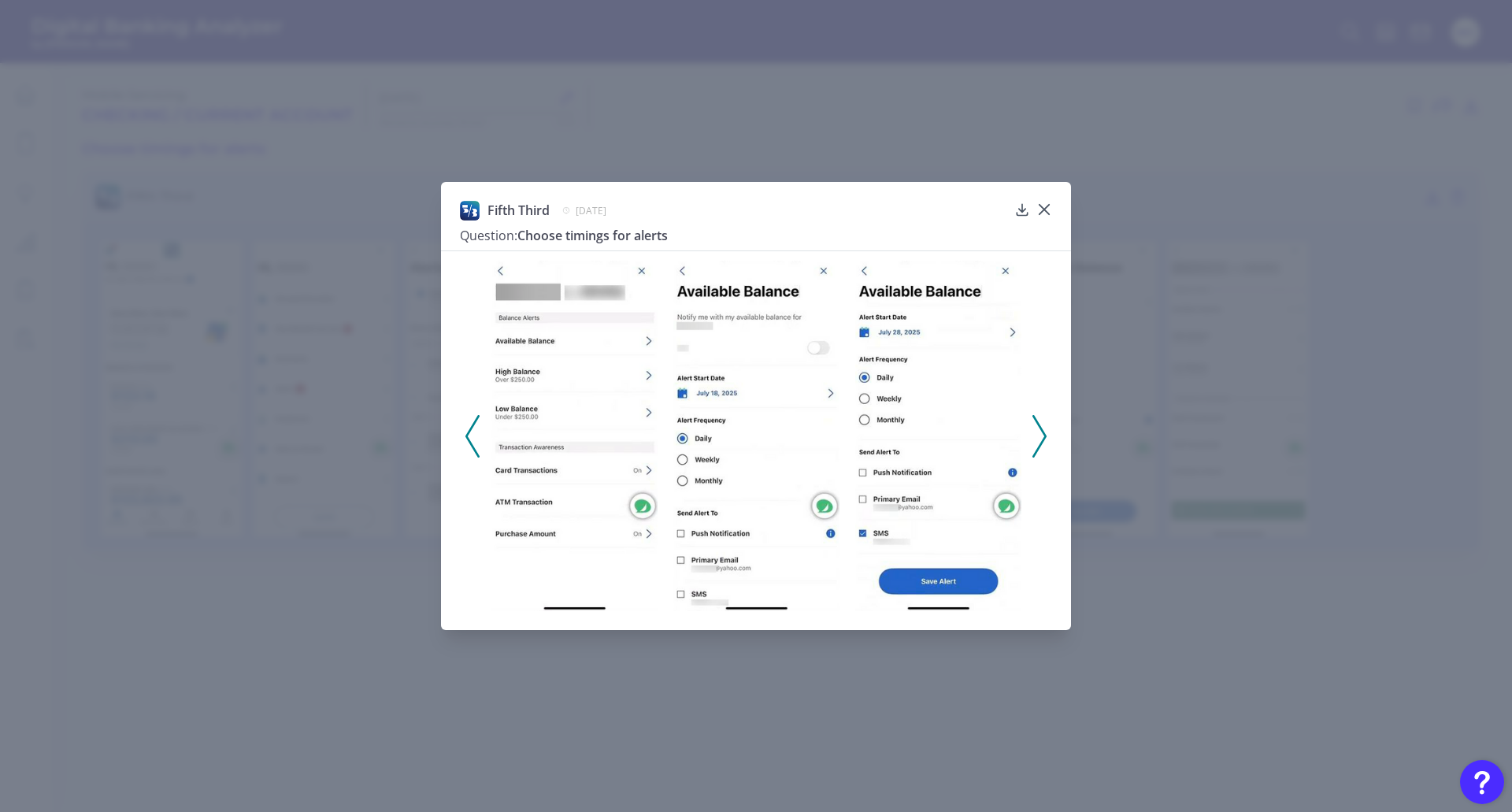
click at [748, 385] on img at bounding box center [756, 436] width 166 height 352
click at [1047, 211] on icon at bounding box center [1045, 210] width 16 height 16
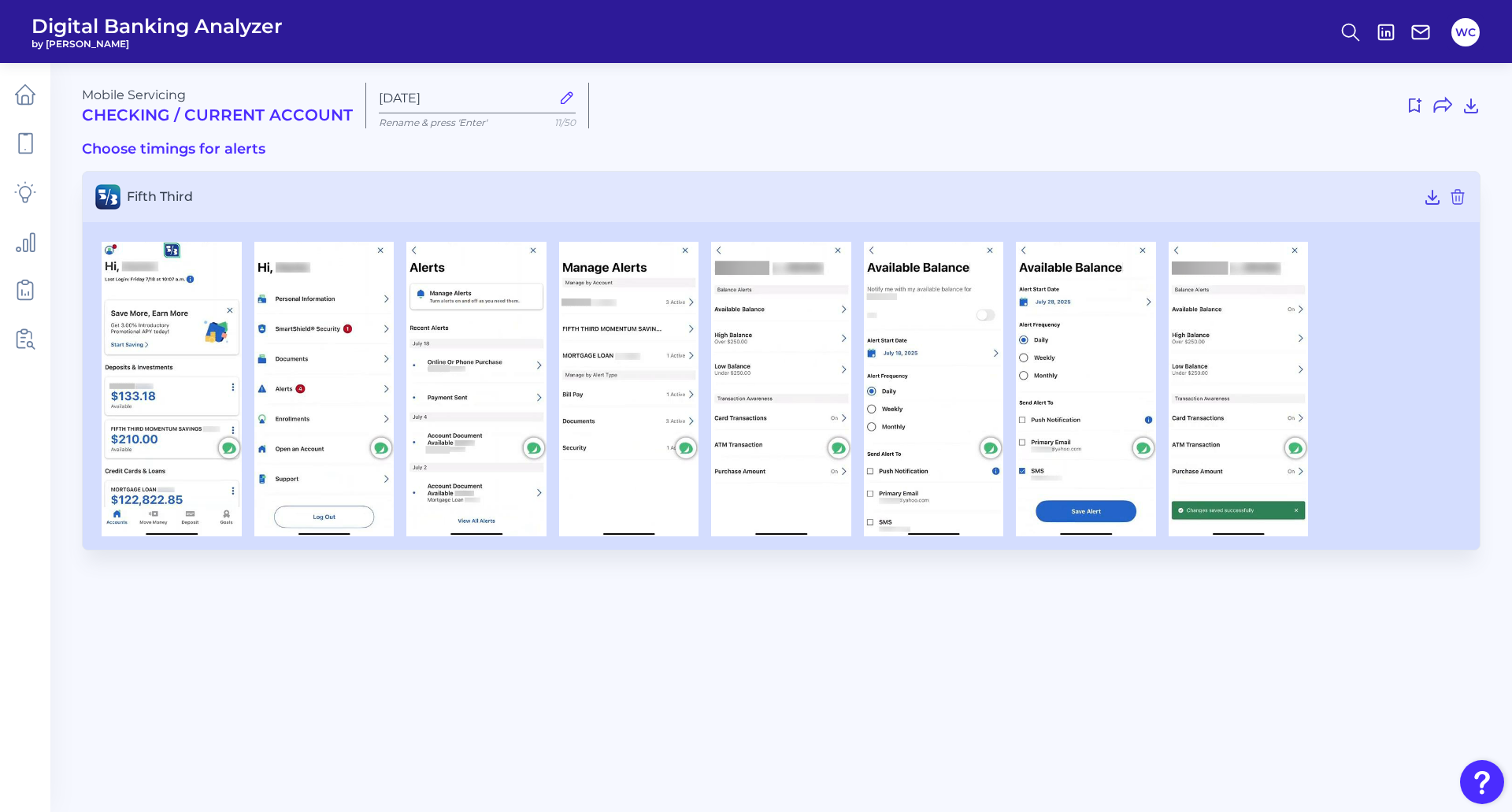
click at [145, 98] on div "Mobile Servicing Checking / Current Account" at bounding box center [218, 105] width 271 height 37
click at [120, 109] on h2 "Checking / Current Account" at bounding box center [218, 114] width 271 height 19
click at [270, 773] on main "Mobile Servicing Checking / Current Account Oct 07 2025 Rename & press 'Enter' …" at bounding box center [756, 406] width 1512 height 812
click at [178, 198] on span "Fifth Third" at bounding box center [772, 196] width 1290 height 15
click at [126, 197] on h3 "Fifth Third" at bounding box center [781, 196] width 1397 height 51
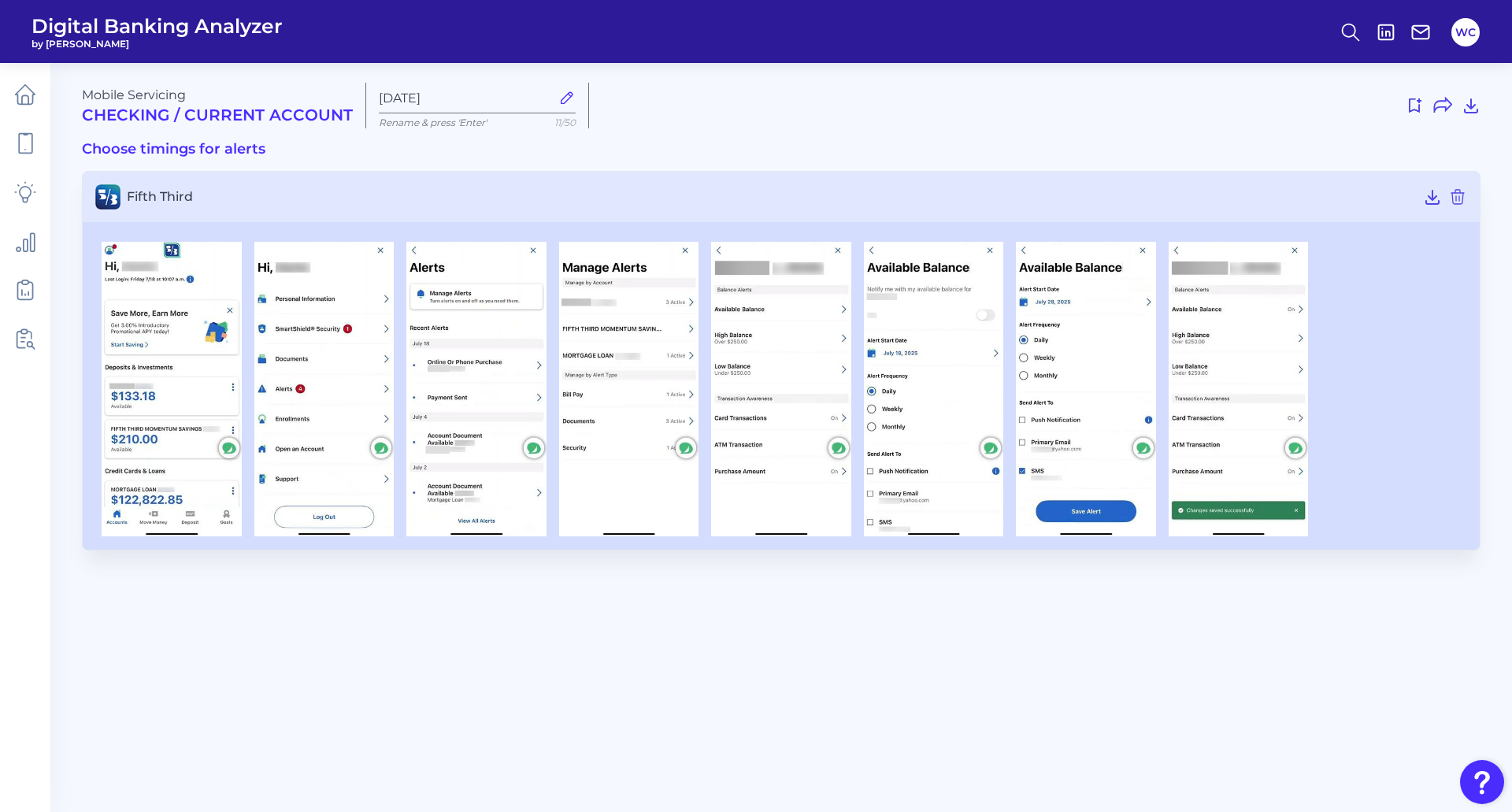
drag, startPoint x: 119, startPoint y: 202, endPoint x: 112, endPoint y: 589, distance: 387.1
click at [117, 203] on img at bounding box center [108, 197] width 25 height 25
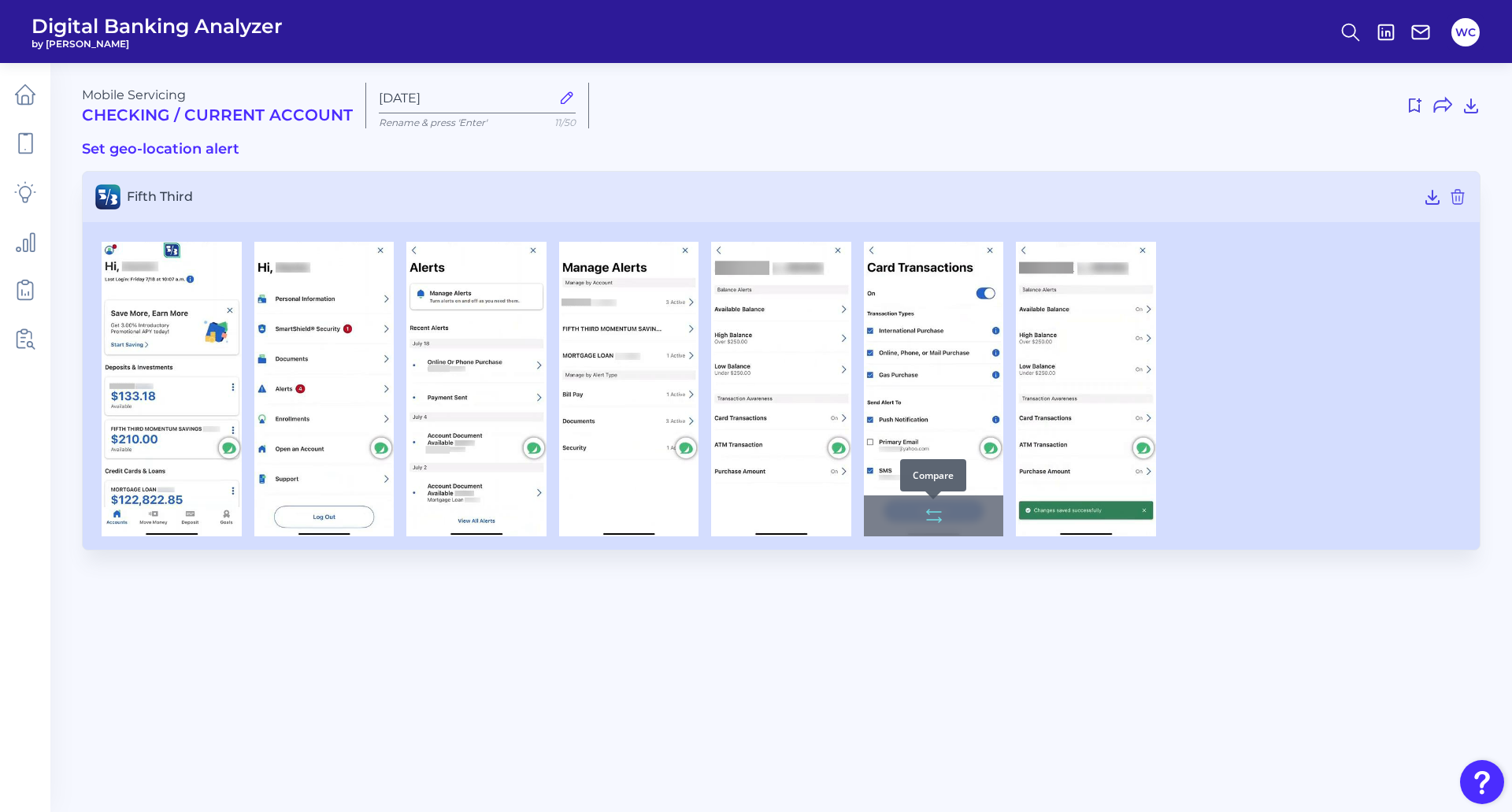
click at [946, 514] on button at bounding box center [933, 516] width 31 height 25
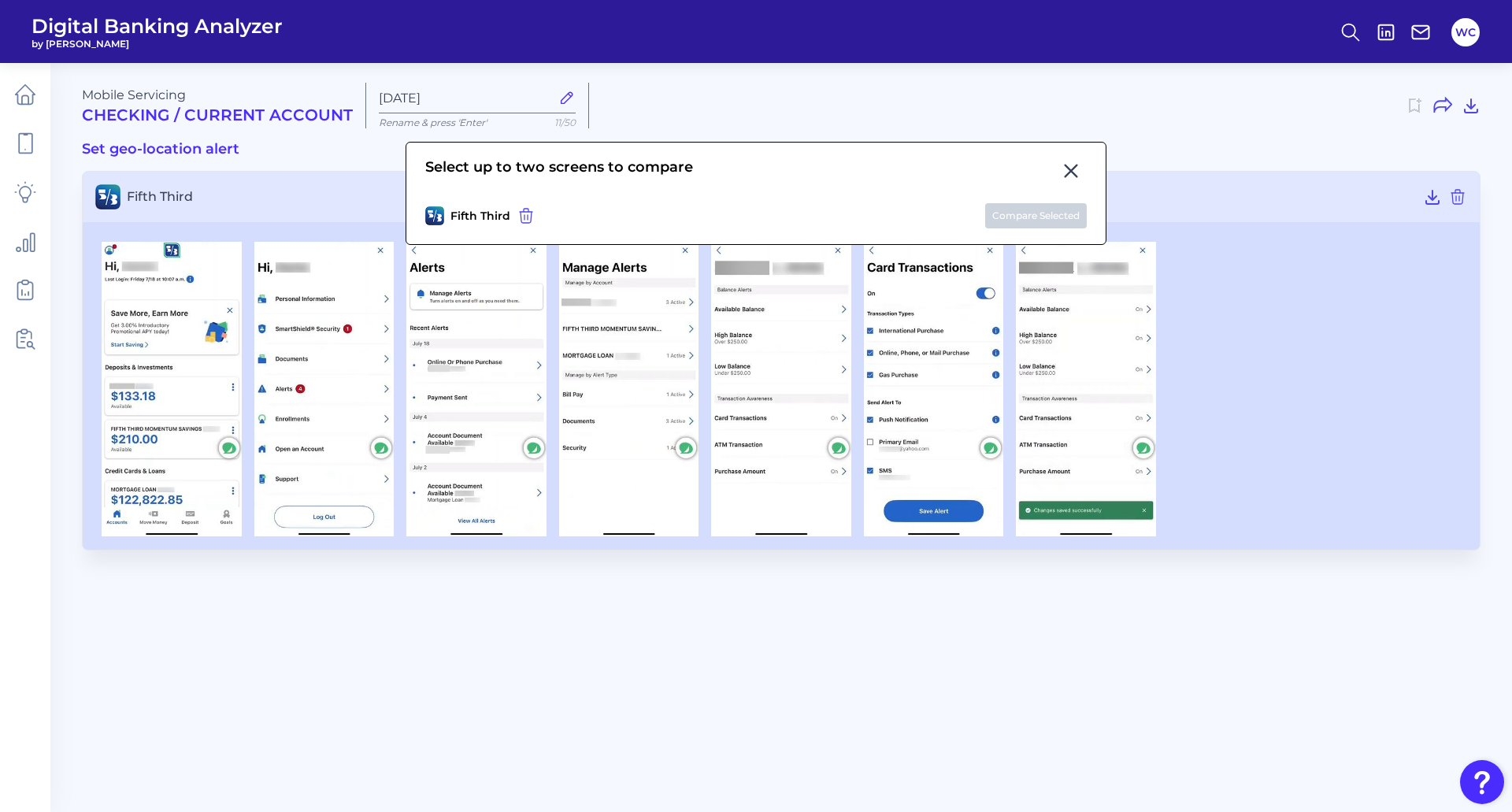
click at [1074, 170] on icon at bounding box center [1070, 170] width 19 height 19
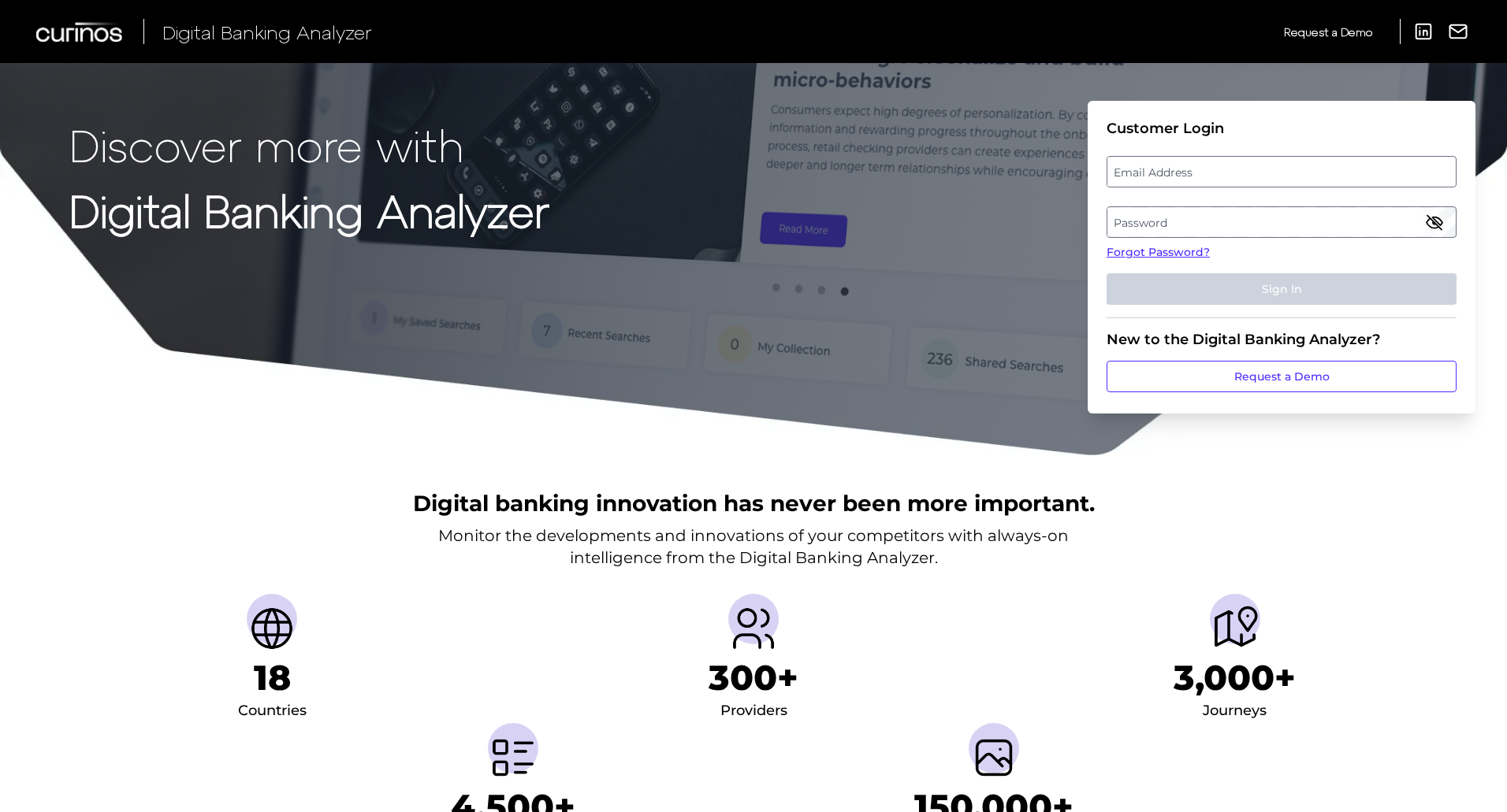
click at [1236, 166] on label "Email Address" at bounding box center [1280, 172] width 347 height 29
click at [1236, 166] on input "email" at bounding box center [1282, 171] width 350 height 31
type input "[PERSON_NAME][EMAIL_ADDRESS][PERSON_NAME][DOMAIN_NAME]"
click at [1161, 227] on label "Password" at bounding box center [1280, 222] width 347 height 29
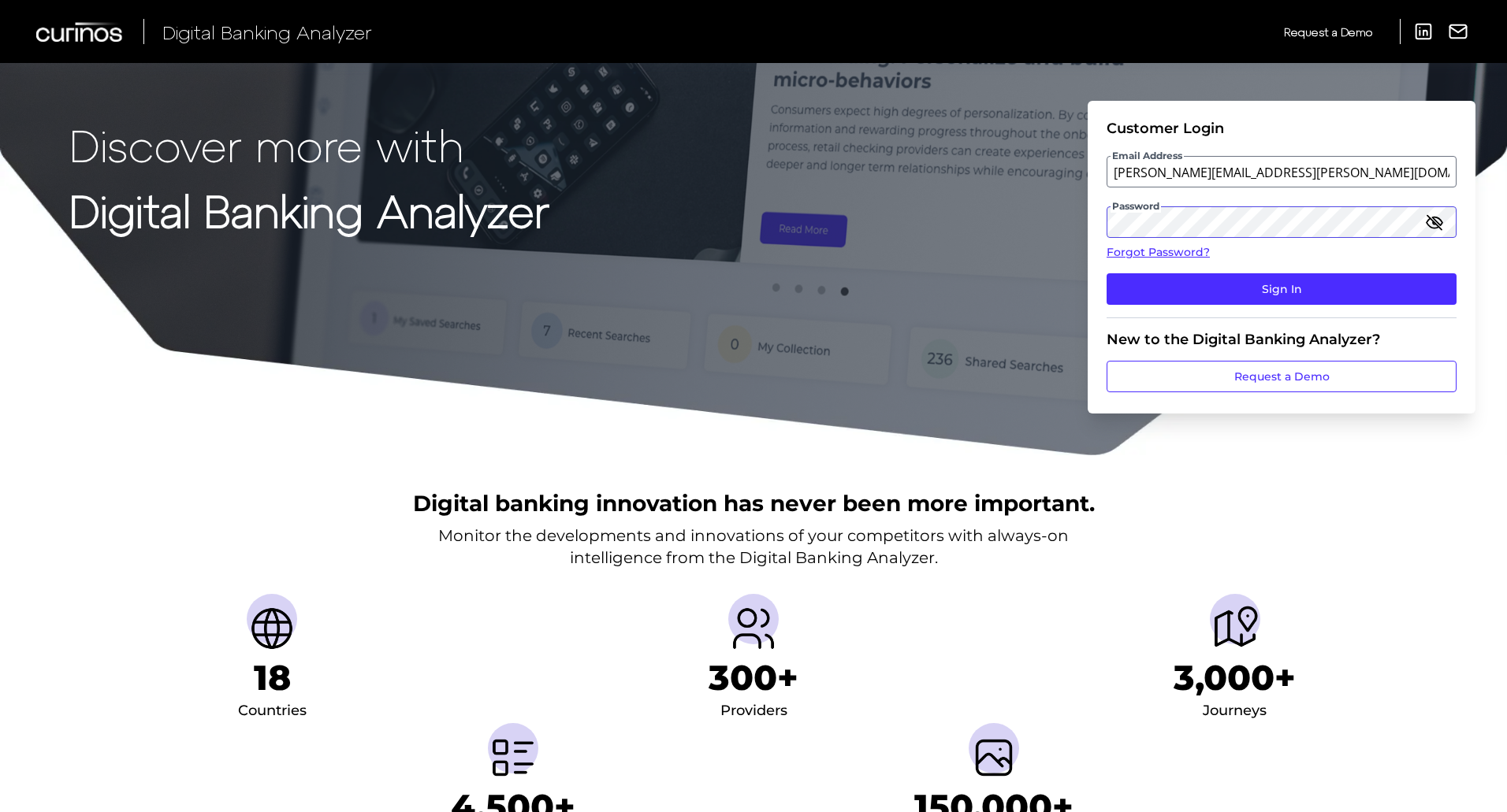
click at [1107, 273] on button "Sign In" at bounding box center [1282, 288] width 350 height 31
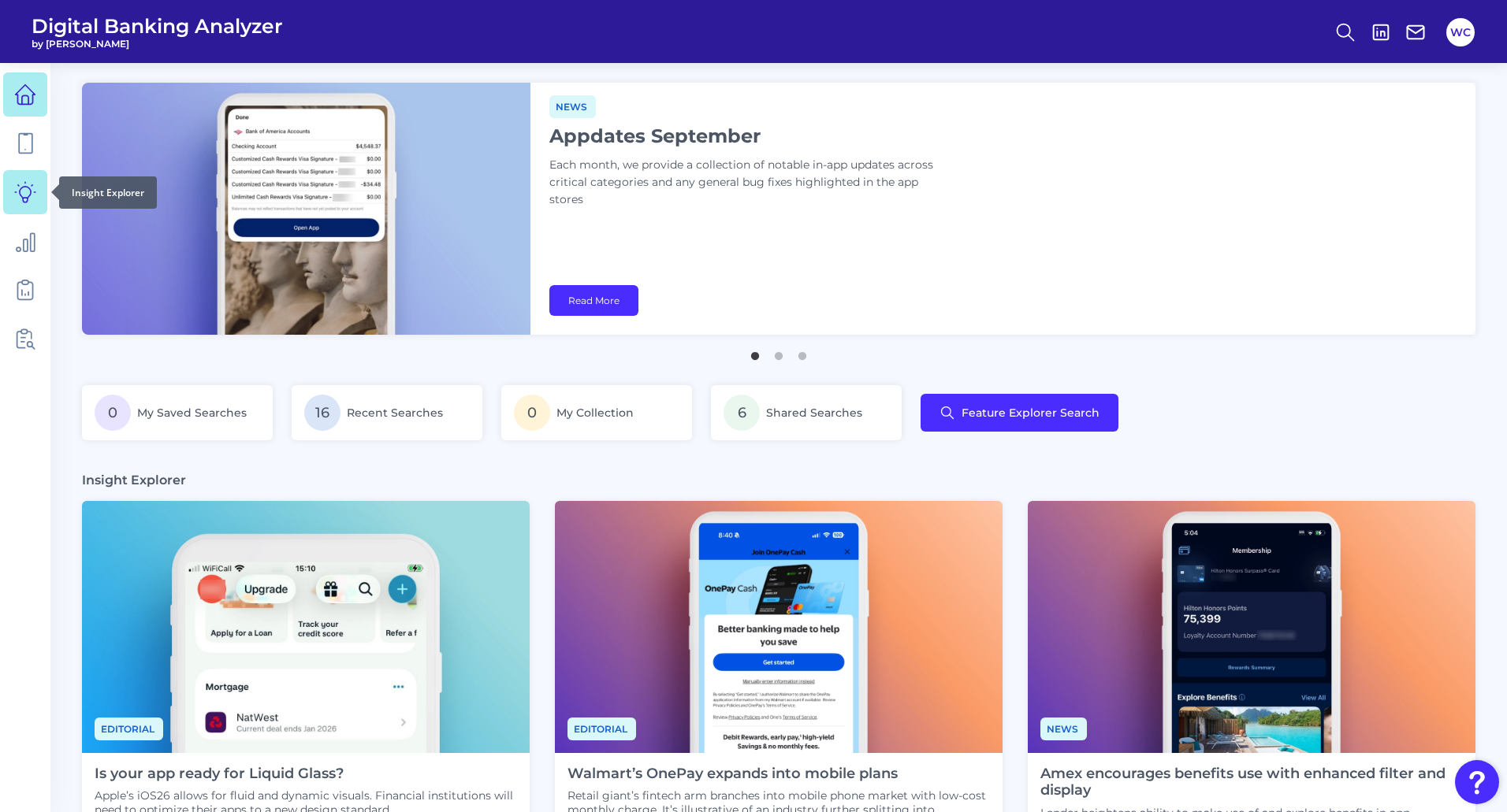
click at [29, 185] on icon at bounding box center [25, 192] width 22 height 22
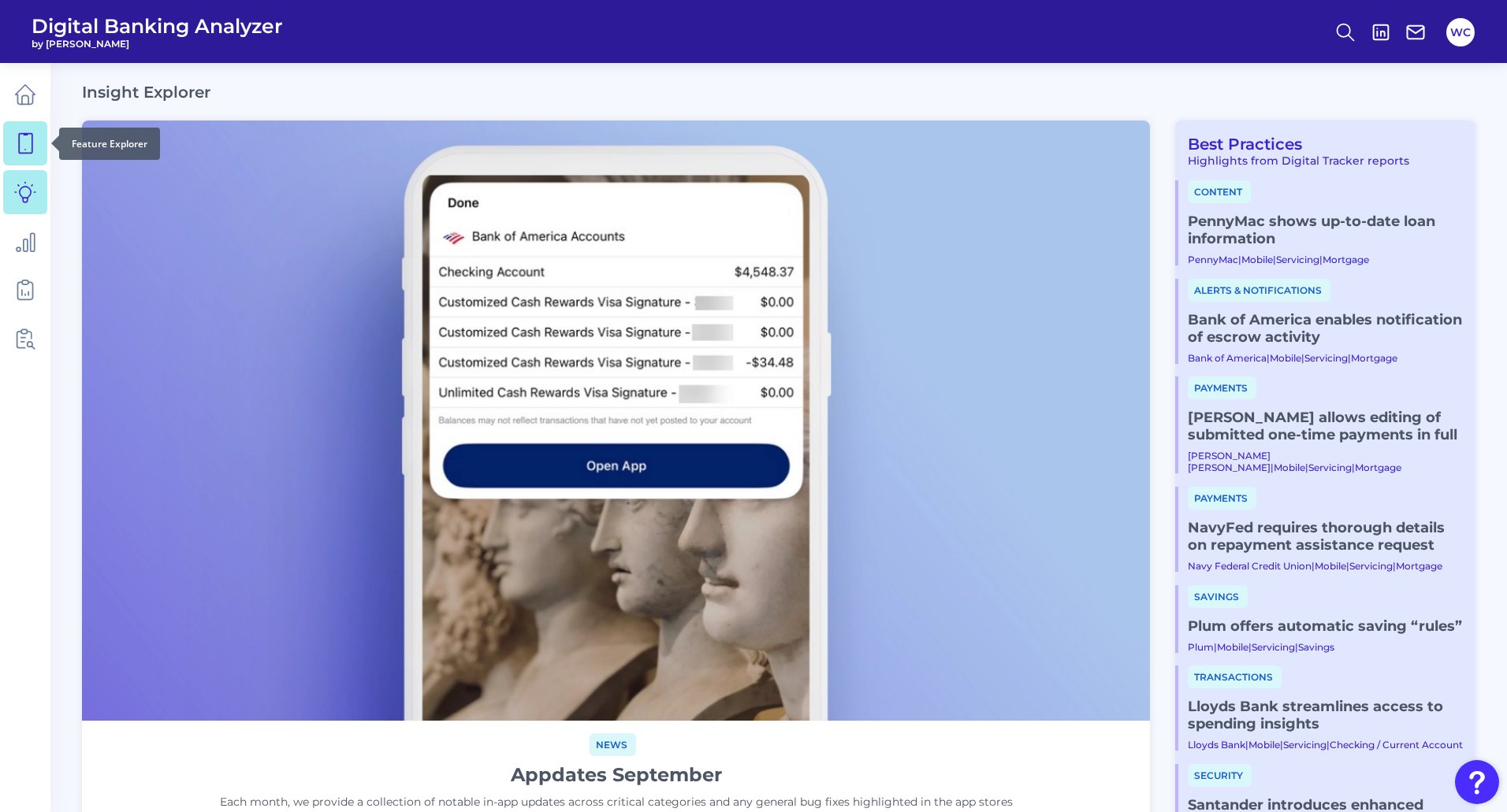
click at [28, 145] on icon at bounding box center [25, 143] width 22 height 22
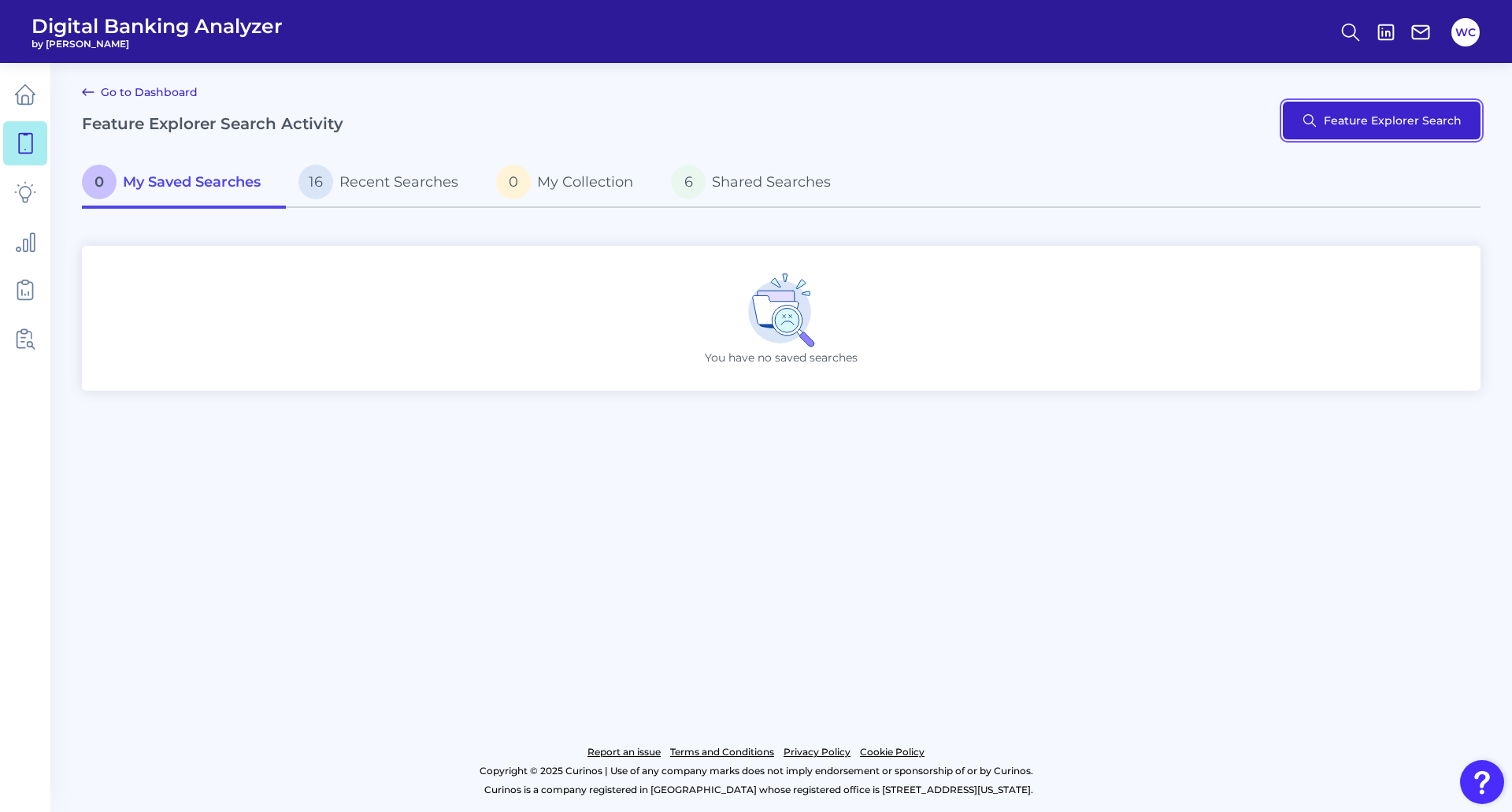
click at [1447, 117] on button "Feature Explorer Search" at bounding box center [1382, 120] width 198 height 37
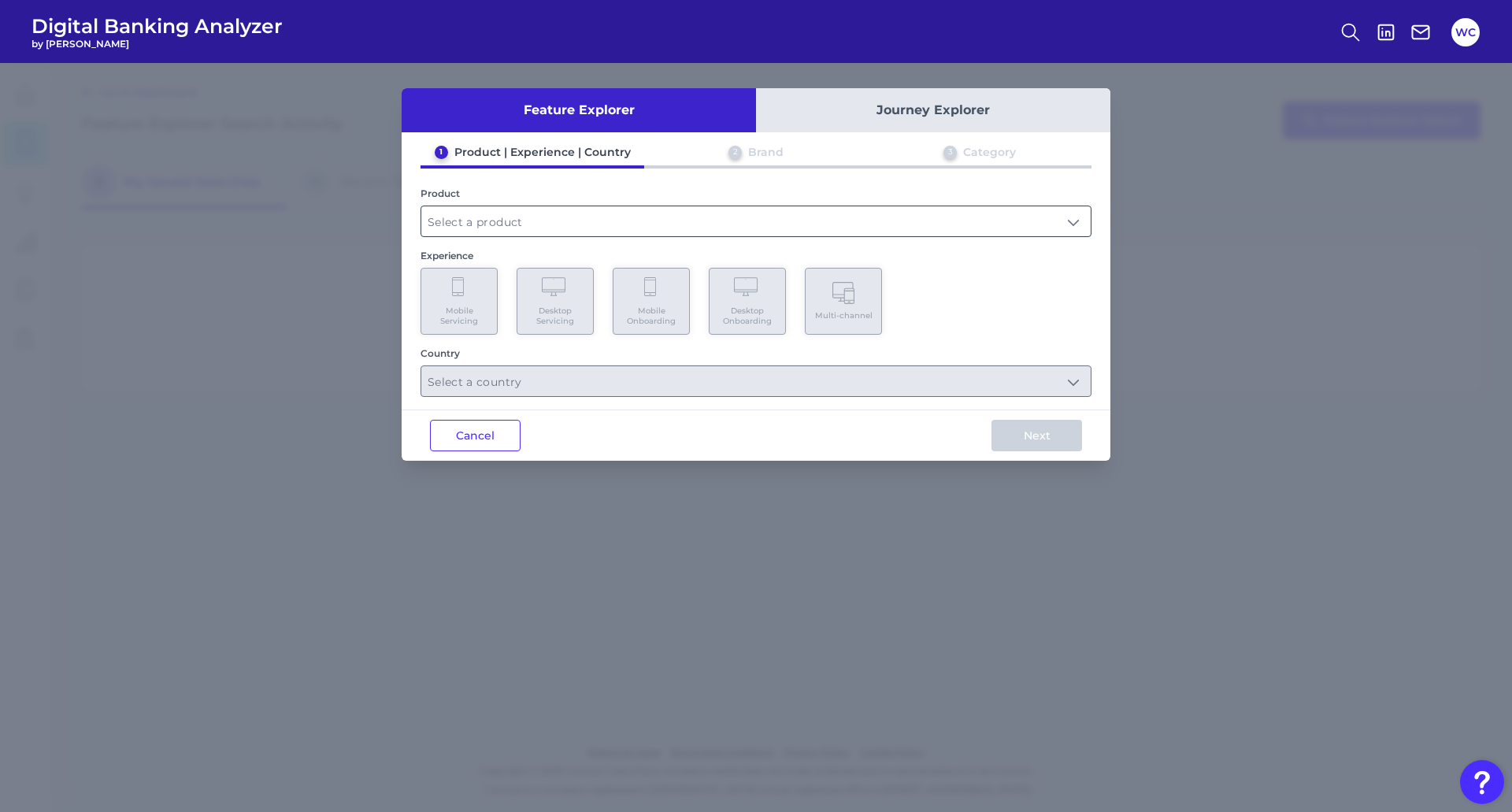
click at [480, 215] on input "text" at bounding box center [756, 221] width 669 height 30
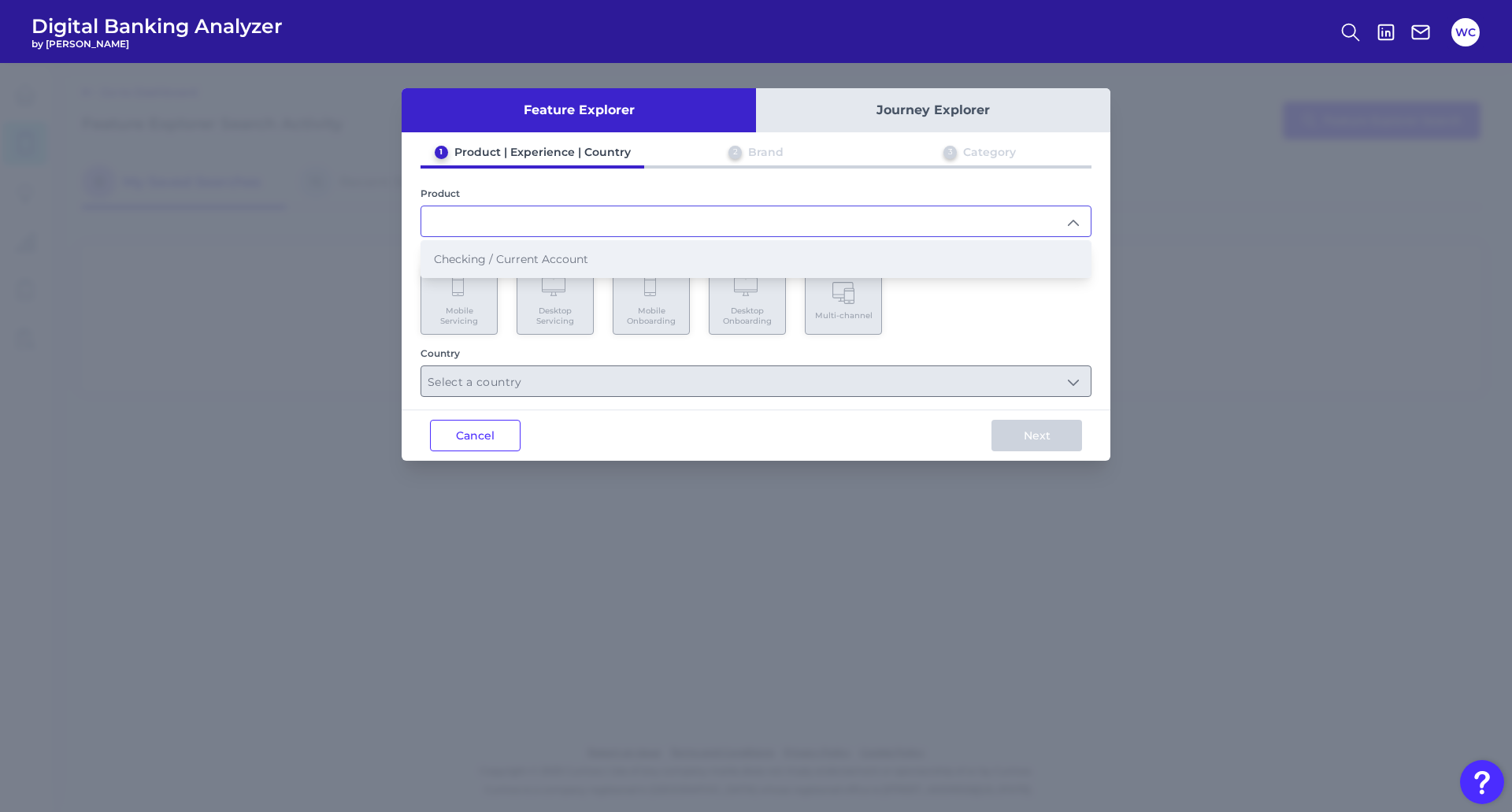
click at [480, 252] on li "Checking / Current Account" at bounding box center [756, 259] width 669 height 37
type input "Checking / Current Account"
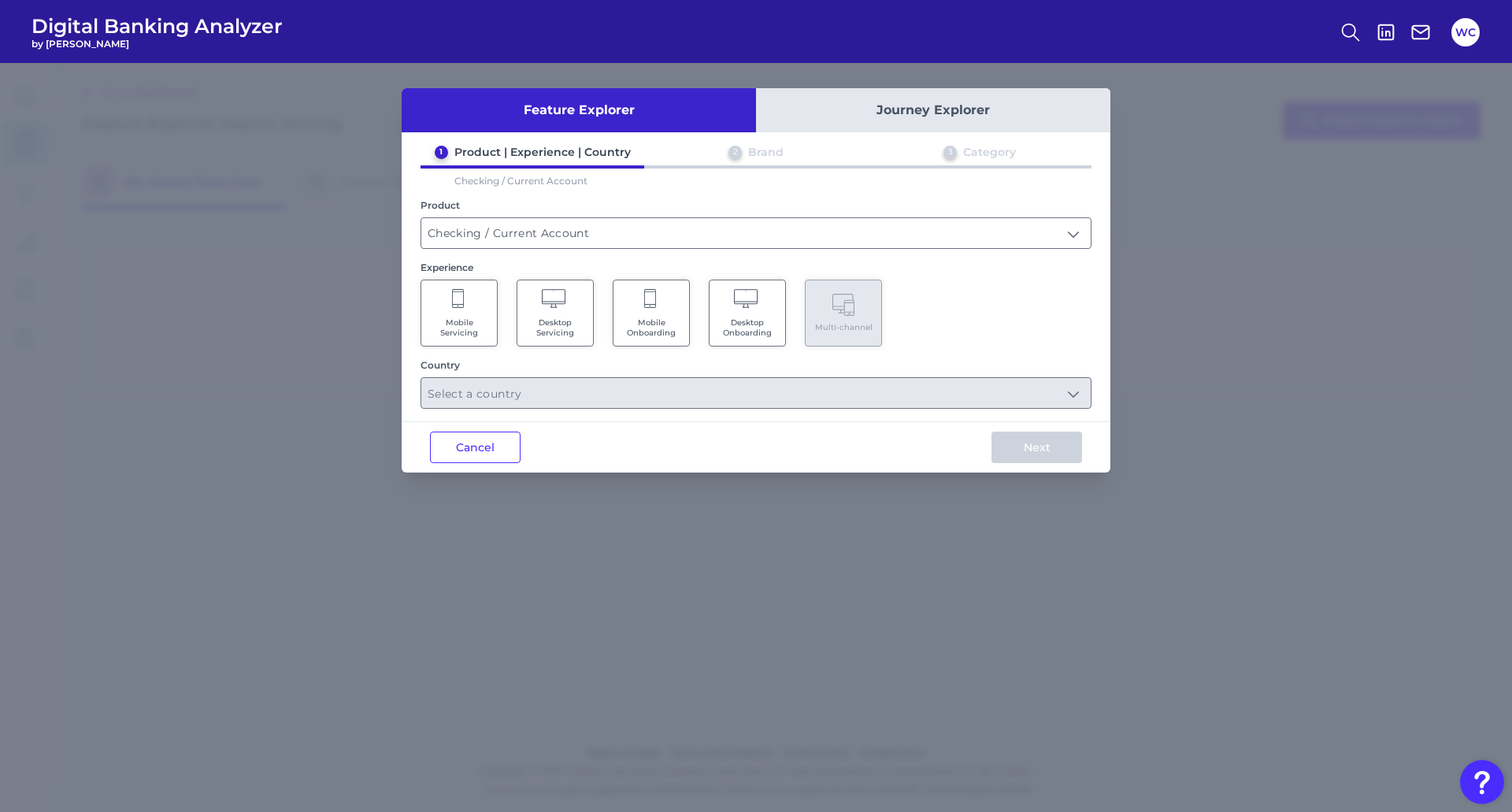
click at [476, 323] on span "Mobile Servicing" at bounding box center [459, 327] width 60 height 21
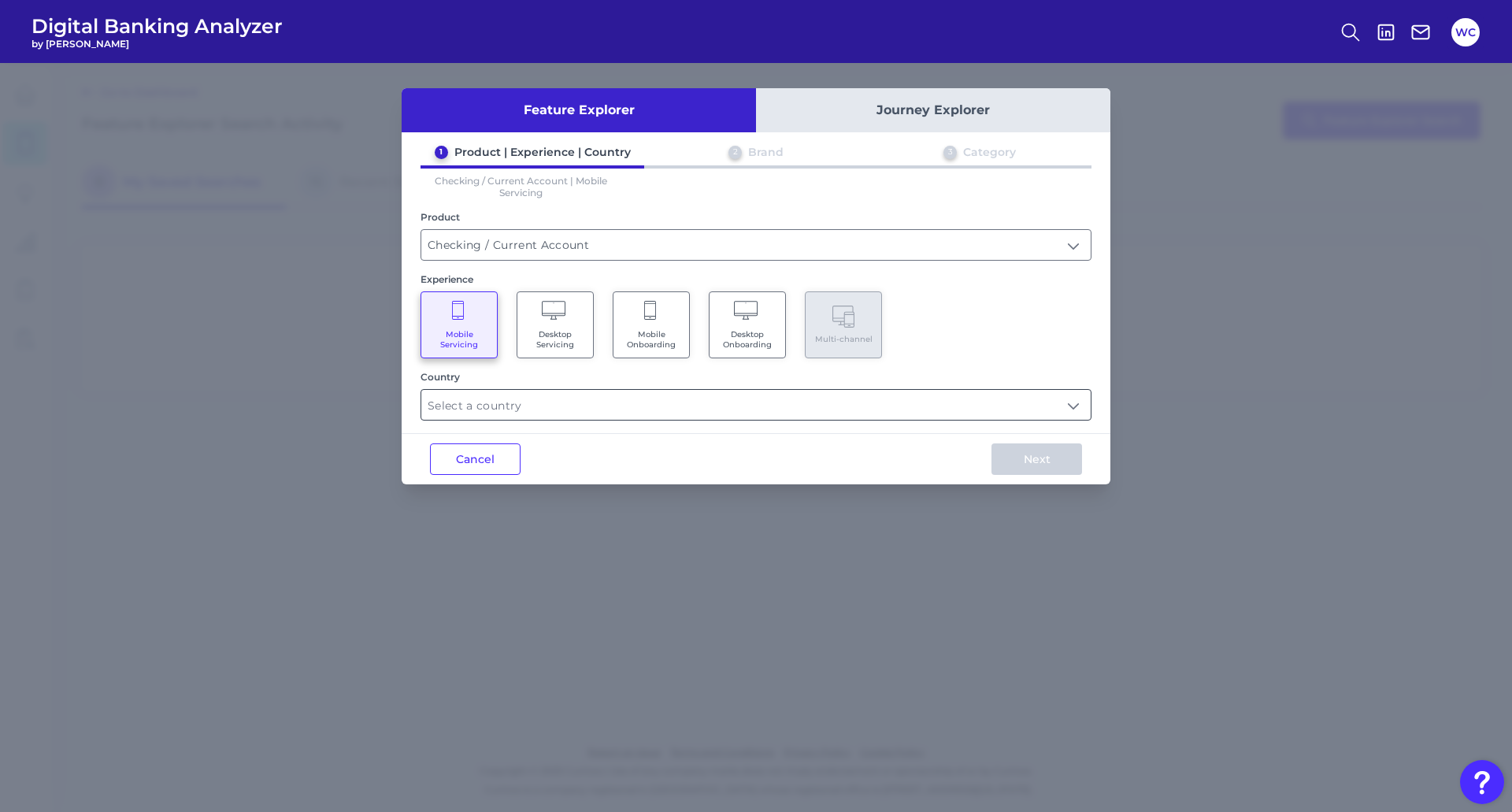
click at [594, 403] on input "text" at bounding box center [756, 405] width 669 height 30
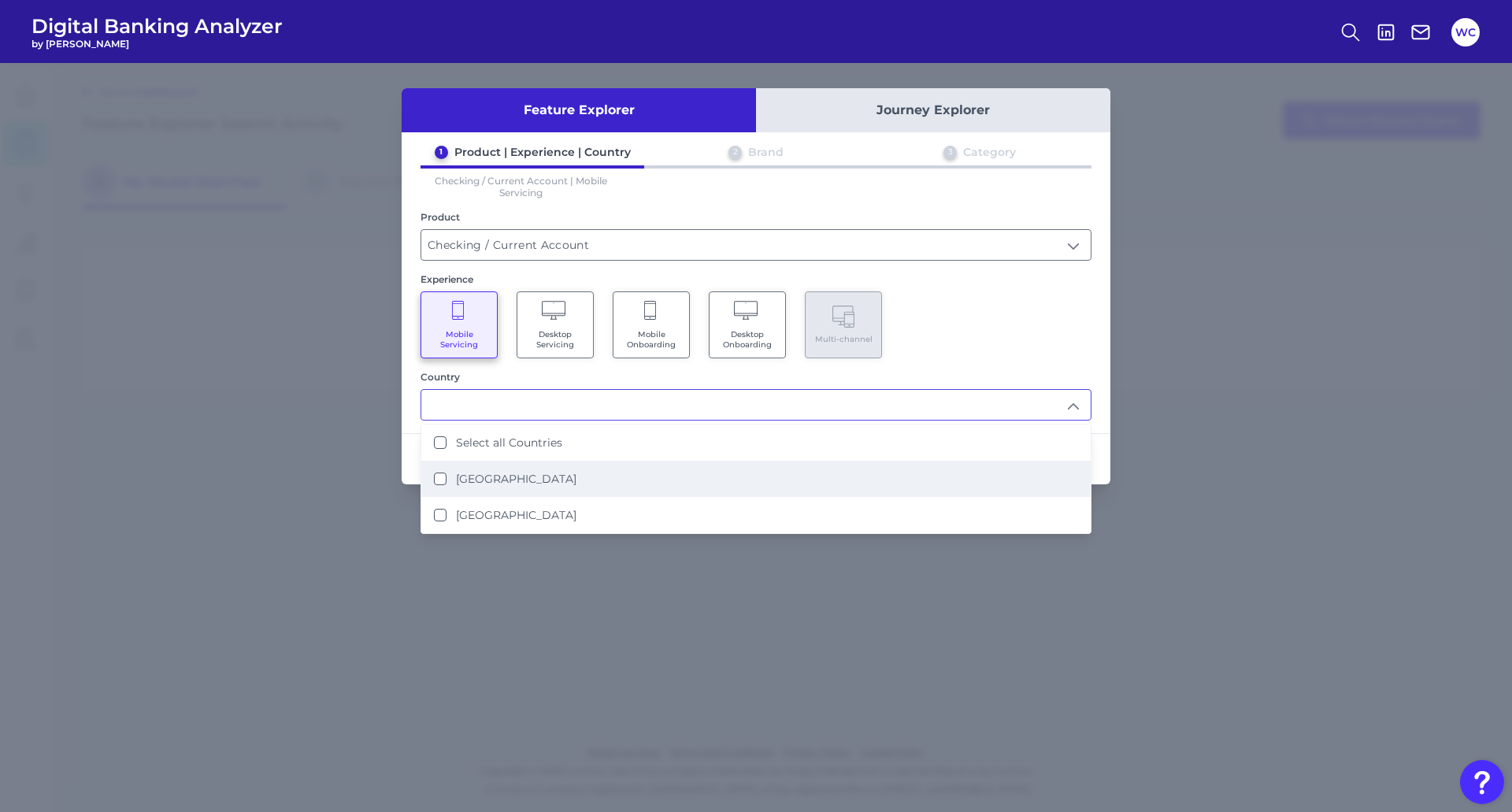
click at [494, 479] on label "[GEOGRAPHIC_DATA]" at bounding box center [516, 479] width 120 height 14
type input "[GEOGRAPHIC_DATA]"
click at [1158, 439] on div "Feature Explorer Journey Explorer 1 Product | Experience | Country 2 Brand 3 Ca…" at bounding box center [756, 438] width 1512 height 750
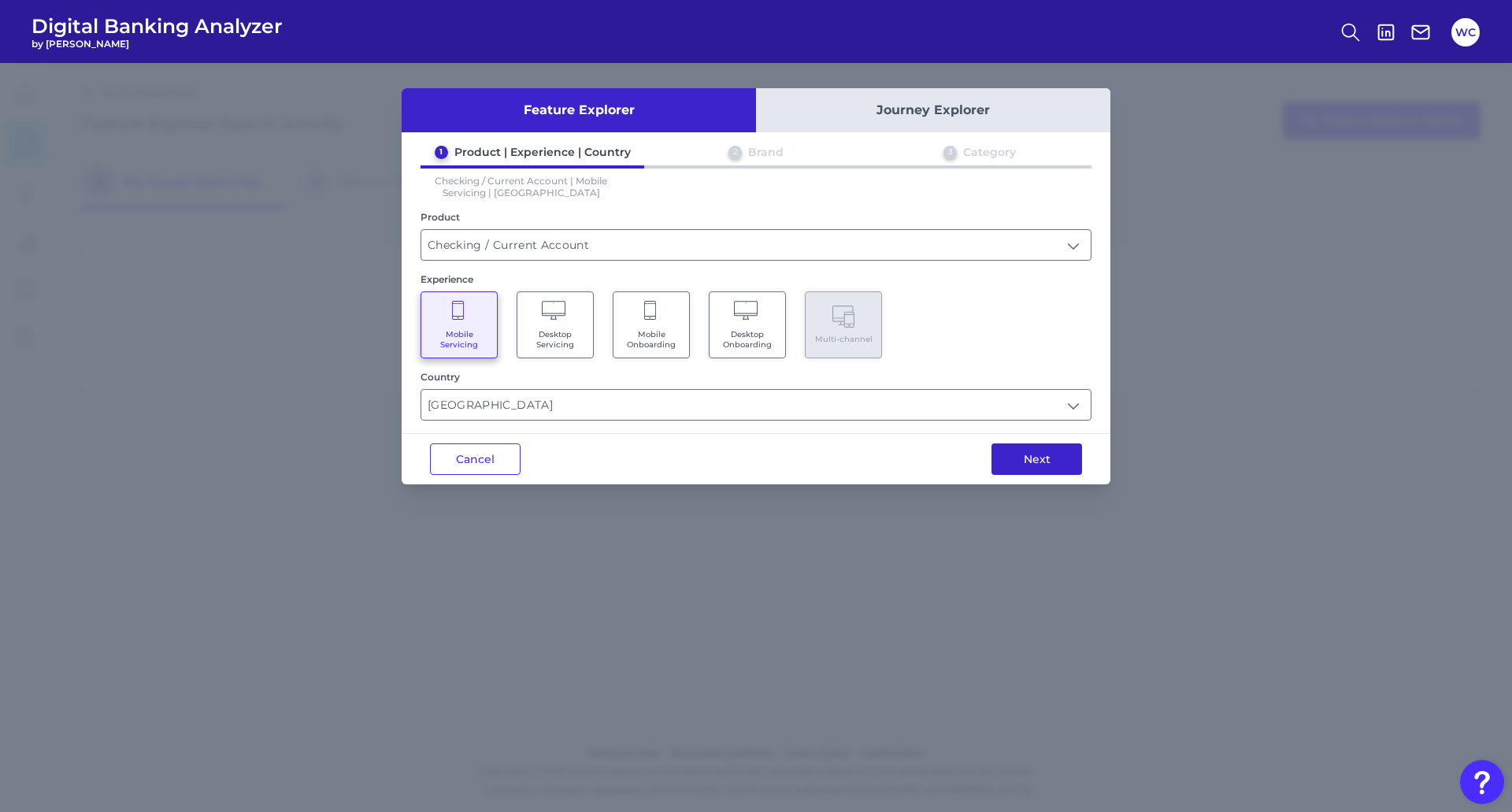
click at [1042, 463] on button "Next" at bounding box center [1037, 459] width 91 height 31
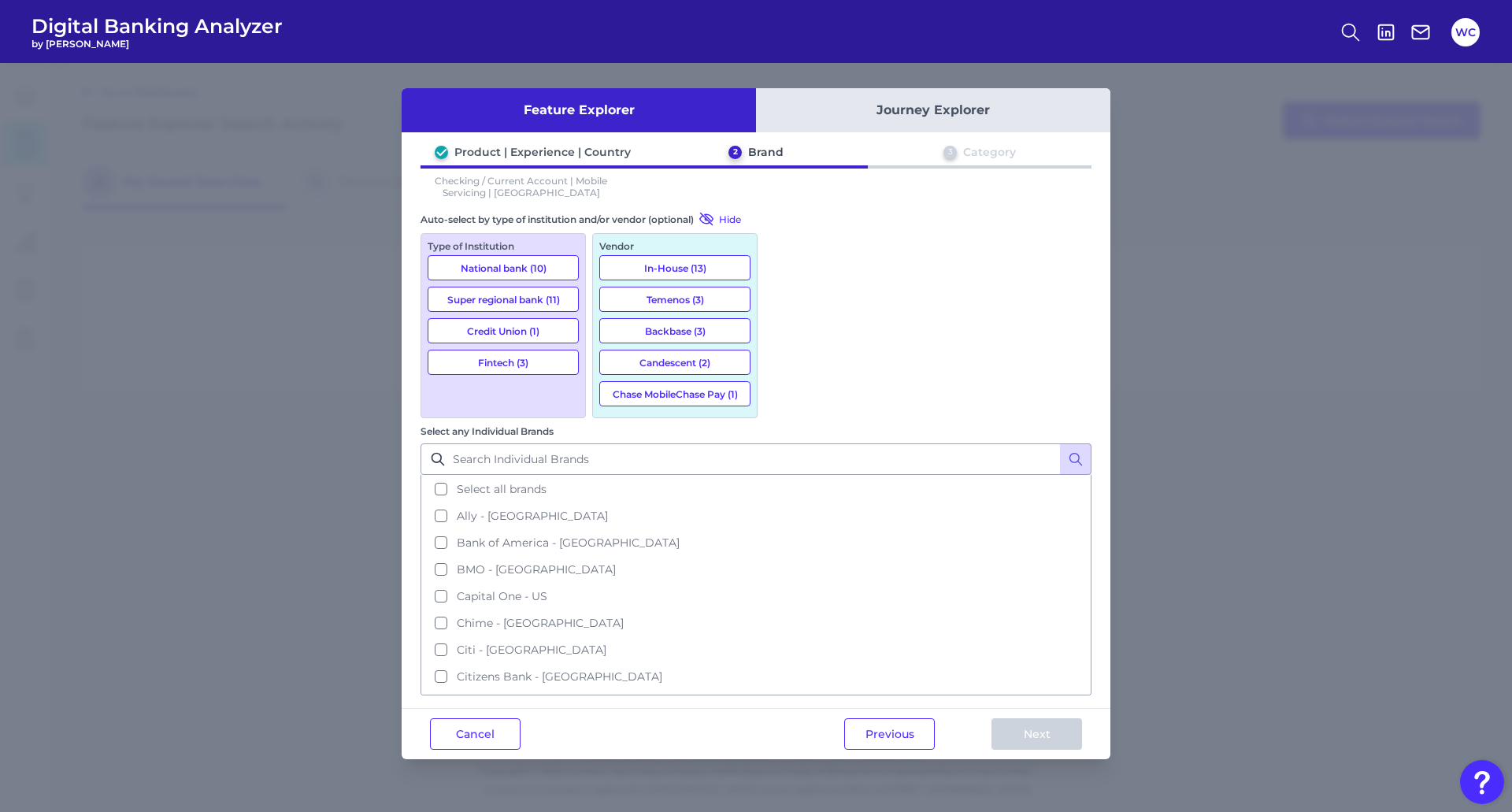
click at [475, 295] on button "Super regional bank (11)" at bounding box center [503, 299] width 152 height 25
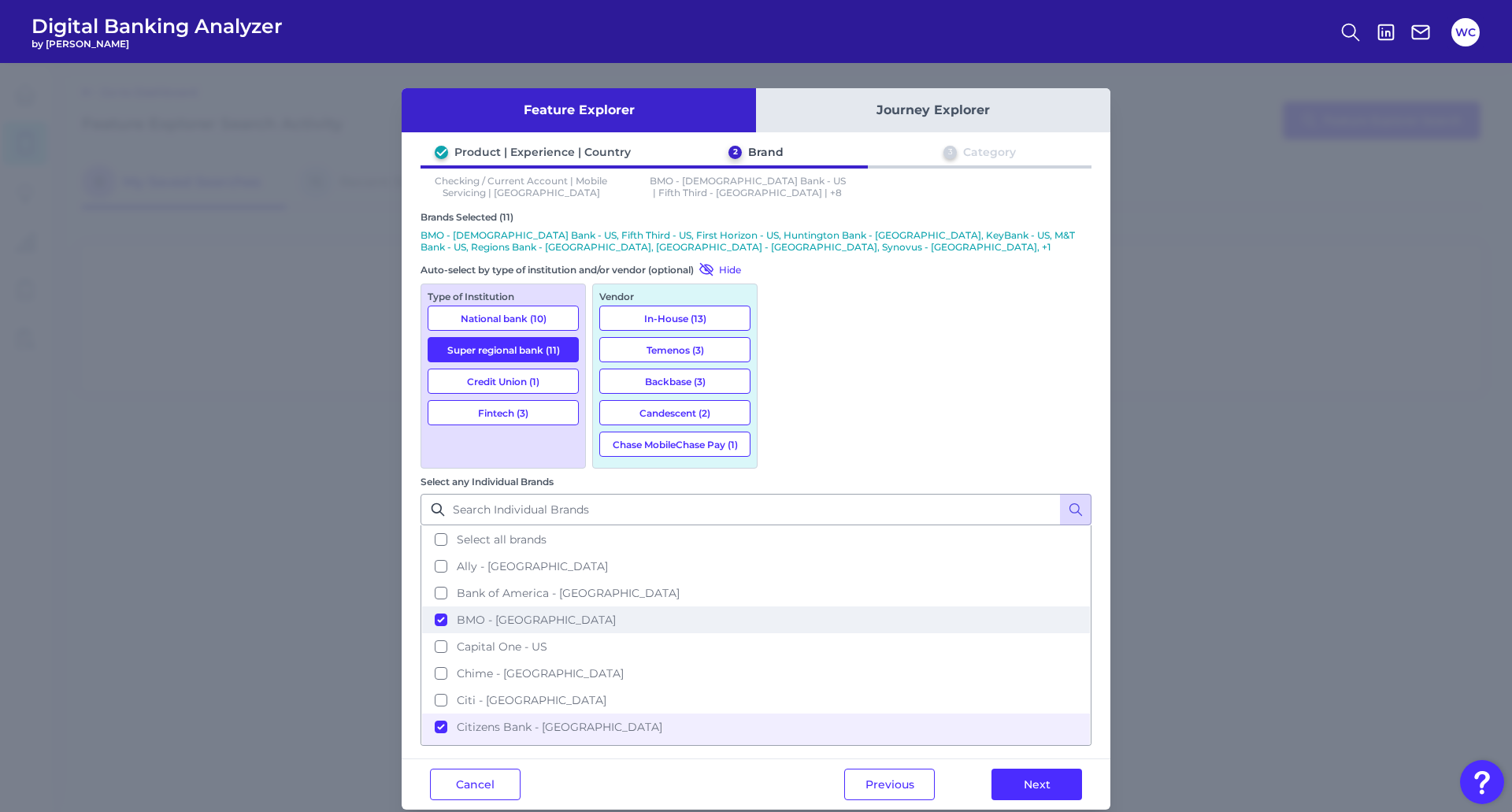
click at [784, 607] on button "BMO - [GEOGRAPHIC_DATA]" at bounding box center [756, 620] width 668 height 27
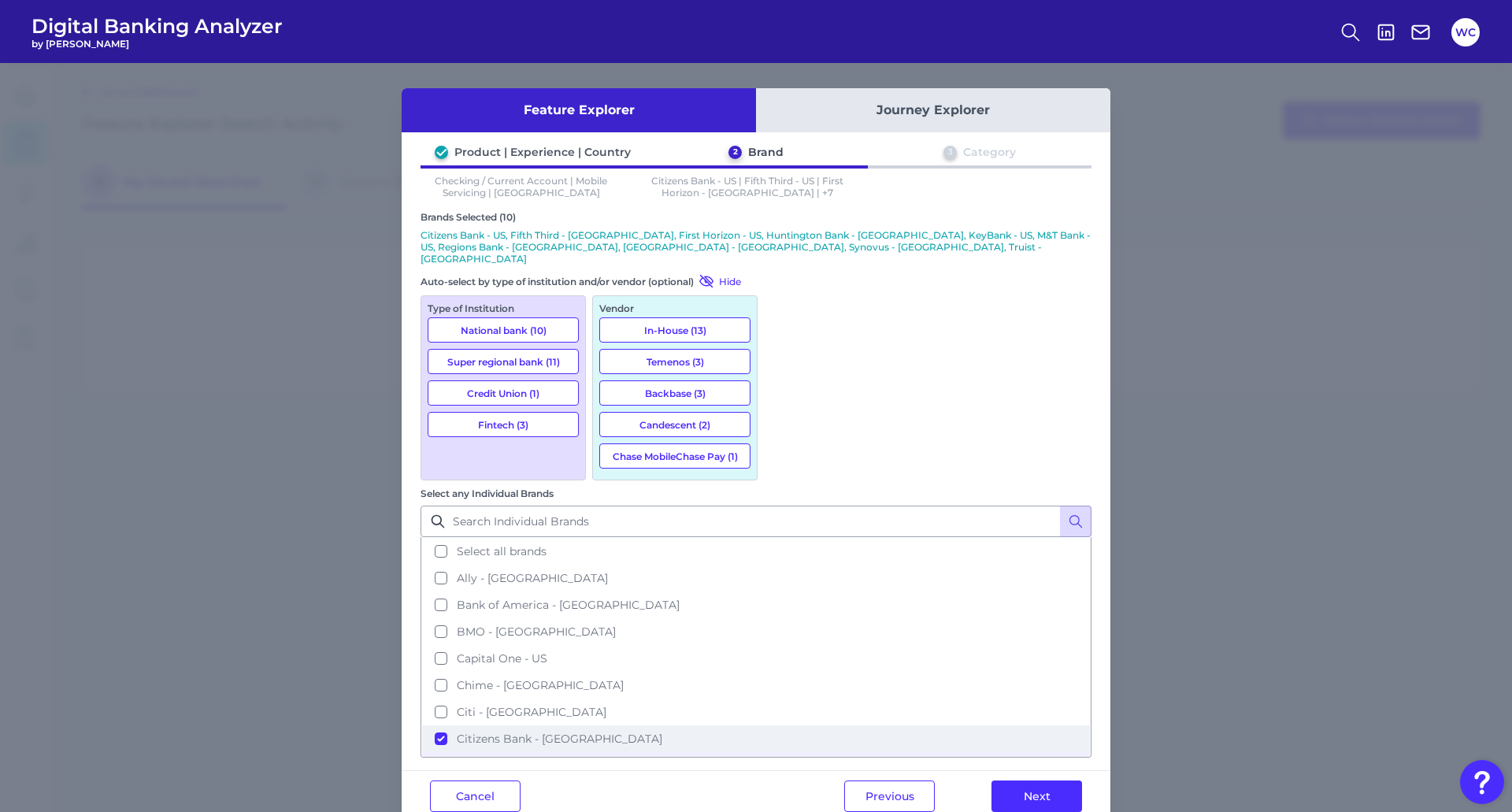
click at [785, 725] on button "Citizens Bank - [GEOGRAPHIC_DATA]" at bounding box center [756, 739] width 668 height 27
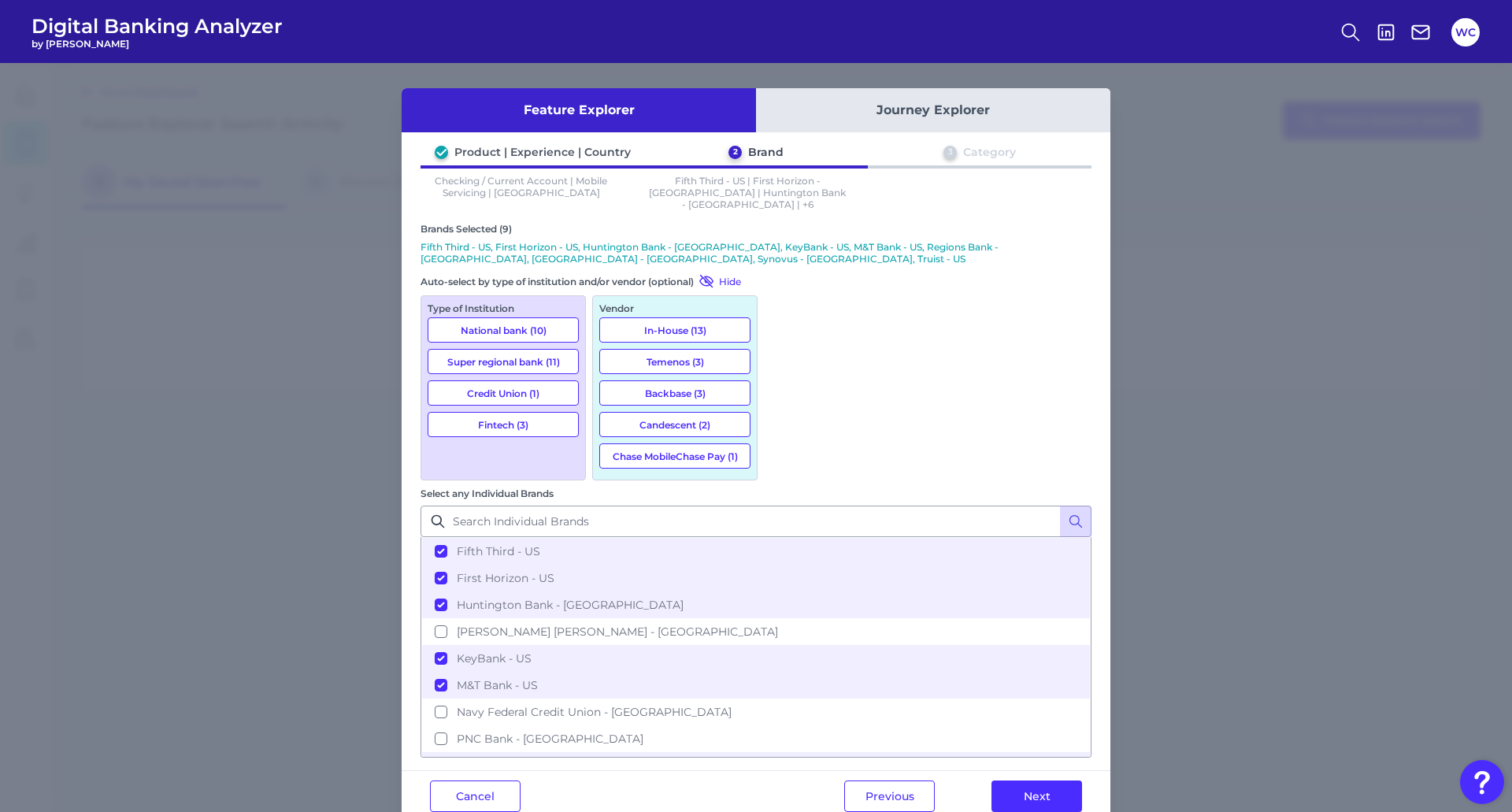
scroll to position [236, 0]
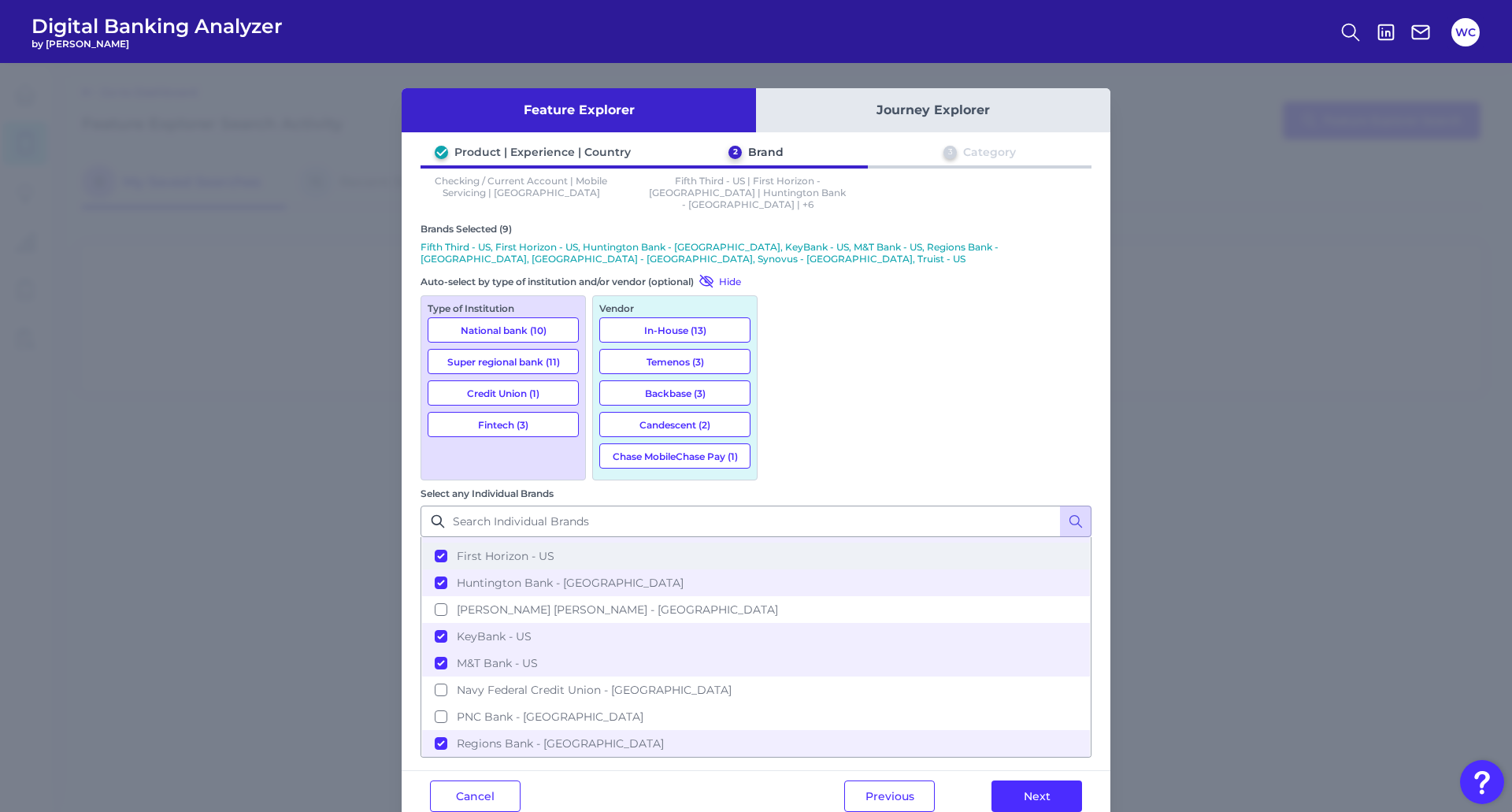
click at [784, 543] on button "First Horizon - US" at bounding box center [756, 556] width 668 height 27
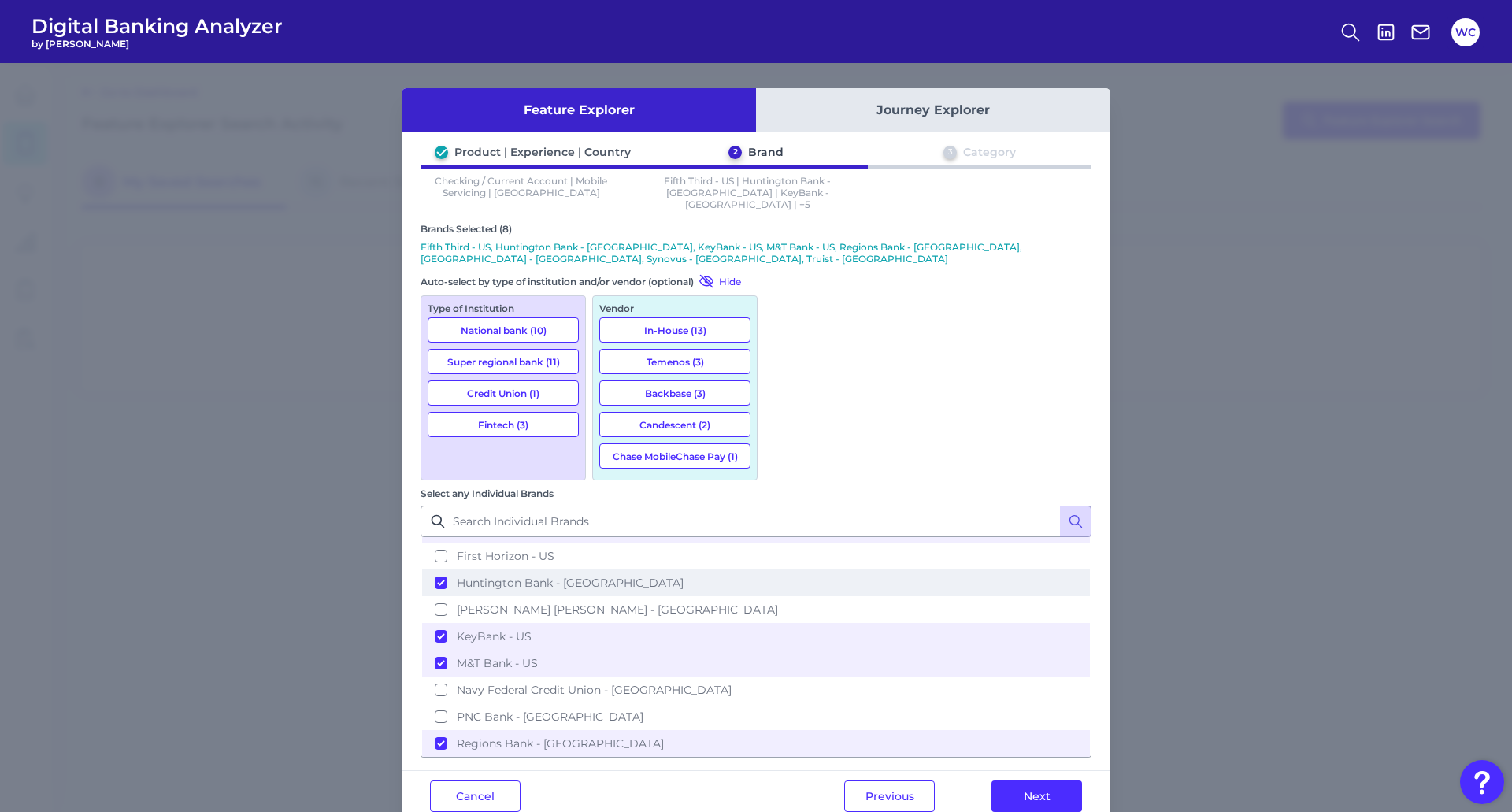
click at [781, 569] on button "Huntington Bank - [GEOGRAPHIC_DATA]" at bounding box center [756, 583] width 668 height 27
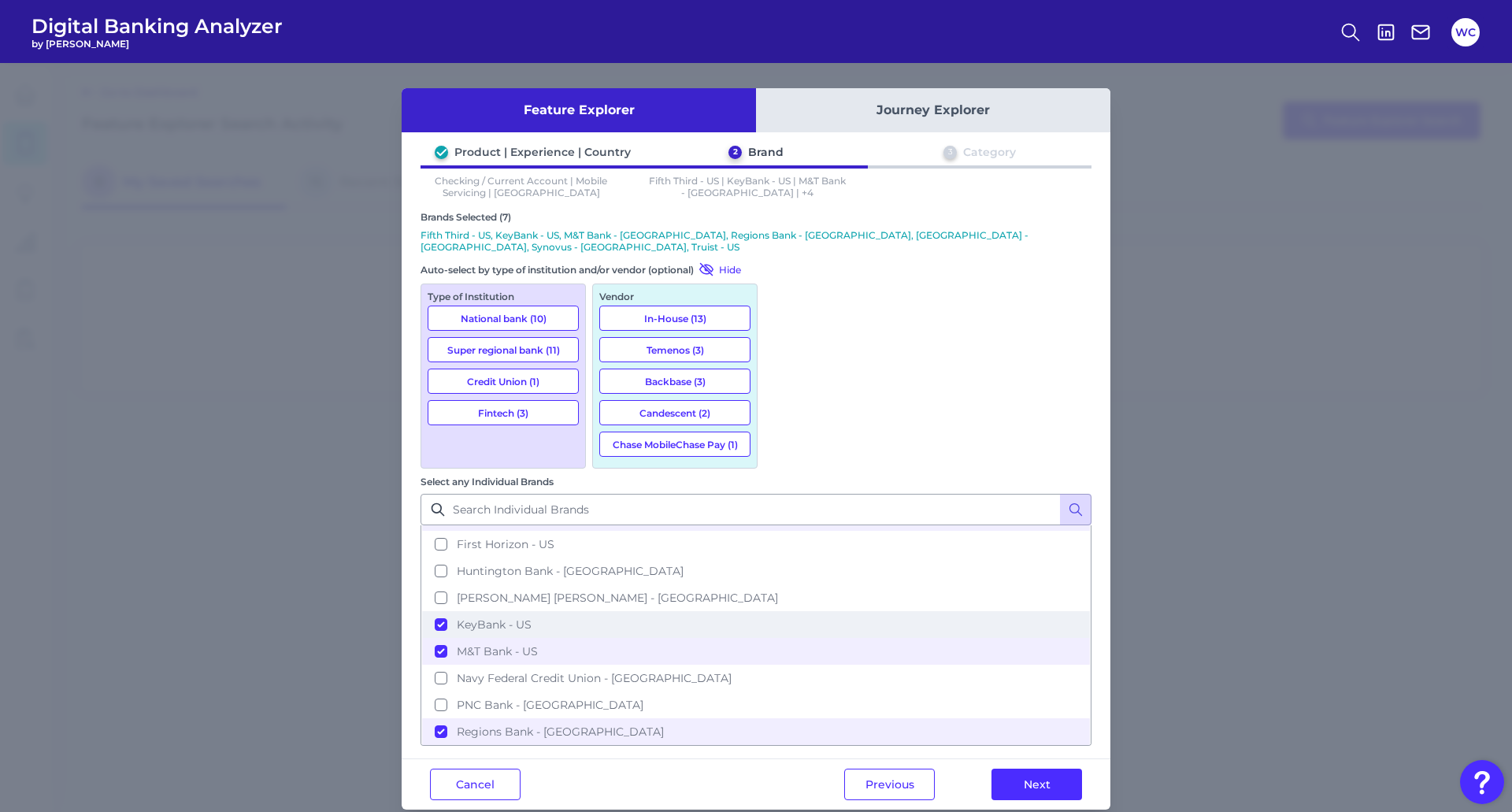
click at [785, 611] on button "KeyBank - US" at bounding box center [756, 625] width 668 height 27
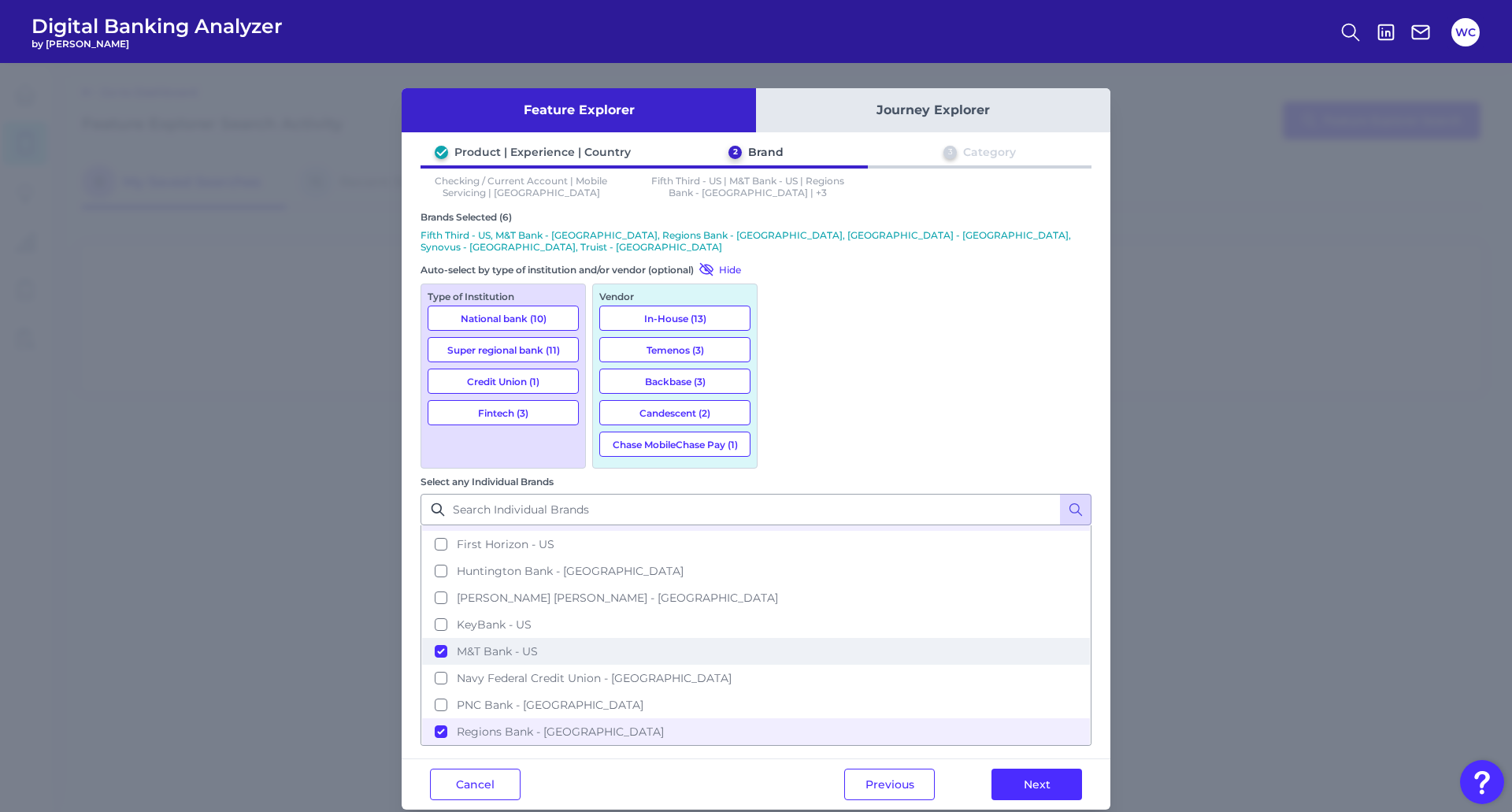
click at [787, 638] on button "M&T Bank - US" at bounding box center [756, 651] width 668 height 27
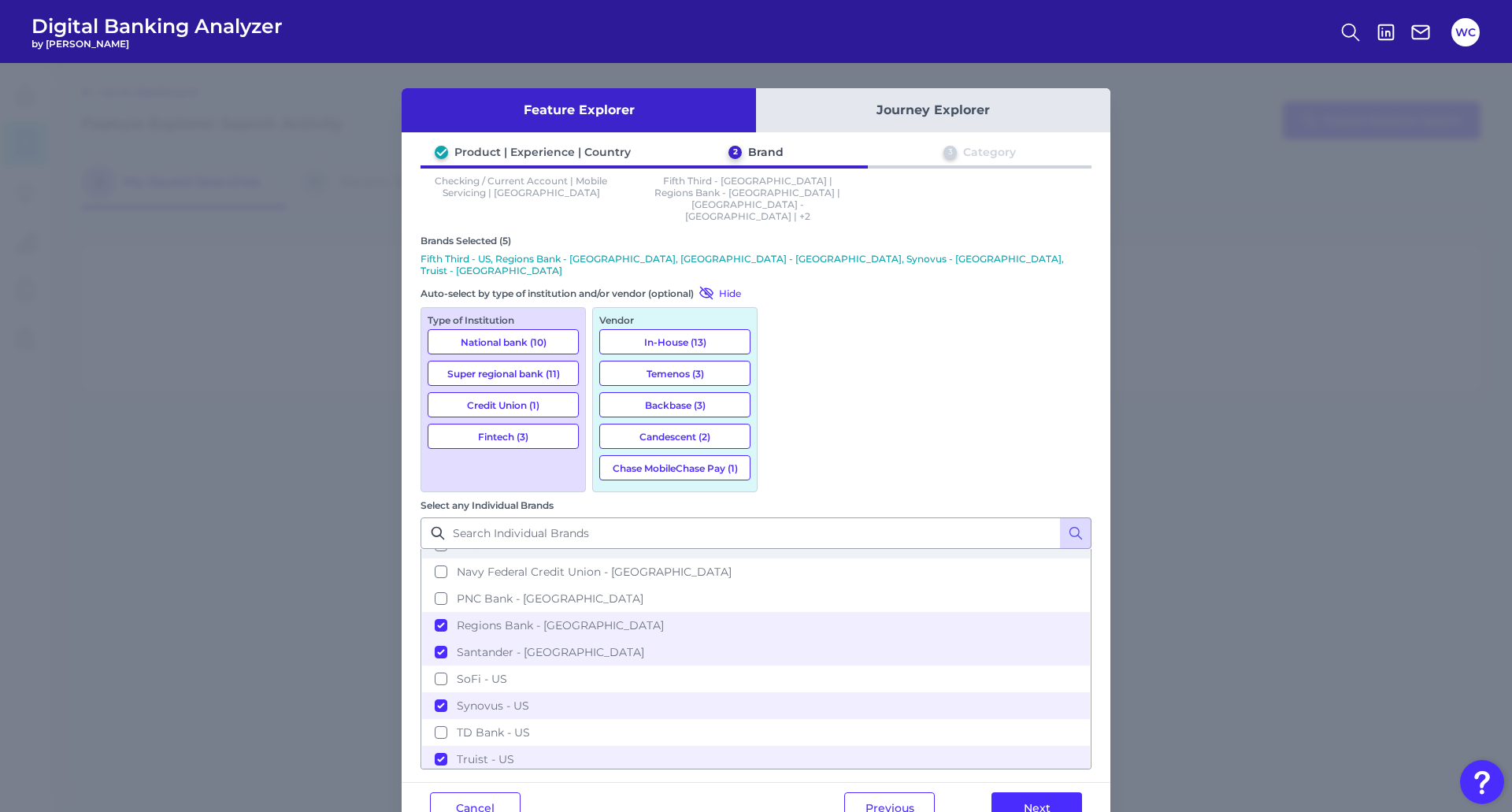
scroll to position [394, 0]
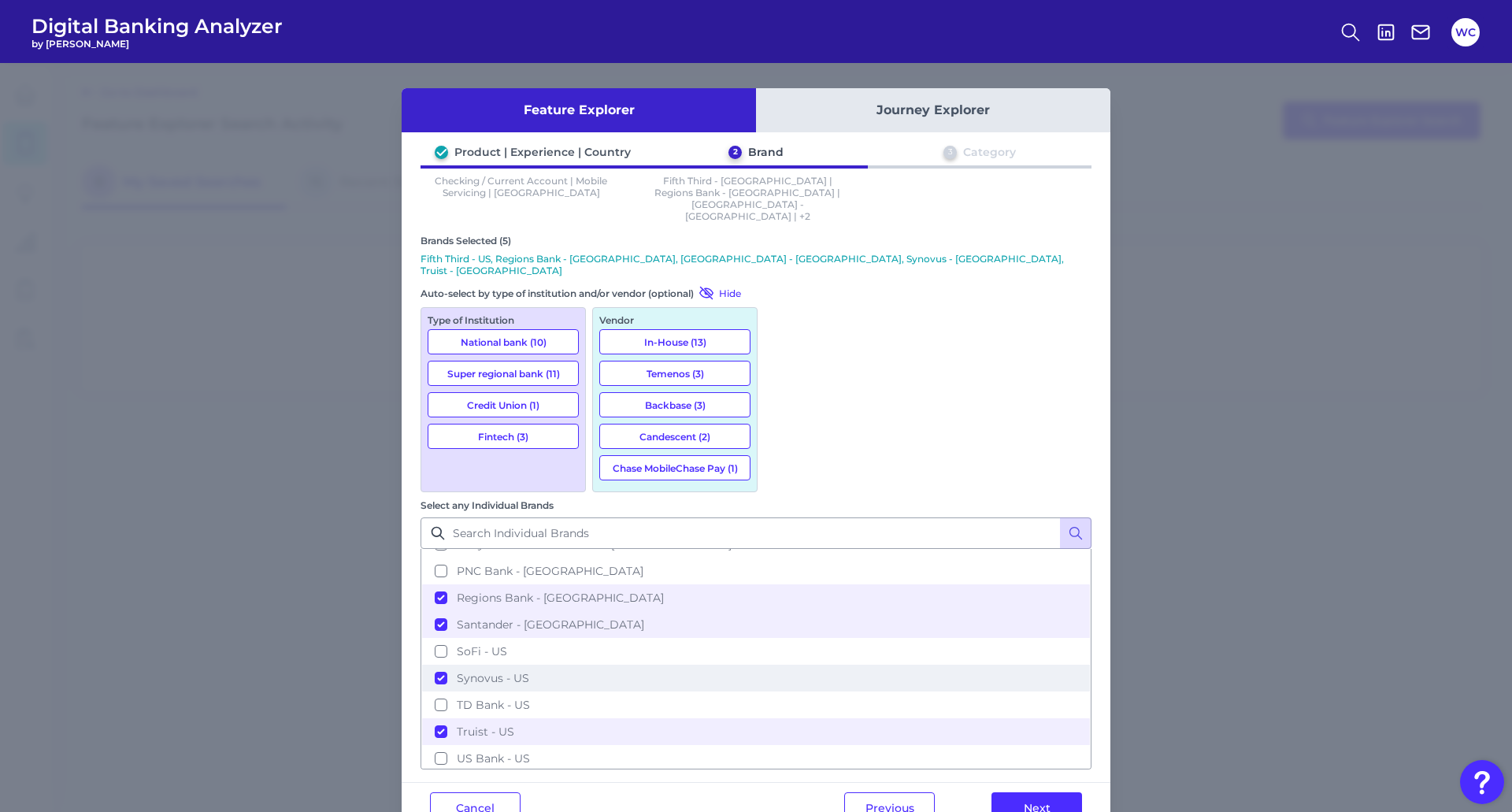
click at [789, 665] on button "Synovus - US" at bounding box center [756, 678] width 668 height 27
click at [786, 611] on button "Santander - [GEOGRAPHIC_DATA]" at bounding box center [756, 625] width 668 height 27
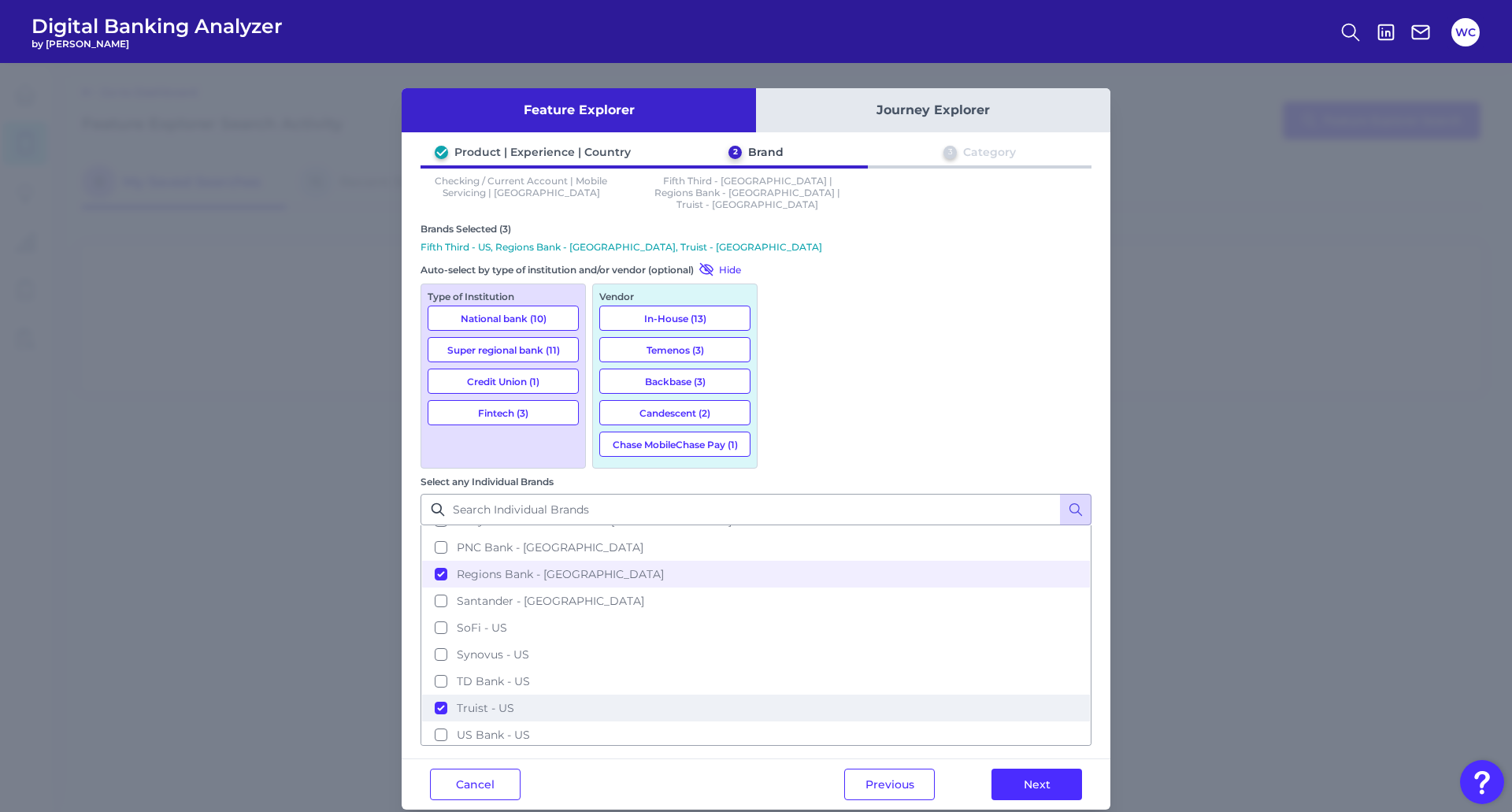
click at [786, 695] on button "Truist - US" at bounding box center [756, 708] width 668 height 27
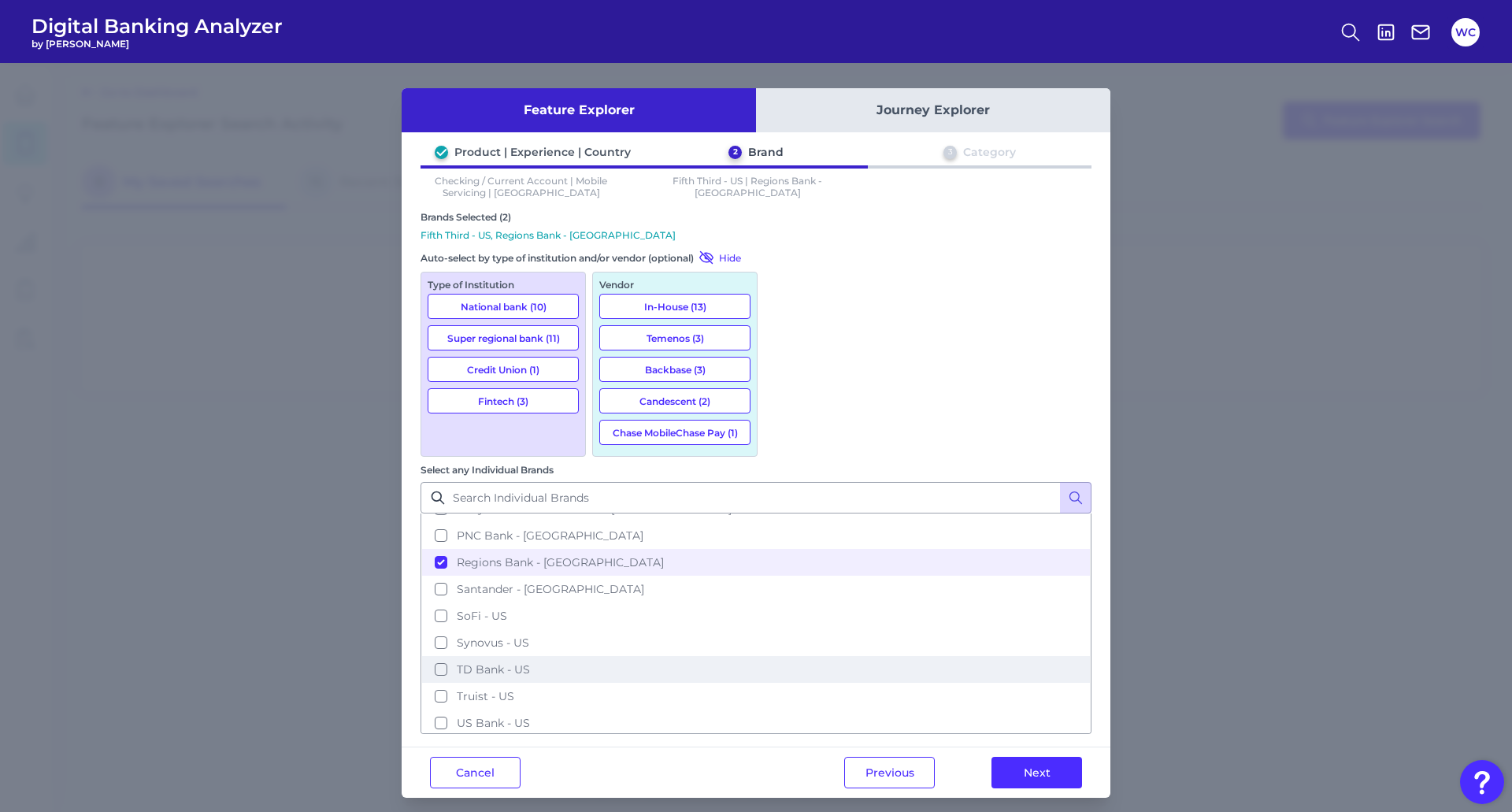
scroll to position [478, 0]
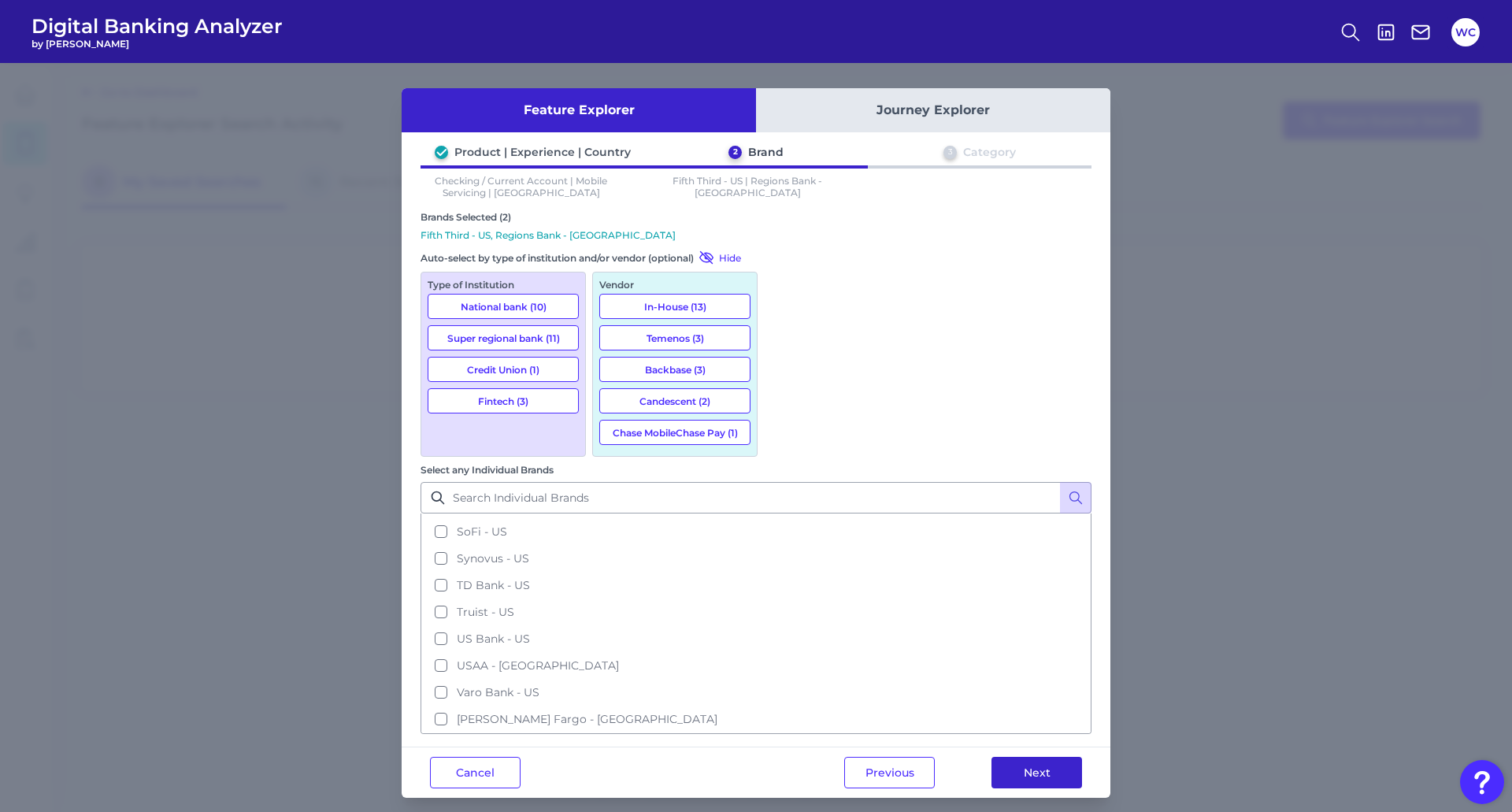
click at [1053, 757] on button "Next" at bounding box center [1037, 772] width 91 height 31
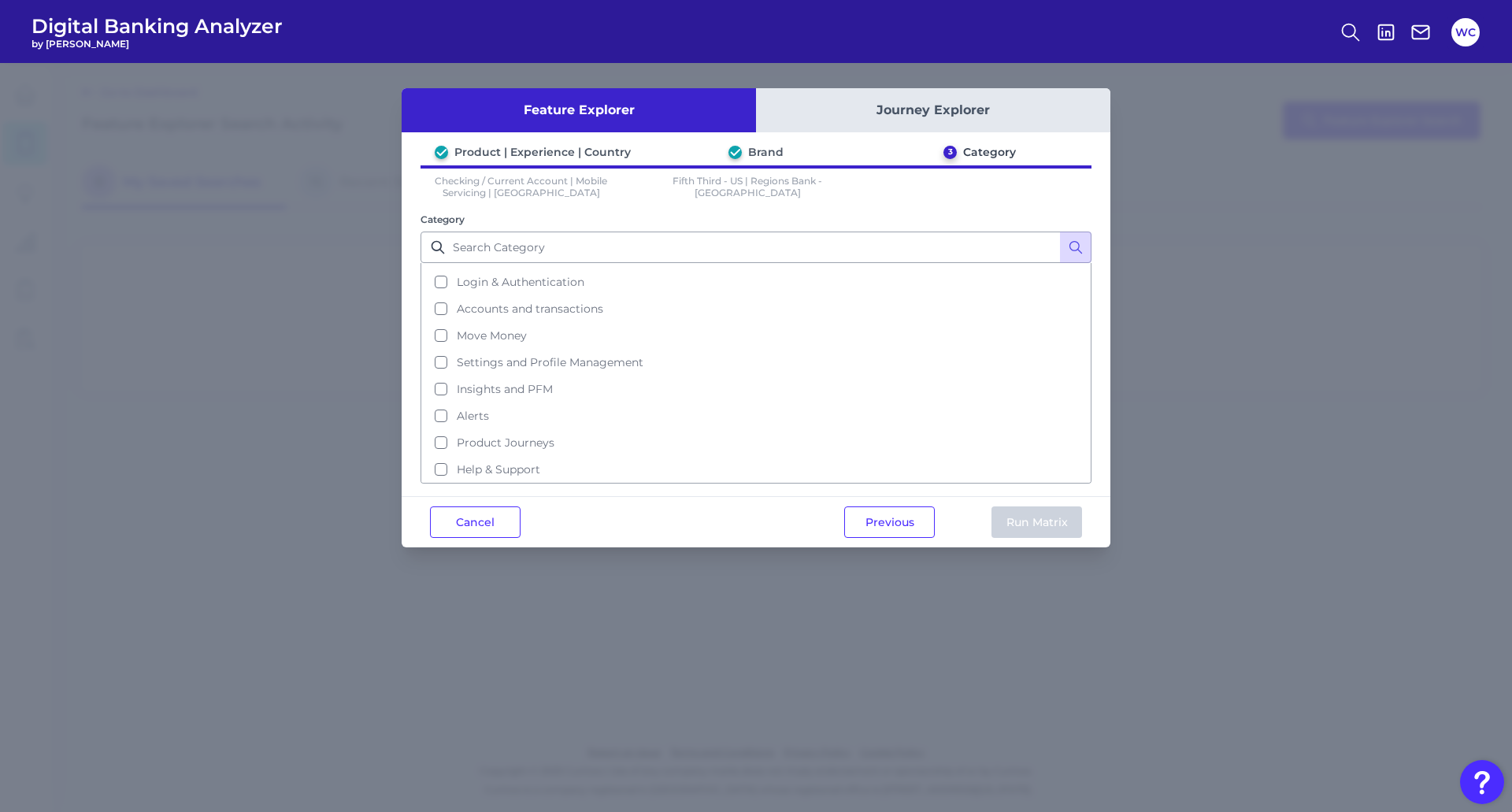
scroll to position [77, 0]
click at [442, 416] on button "Alerts" at bounding box center [756, 415] width 668 height 27
click at [1031, 521] on button "Run Matrix" at bounding box center [1037, 522] width 91 height 31
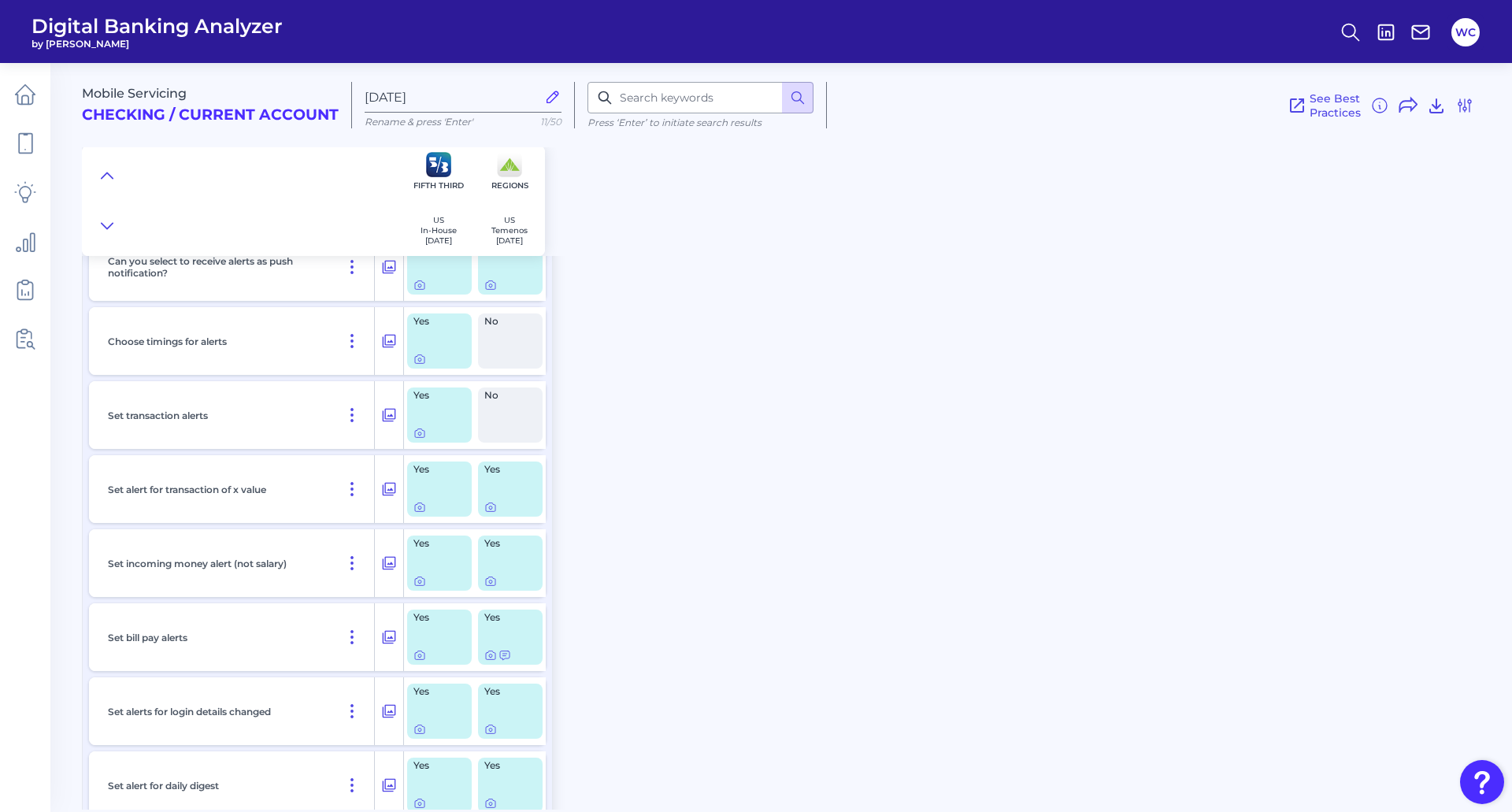
scroll to position [473, 0]
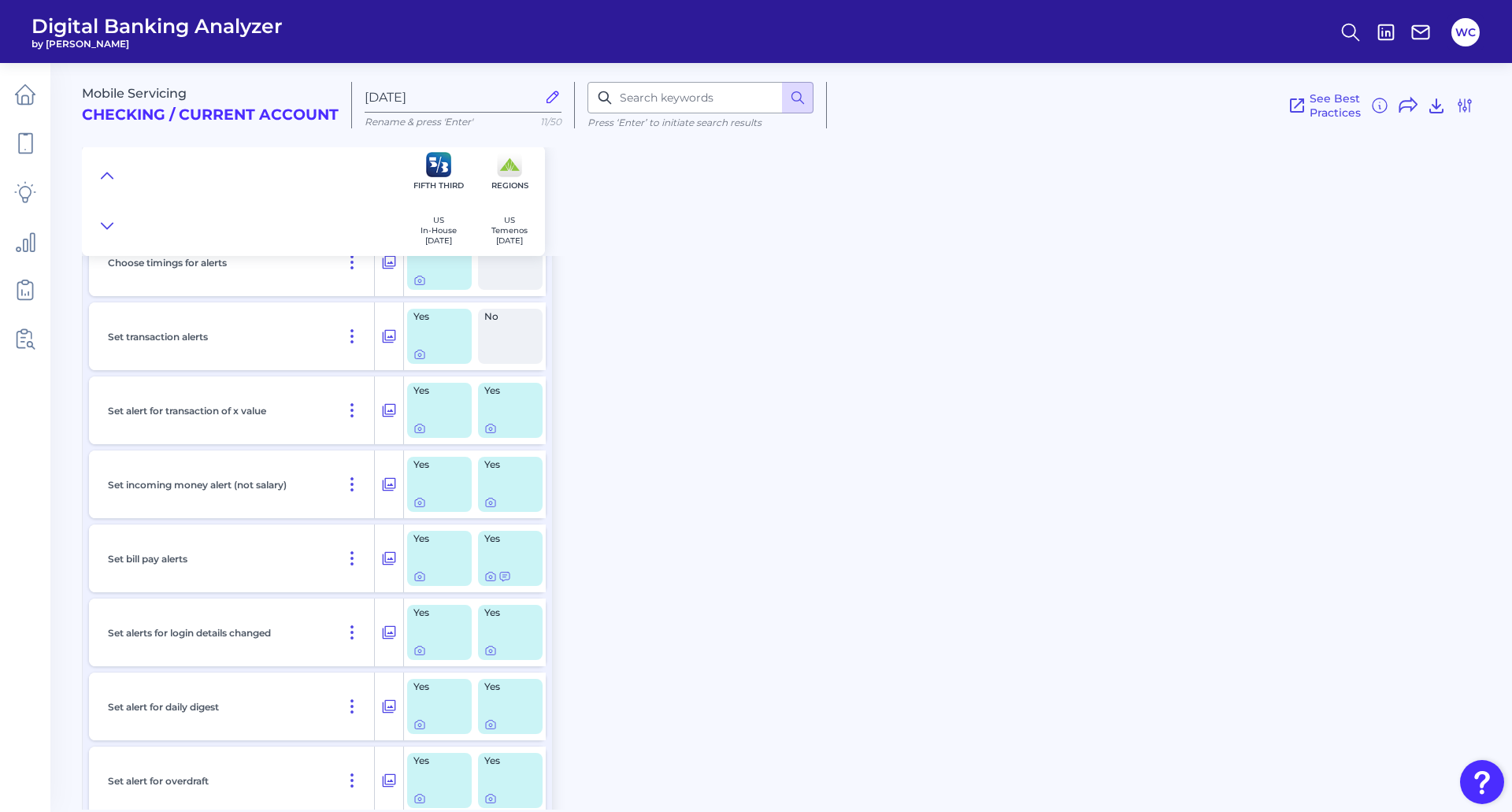
click at [413, 408] on div "Yes" at bounding box center [439, 410] width 64 height 55
click at [386, 406] on icon at bounding box center [389, 410] width 16 height 19
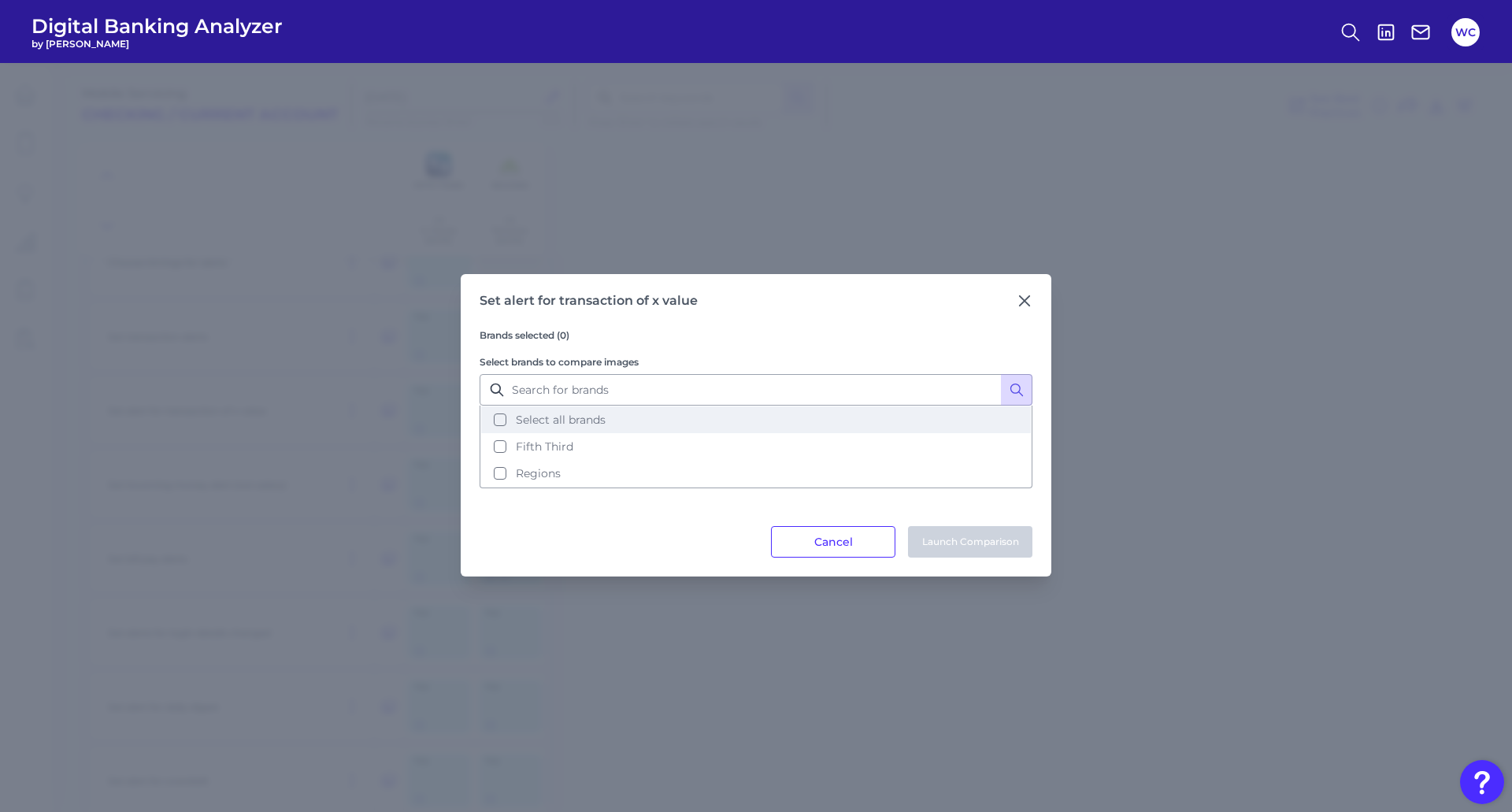
click at [494, 421] on button "Select all brands" at bounding box center [756, 420] width 549 height 27
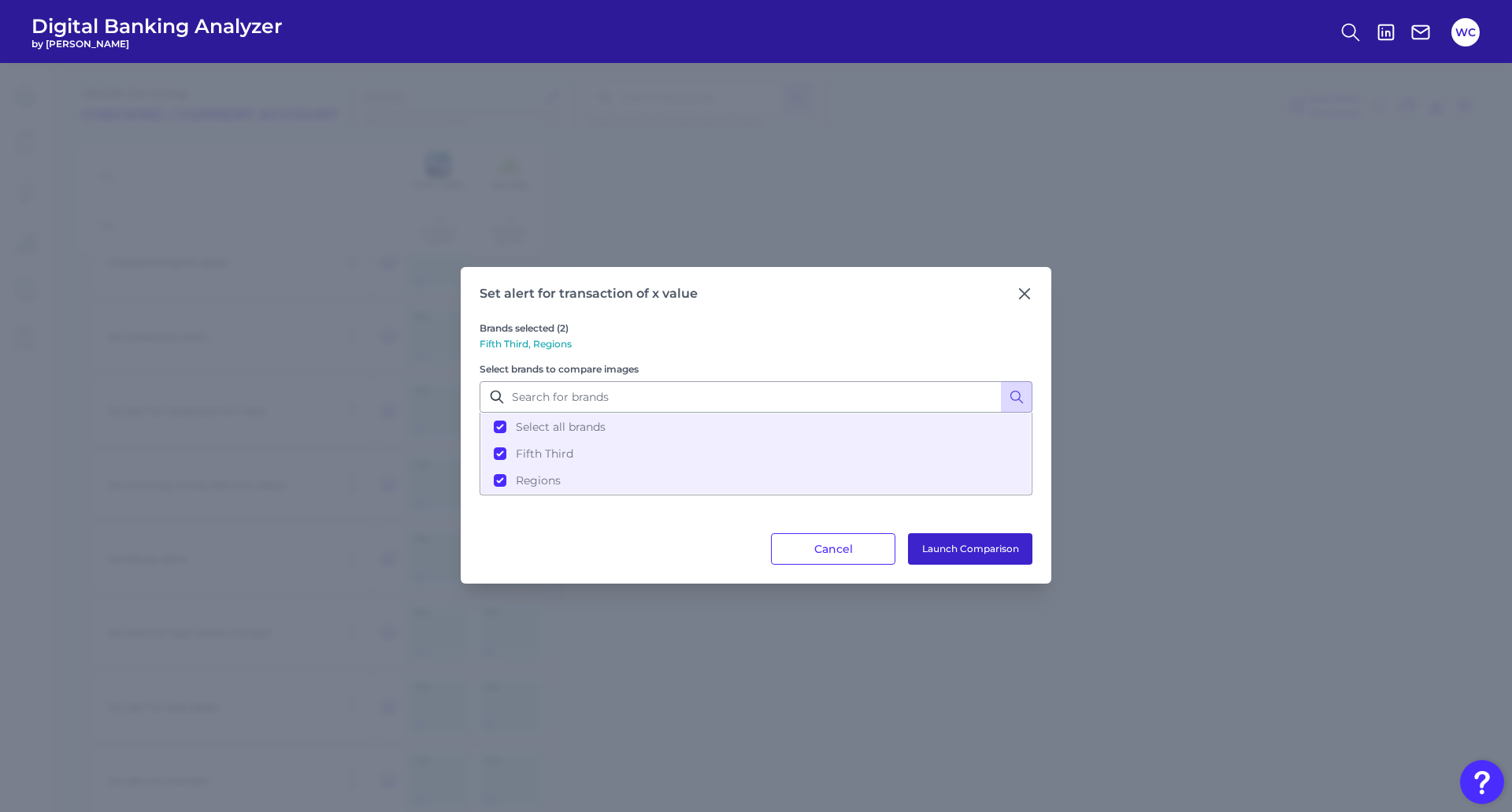
click at [999, 551] on button "Launch Comparison" at bounding box center [970, 549] width 124 height 31
